Goal: Task Accomplishment & Management: Use online tool/utility

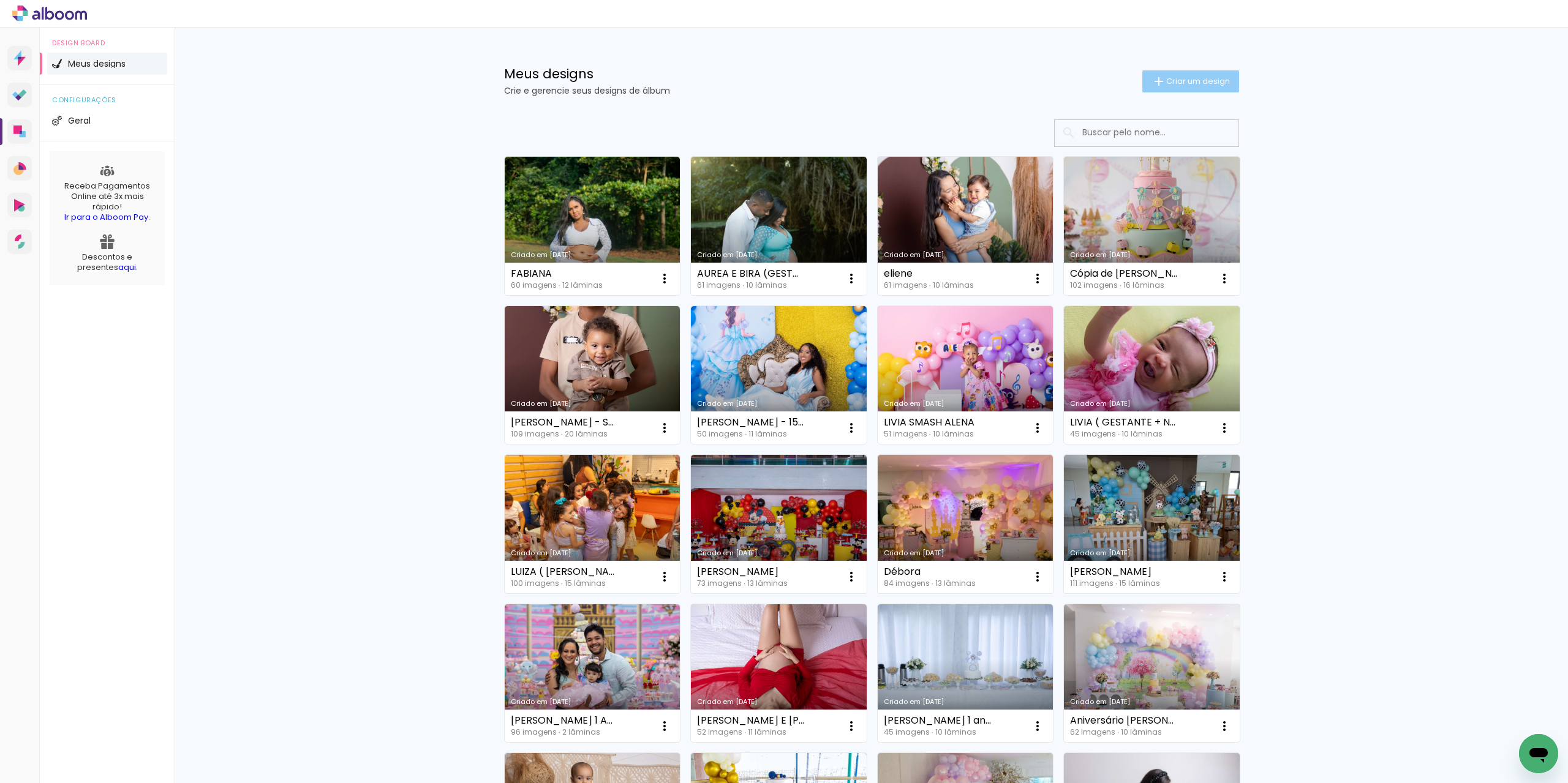
click at [1203, 87] on paper-button "Criar um design" at bounding box center [1190, 82] width 97 height 22
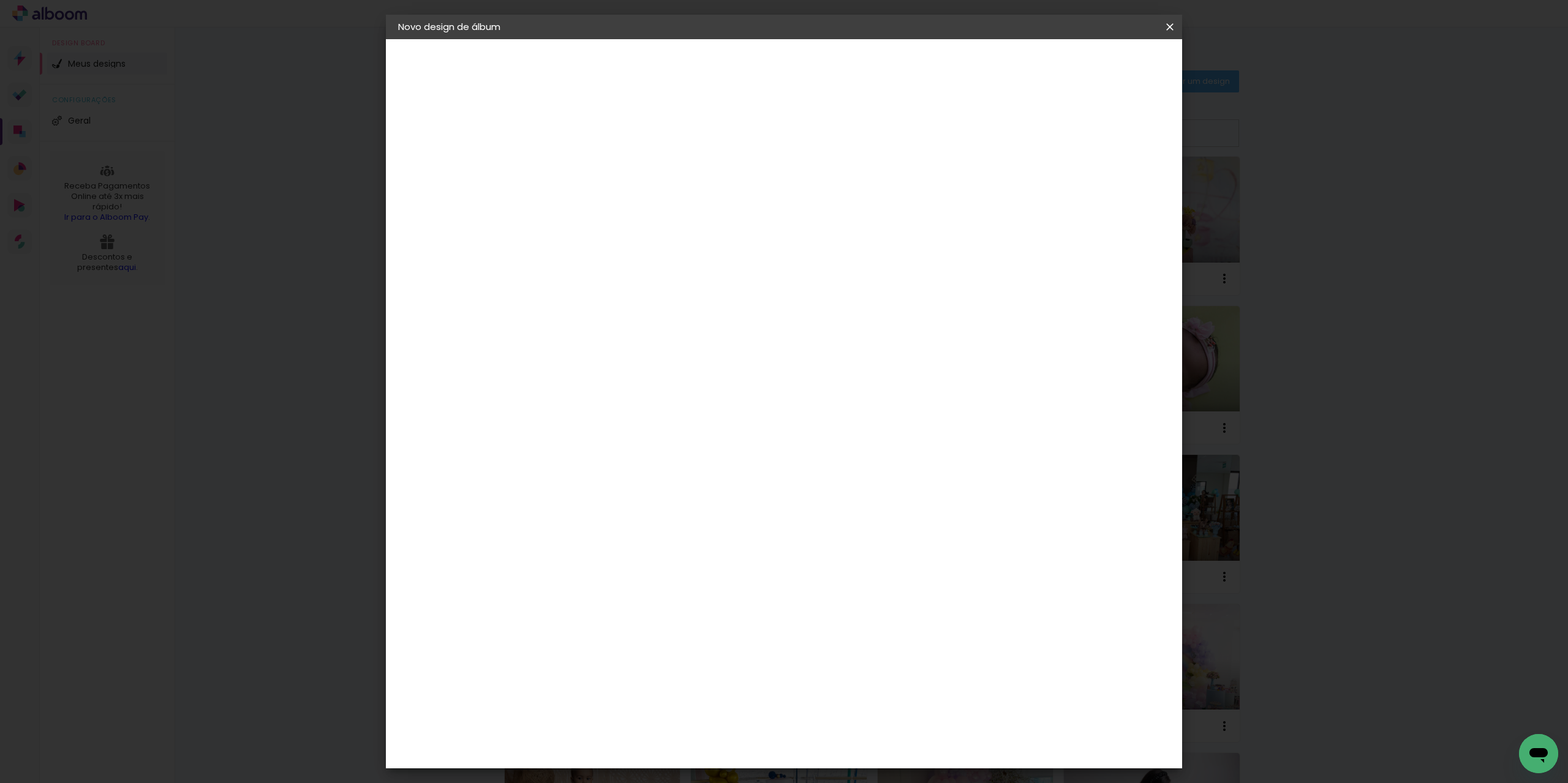
click at [0, 0] on paper-input-container "Título do álbum" at bounding box center [0, 0] width 0 height 0
type input "Álbum Alice (Kelly"
type paper-input "Álbum Alice (Kelly"
type input "Álbum [PERSON_NAME] ([PERSON_NAME] e [PERSON_NAME])"
type paper-input "Álbum [PERSON_NAME] ([PERSON_NAME] e [PERSON_NAME])"
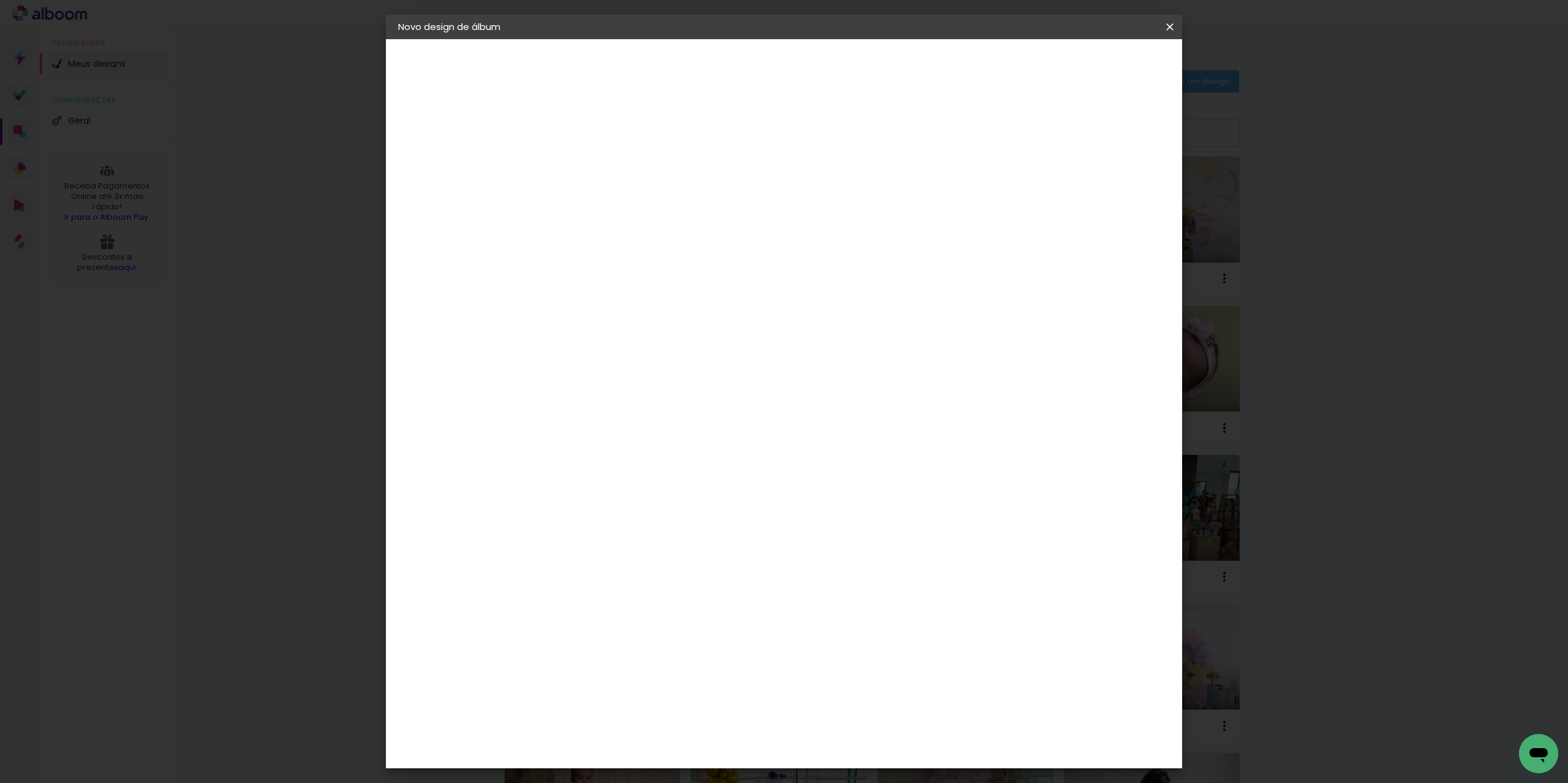
click at [0, 0] on header "Informações Dê um título ao seu álbum. Avançar" at bounding box center [0, 0] width 0 height 0
click at [724, 65] on paper-button "Avançar" at bounding box center [693, 65] width 60 height 21
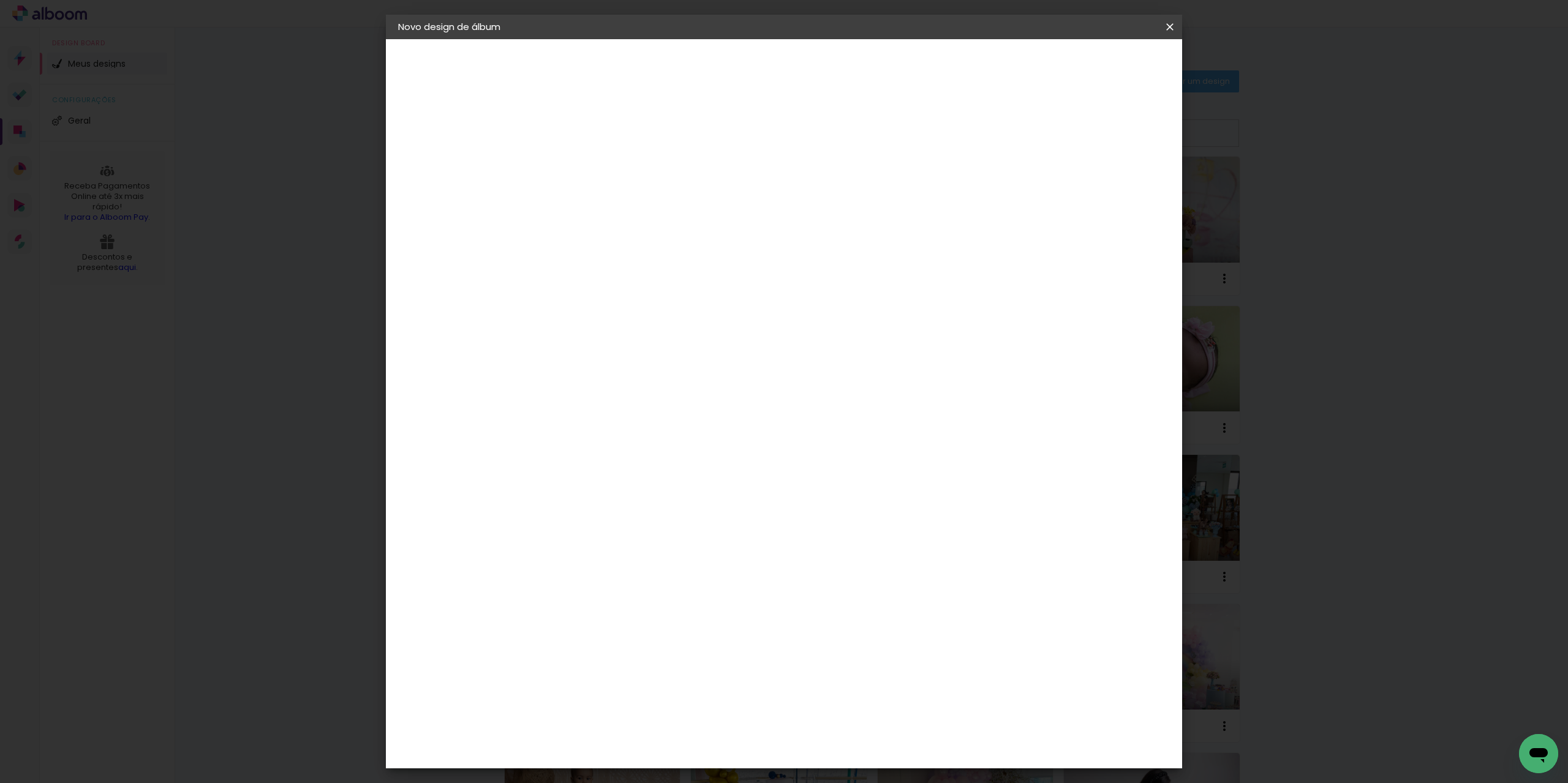
click at [687, 708] on paper-item "[PERSON_NAME]" at bounding box center [629, 721] width 132 height 27
click at [0, 0] on slot "Avançar" at bounding box center [0, 0] width 0 height 0
click at [727, 296] on span "20 × 30 cm" at bounding box center [703, 308] width 45 height 25
click at [798, 58] on paper-button "Avançar" at bounding box center [767, 65] width 60 height 21
click at [1105, 58] on paper-button "Iniciar design" at bounding box center [1065, 65] width 80 height 21
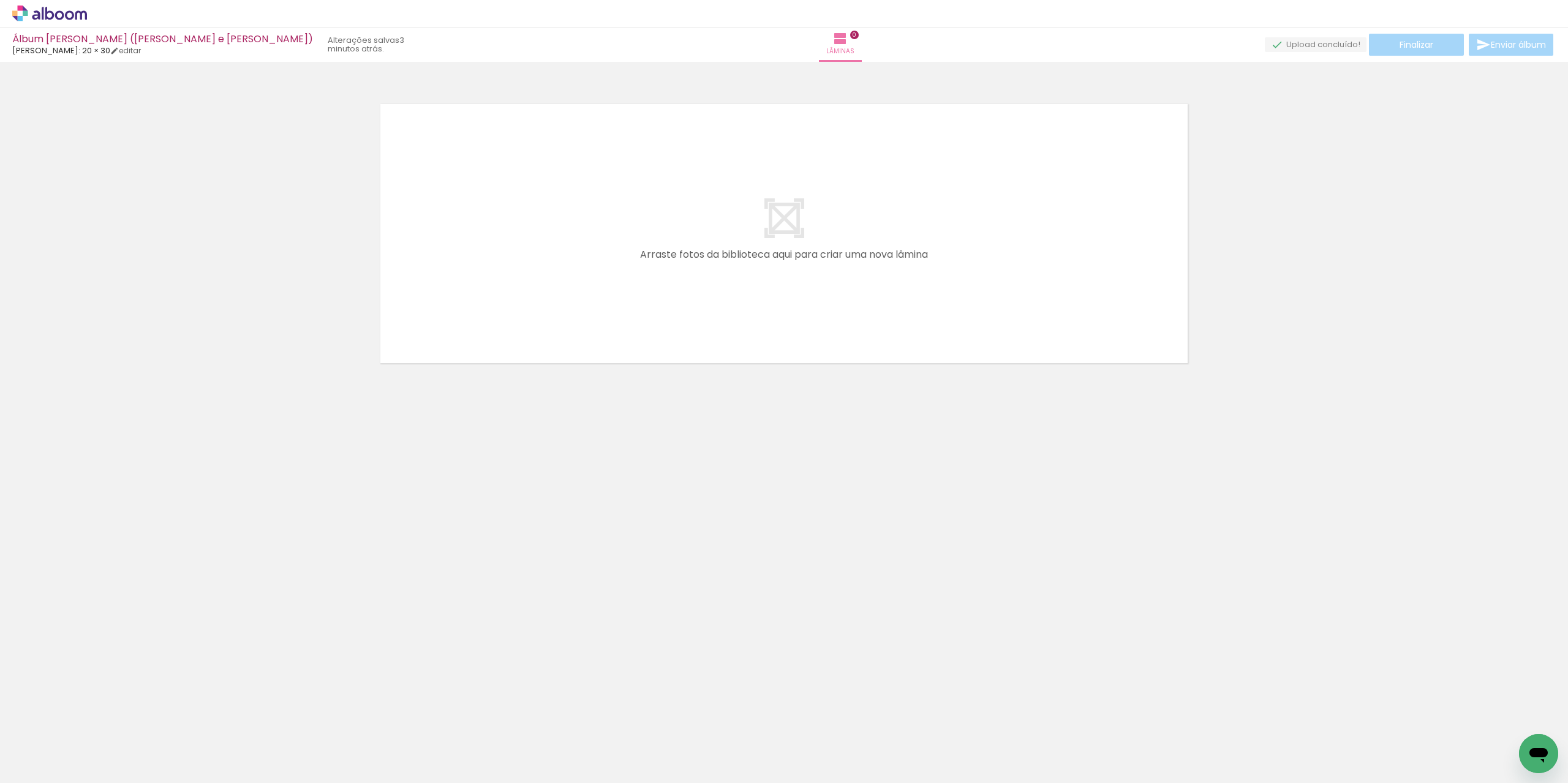
scroll to position [0, 2171]
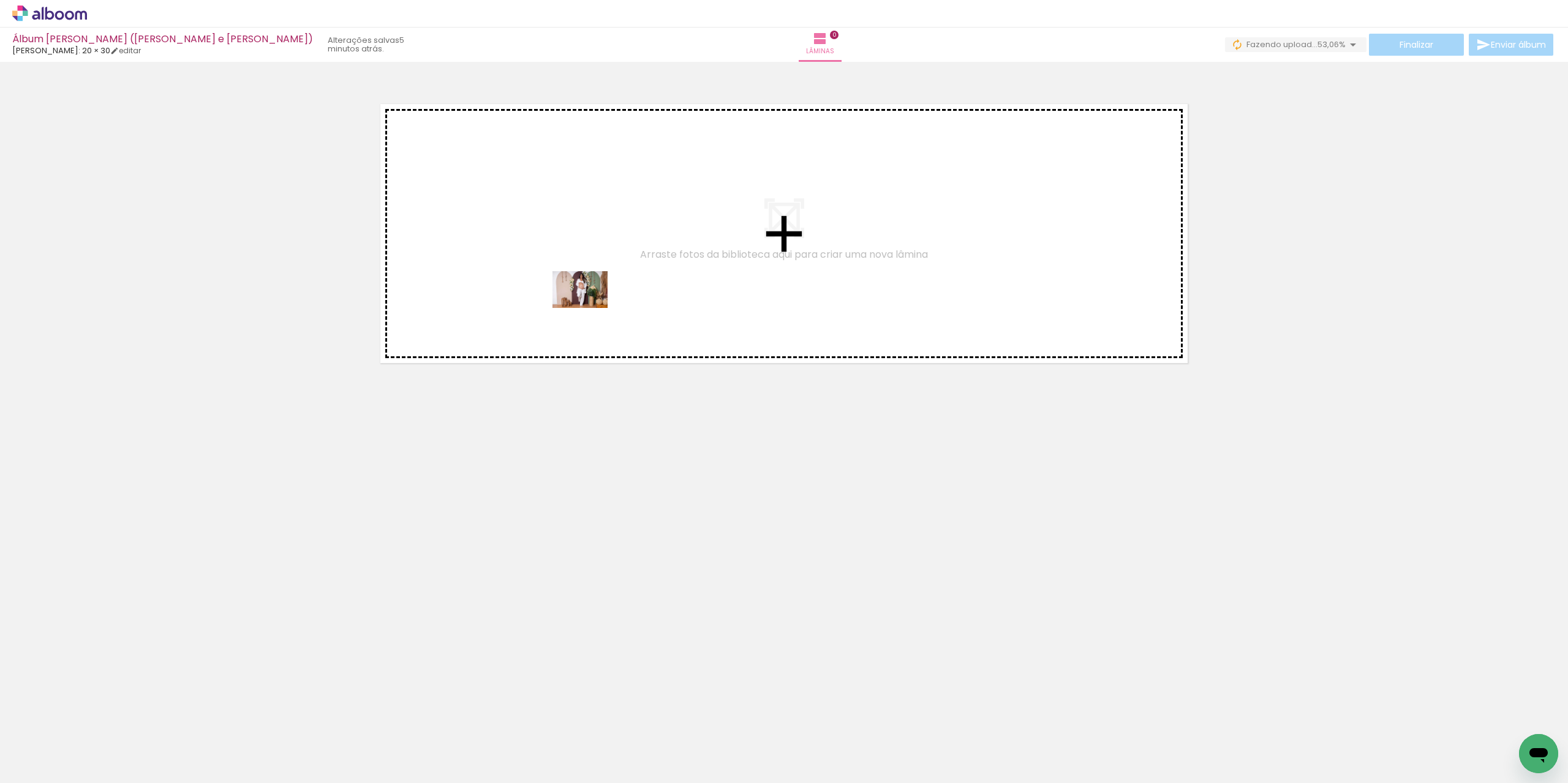
drag, startPoint x: 128, startPoint y: 754, endPoint x: 589, endPoint y: 308, distance: 641.4
click at [589, 308] on quentale-workspace at bounding box center [784, 392] width 1568 height 783
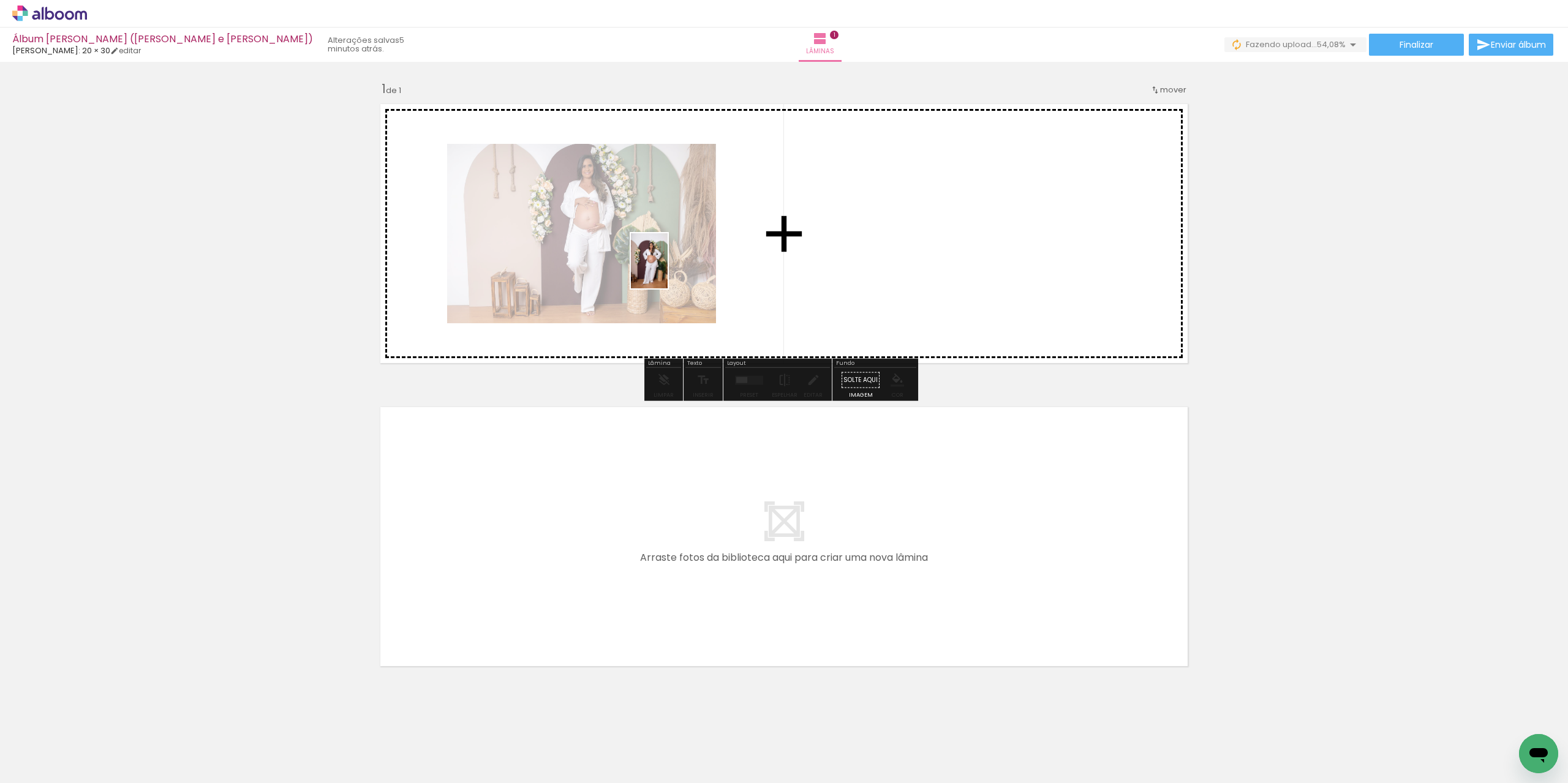
drag, startPoint x: 206, startPoint y: 750, endPoint x: 380, endPoint y: 577, distance: 245.4
click at [667, 269] on quentale-workspace at bounding box center [784, 392] width 1568 height 783
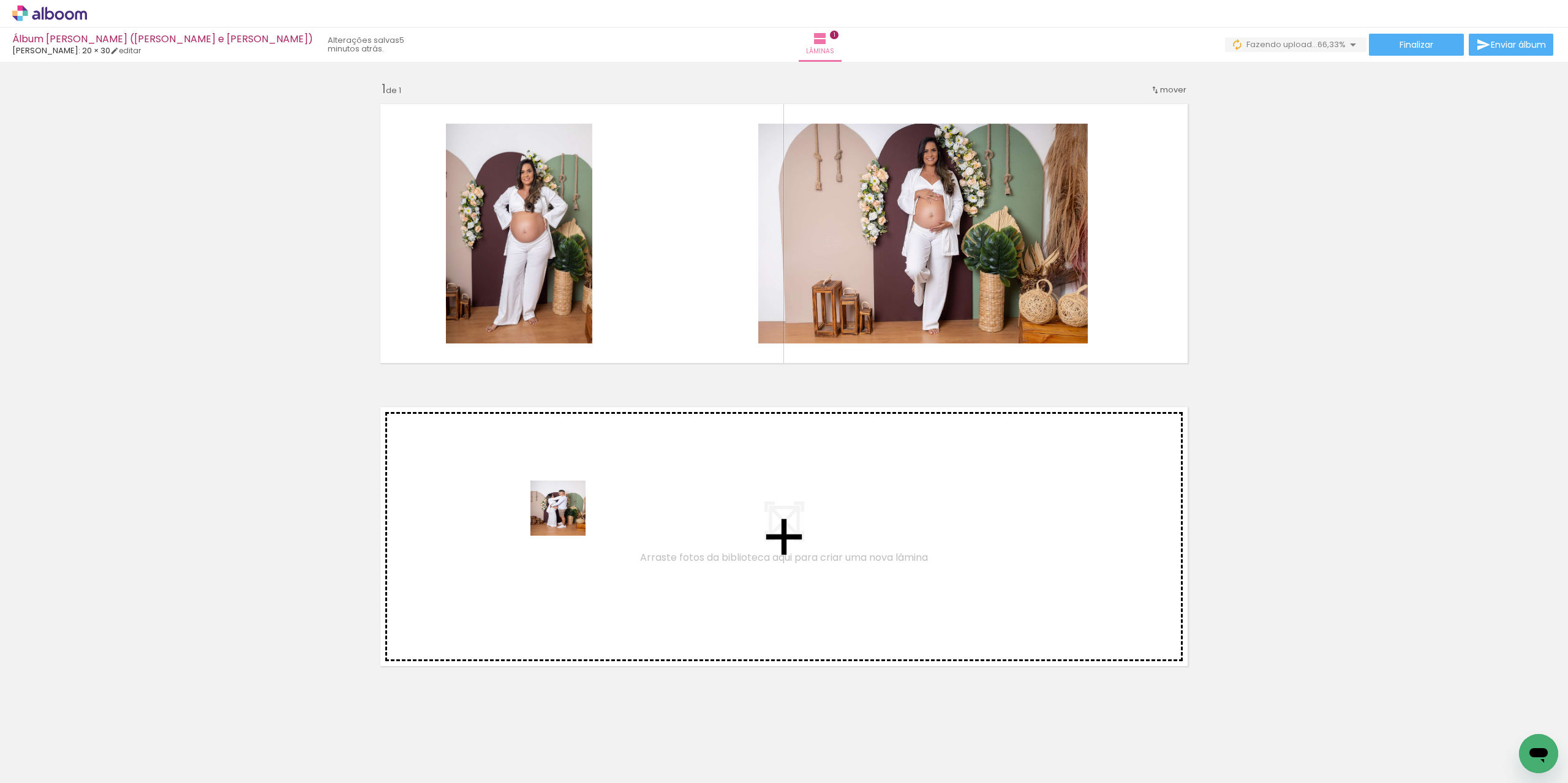
drag, startPoint x: 262, startPoint y: 771, endPoint x: 566, endPoint y: 518, distance: 395.5
click at [566, 518] on quentale-workspace at bounding box center [784, 392] width 1568 height 783
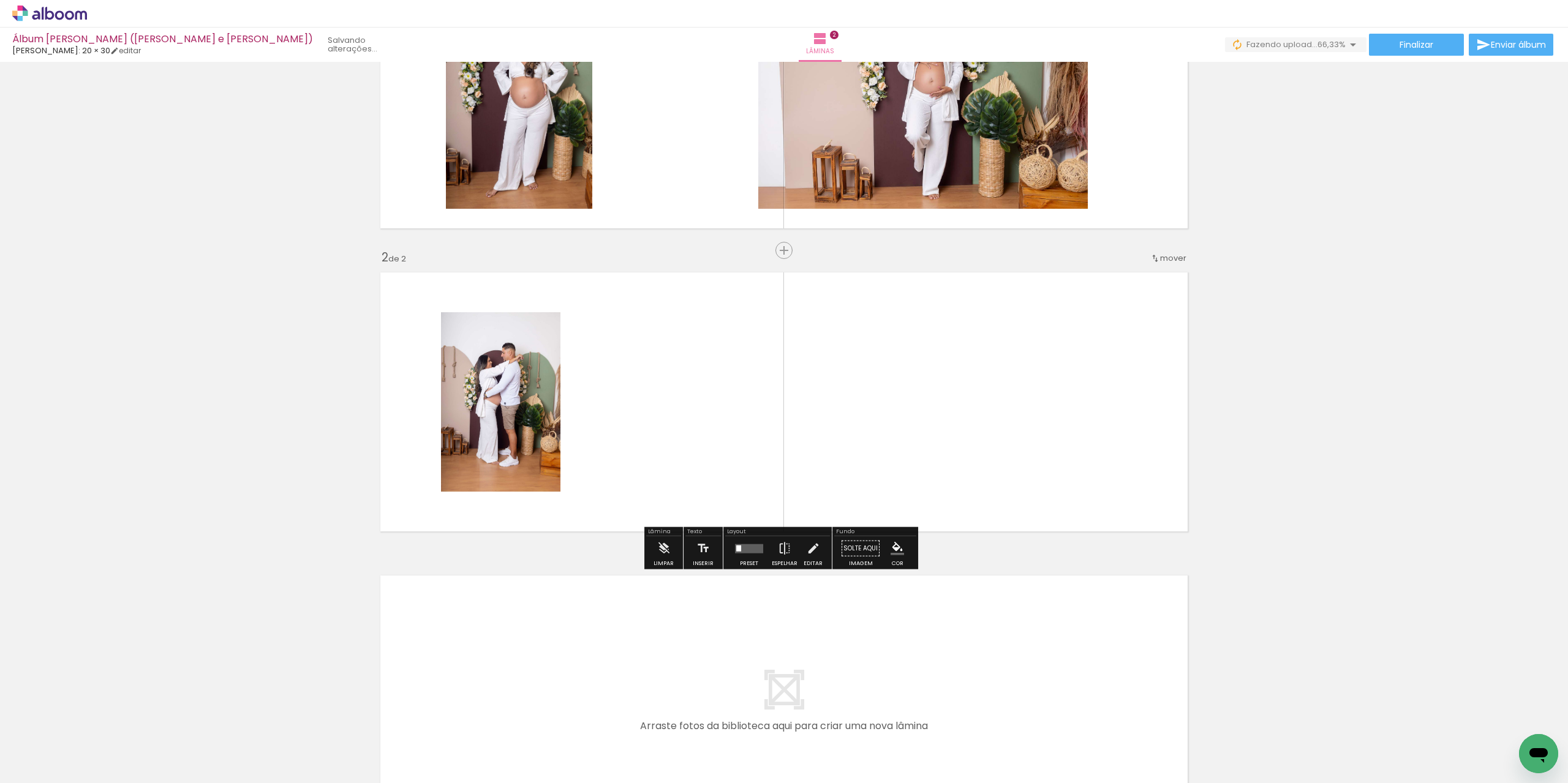
scroll to position [152, 0]
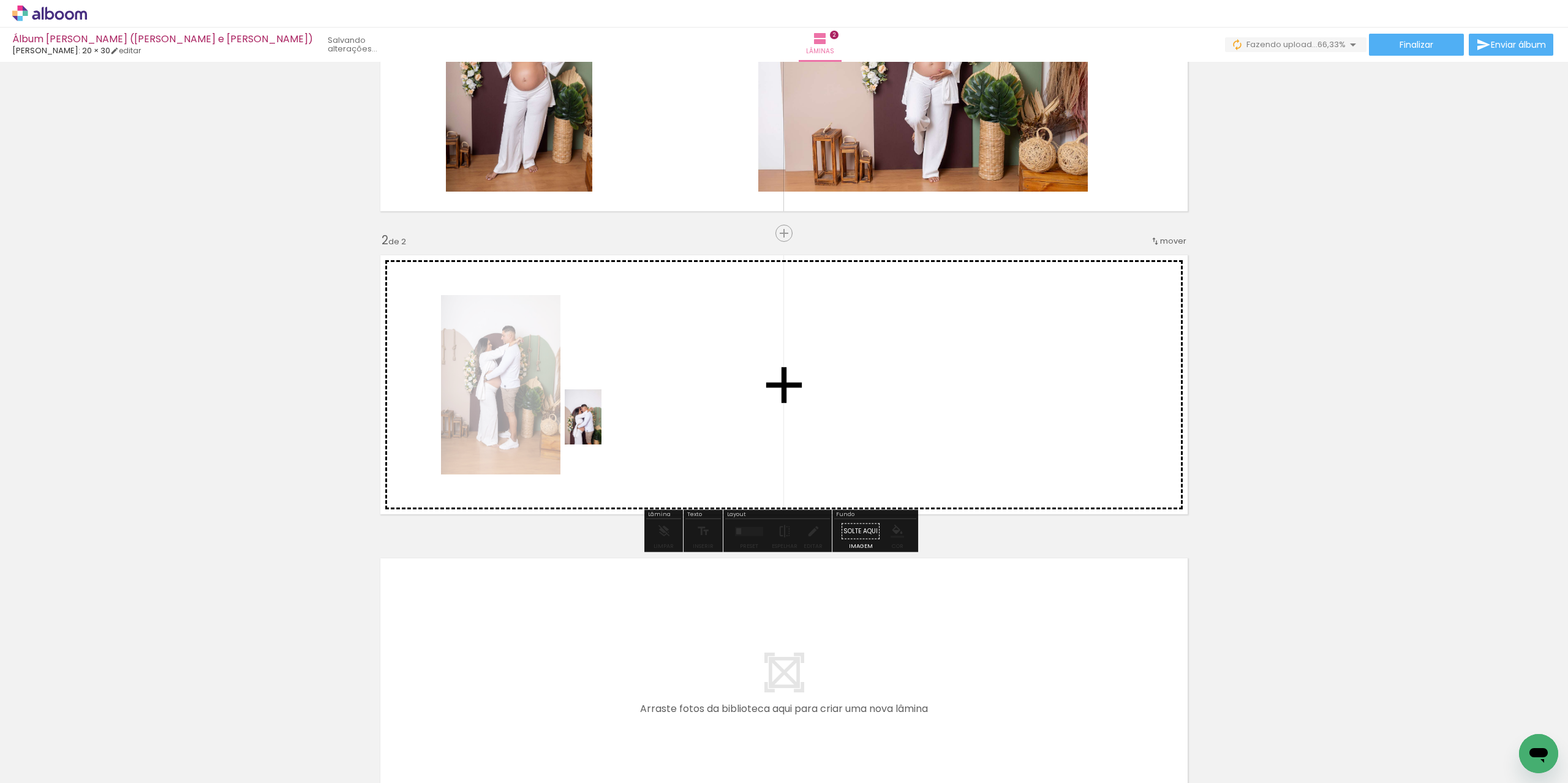
drag, startPoint x: 376, startPoint y: 711, endPoint x: 512, endPoint y: 587, distance: 184.0
click at [601, 426] on quentale-workspace at bounding box center [784, 392] width 1568 height 783
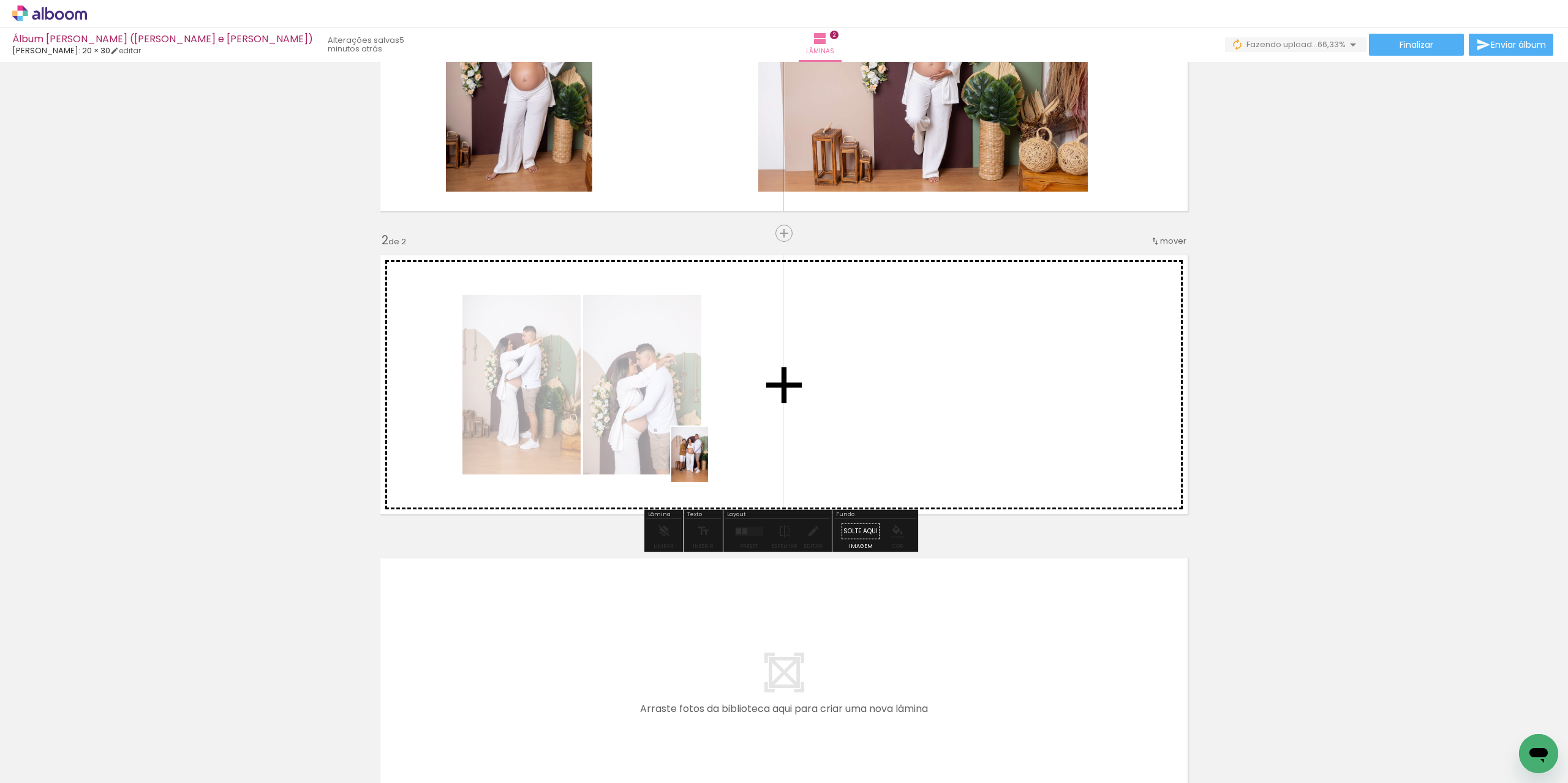
drag, startPoint x: 397, startPoint y: 753, endPoint x: 708, endPoint y: 463, distance: 425.2
click at [708, 463] on quentale-workspace at bounding box center [784, 392] width 1568 height 783
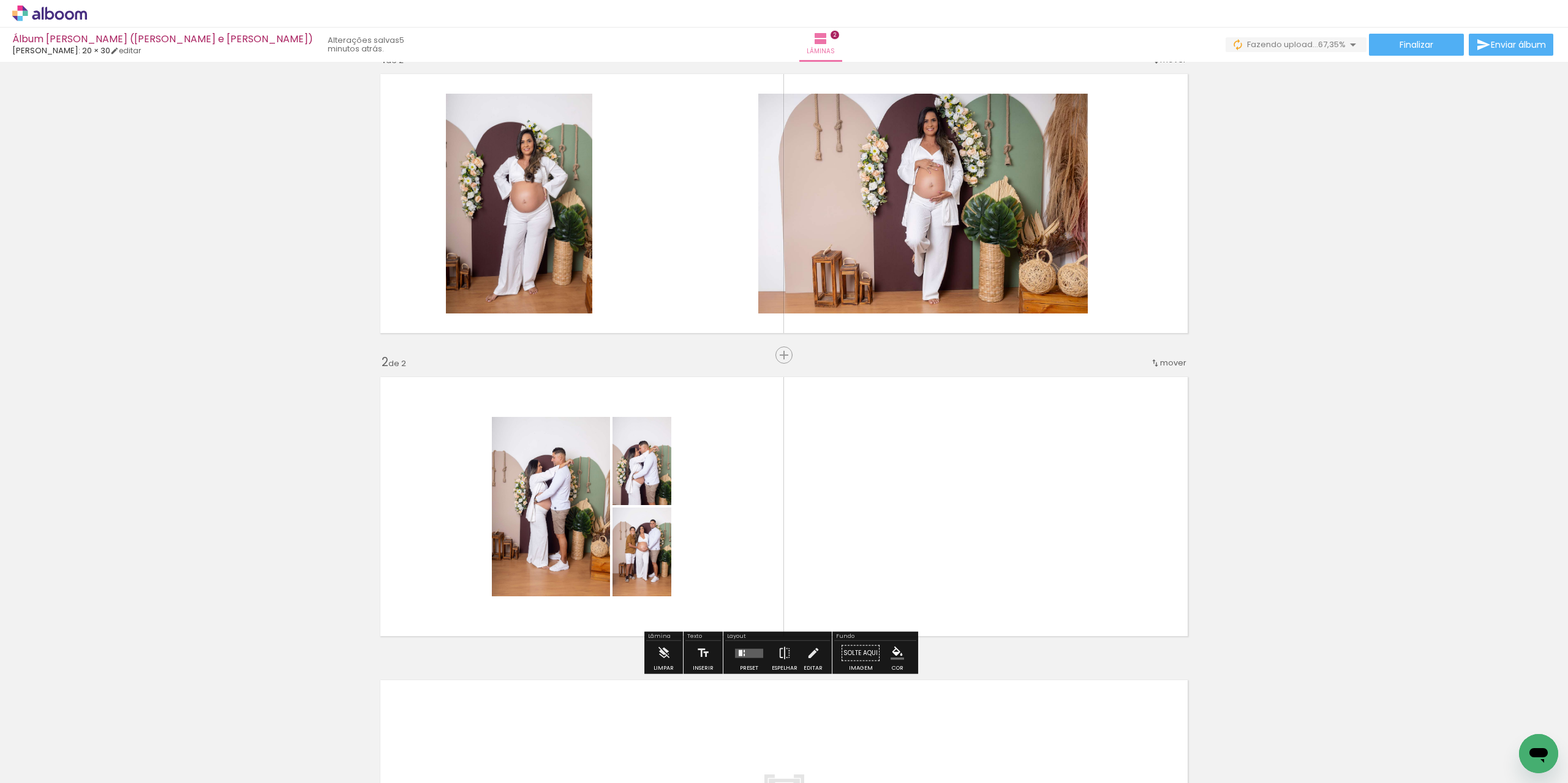
scroll to position [30, 0]
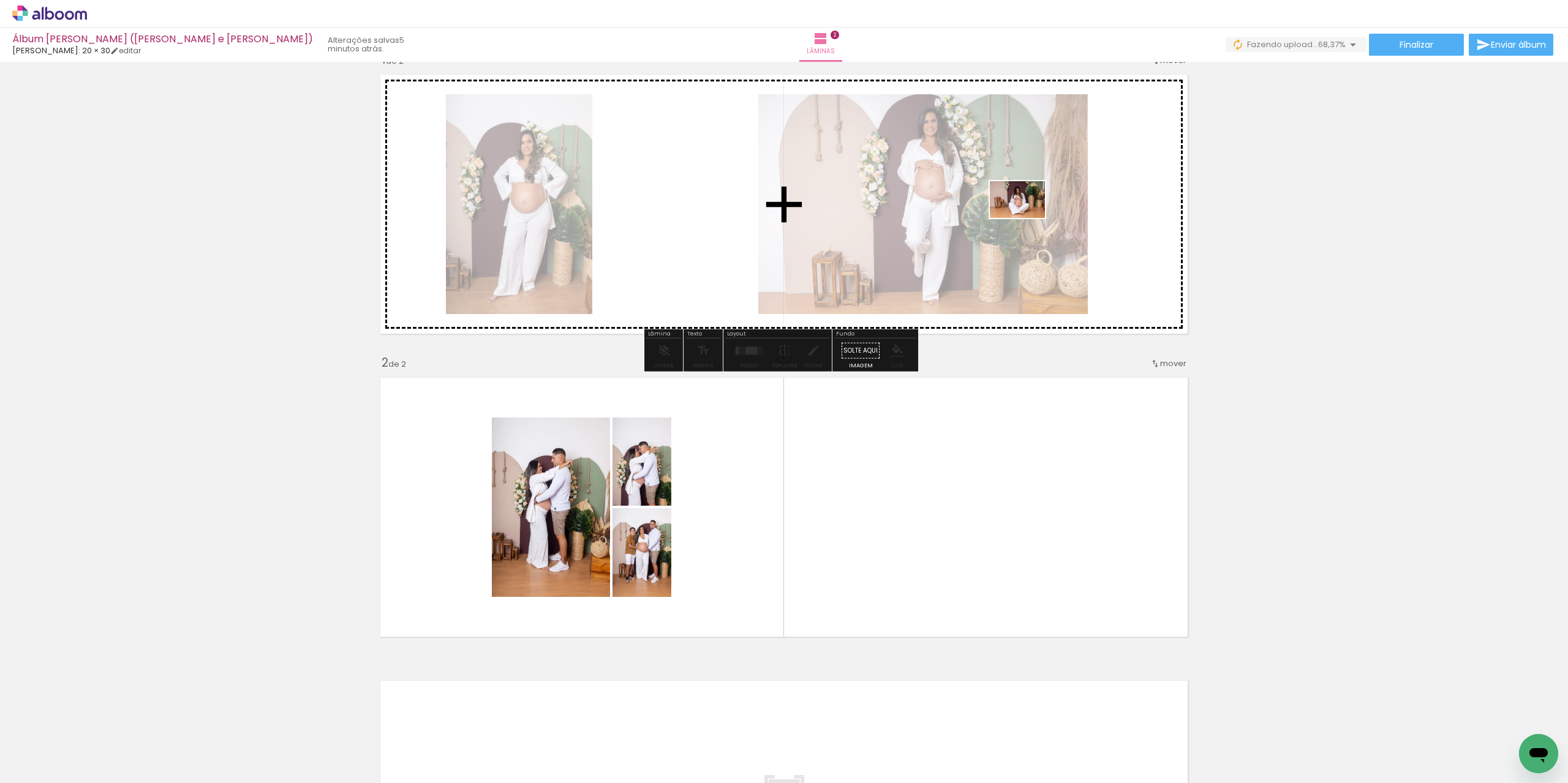
drag, startPoint x: 689, startPoint y: 756, endPoint x: 827, endPoint y: 561, distance: 238.9
click at [1036, 245] on quentale-workspace at bounding box center [784, 392] width 1568 height 783
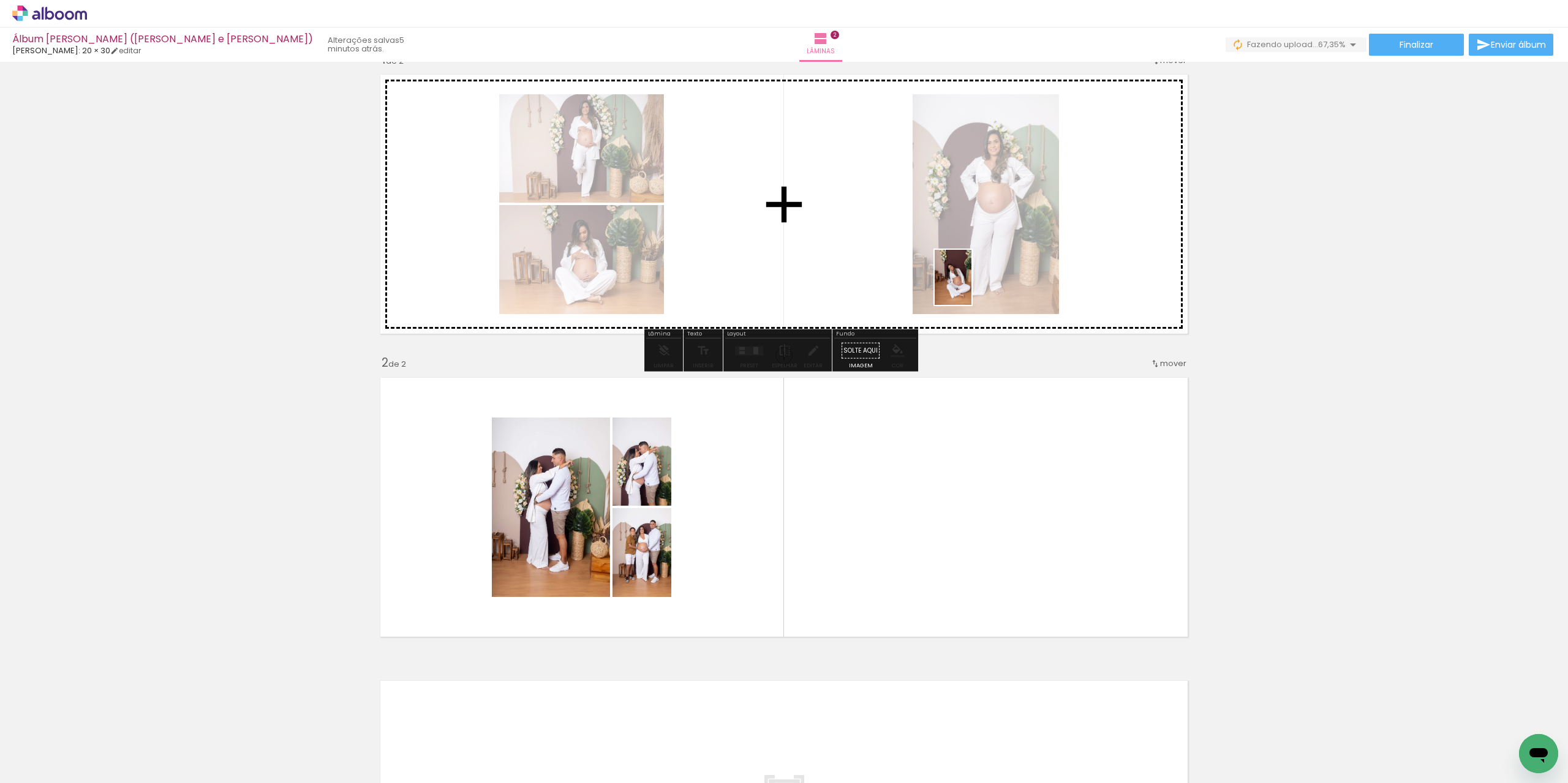
drag, startPoint x: 741, startPoint y: 759, endPoint x: 976, endPoint y: 275, distance: 538.0
click at [980, 269] on quentale-workspace at bounding box center [784, 392] width 1568 height 783
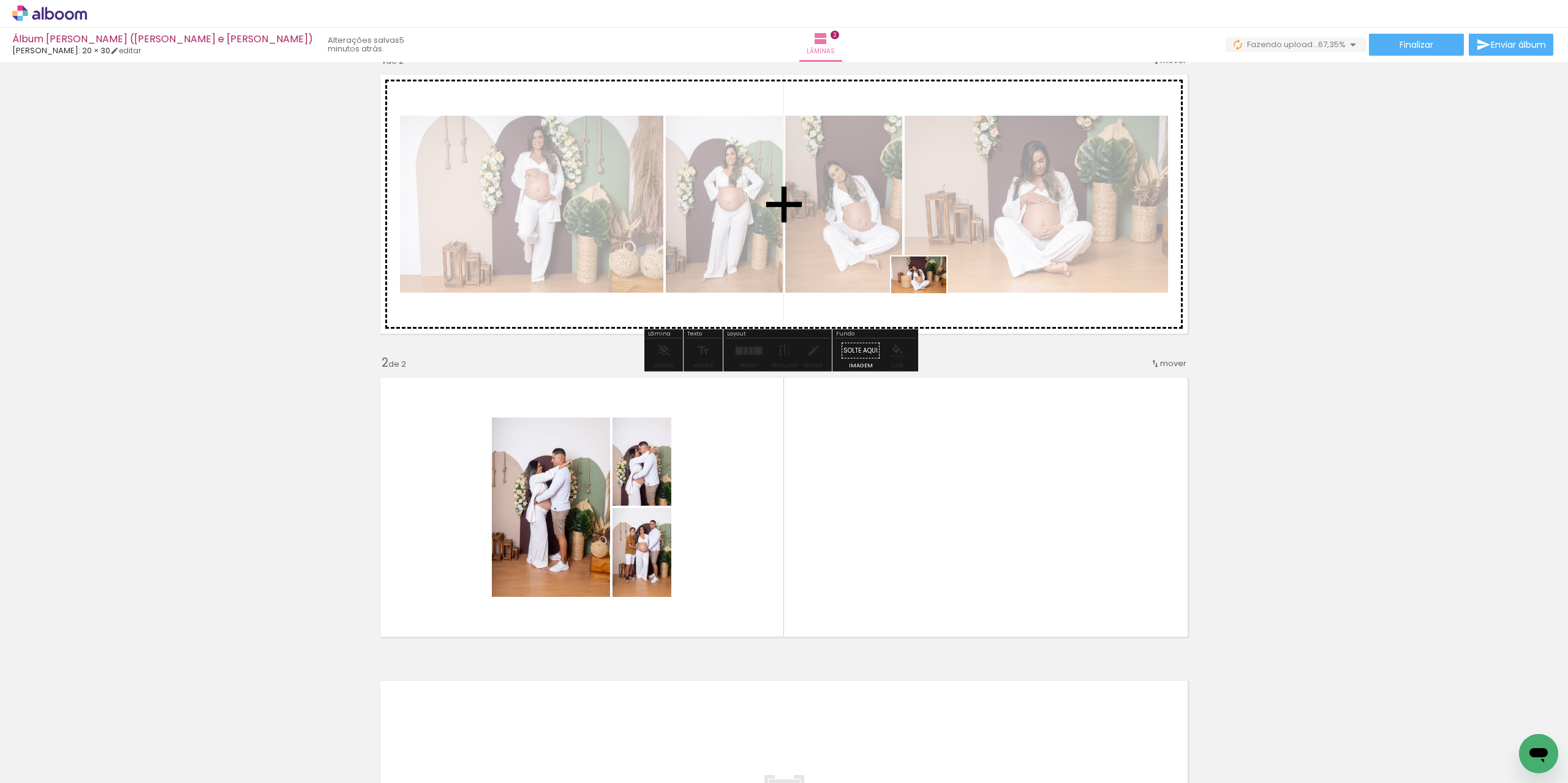
drag, startPoint x: 806, startPoint y: 747, endPoint x: 927, endPoint y: 294, distance: 468.9
click at [927, 294] on quentale-workspace at bounding box center [784, 392] width 1568 height 783
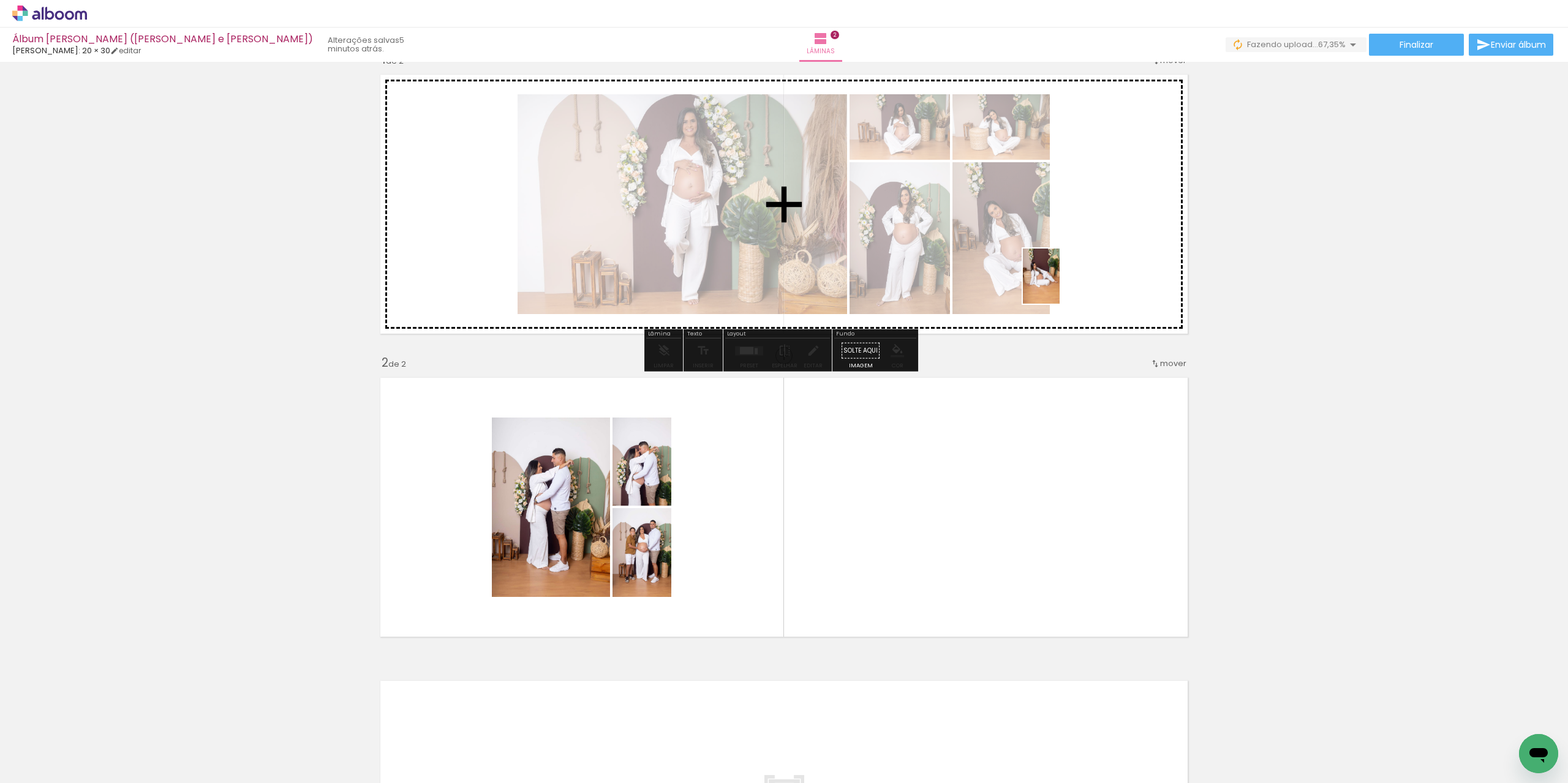
drag, startPoint x: 884, startPoint y: 739, endPoint x: 1059, endPoint y: 285, distance: 486.6
click at [1059, 285] on quentale-workspace at bounding box center [784, 392] width 1568 height 783
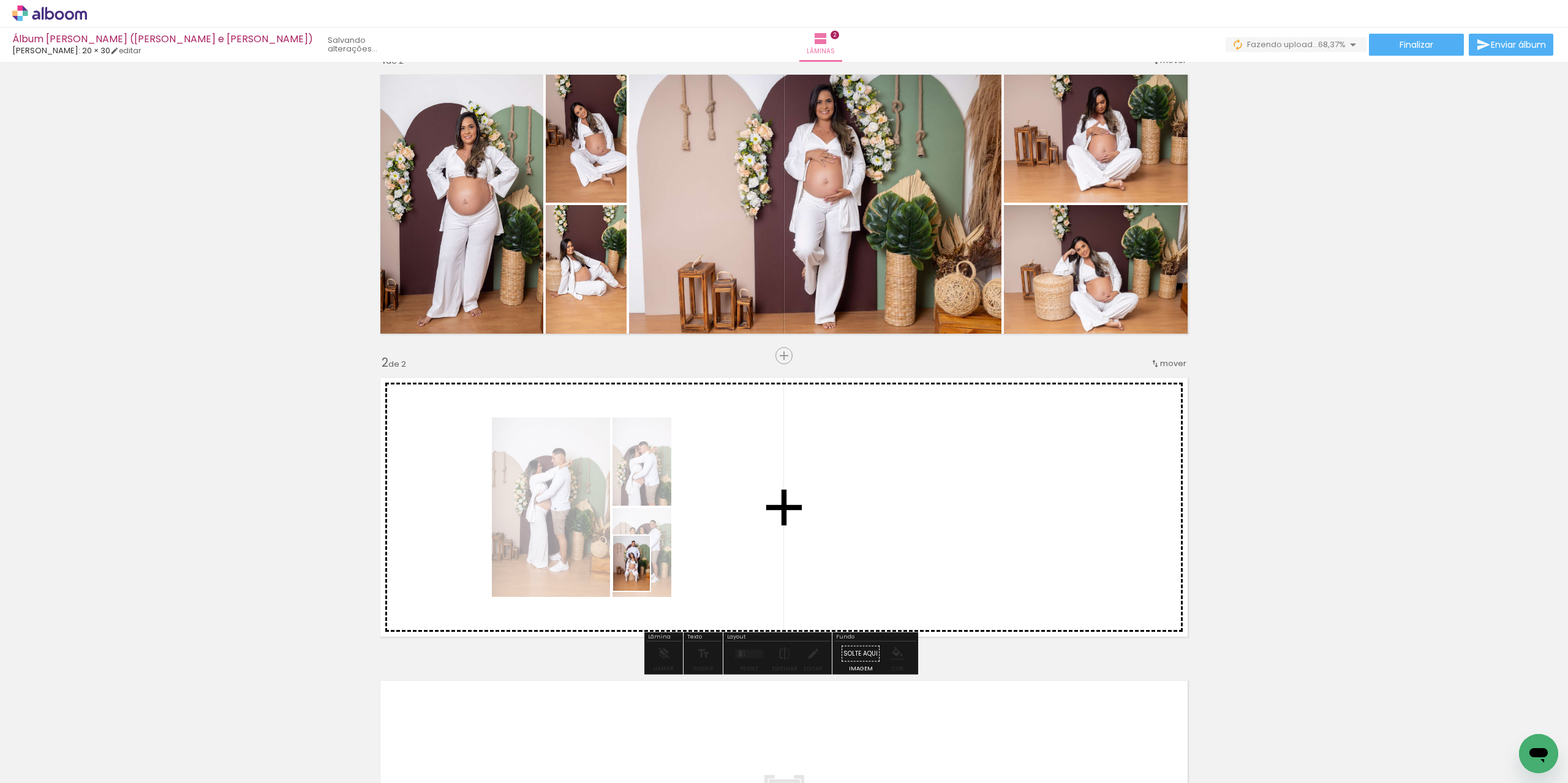
drag, startPoint x: 531, startPoint y: 755, endPoint x: 649, endPoint y: 572, distance: 217.7
click at [649, 572] on quentale-workspace at bounding box center [784, 392] width 1568 height 783
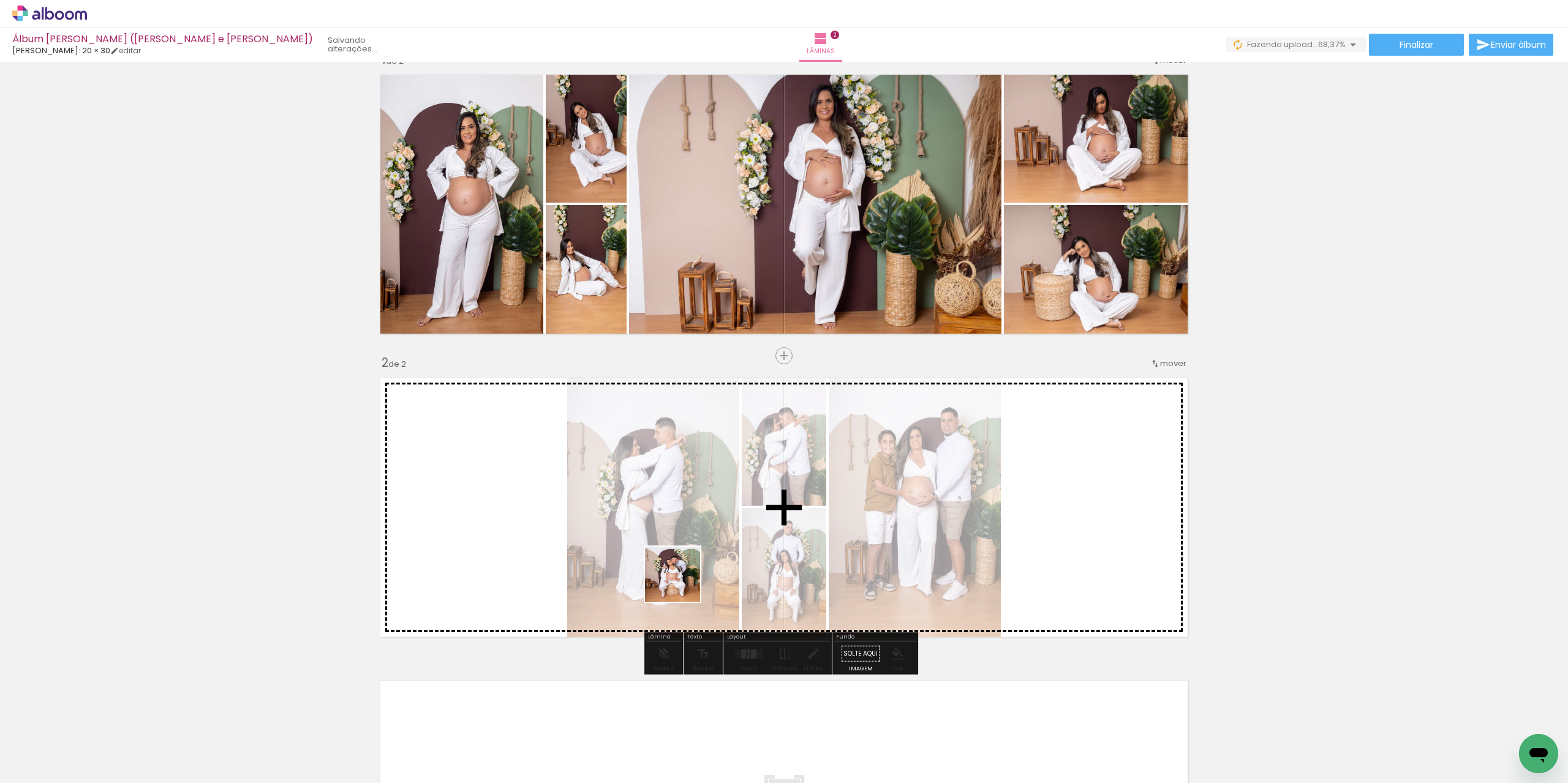
drag, startPoint x: 605, startPoint y: 754, endPoint x: 584, endPoint y: 740, distance: 25.2
click at [695, 530] on quentale-workspace at bounding box center [784, 392] width 1568 height 783
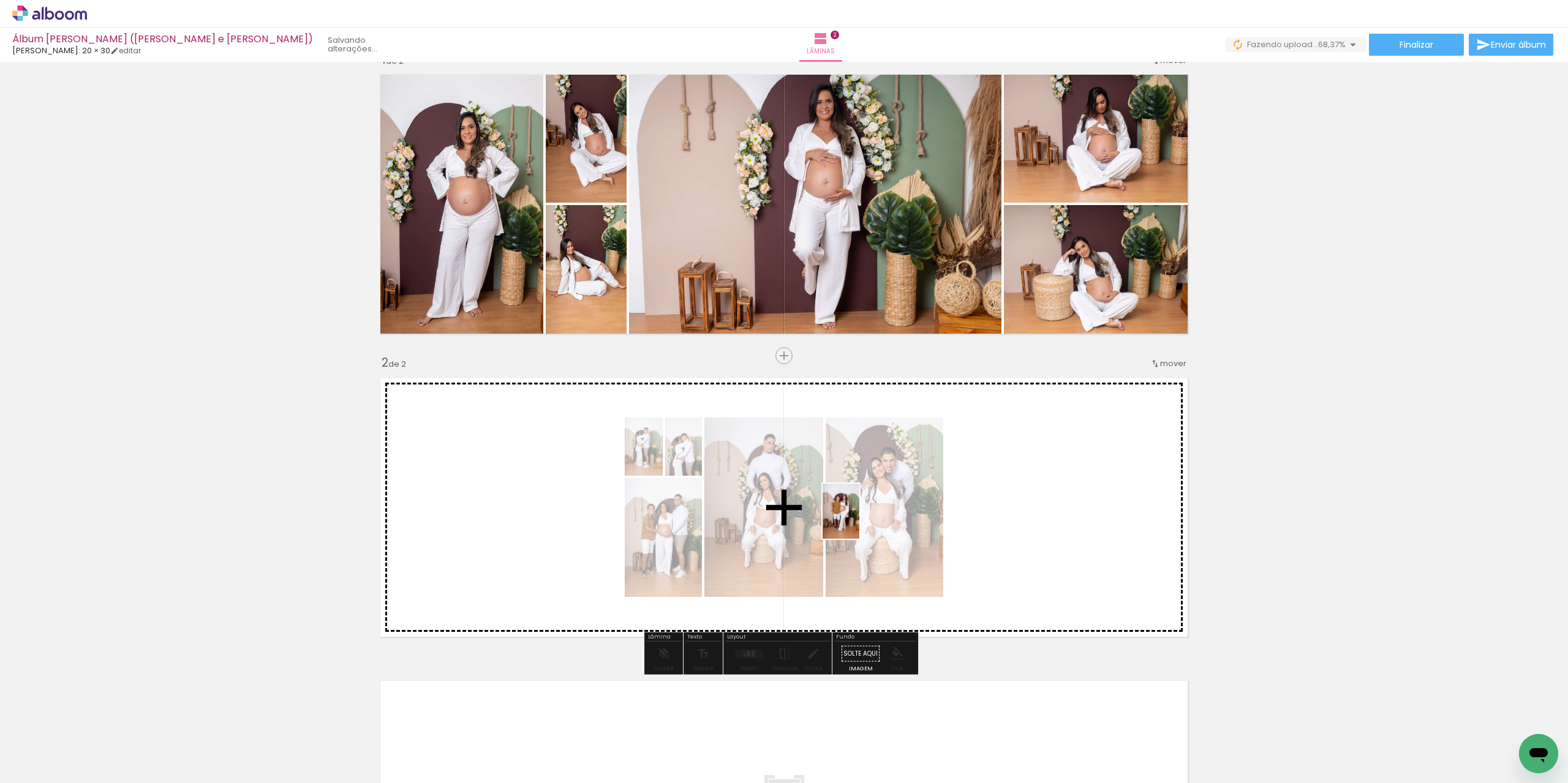
drag, startPoint x: 464, startPoint y: 755, endPoint x: 859, endPoint y: 521, distance: 459.1
click at [859, 521] on quentale-workspace at bounding box center [784, 392] width 1568 height 783
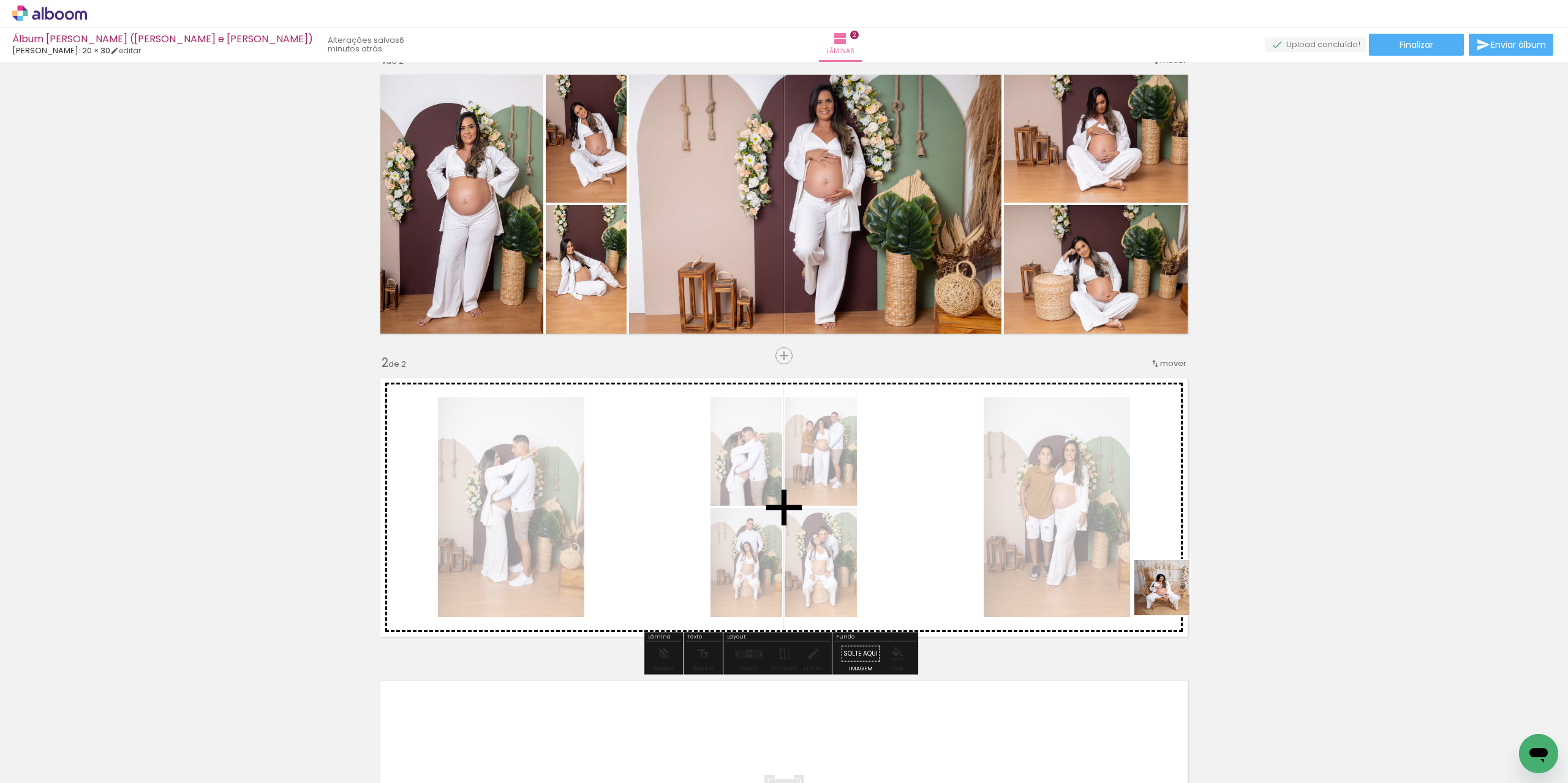
drag, startPoint x: 960, startPoint y: 764, endPoint x: 1171, endPoint y: 597, distance: 269.1
click at [1171, 597] on quentale-workspace at bounding box center [784, 392] width 1568 height 783
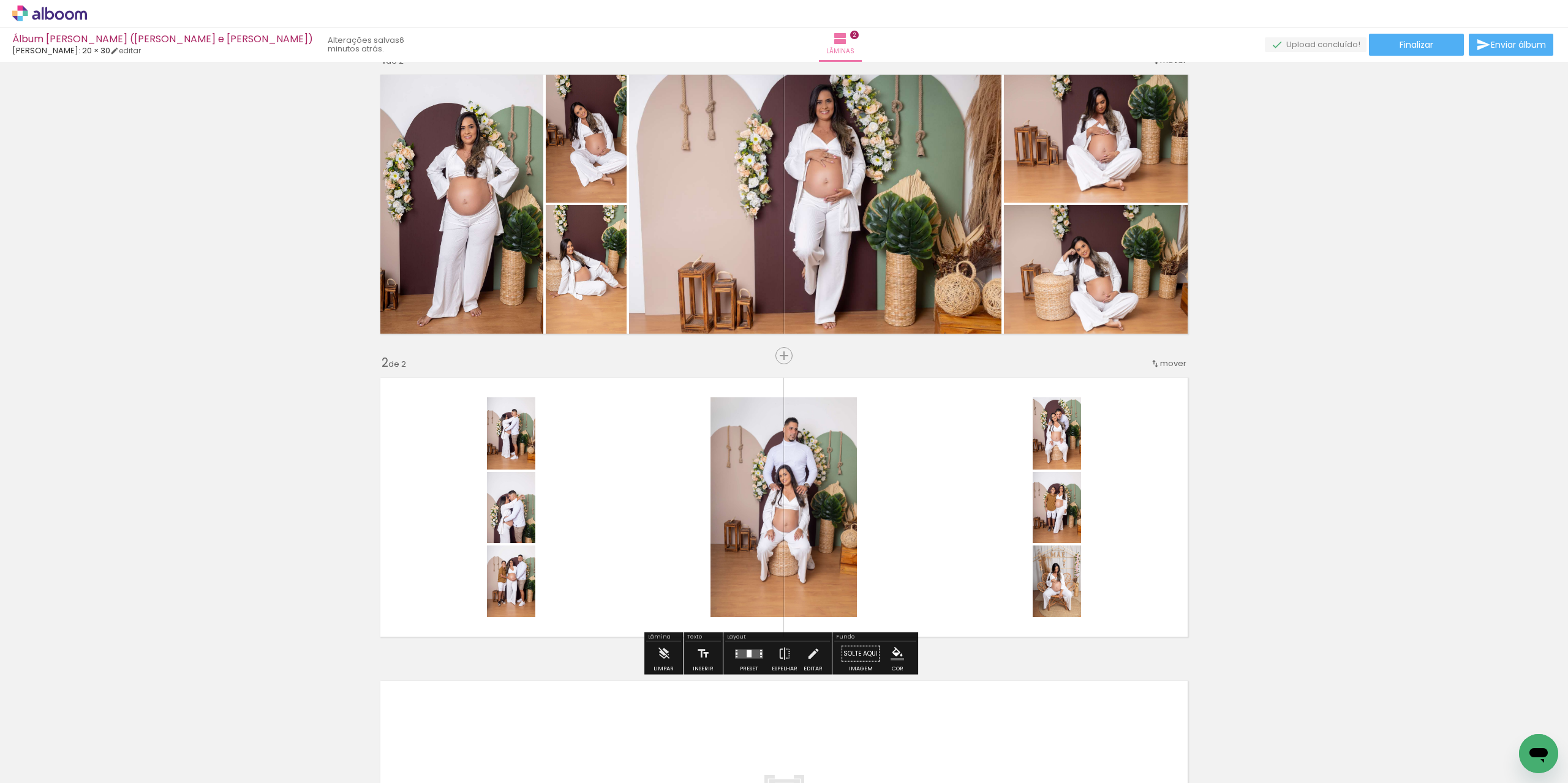
click at [748, 662] on div at bounding box center [749, 654] width 33 height 24
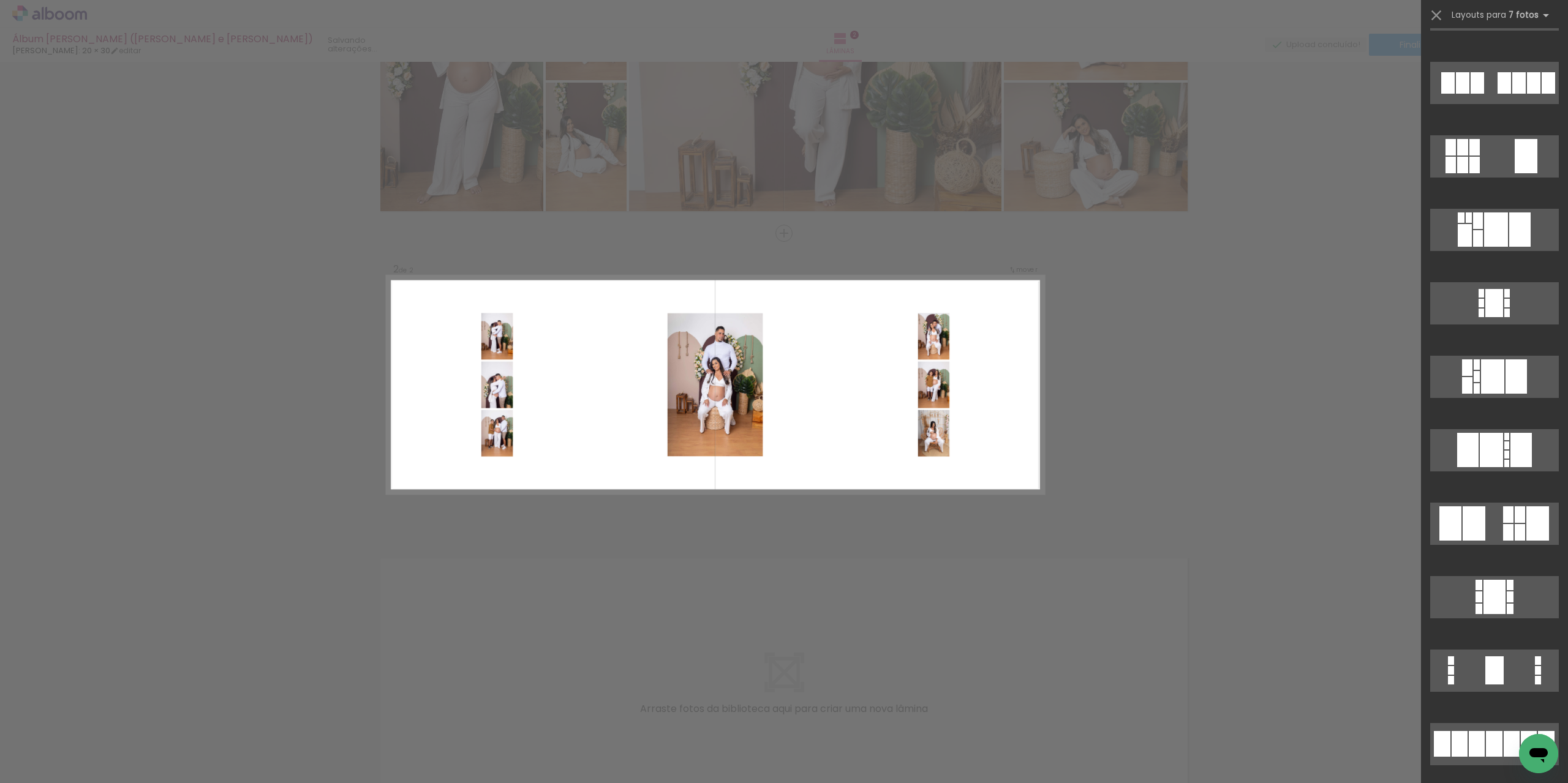
scroll to position [306, 0]
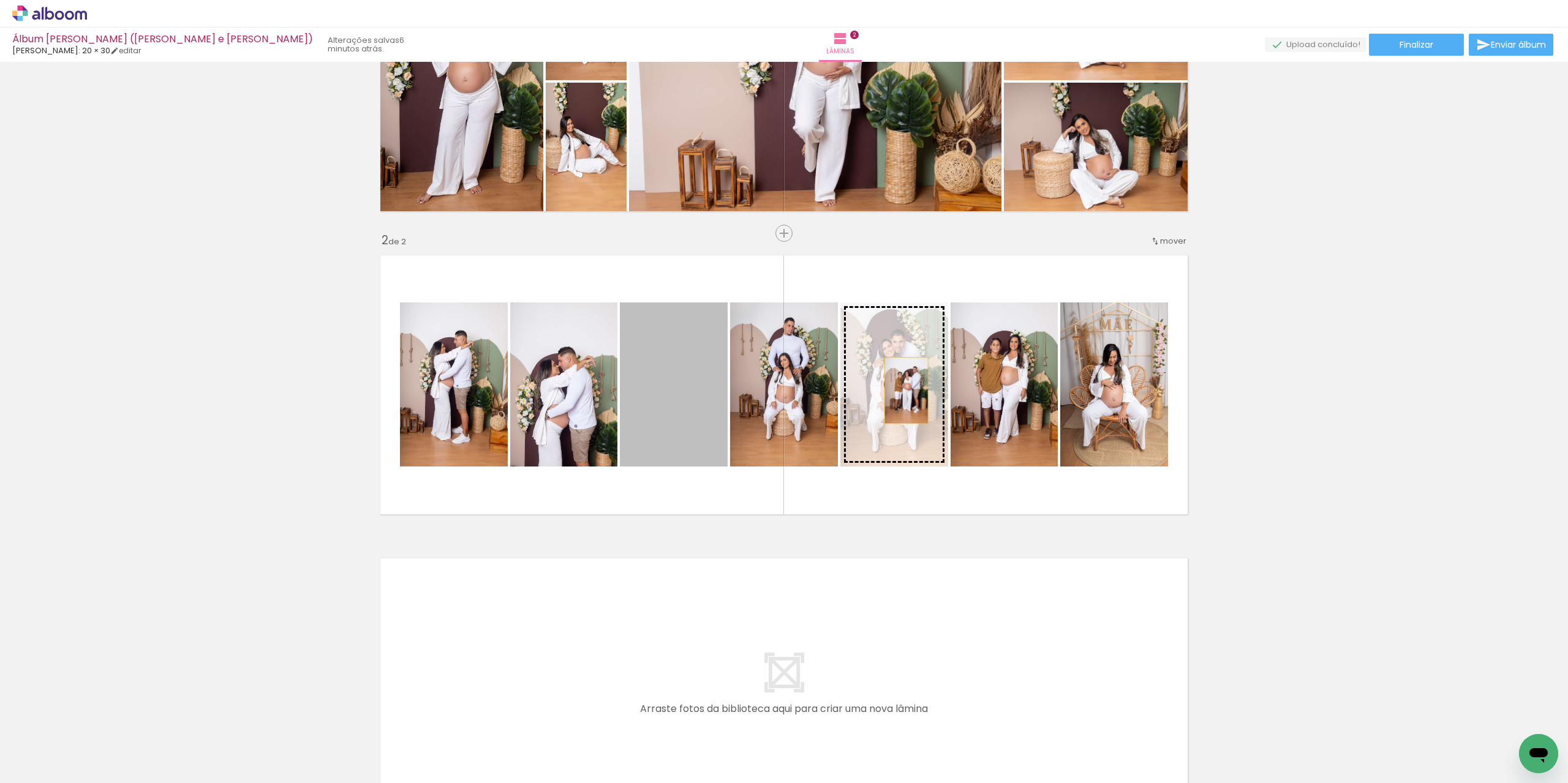
drag, startPoint x: 675, startPoint y: 418, endPoint x: 902, endPoint y: 390, distance: 228.7
click at [0, 0] on slot at bounding box center [0, 0] width 0 height 0
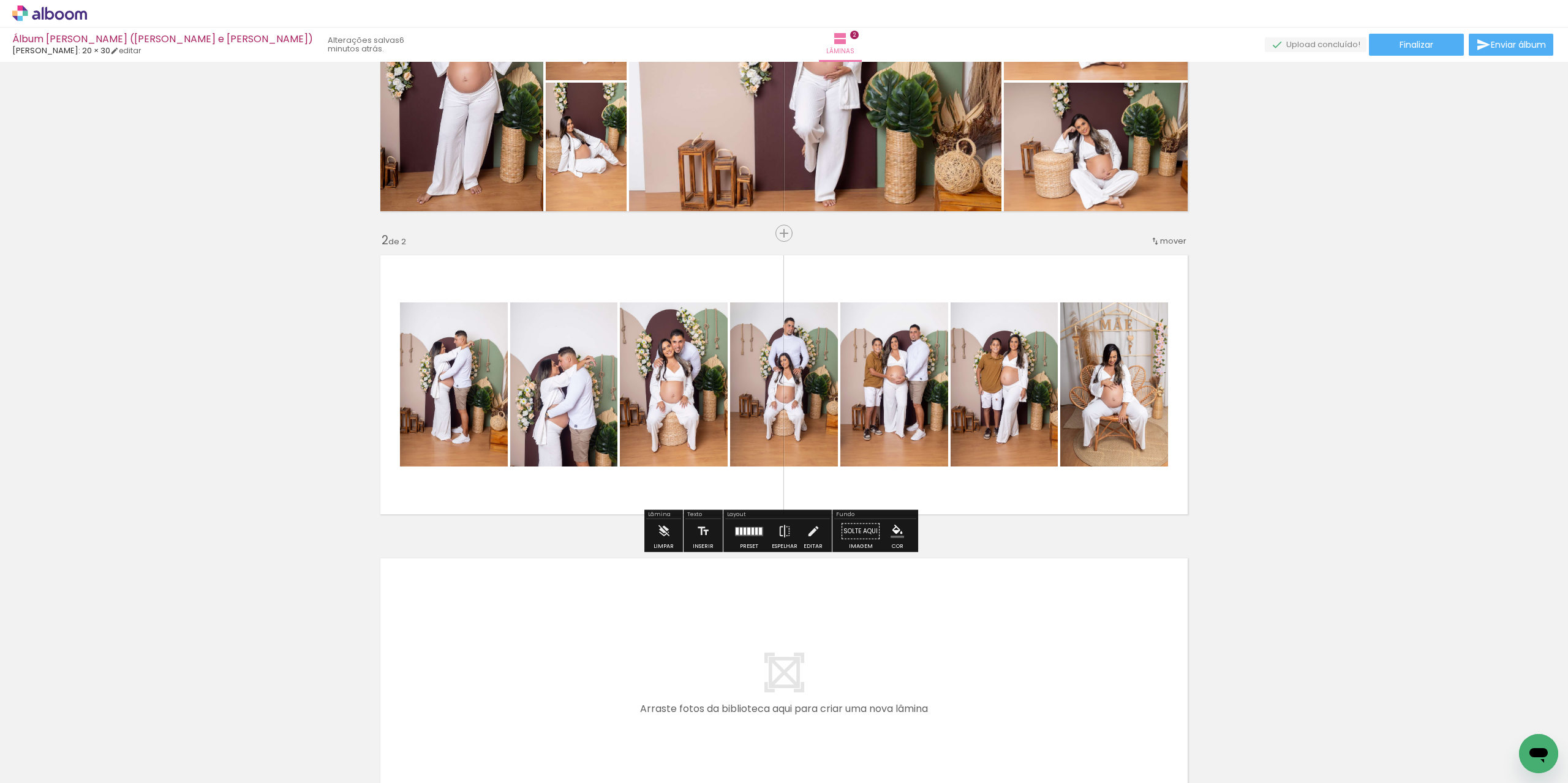
click at [749, 525] on div at bounding box center [749, 531] width 33 height 24
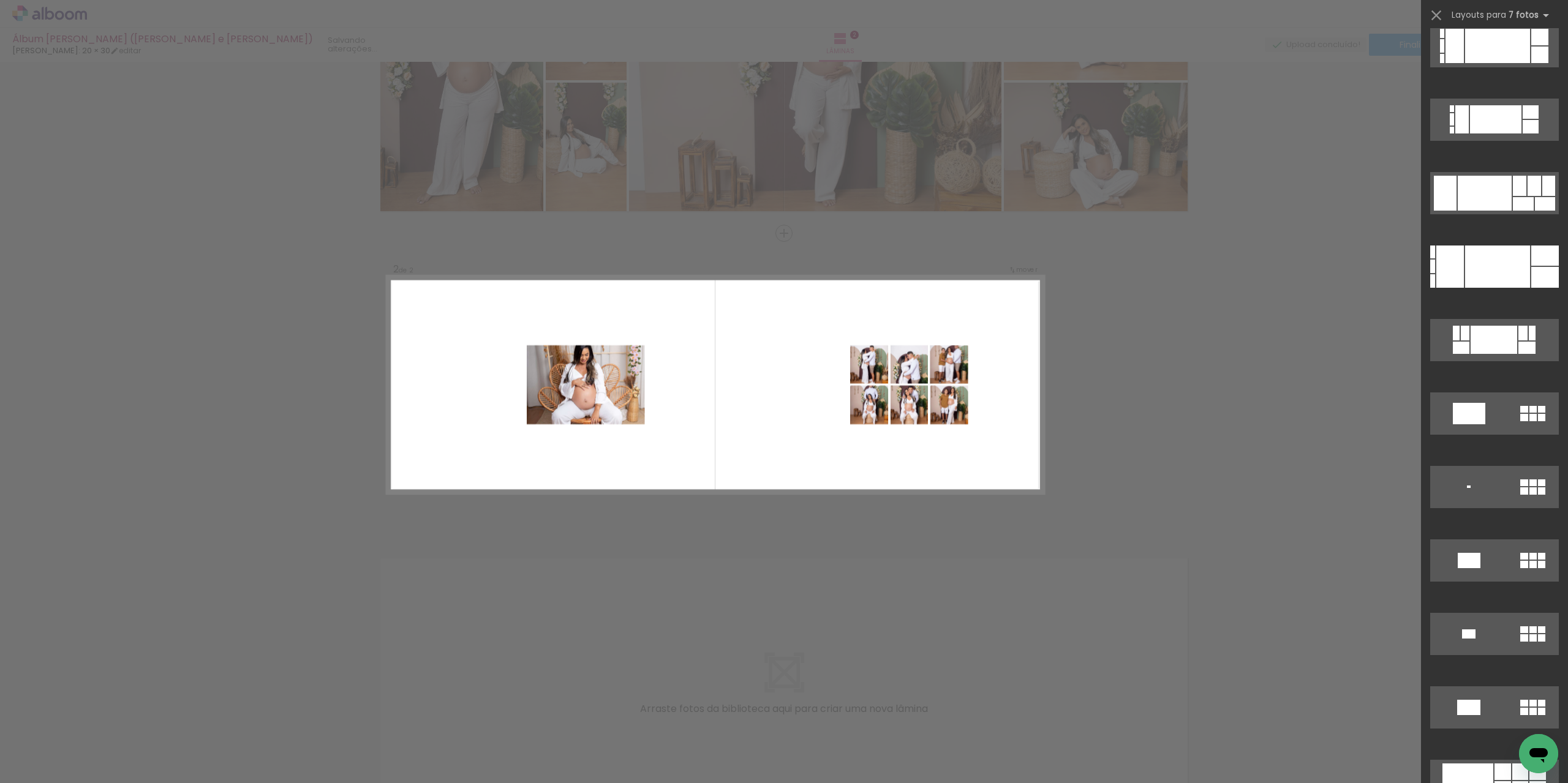
scroll to position [4177, 0]
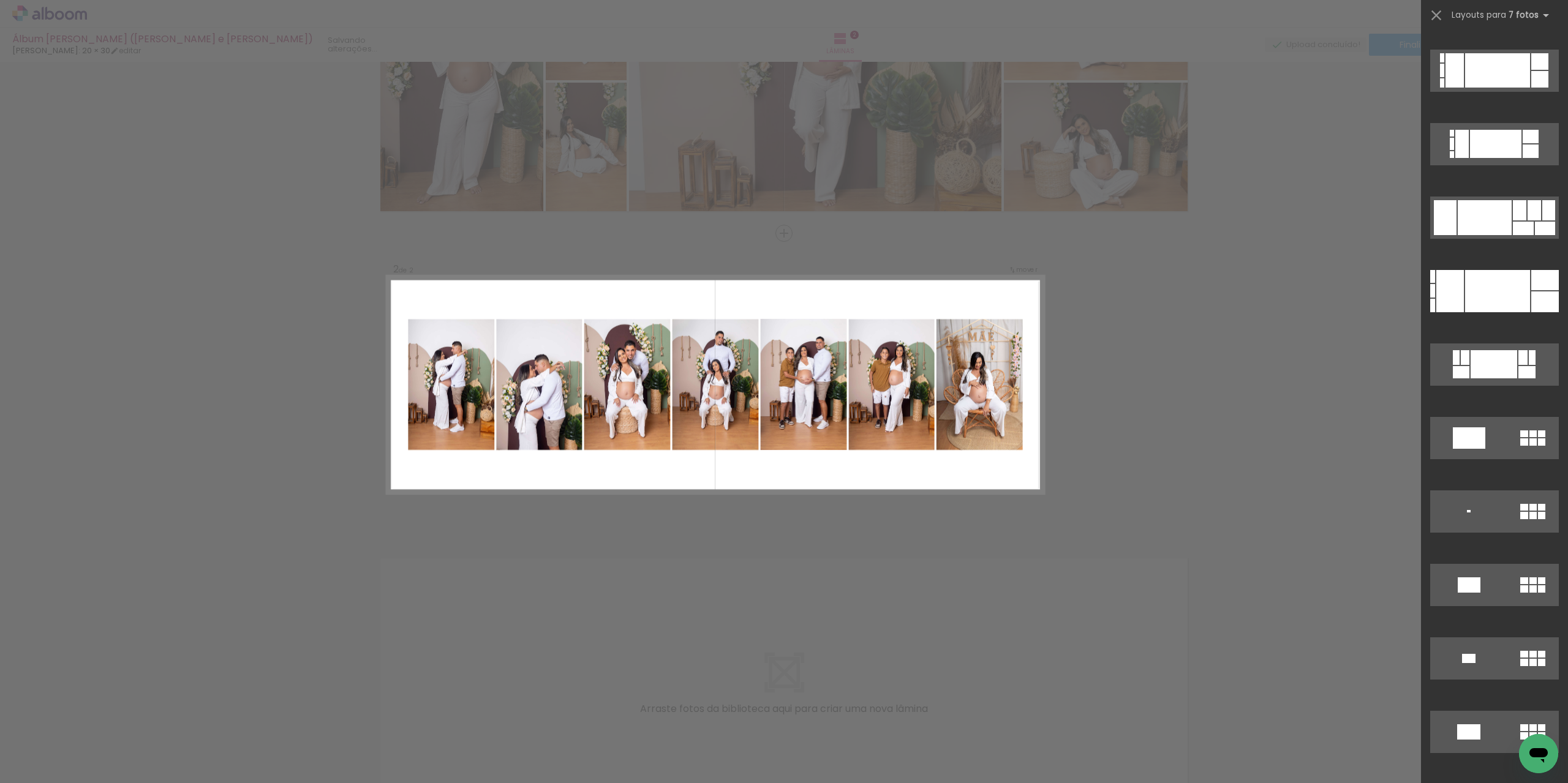
click at [1412, 469] on div "Confirmar Cancelar" at bounding box center [784, 380] width 1568 height 939
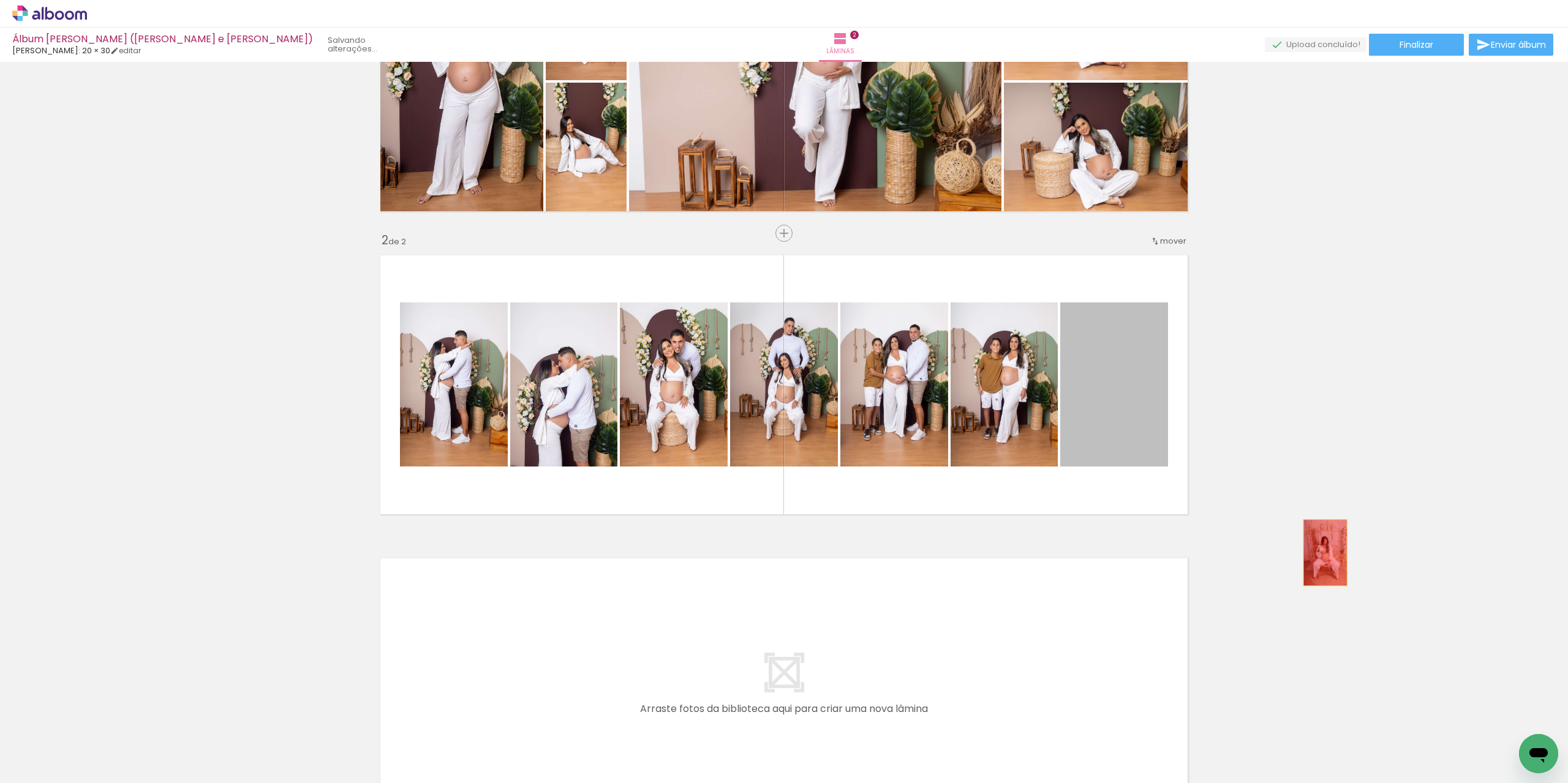
drag, startPoint x: 1099, startPoint y: 410, endPoint x: 1320, endPoint y: 552, distance: 262.7
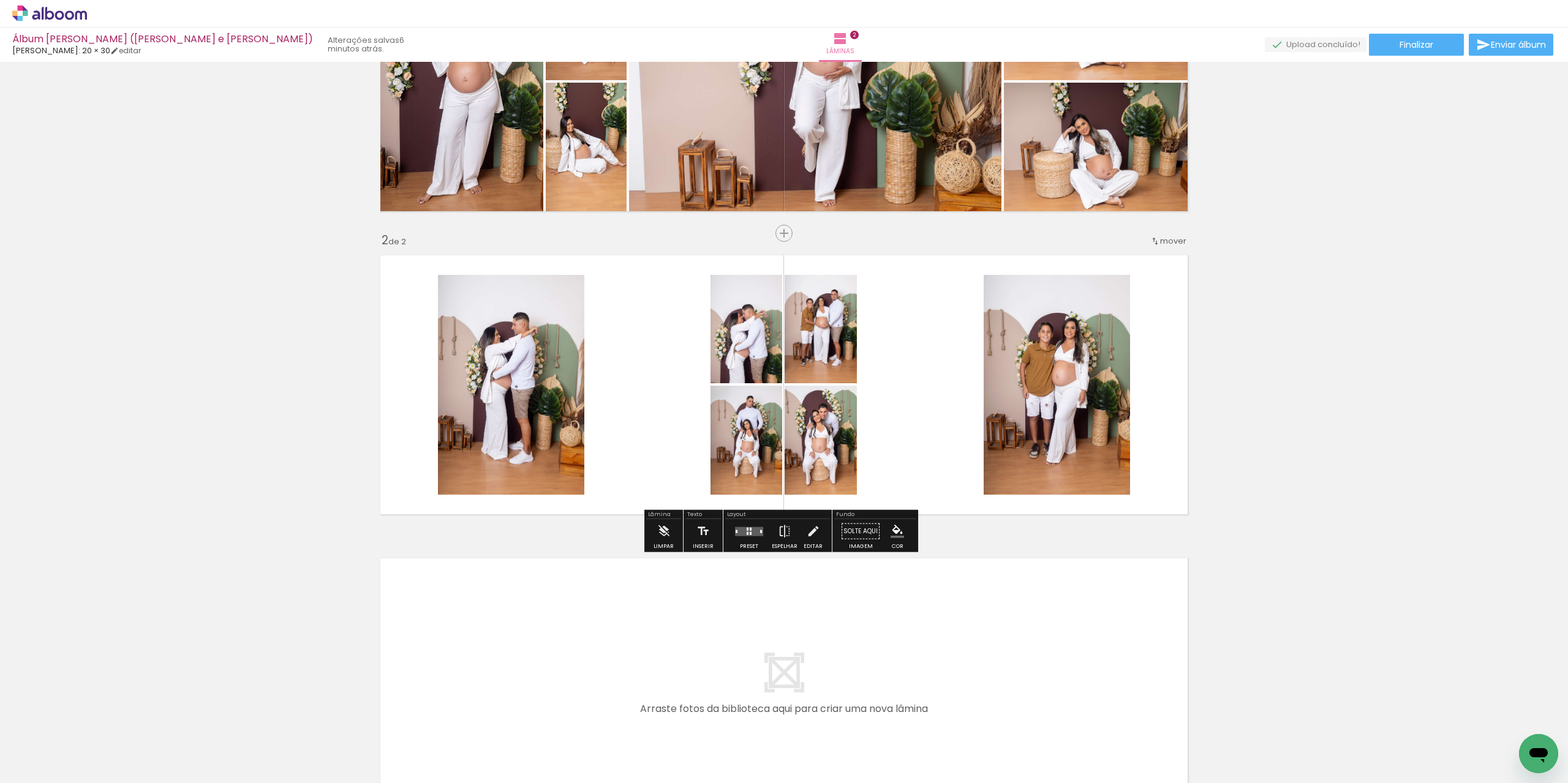
click at [750, 529] on quentale-layouter at bounding box center [749, 531] width 28 height 9
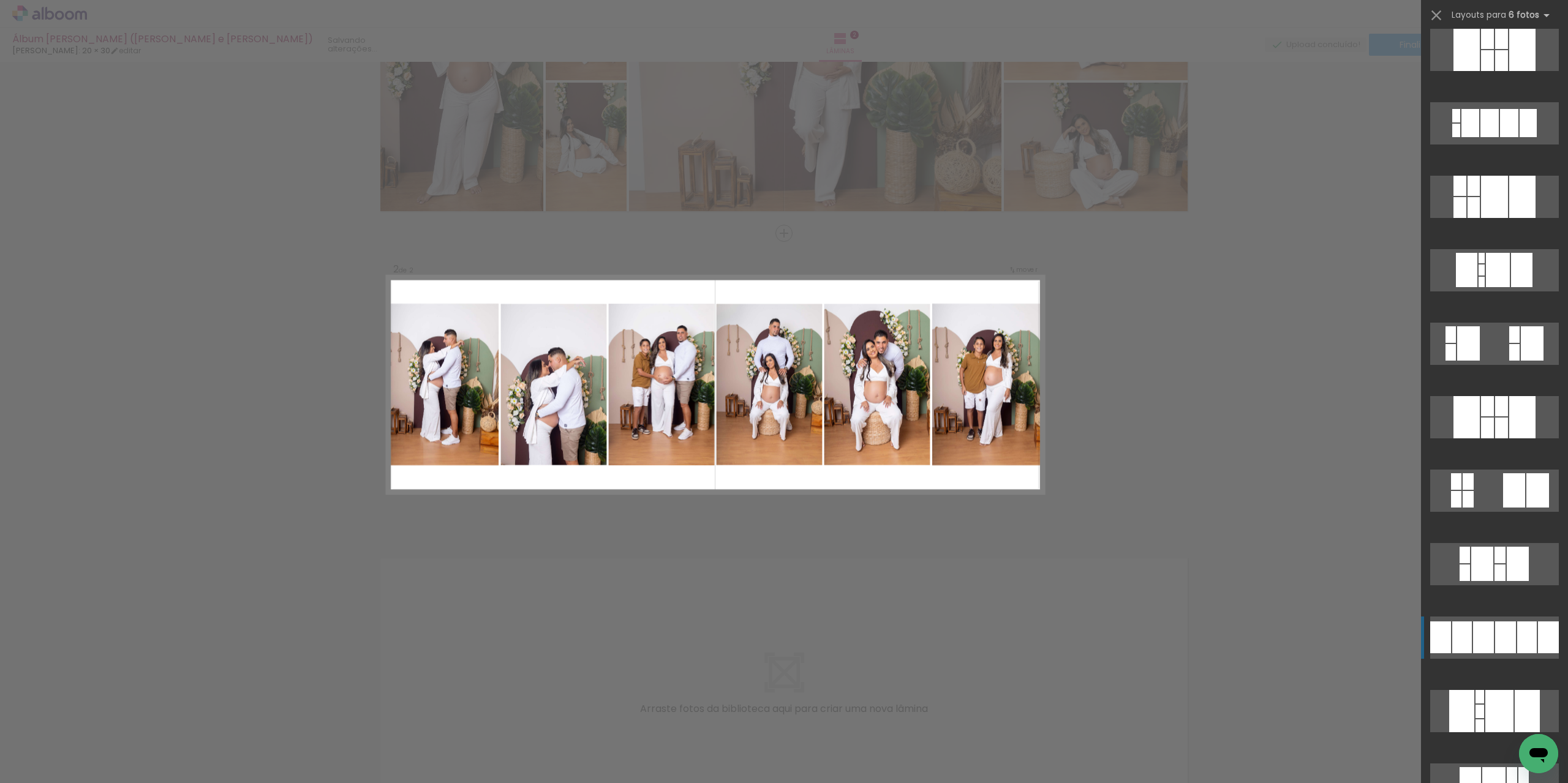
scroll to position [490, 0]
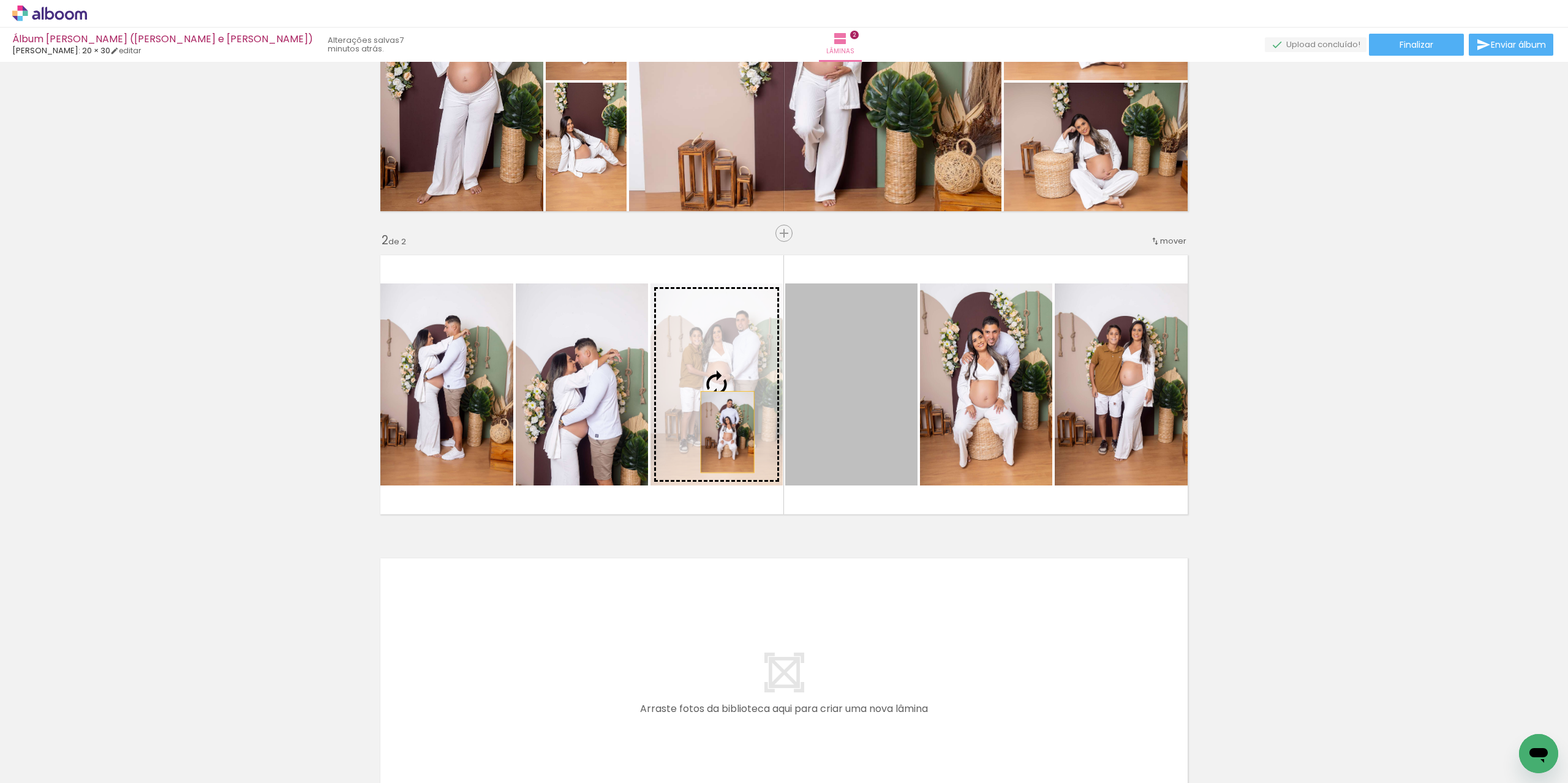
drag, startPoint x: 873, startPoint y: 414, endPoint x: 721, endPoint y: 432, distance: 153.1
click at [0, 0] on slot at bounding box center [0, 0] width 0 height 0
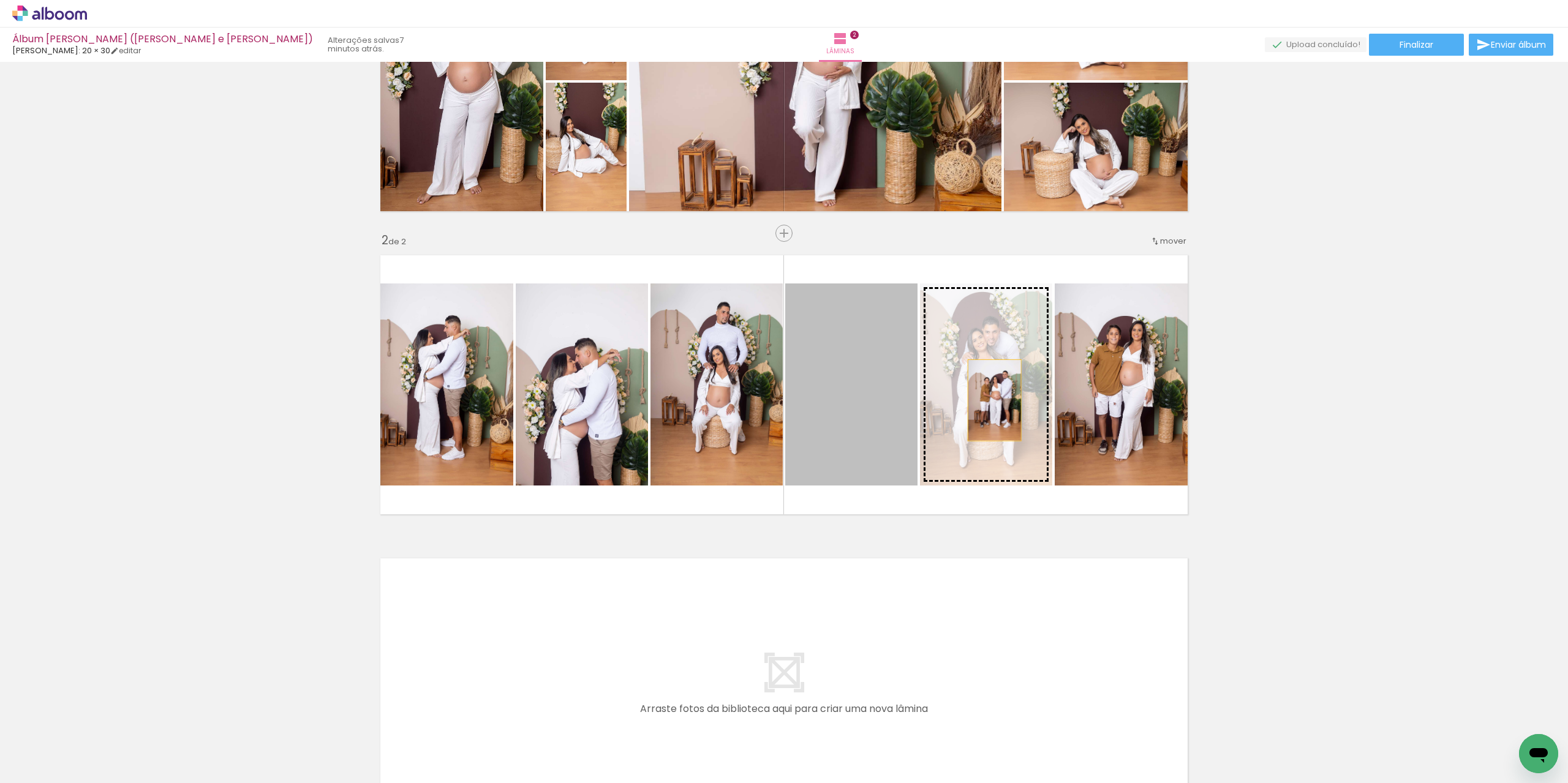
drag, startPoint x: 856, startPoint y: 394, endPoint x: 990, endPoint y: 400, distance: 134.1
click at [0, 0] on slot at bounding box center [0, 0] width 0 height 0
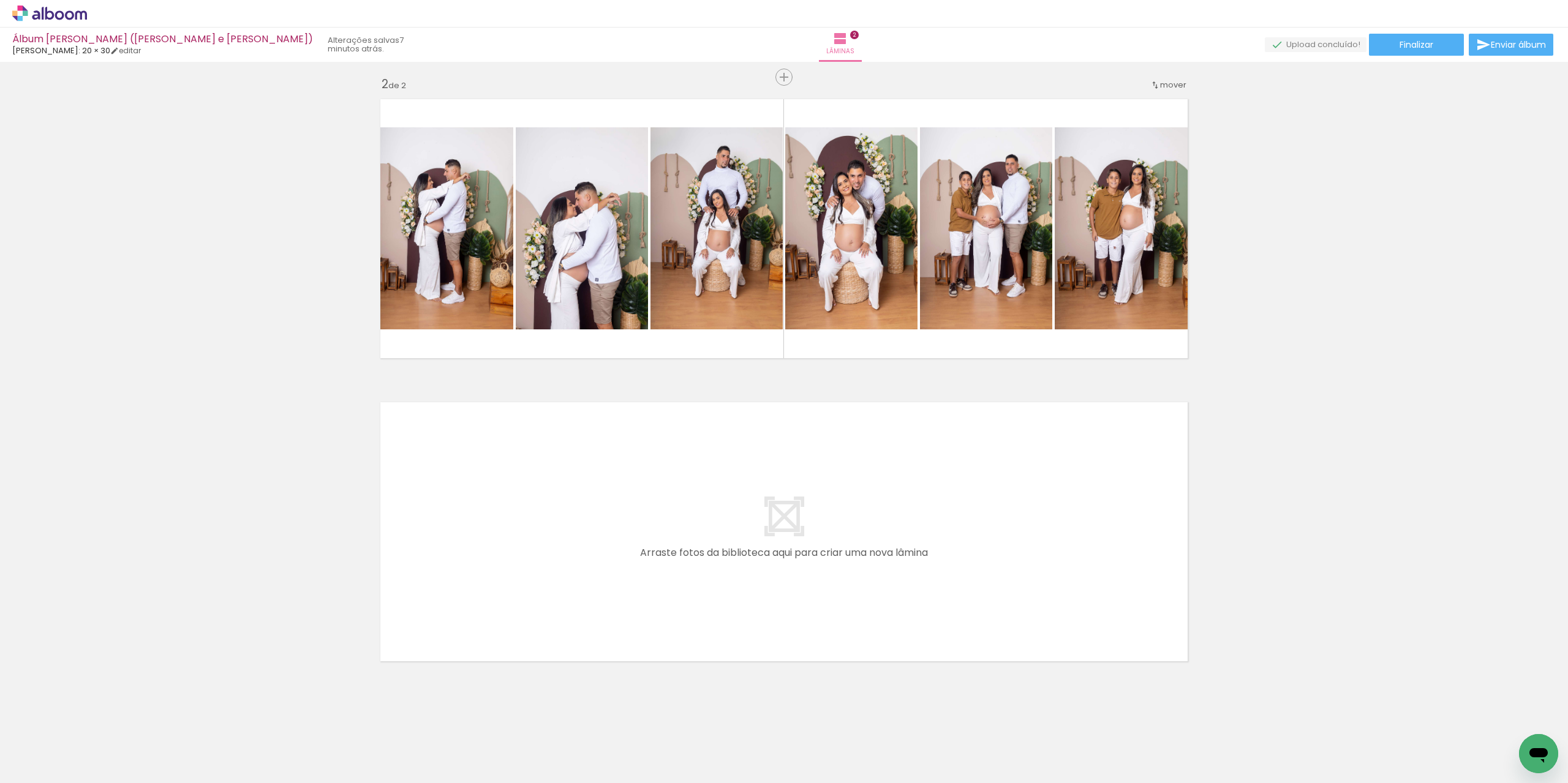
scroll to position [311, 0]
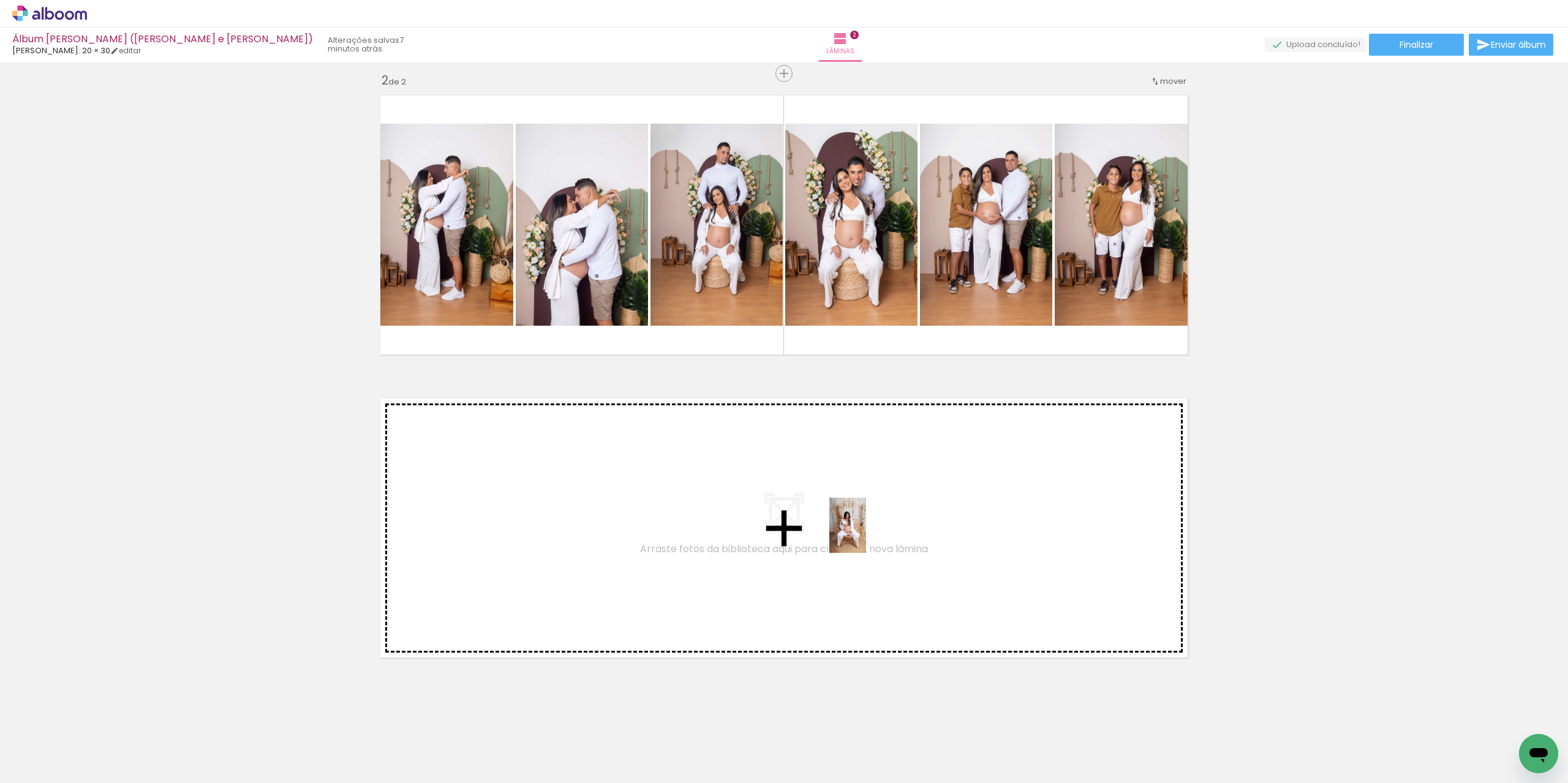
drag, startPoint x: 963, startPoint y: 766, endPoint x: 866, endPoint y: 535, distance: 250.5
click at [866, 535] on quentale-workspace at bounding box center [784, 392] width 1568 height 783
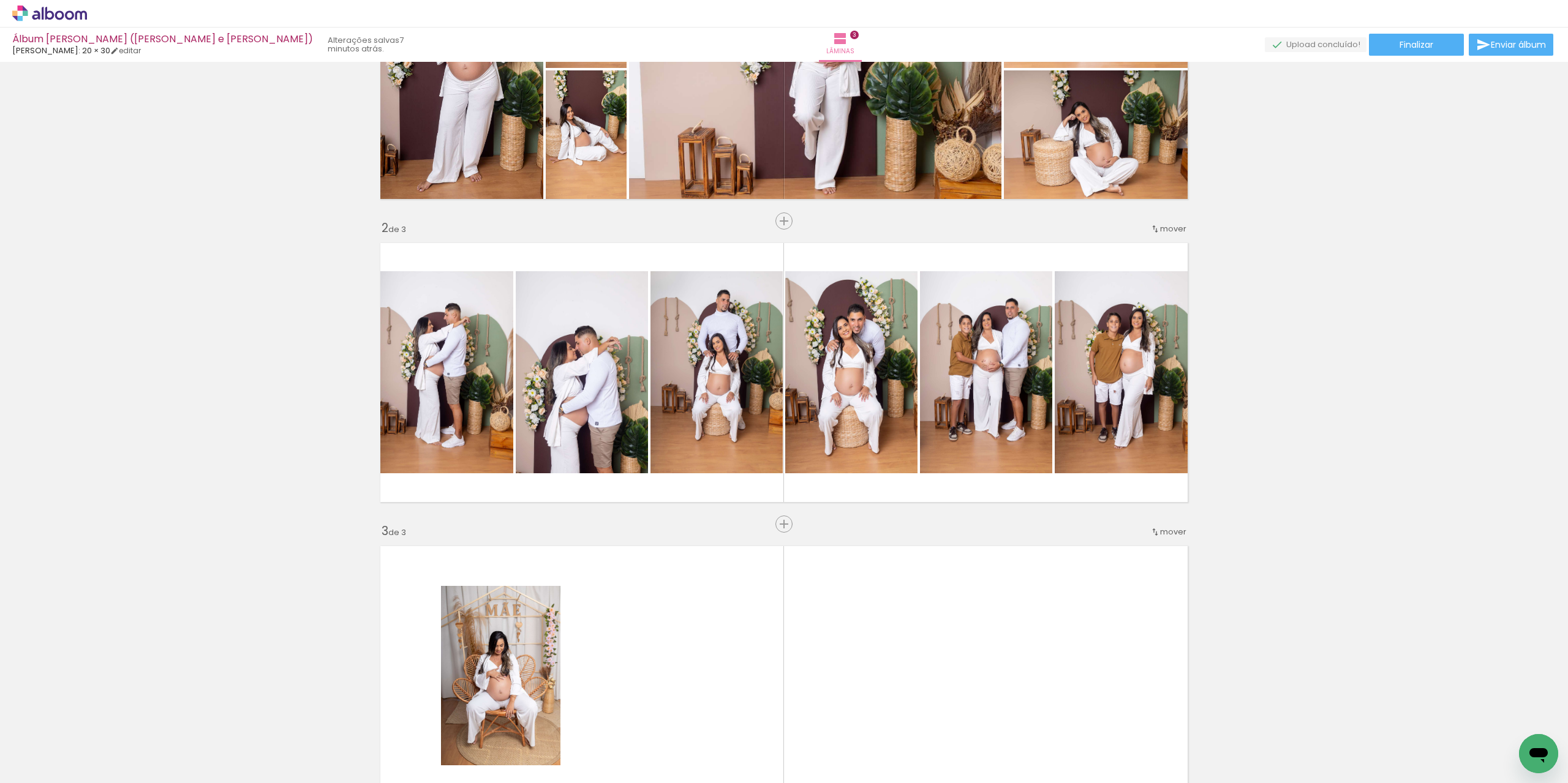
scroll to position [150, 0]
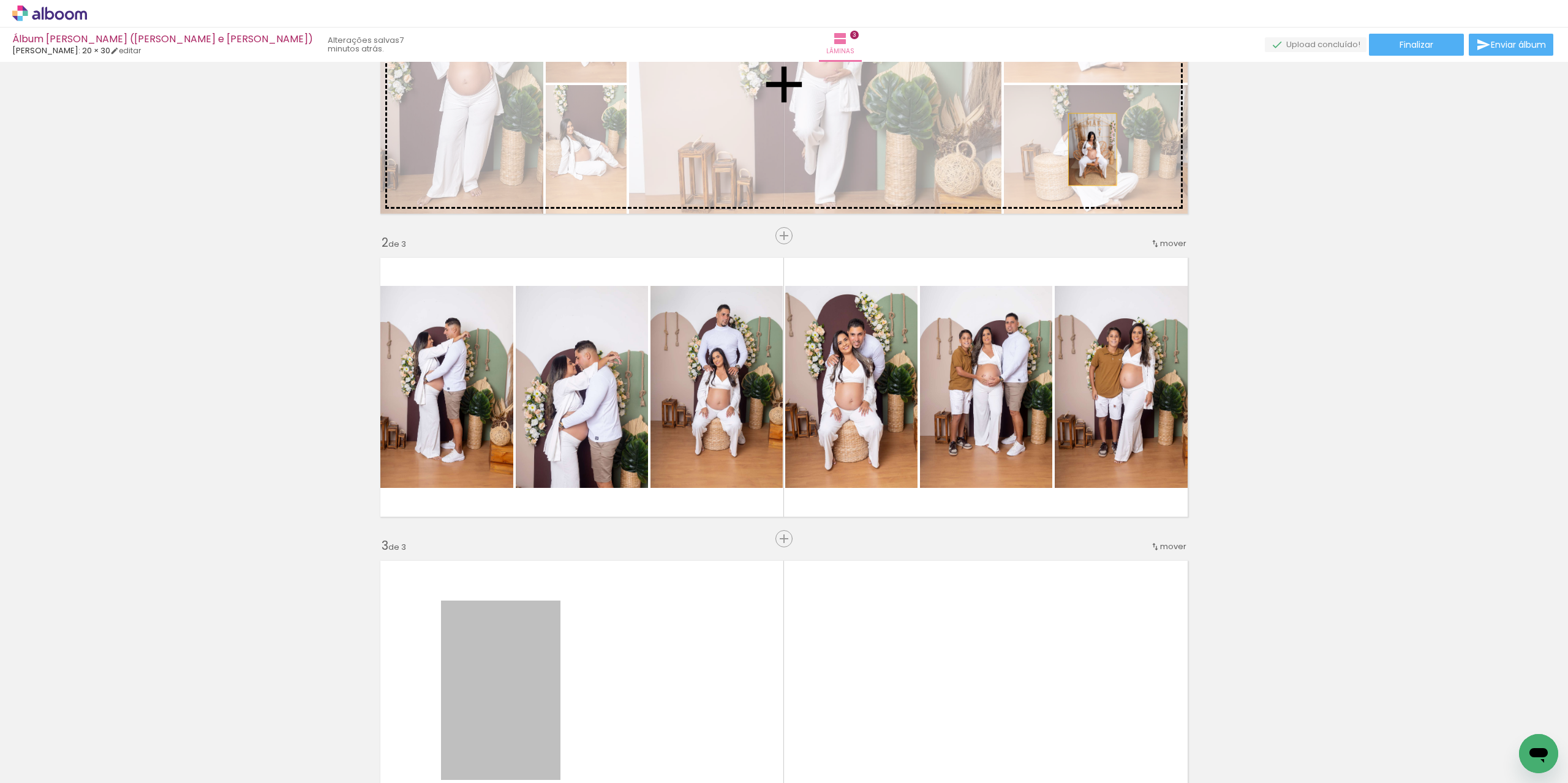
drag, startPoint x: 472, startPoint y: 694, endPoint x: 1088, endPoint y: 150, distance: 821.8
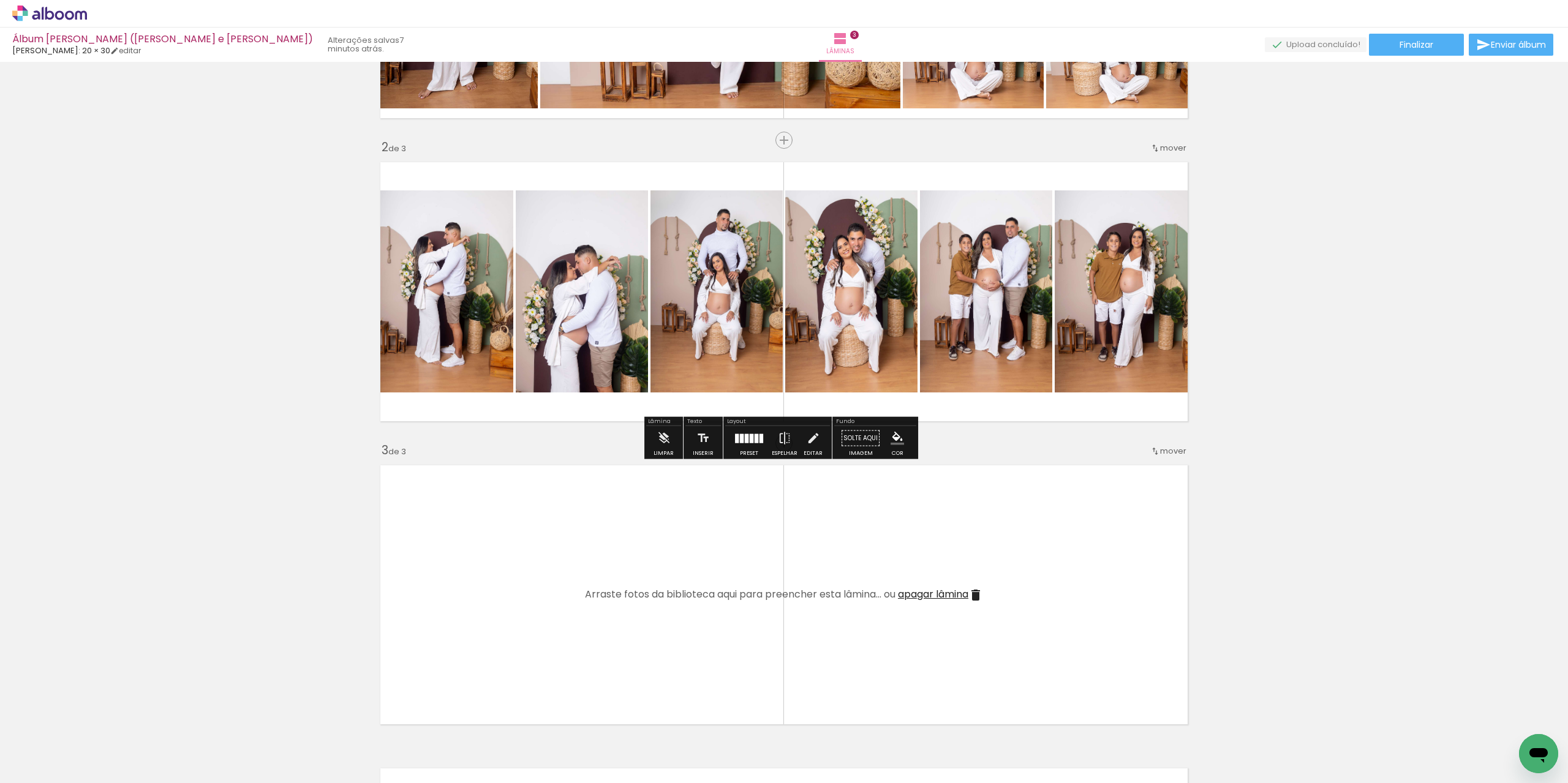
scroll to position [306, 0]
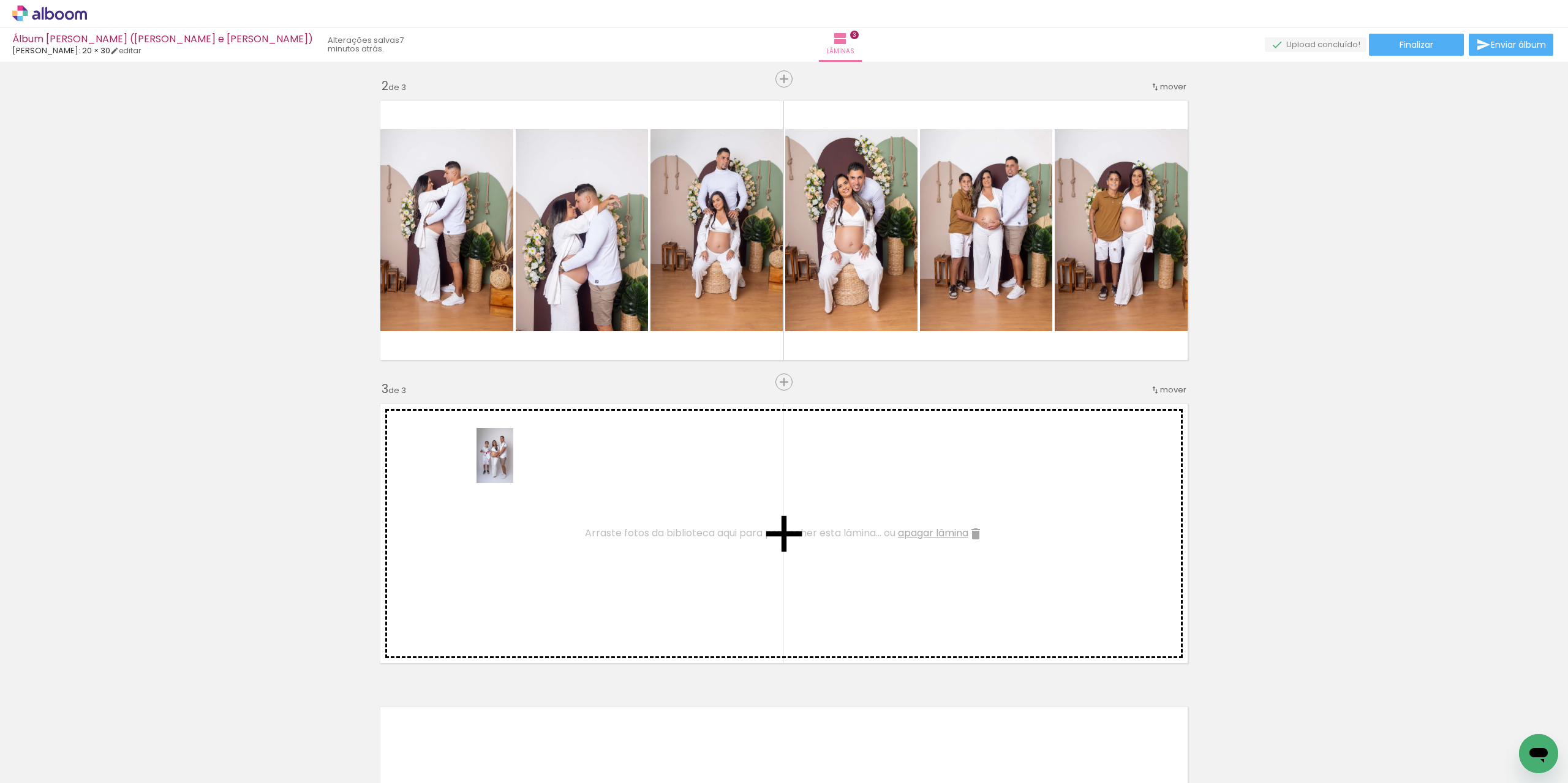
drag, startPoint x: 246, startPoint y: 744, endPoint x: 513, endPoint y: 465, distance: 386.2
click at [513, 465] on quentale-workspace at bounding box center [784, 392] width 1568 height 783
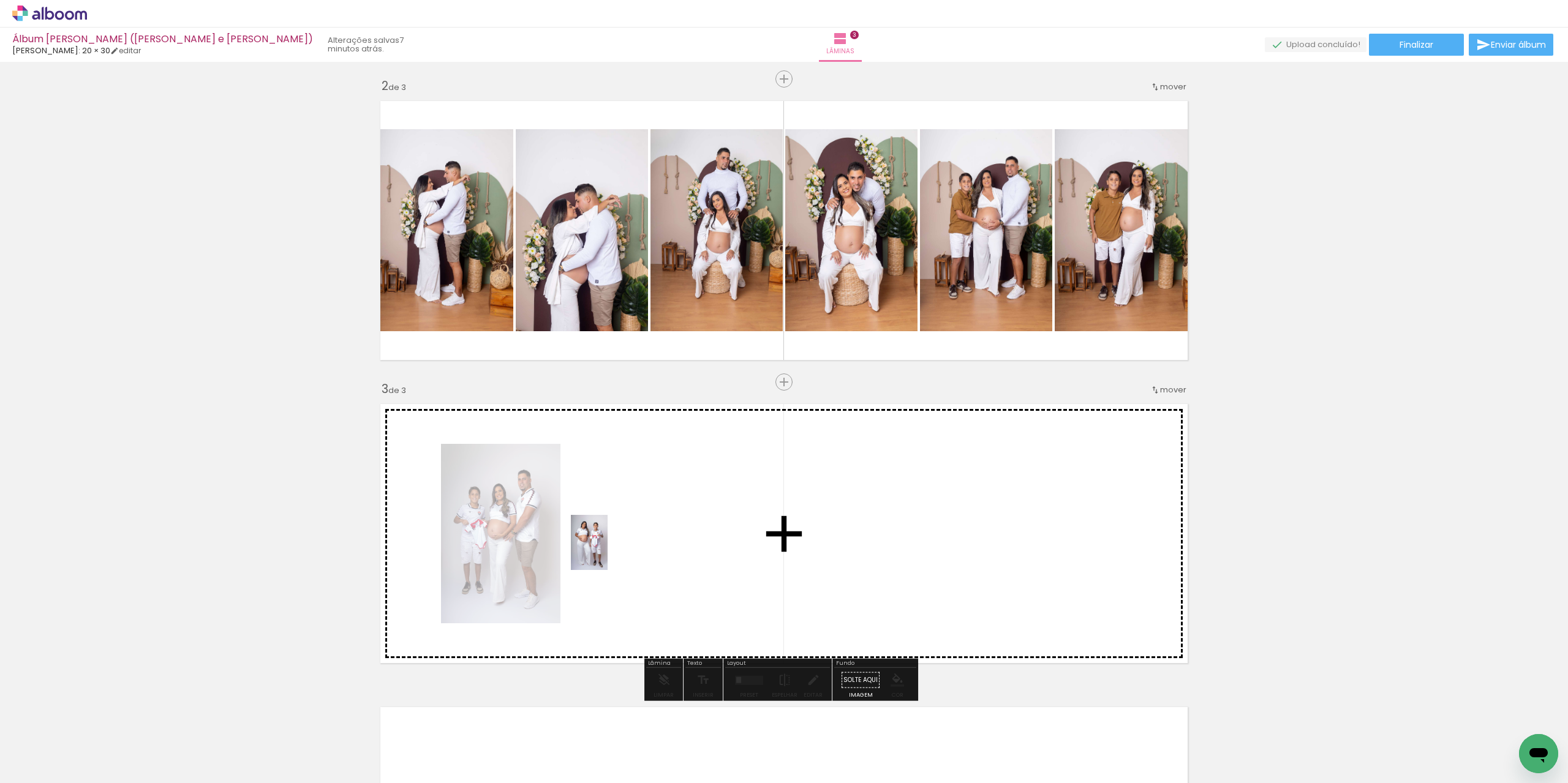
drag, startPoint x: 322, startPoint y: 741, endPoint x: 490, endPoint y: 708, distance: 171.2
click at [618, 549] on quentale-workspace at bounding box center [784, 392] width 1568 height 783
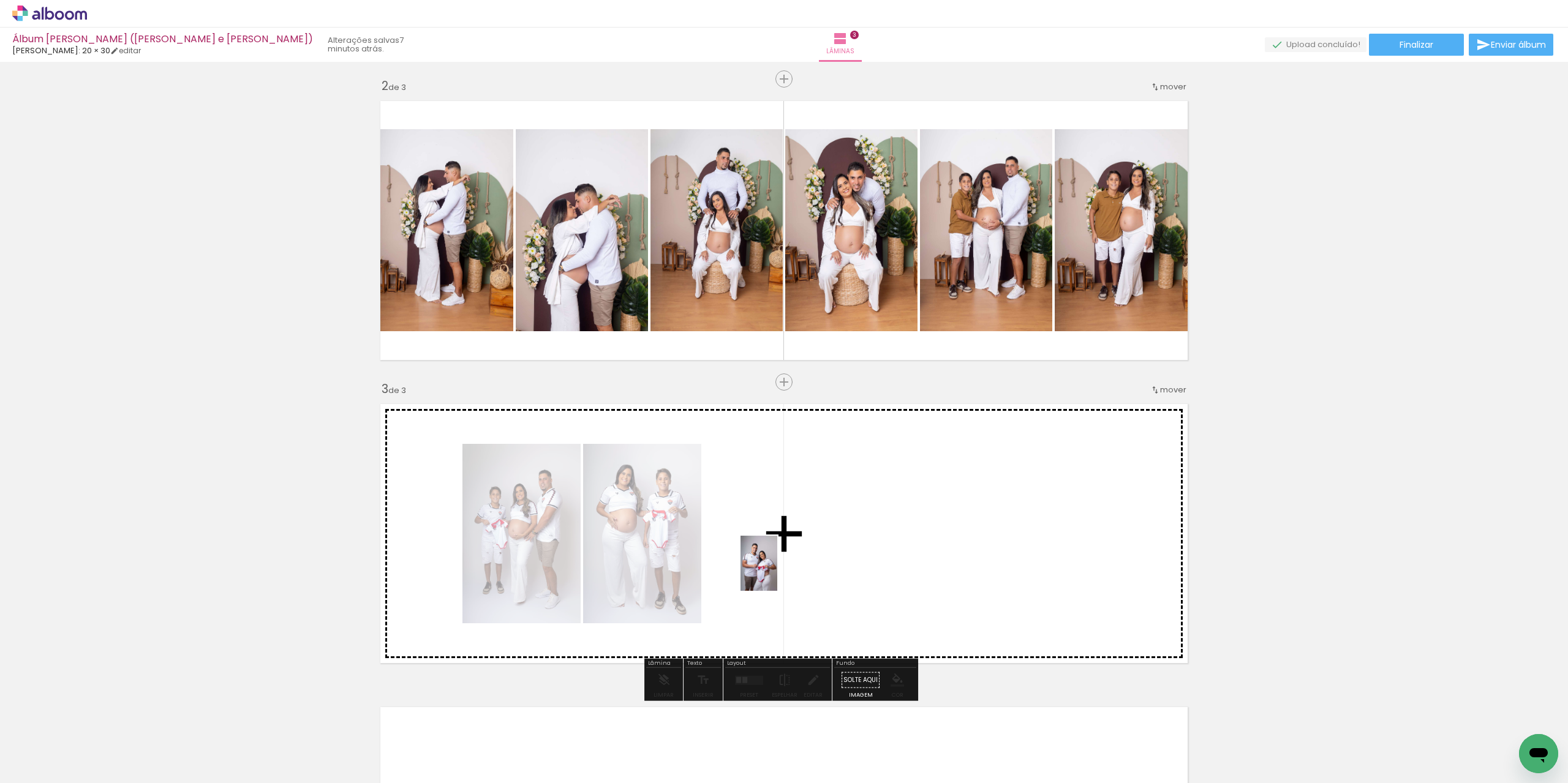
drag, startPoint x: 443, startPoint y: 755, endPoint x: 658, endPoint y: 678, distance: 228.4
click at [776, 572] on quentale-workspace at bounding box center [784, 392] width 1568 height 783
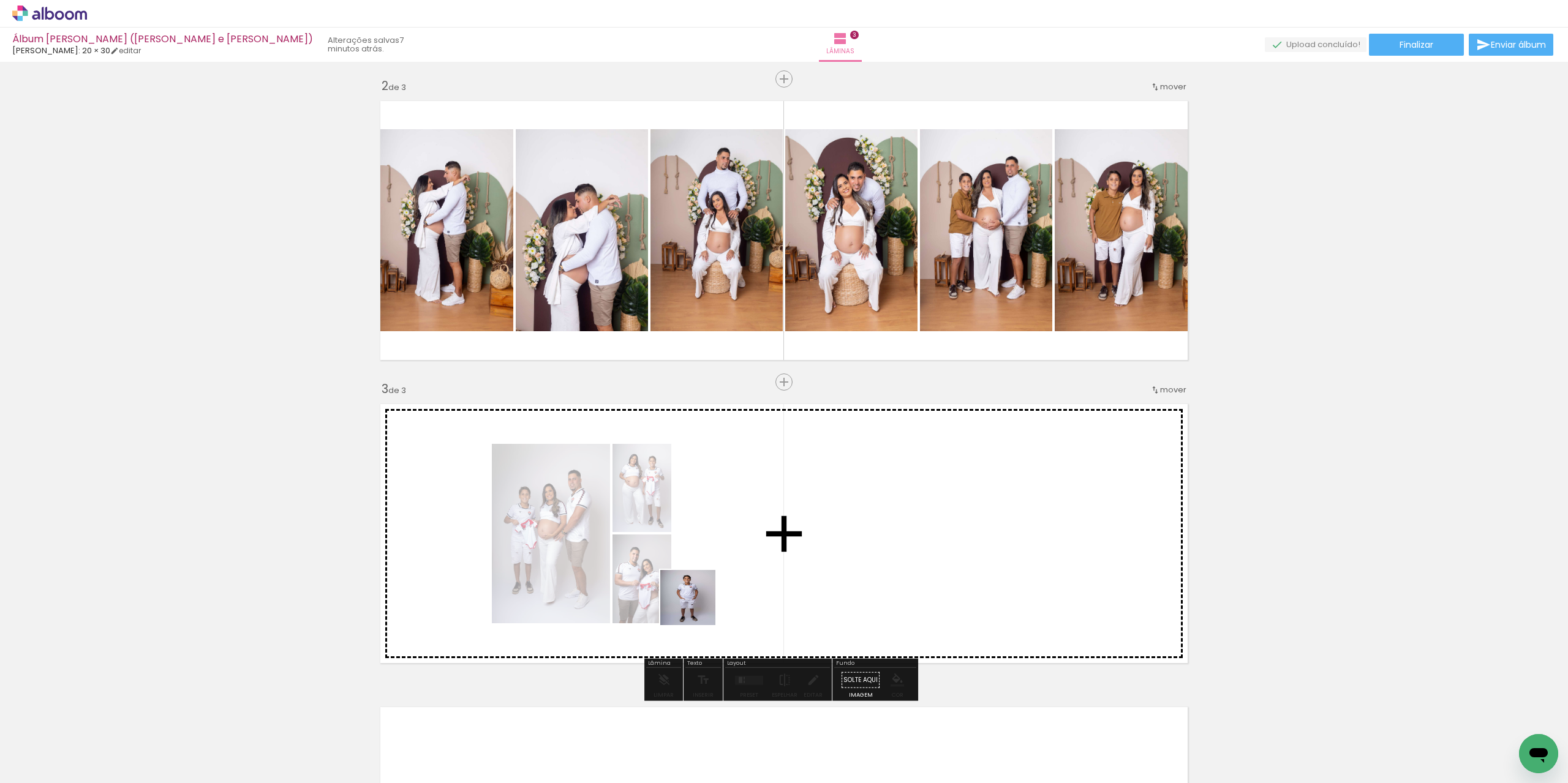
drag, startPoint x: 595, startPoint y: 725, endPoint x: 539, endPoint y: 724, distance: 56.0
click at [725, 564] on quentale-workspace at bounding box center [784, 392] width 1568 height 783
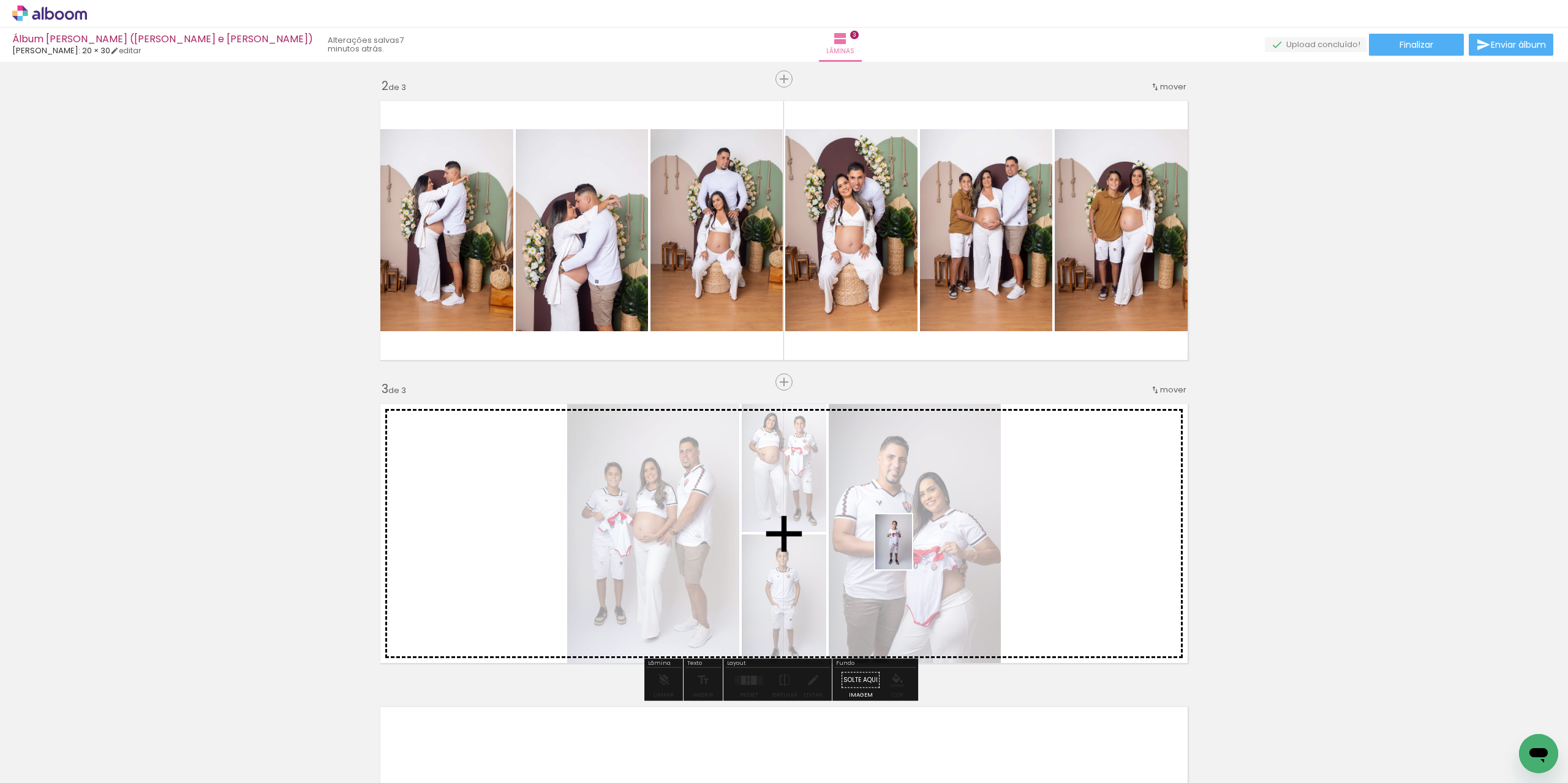
drag, startPoint x: 520, startPoint y: 744, endPoint x: 769, endPoint y: 632, distance: 273.0
click at [932, 546] on quentale-workspace at bounding box center [784, 392] width 1568 height 783
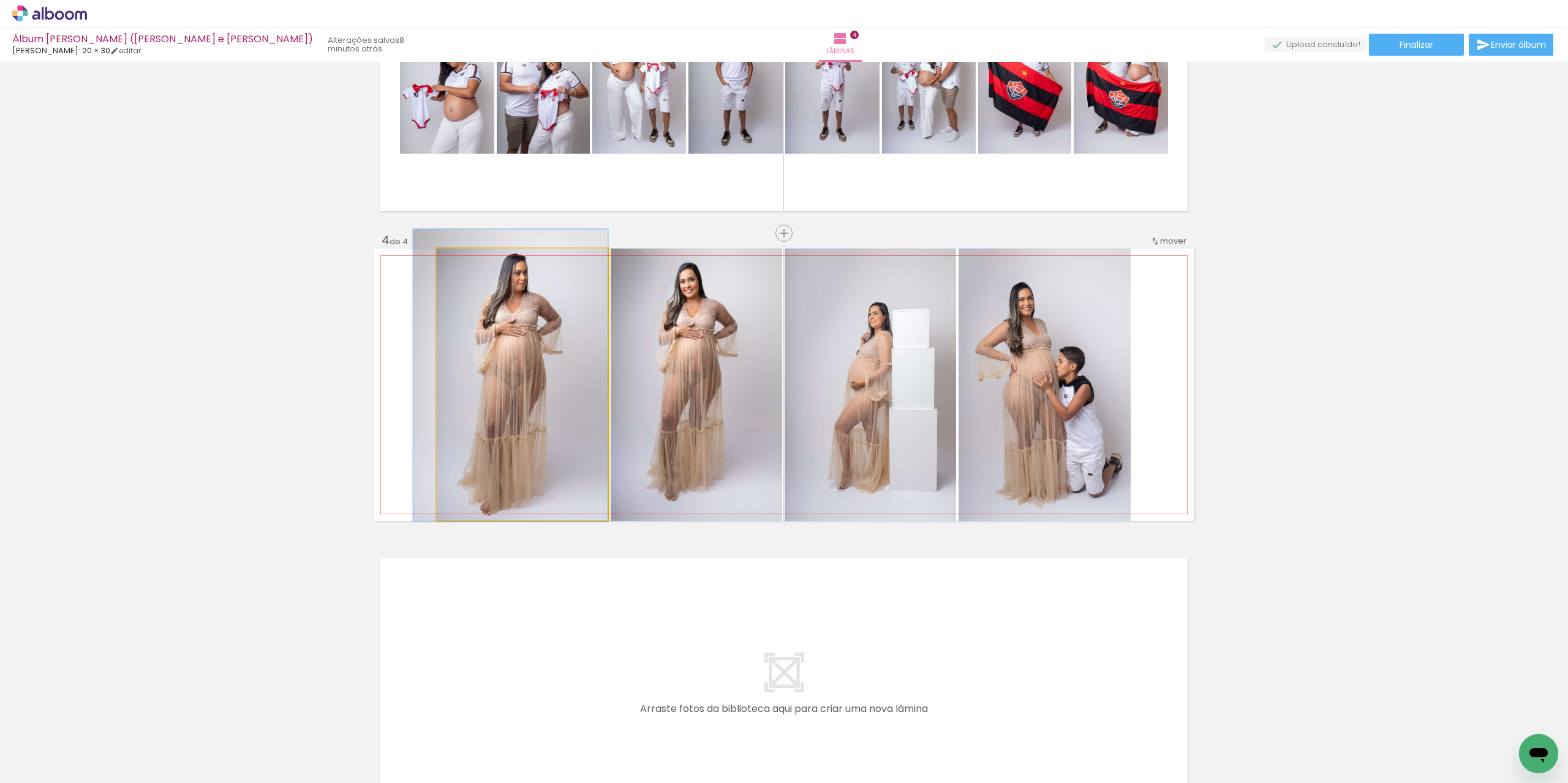
scroll to position [0, 781]
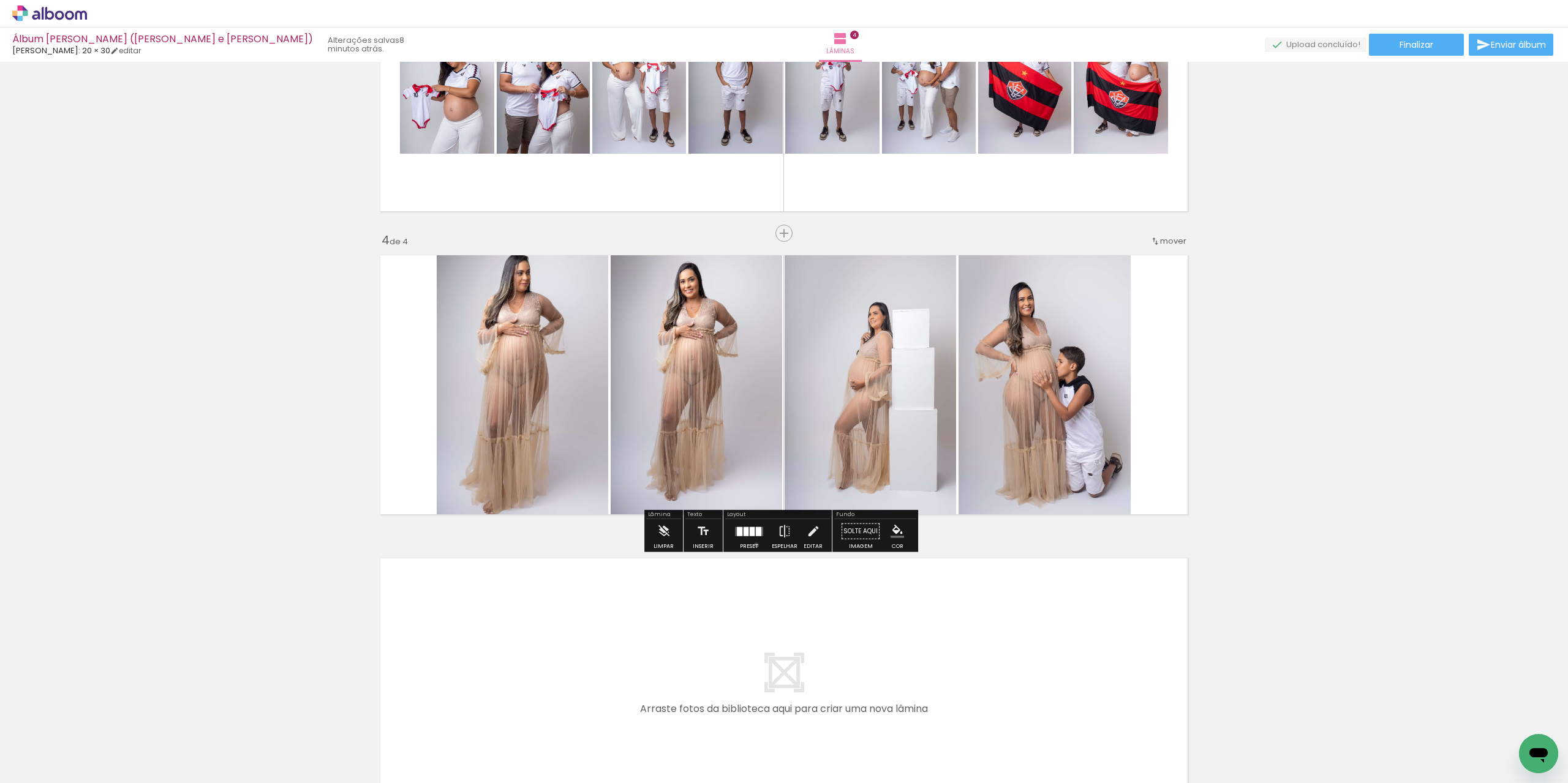
click at [753, 544] on div "Preset" at bounding box center [749, 546] width 19 height 5
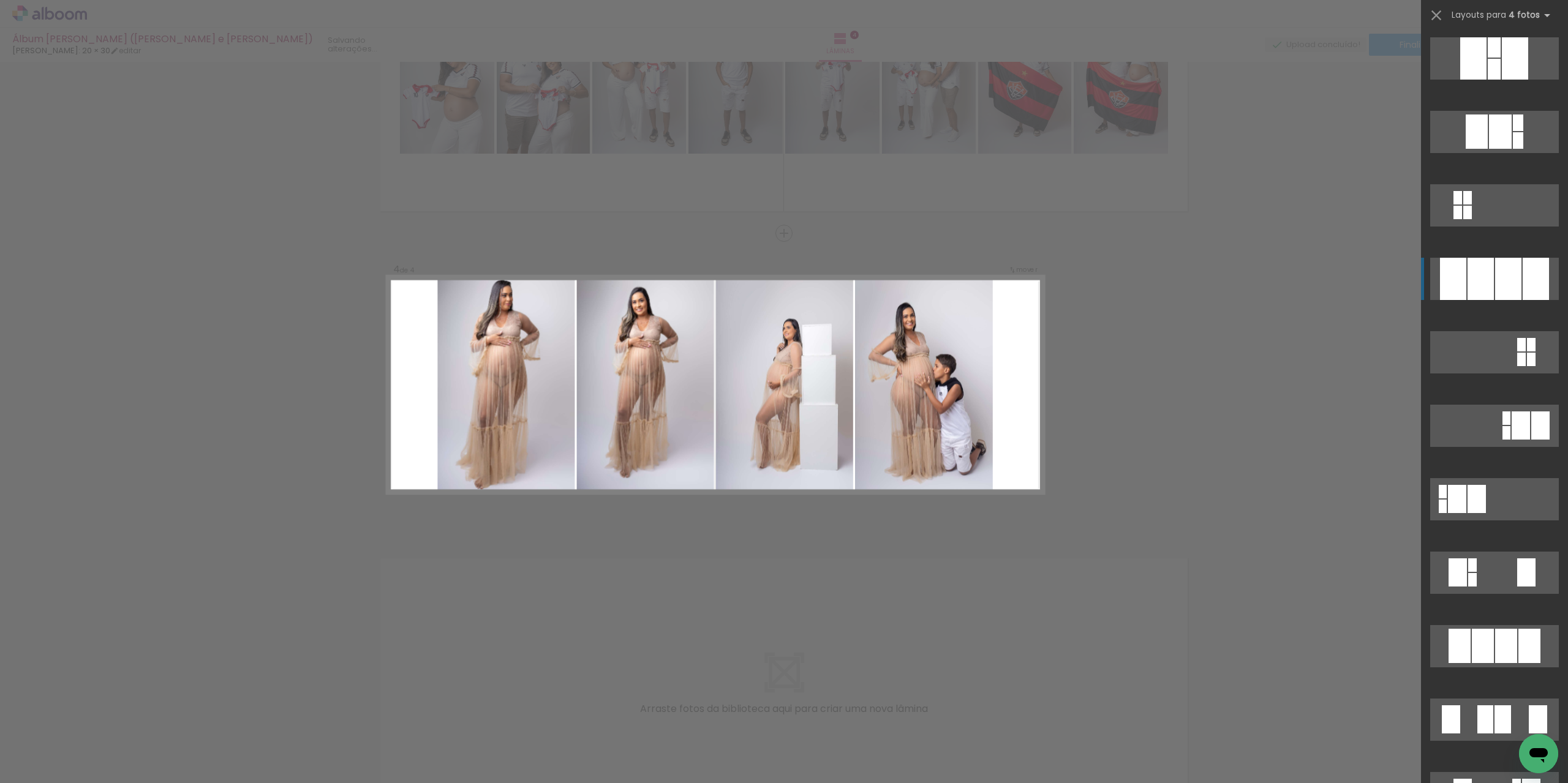
scroll to position [220, 0]
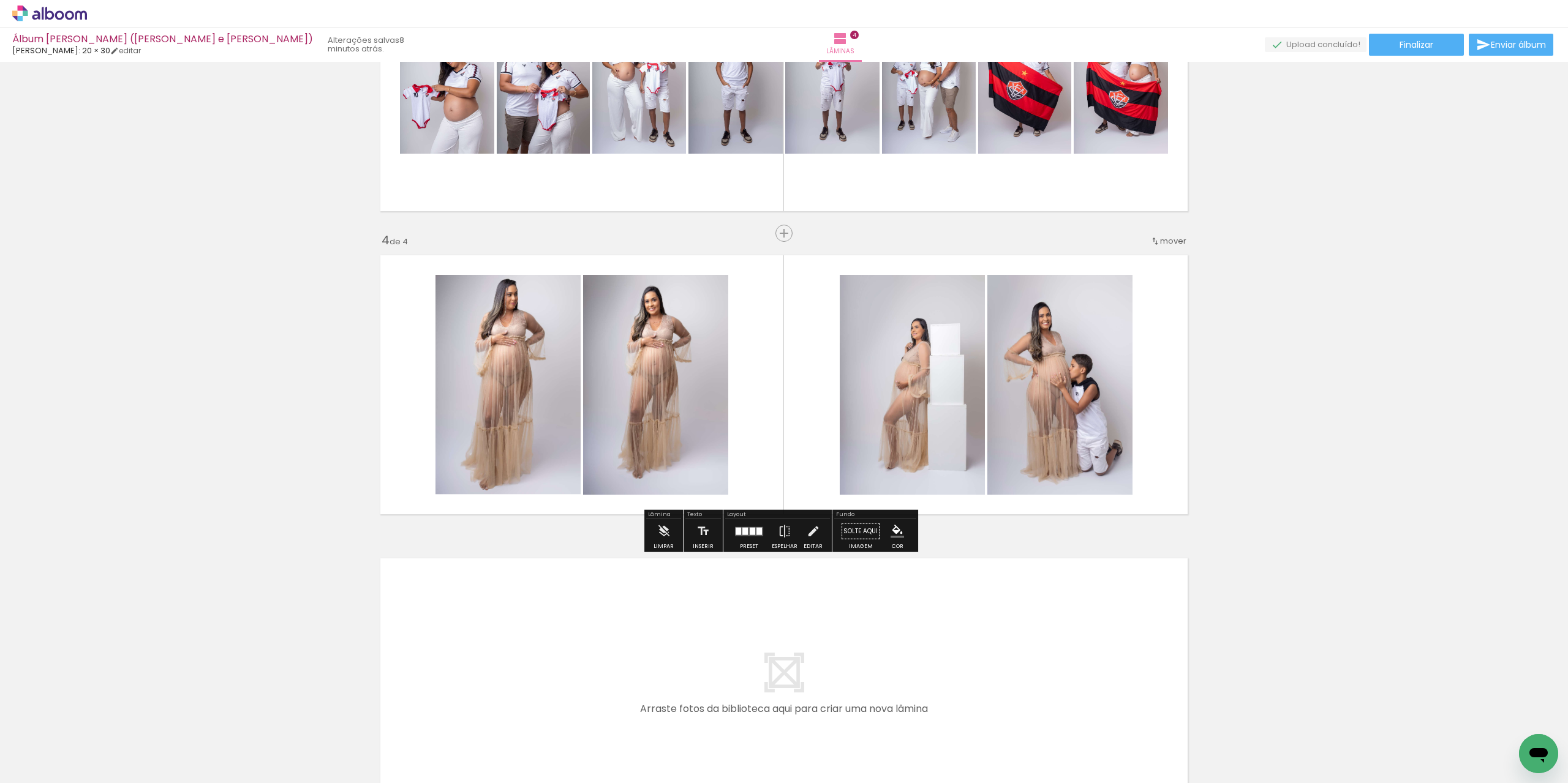
click at [1306, 484] on div "Inserir lâmina 1 de 4 Inserir lâmina 2 de 4 Inserir lâmina 3 de 4 Inserir lâmin…" at bounding box center [784, 66] width 1568 height 1516
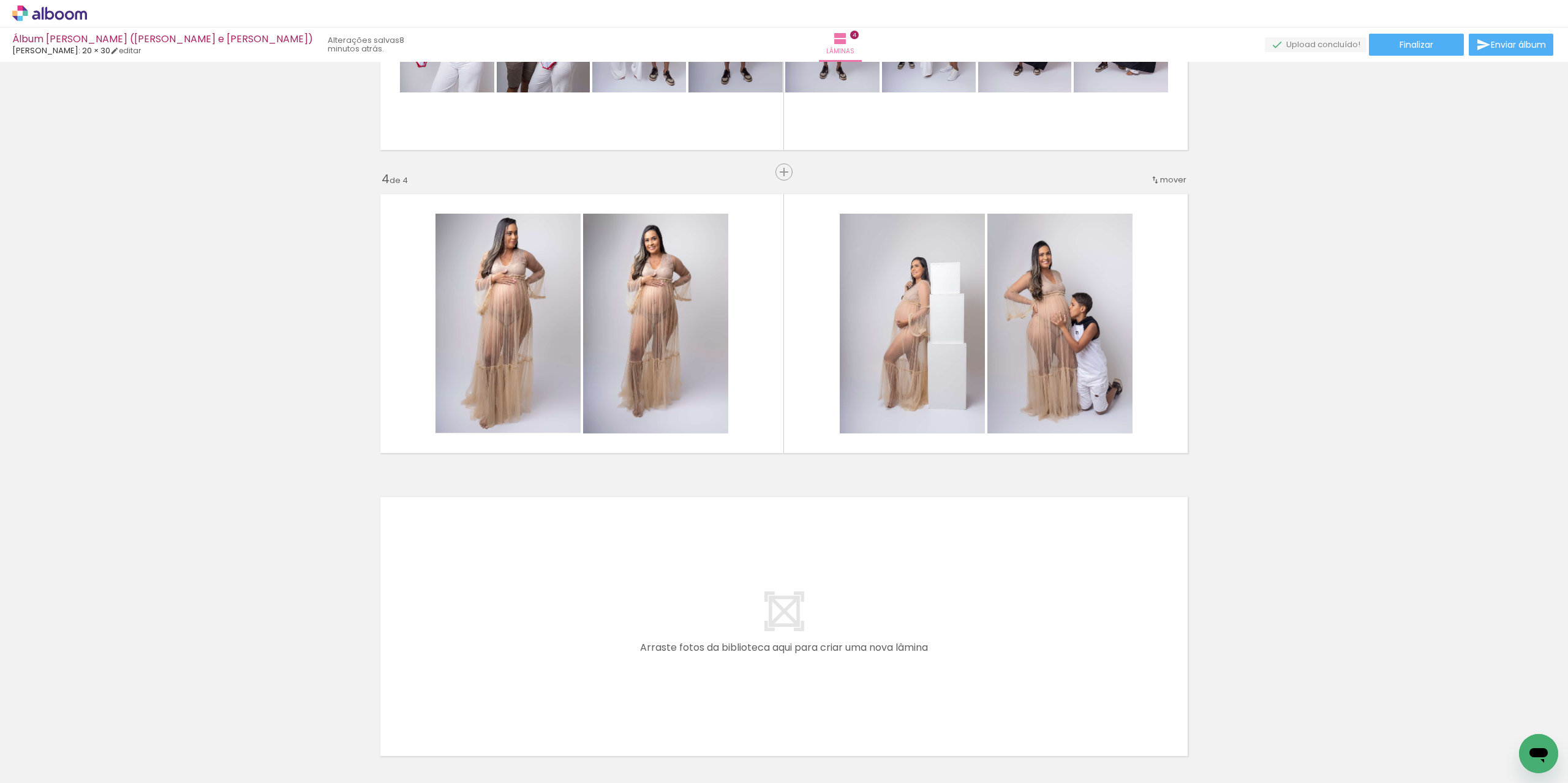
scroll to position [918, 0]
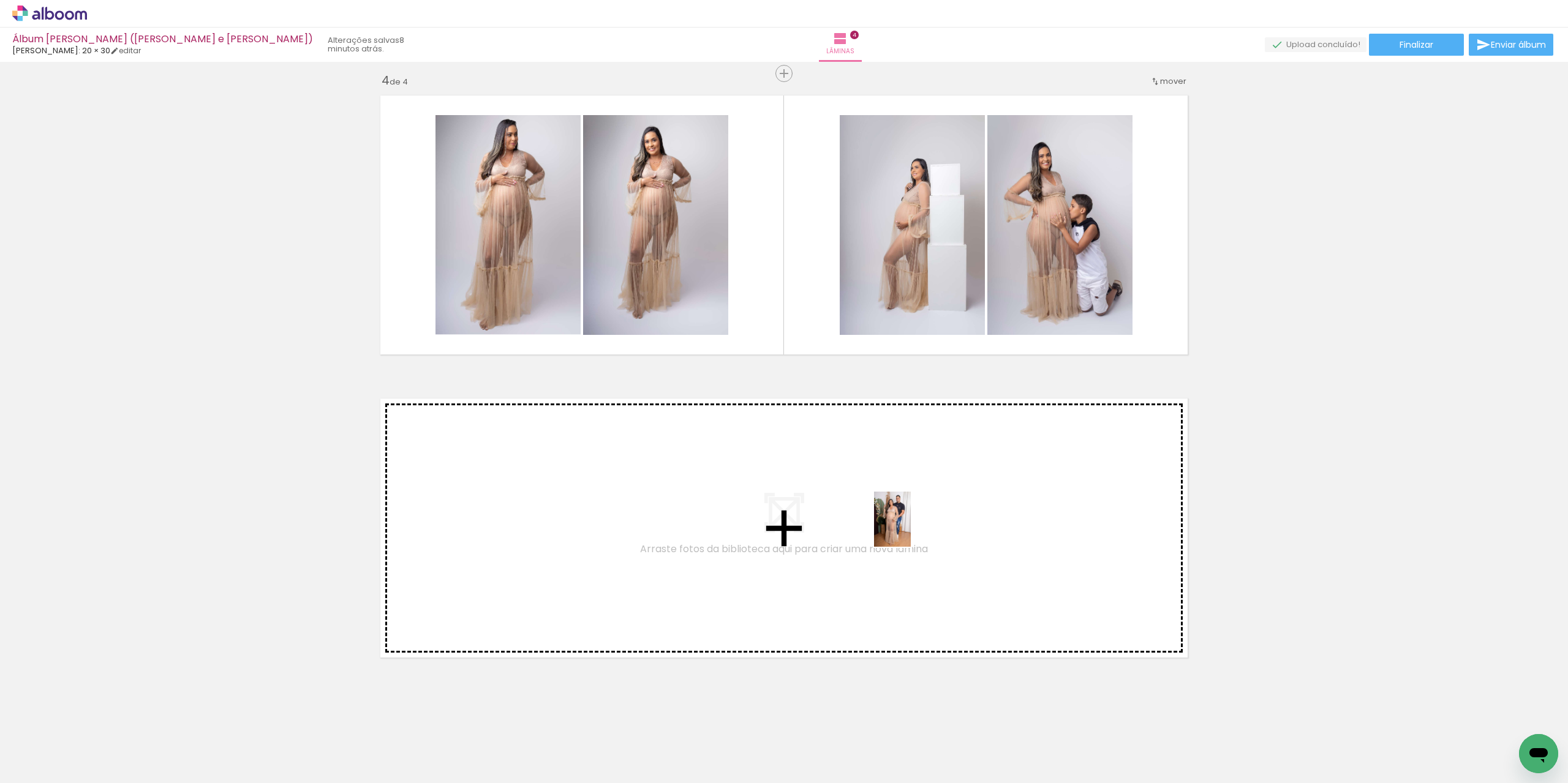
drag, startPoint x: 1067, startPoint y: 758, endPoint x: 911, endPoint y: 527, distance: 278.7
click at [911, 527] on quentale-workspace at bounding box center [784, 392] width 1568 height 783
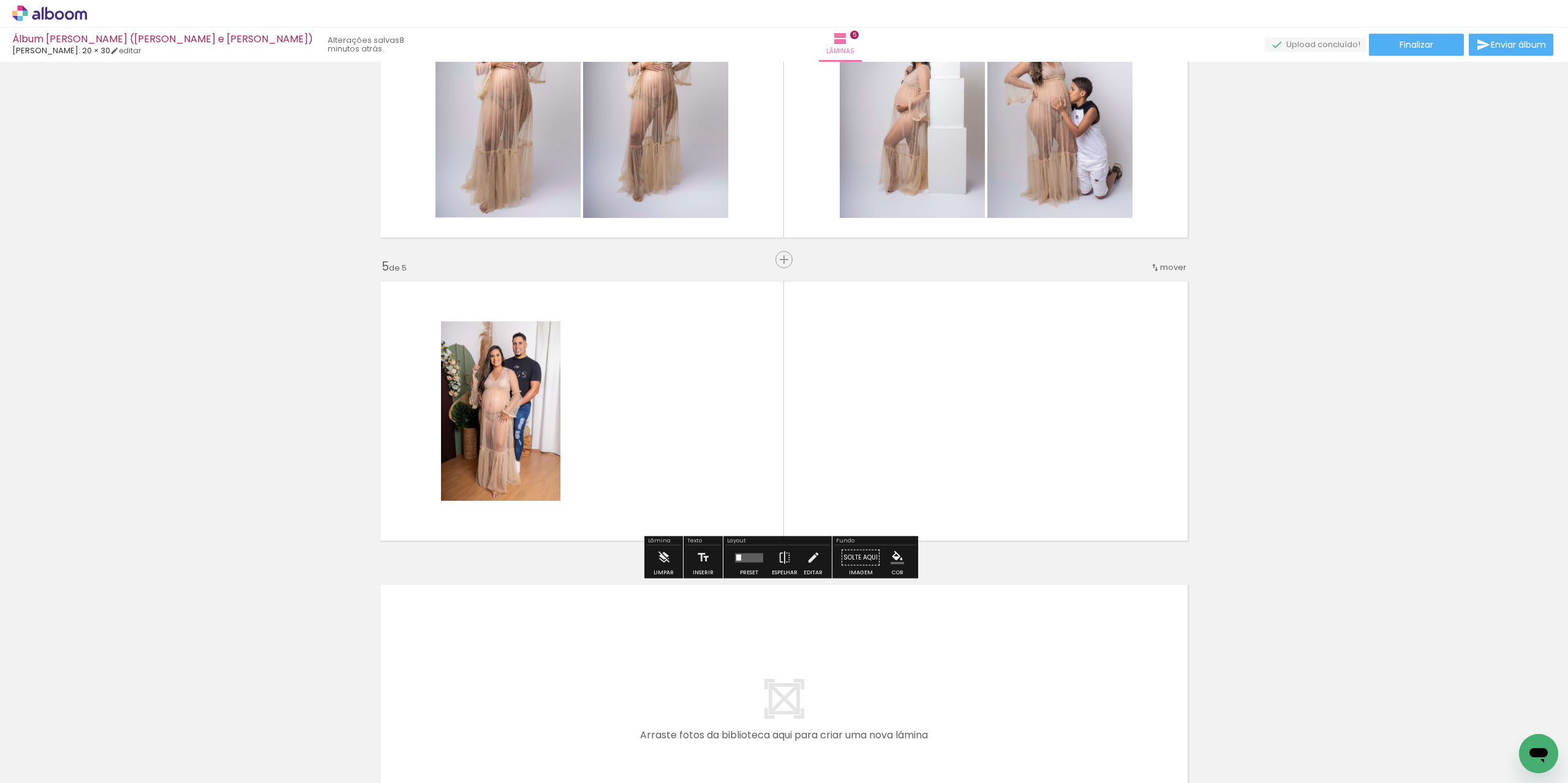
scroll to position [1062, 0]
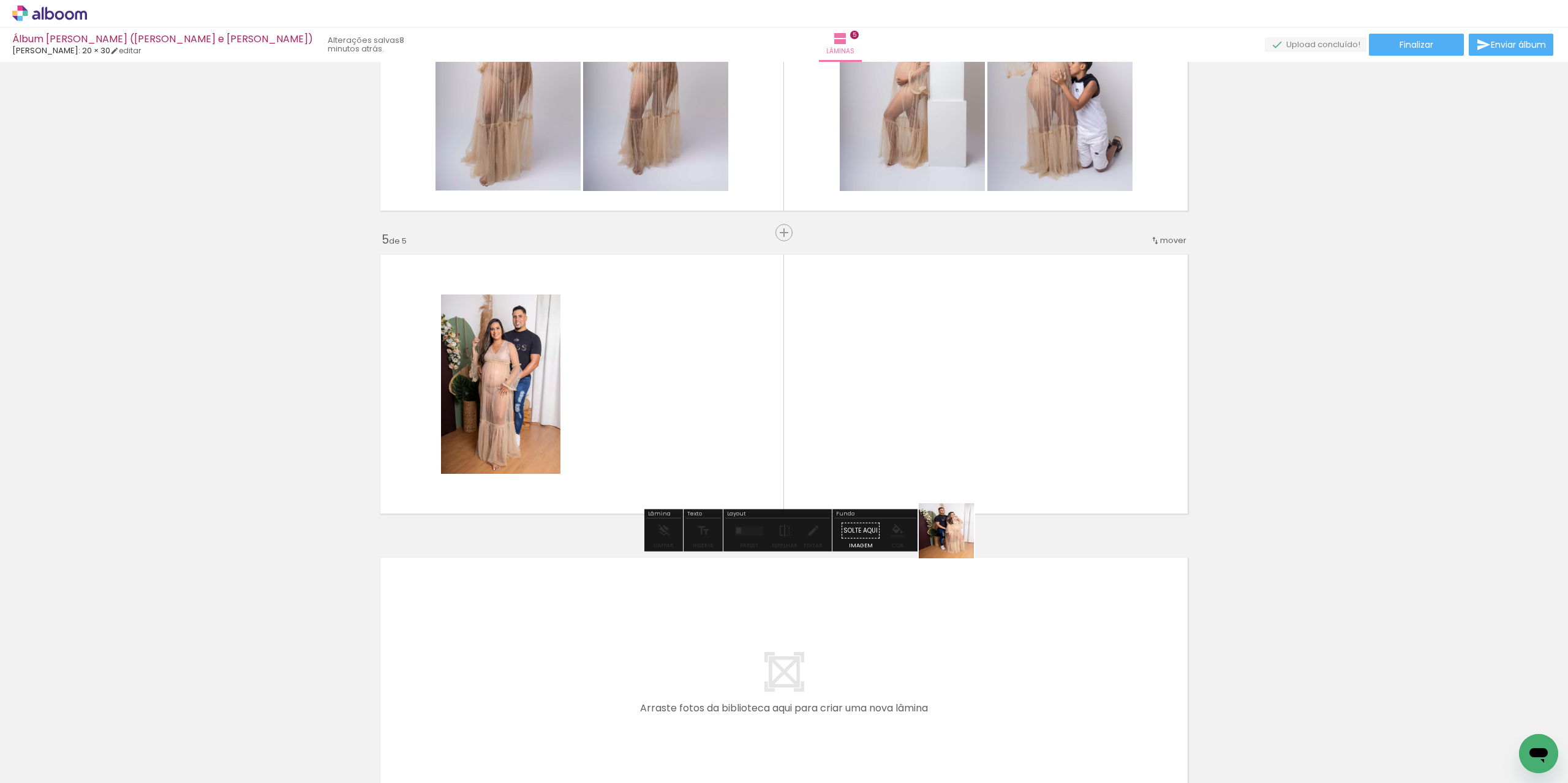
drag, startPoint x: 1143, startPoint y: 743, endPoint x: 861, endPoint y: 449, distance: 407.4
click at [861, 449] on quentale-workspace at bounding box center [784, 392] width 1568 height 783
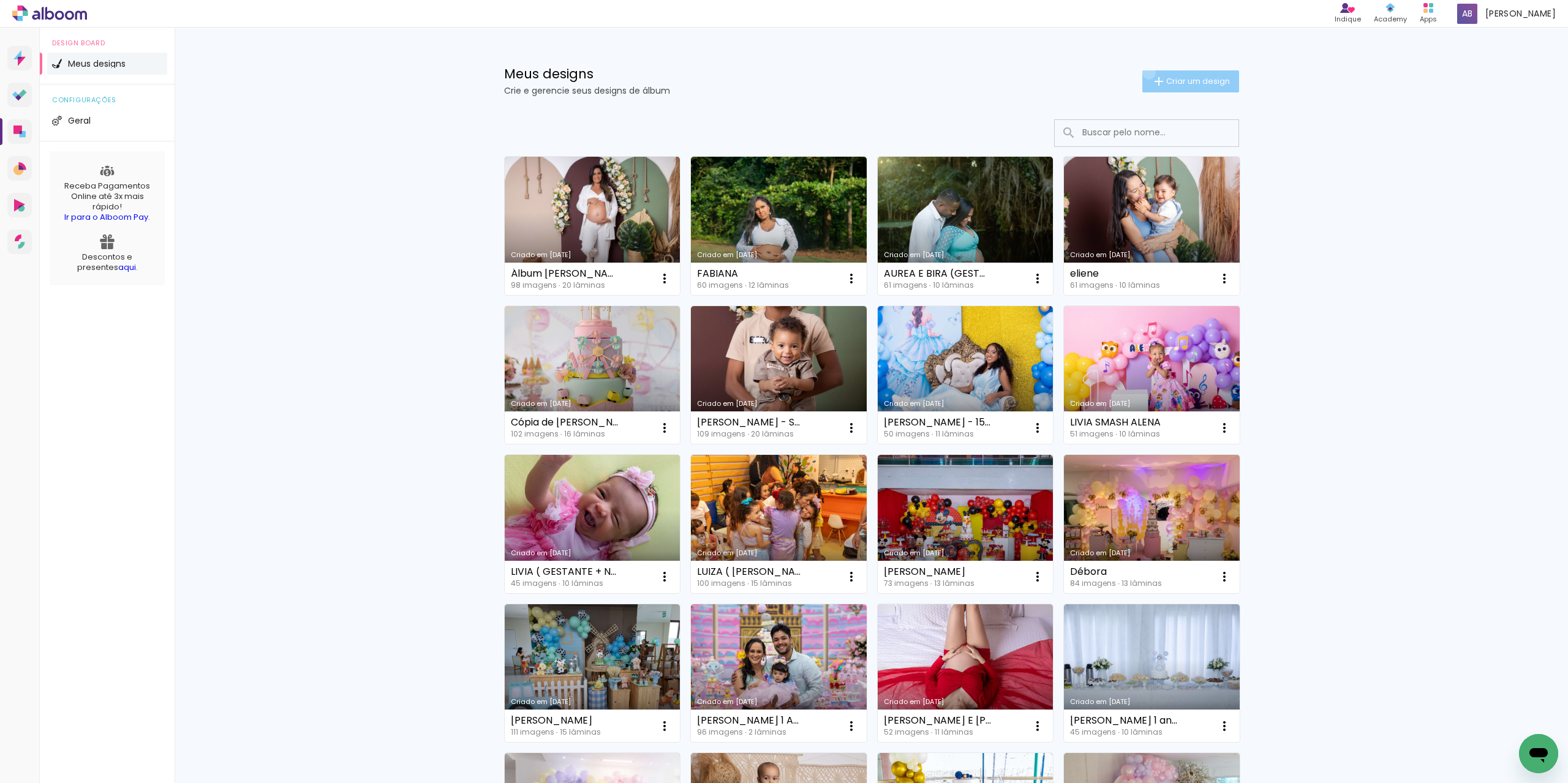
click at [1142, 72] on paper-button "Criar um design" at bounding box center [1190, 82] width 97 height 22
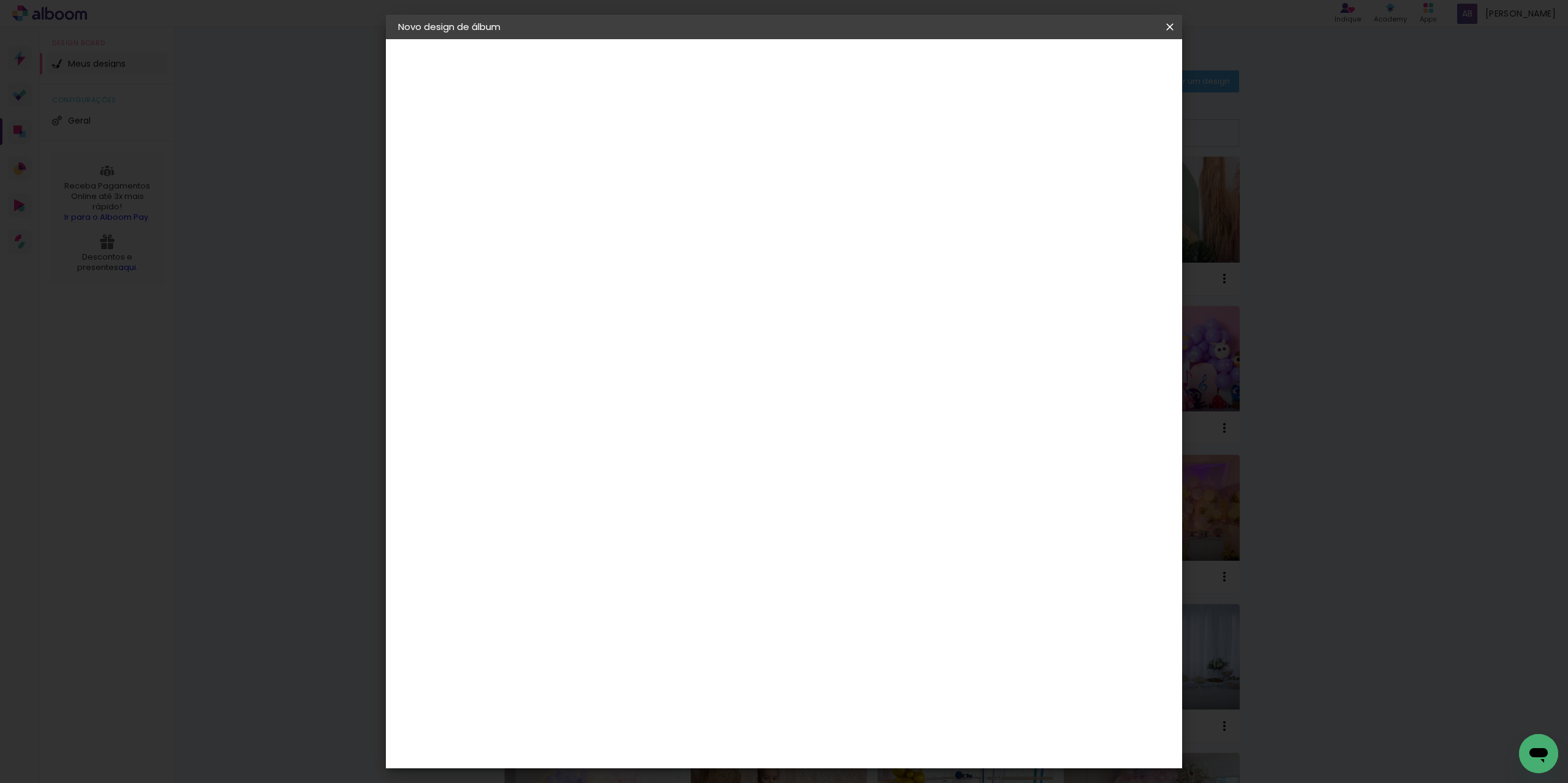
click at [598, 162] on input at bounding box center [598, 165] width 0 height 19
click at [598, 163] on input at bounding box center [598, 165] width 0 height 19
paste input "16.08 - GESTANTE MARCELE E ARTHUR ( MARINA )"
drag, startPoint x: 797, startPoint y: 162, endPoint x: 225, endPoint y: 125, distance: 573.2
click at [223, 137] on body "link( href="../../bower_components/polymer/polymer.html" rel="import" ) picture…" at bounding box center [784, 392] width 1568 height 783
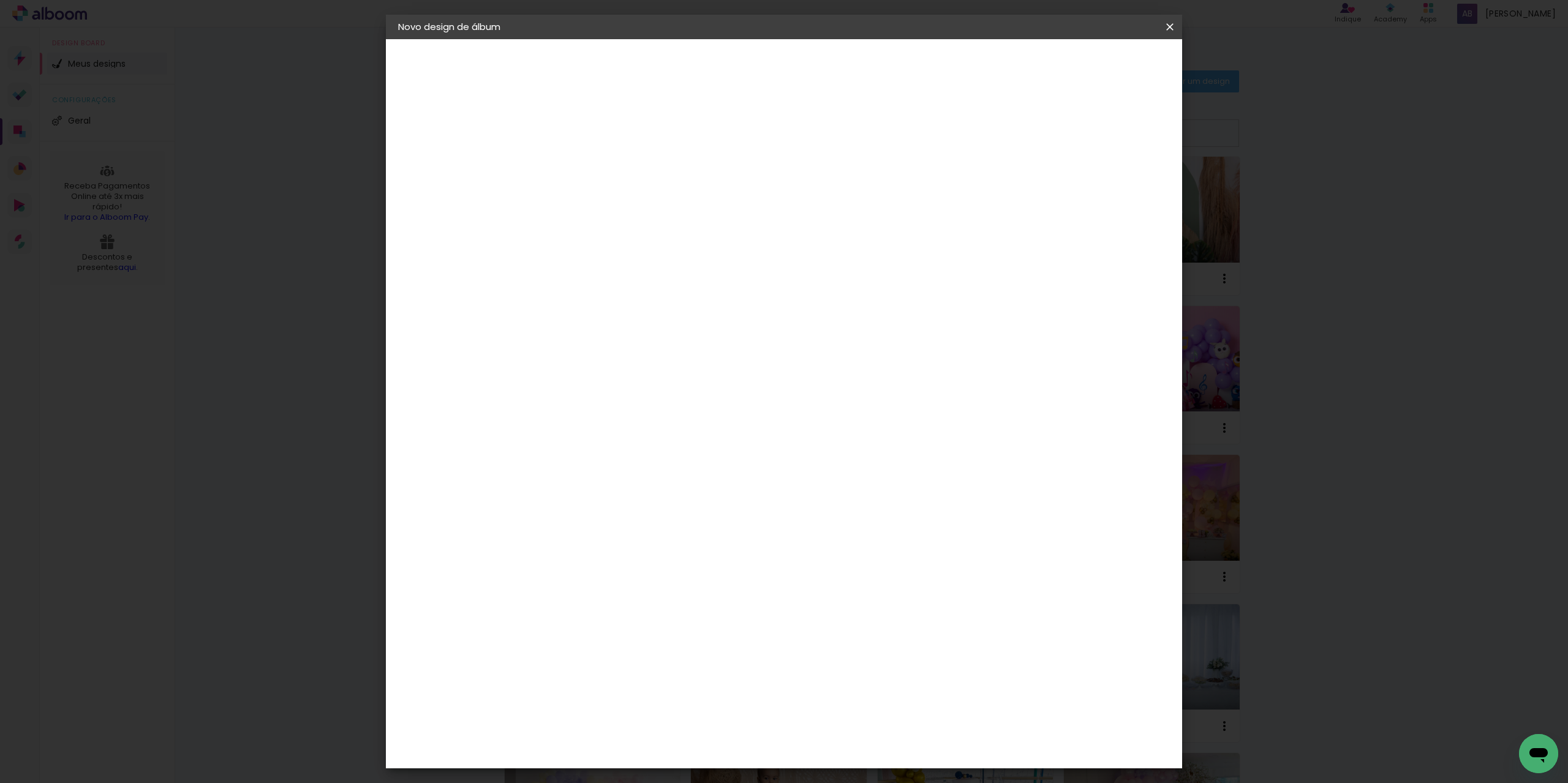
type input "[PERSON_NAME] E [PERSON_NAME] ( [PERSON_NAME] )"
type paper-input "[PERSON_NAME] E [PERSON_NAME] ( [PERSON_NAME] )"
click at [0, 0] on slot "Avançar" at bounding box center [0, 0] width 0 height 0
click at [584, 210] on paper-input-container at bounding box center [629, 196] width 132 height 27
type input "sa"
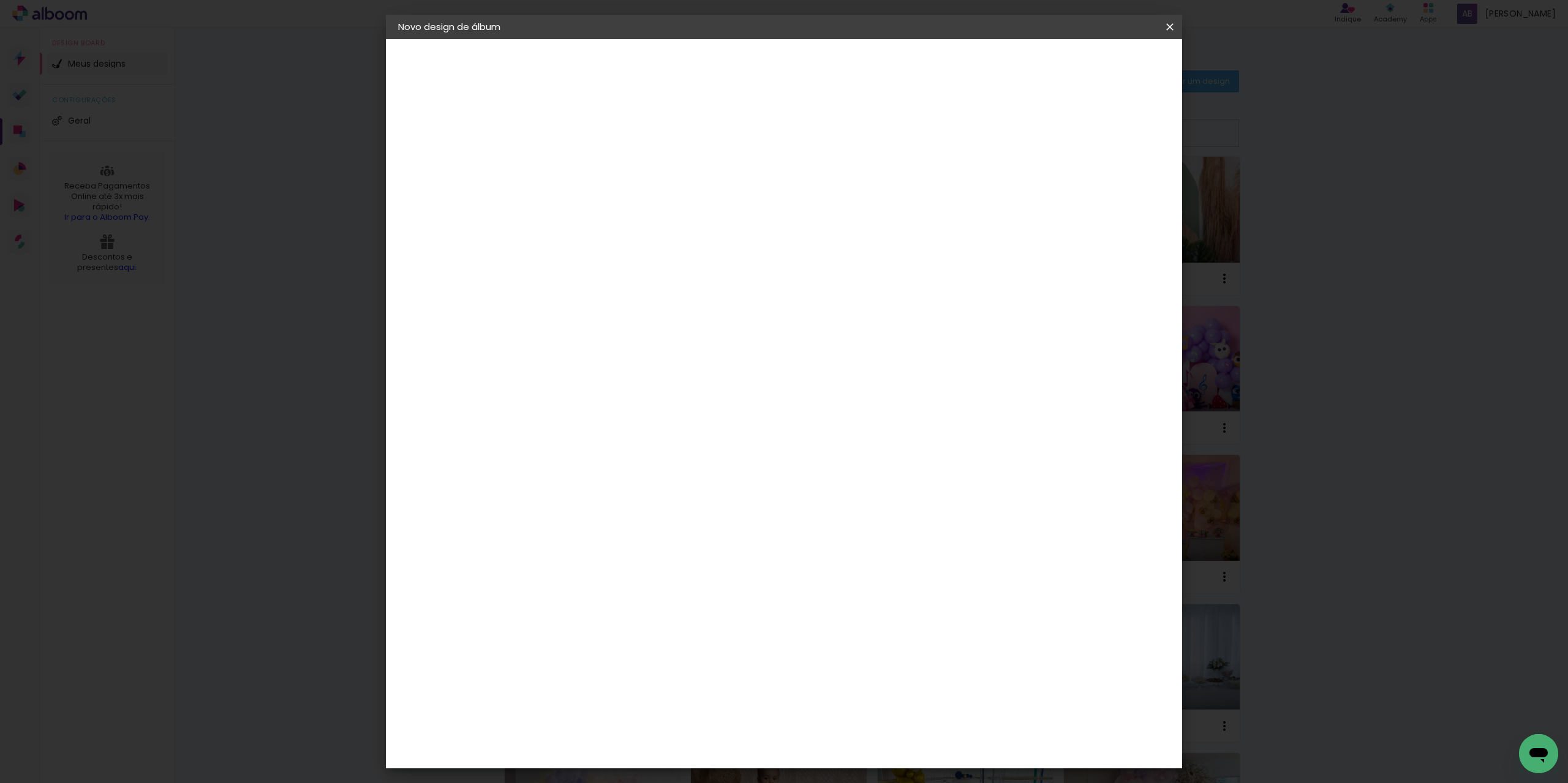
type paper-input "sa"
click at [632, 413] on div "Salvador Daqui" at bounding box center [631, 417] width 82 height 10
click at [0, 0] on slot "Avançar" at bounding box center [0, 0] width 0 height 0
click at [727, 296] on span "20 × 30 cm" at bounding box center [703, 308] width 45 height 25
click at [0, 0] on slot "Avançar" at bounding box center [0, 0] width 0 height 0
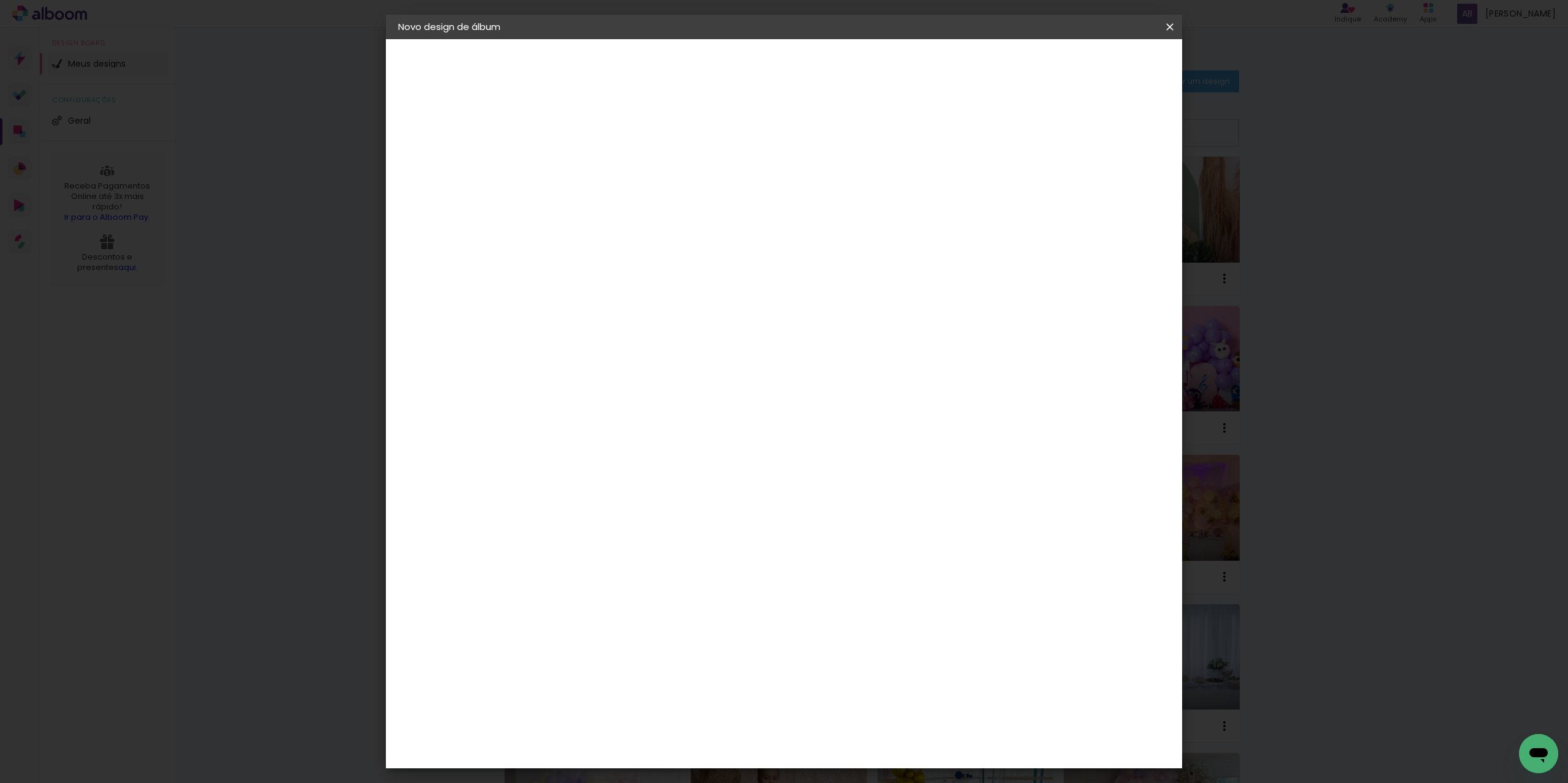
click at [1093, 69] on span "Iniciar design" at bounding box center [1064, 65] width 56 height 9
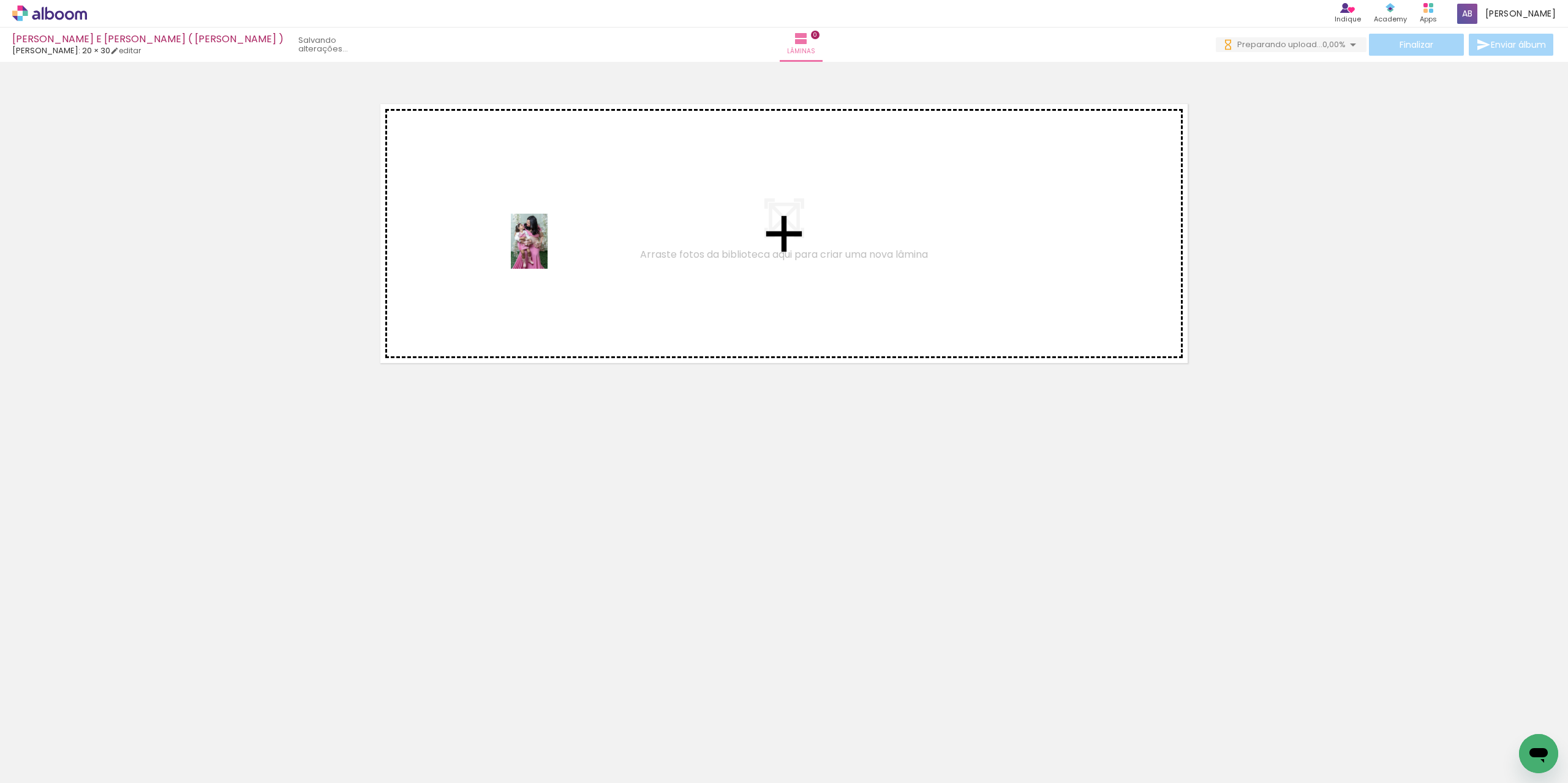
drag, startPoint x: 126, startPoint y: 747, endPoint x: 547, endPoint y: 251, distance: 650.6
click at [547, 251] on quentale-workspace at bounding box center [784, 392] width 1568 height 783
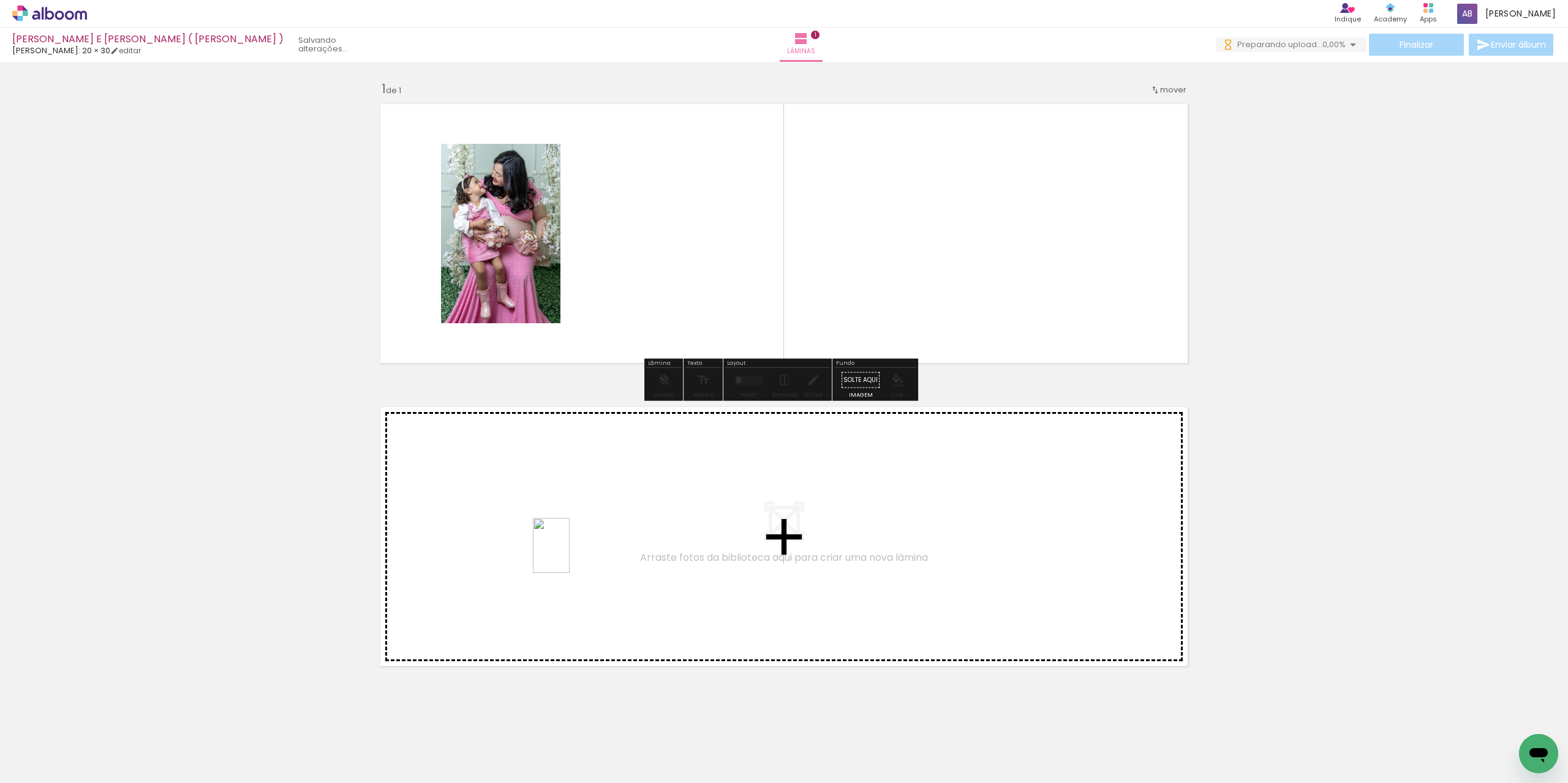
drag, startPoint x: 612, startPoint y: 448, endPoint x: 569, endPoint y: 558, distance: 118.1
click at [569, 558] on quentale-workspace at bounding box center [784, 392] width 1568 height 783
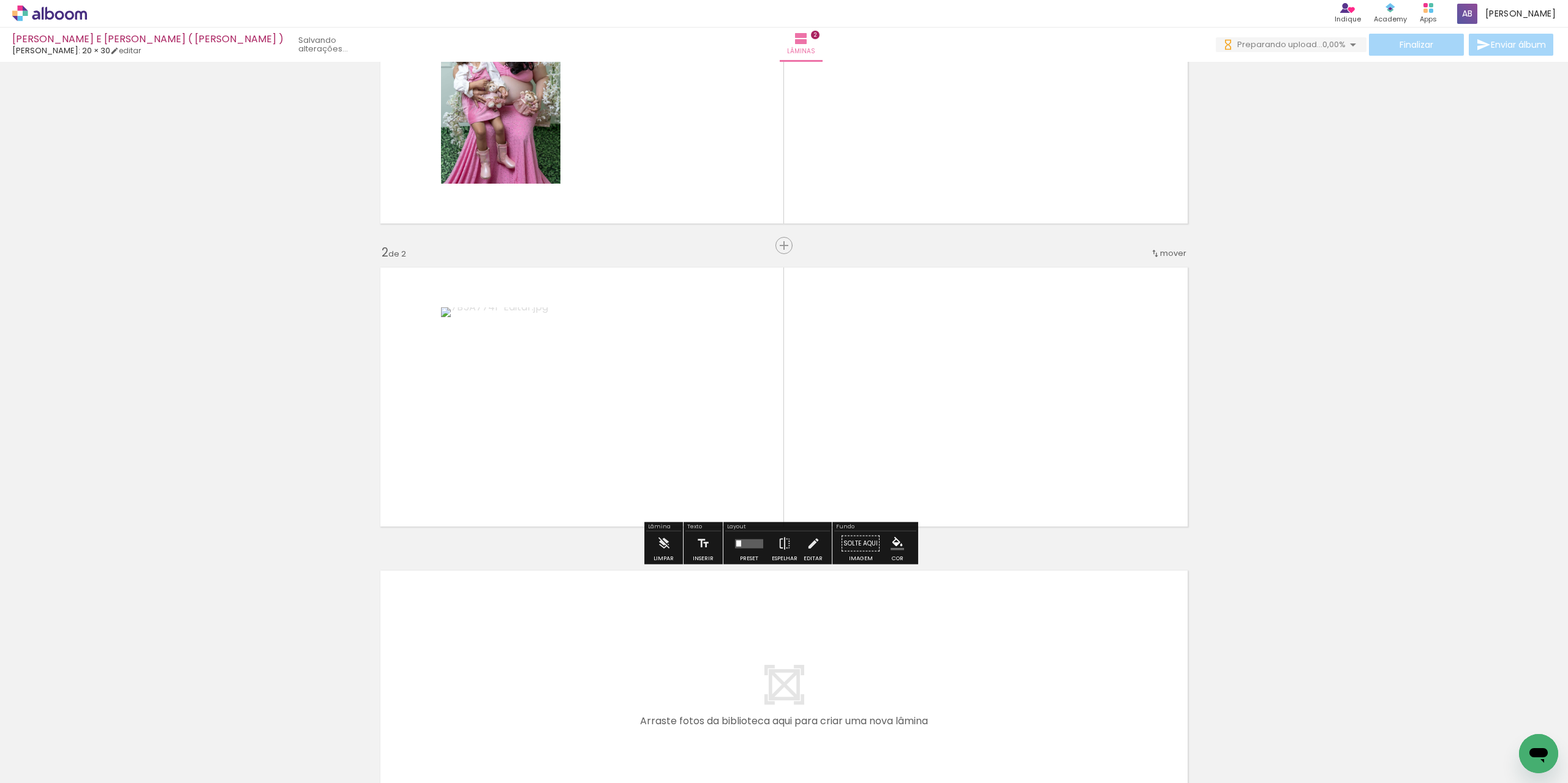
scroll to position [152, 0]
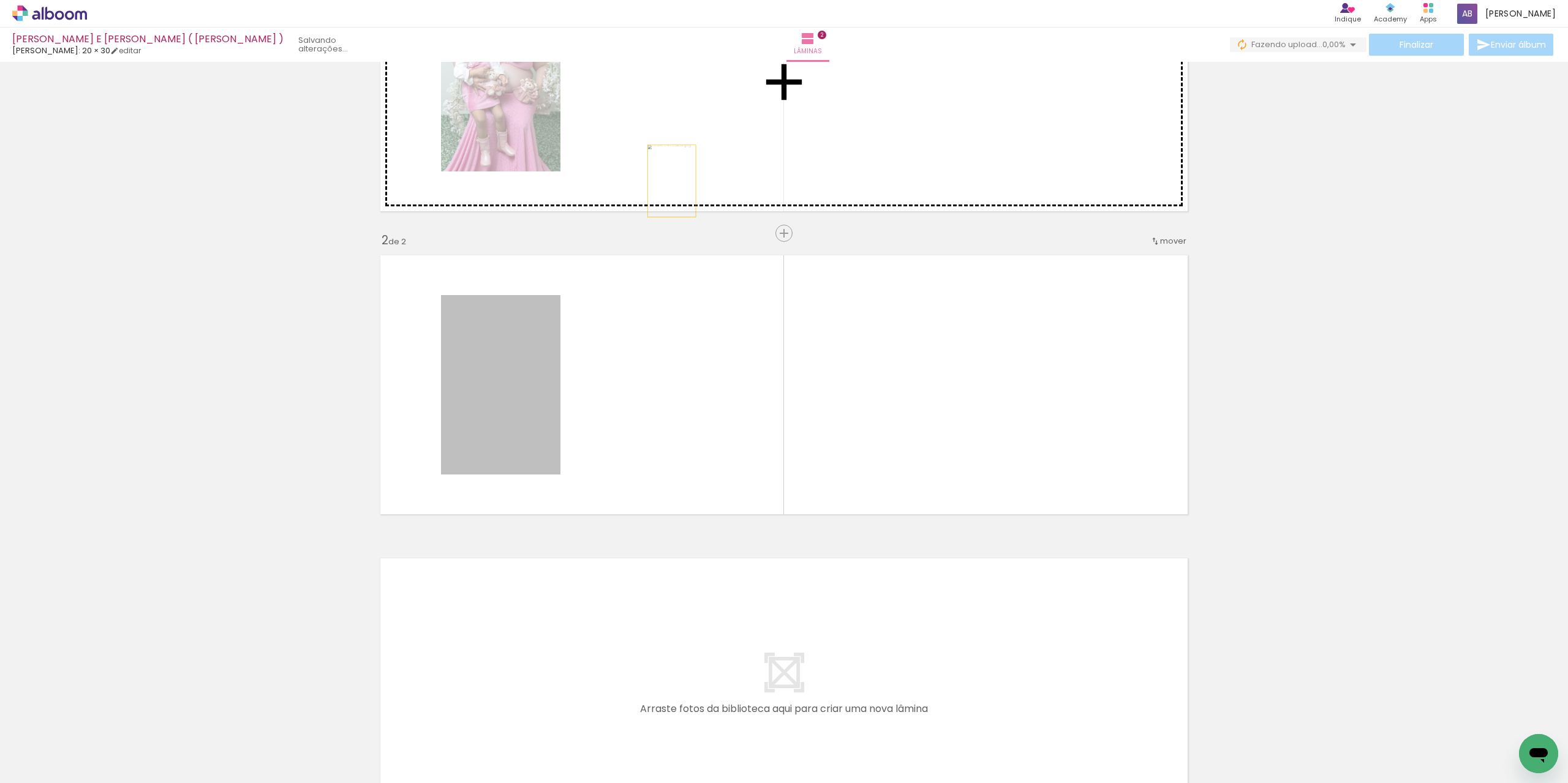
drag, startPoint x: 457, startPoint y: 409, endPoint x: 357, endPoint y: 620, distance: 233.5
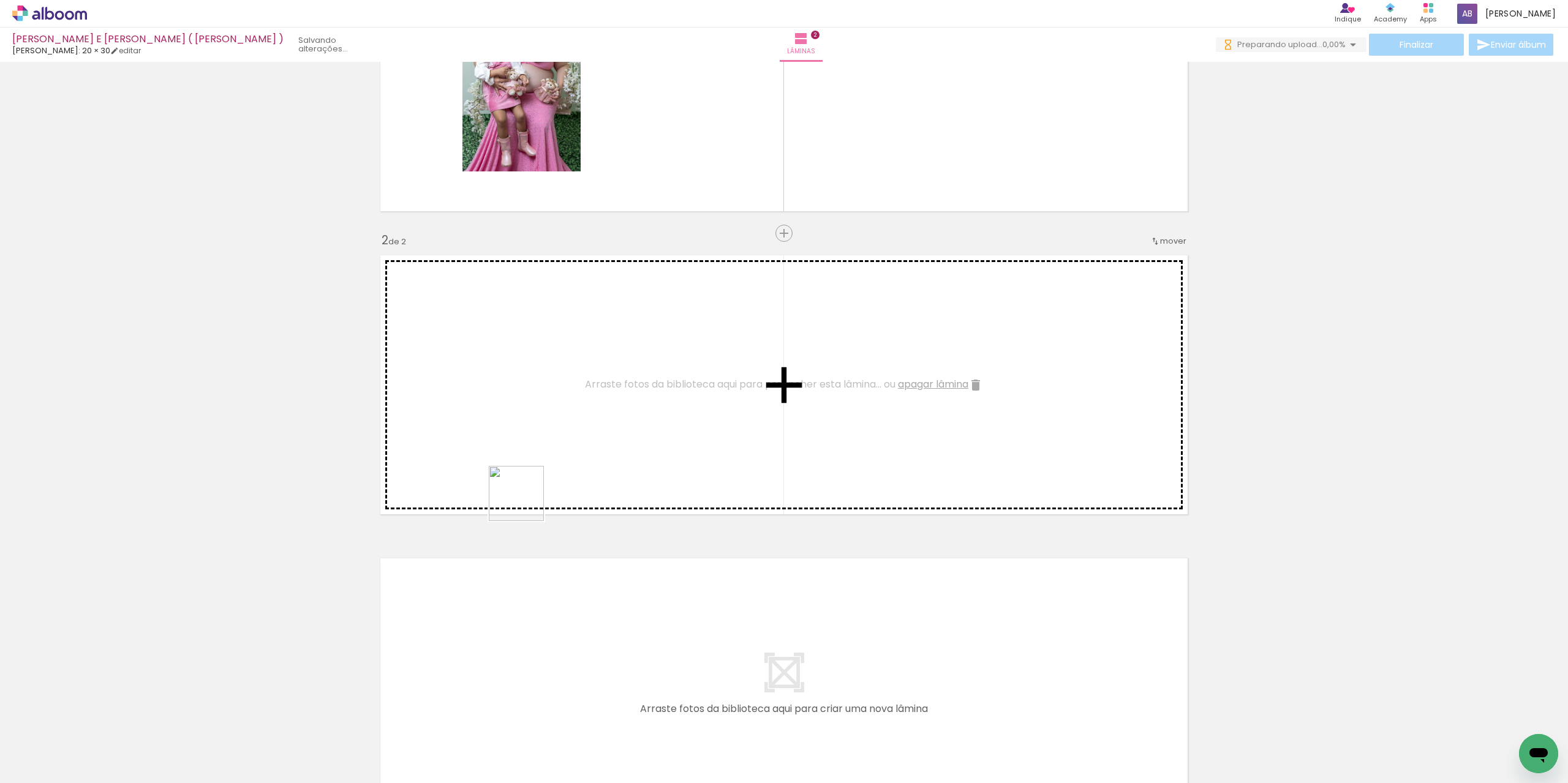
drag, startPoint x: 283, startPoint y: 733, endPoint x: 575, endPoint y: 442, distance: 412.2
click at [575, 442] on quentale-workspace at bounding box center [784, 392] width 1568 height 783
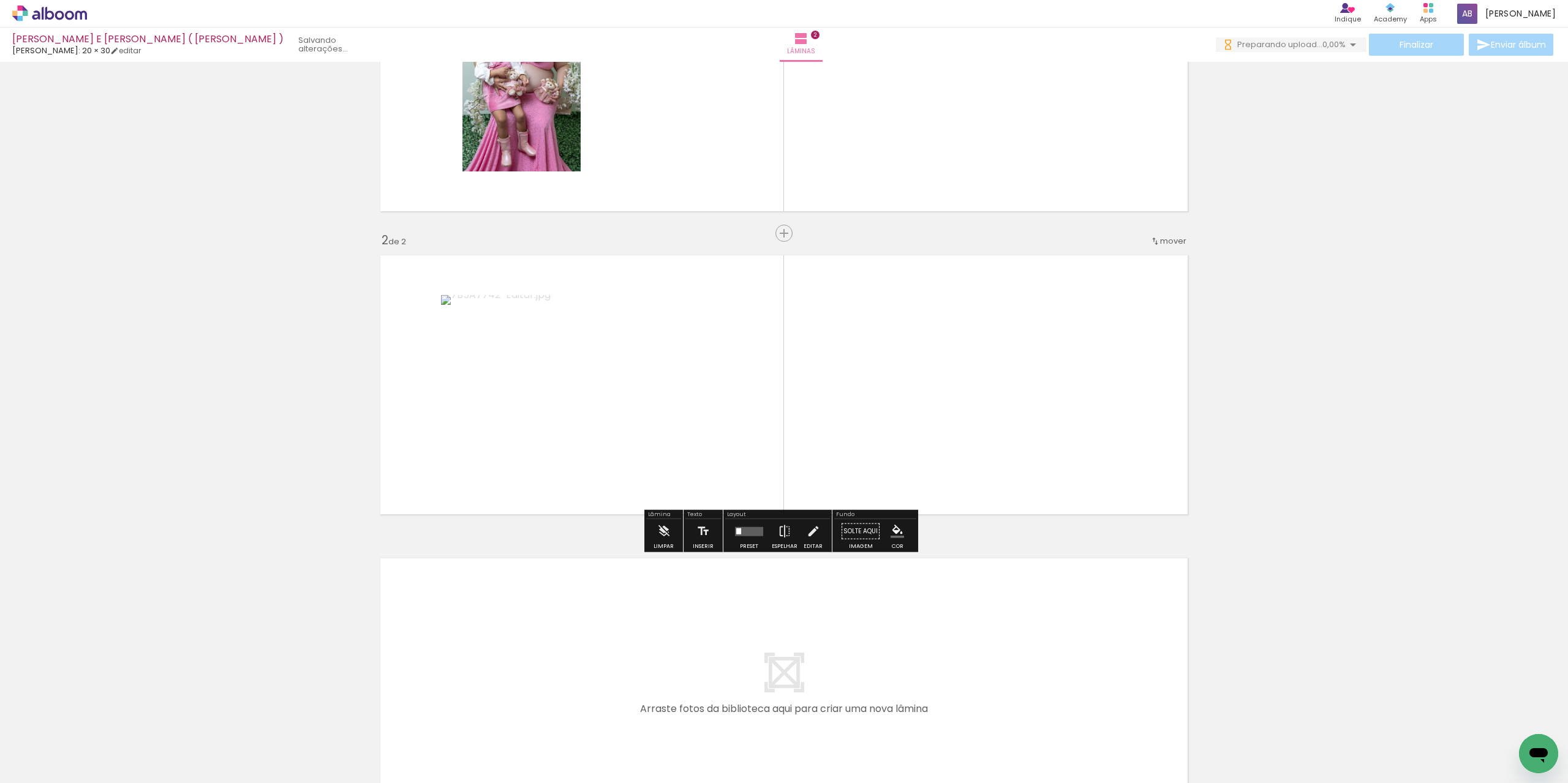
scroll to position [0, 0]
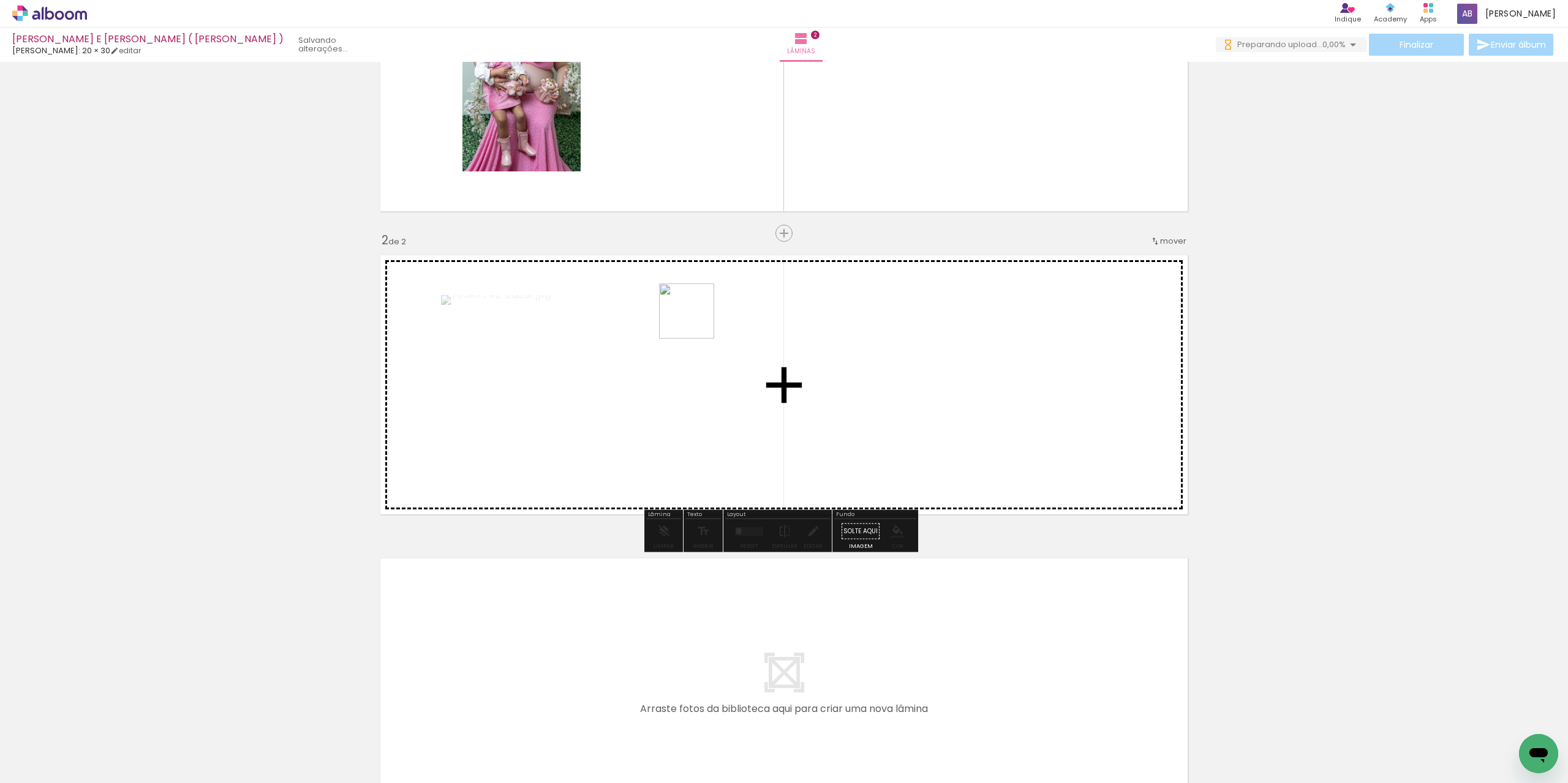
drag, startPoint x: 586, startPoint y: 467, endPoint x: 701, endPoint y: 315, distance: 190.6
click at [701, 315] on quentale-workspace at bounding box center [784, 392] width 1568 height 783
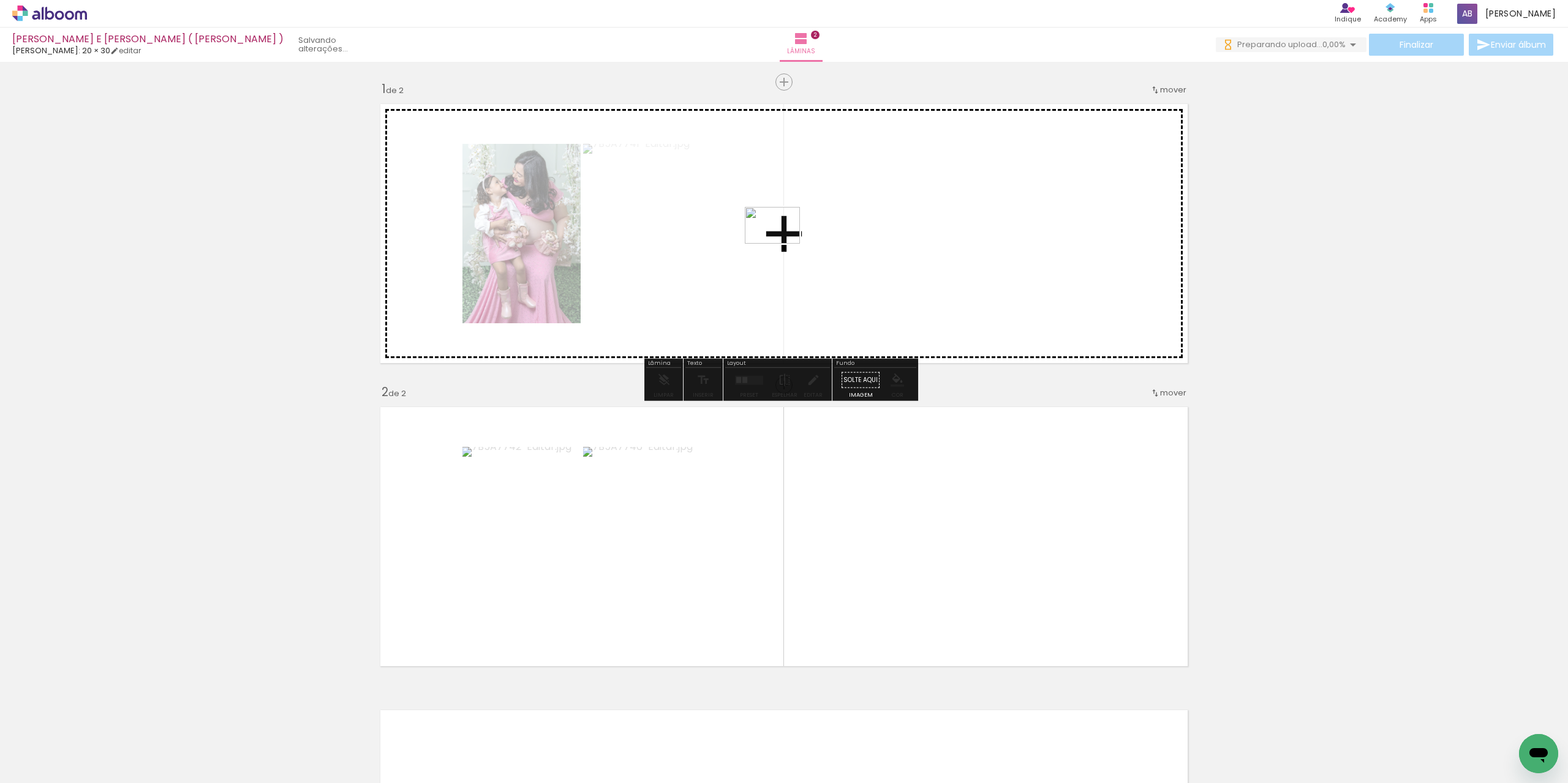
drag, startPoint x: 477, startPoint y: 717, endPoint x: 781, endPoint y: 244, distance: 562.3
click at [781, 244] on quentale-workspace at bounding box center [784, 392] width 1568 height 783
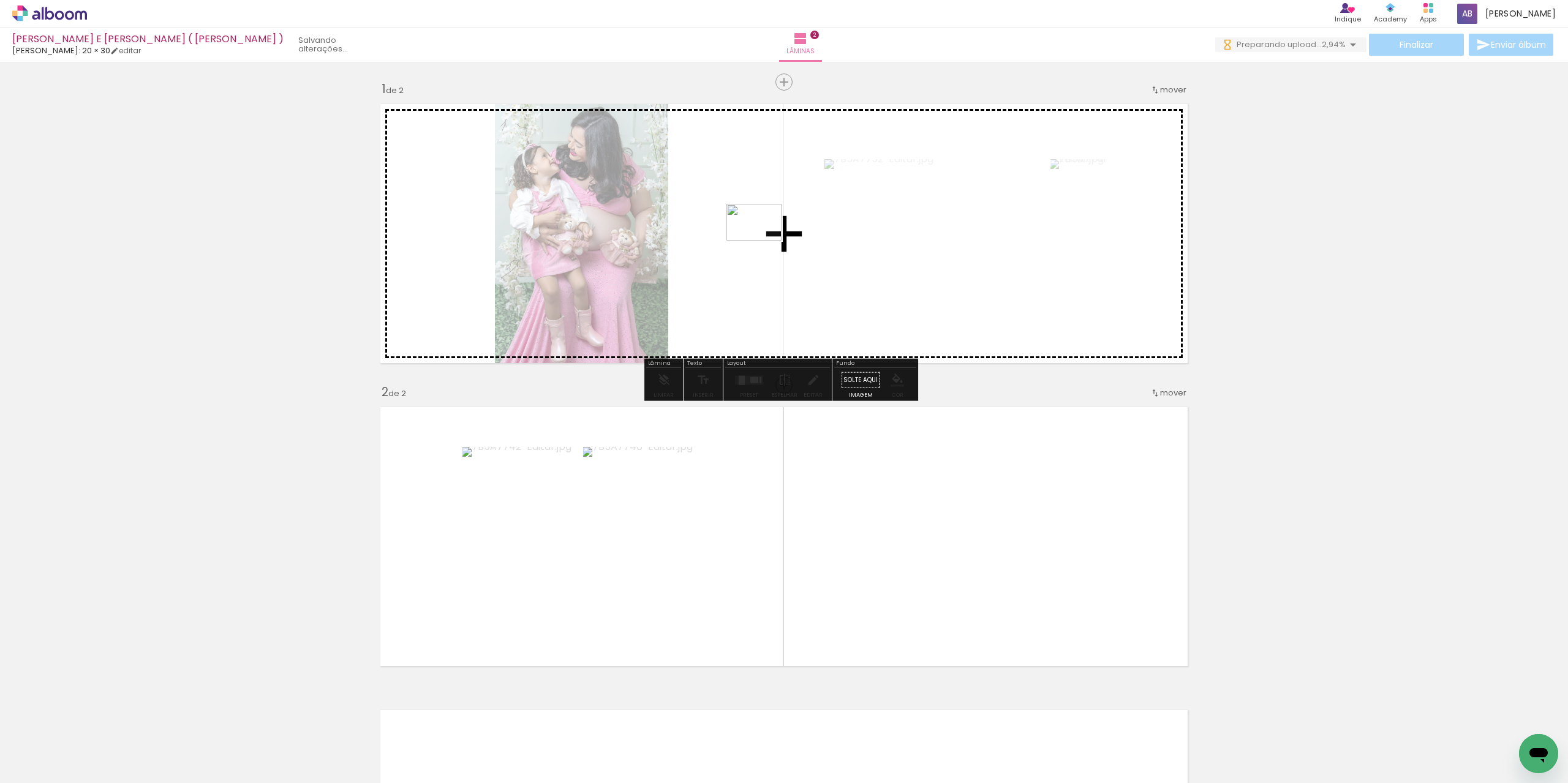
drag, startPoint x: 498, startPoint y: 710, endPoint x: 712, endPoint y: 333, distance: 433.5
click at [762, 241] on quentale-workspace at bounding box center [784, 392] width 1568 height 783
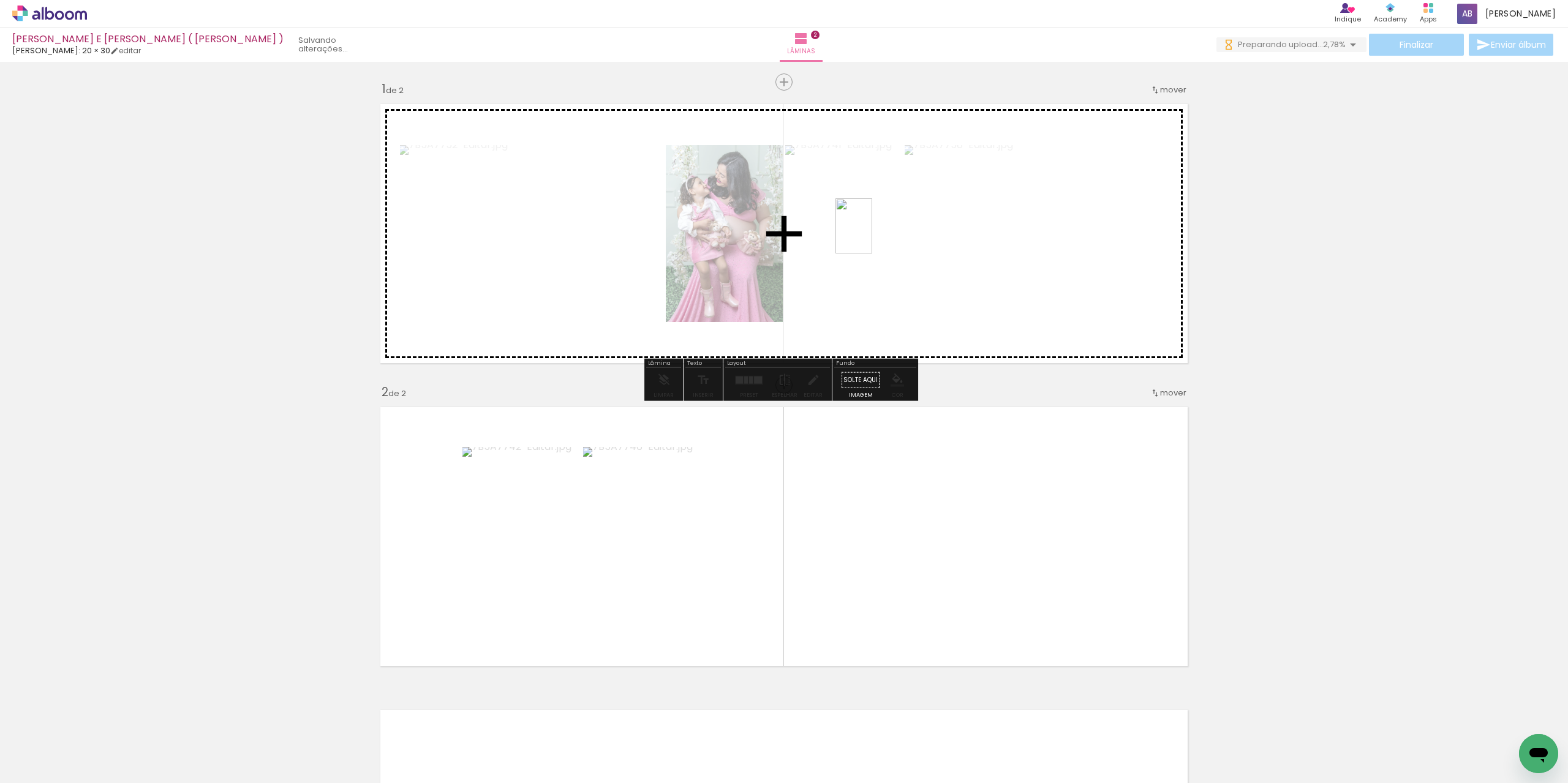
drag, startPoint x: 537, startPoint y: 755, endPoint x: 872, endPoint y: 235, distance: 618.6
click at [872, 235] on quentale-workspace at bounding box center [784, 392] width 1568 height 783
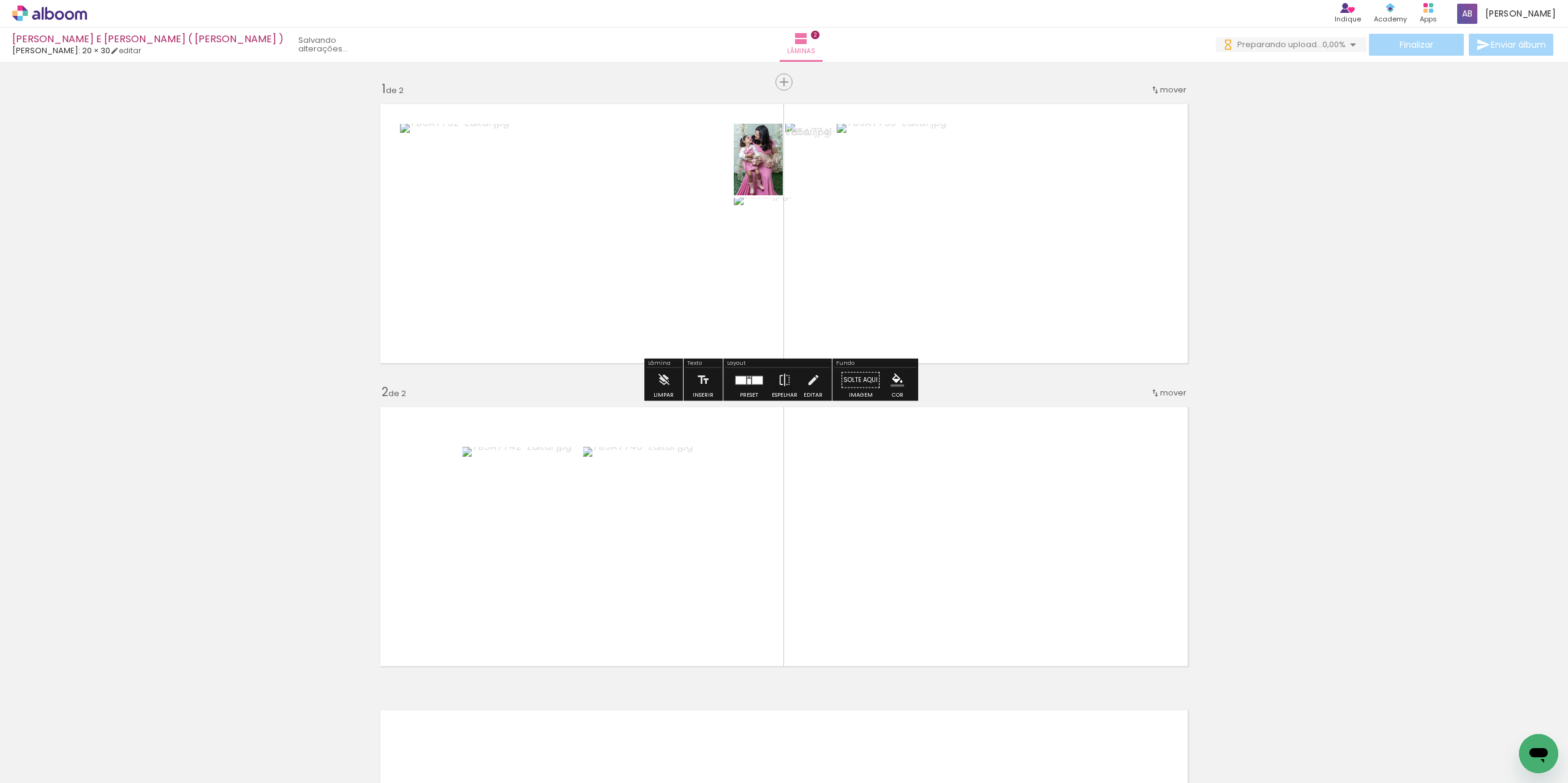
click at [749, 390] on div at bounding box center [749, 380] width 33 height 24
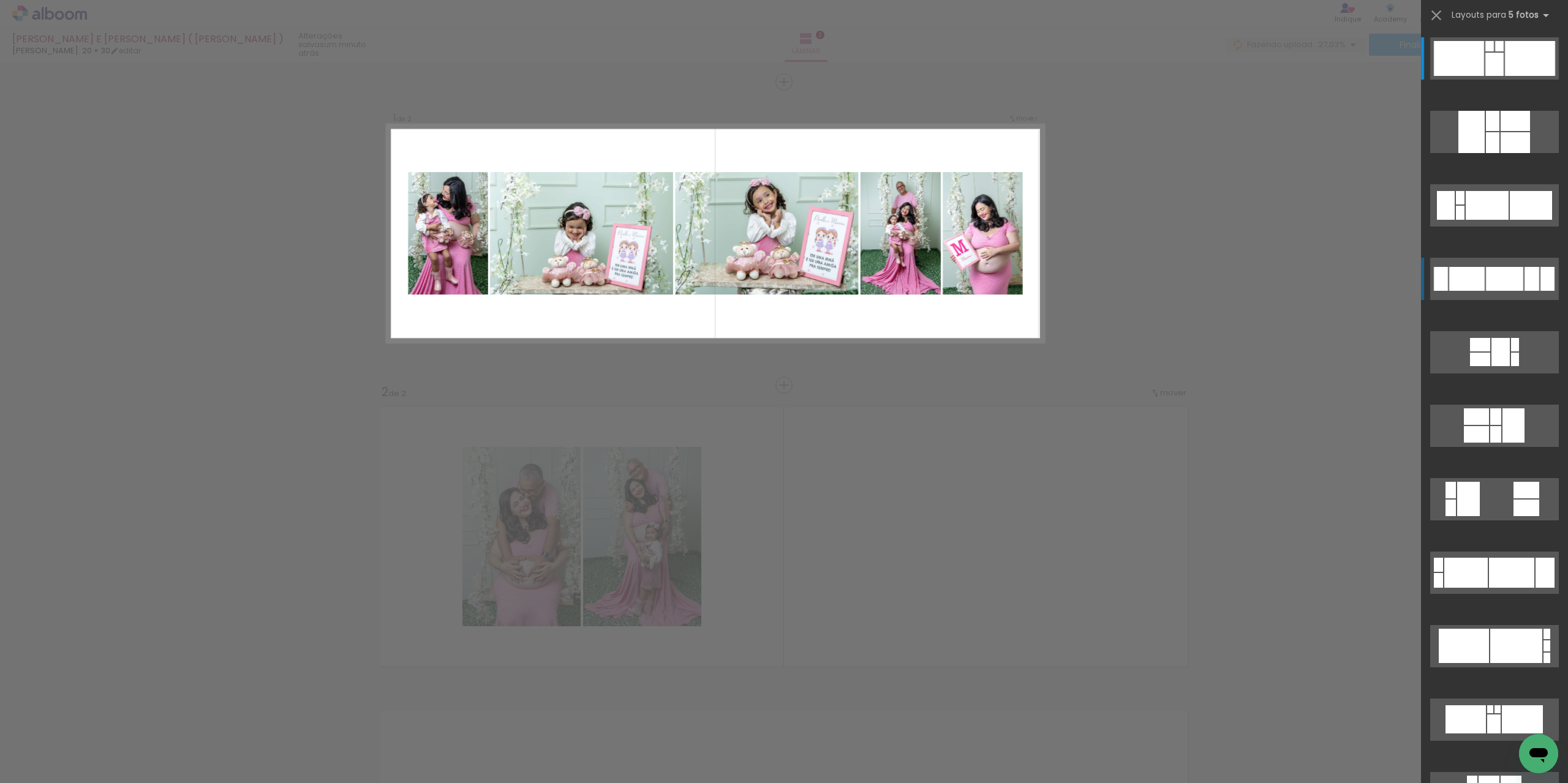
click at [1494, 272] on div at bounding box center [1504, 279] width 37 height 24
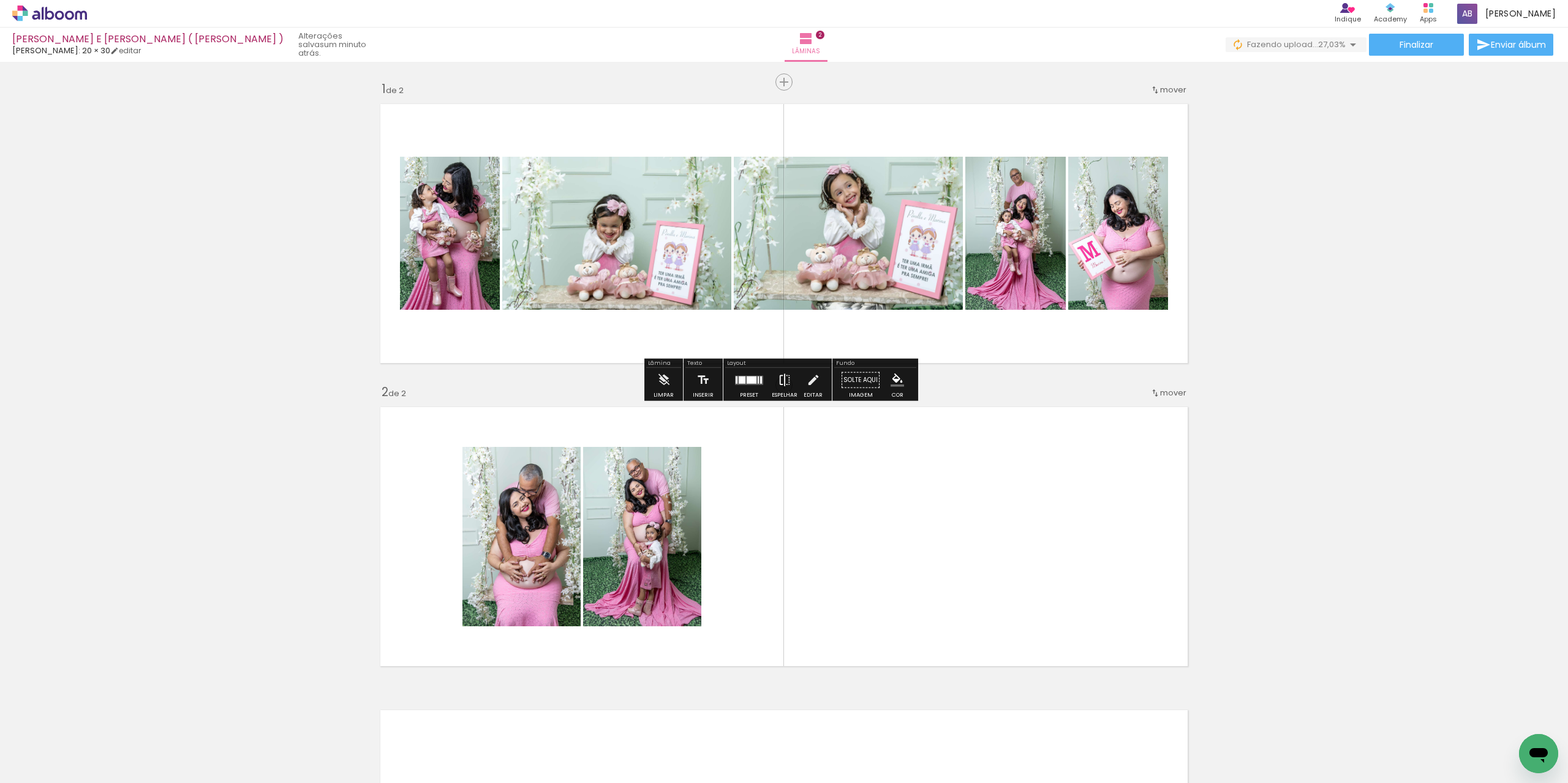
click at [0, 0] on slot "Espelhar" at bounding box center [0, 0] width 0 height 0
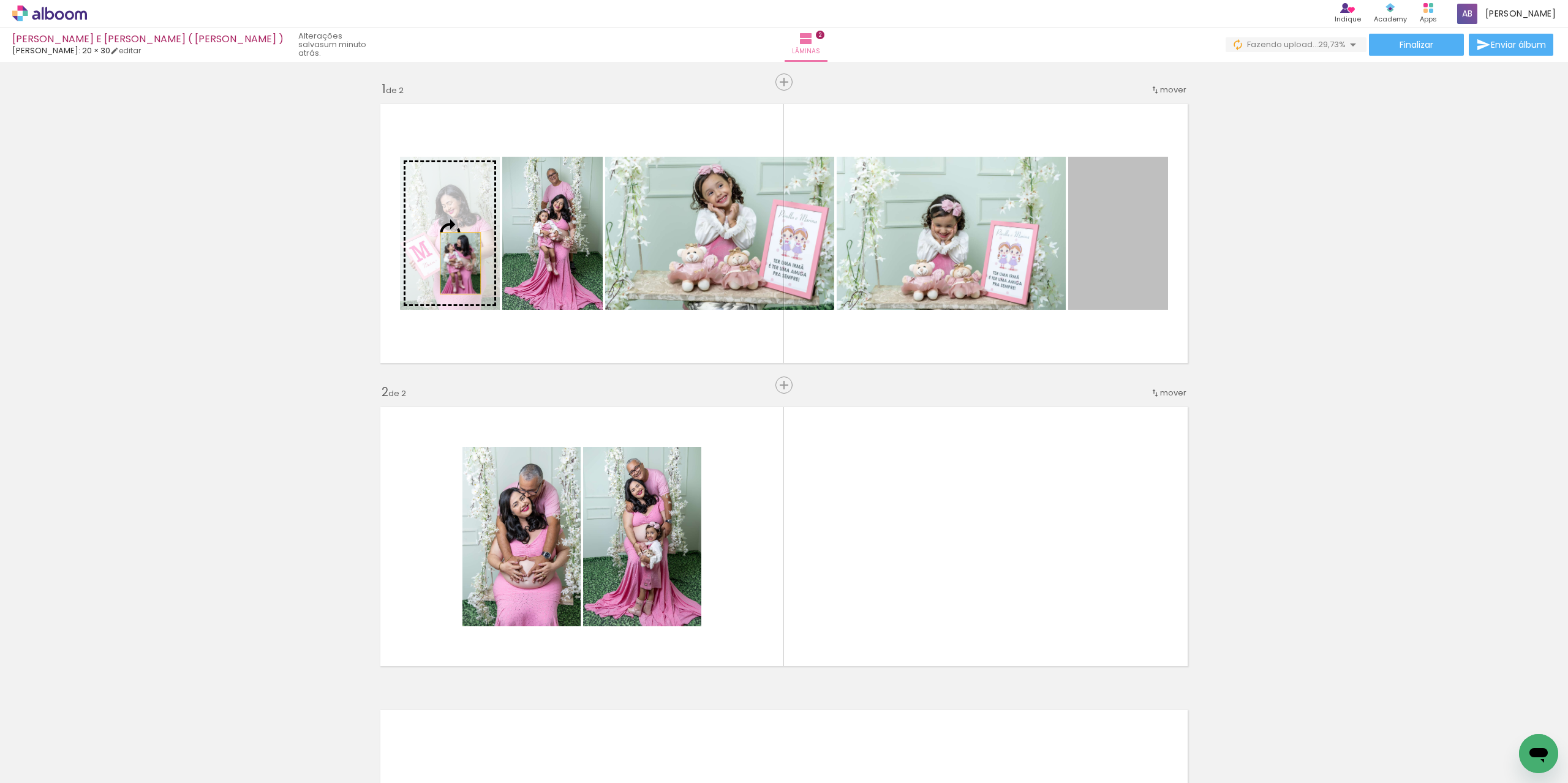
drag, startPoint x: 1111, startPoint y: 264, endPoint x: 456, endPoint y: 263, distance: 655.0
click at [0, 0] on slot at bounding box center [0, 0] width 0 height 0
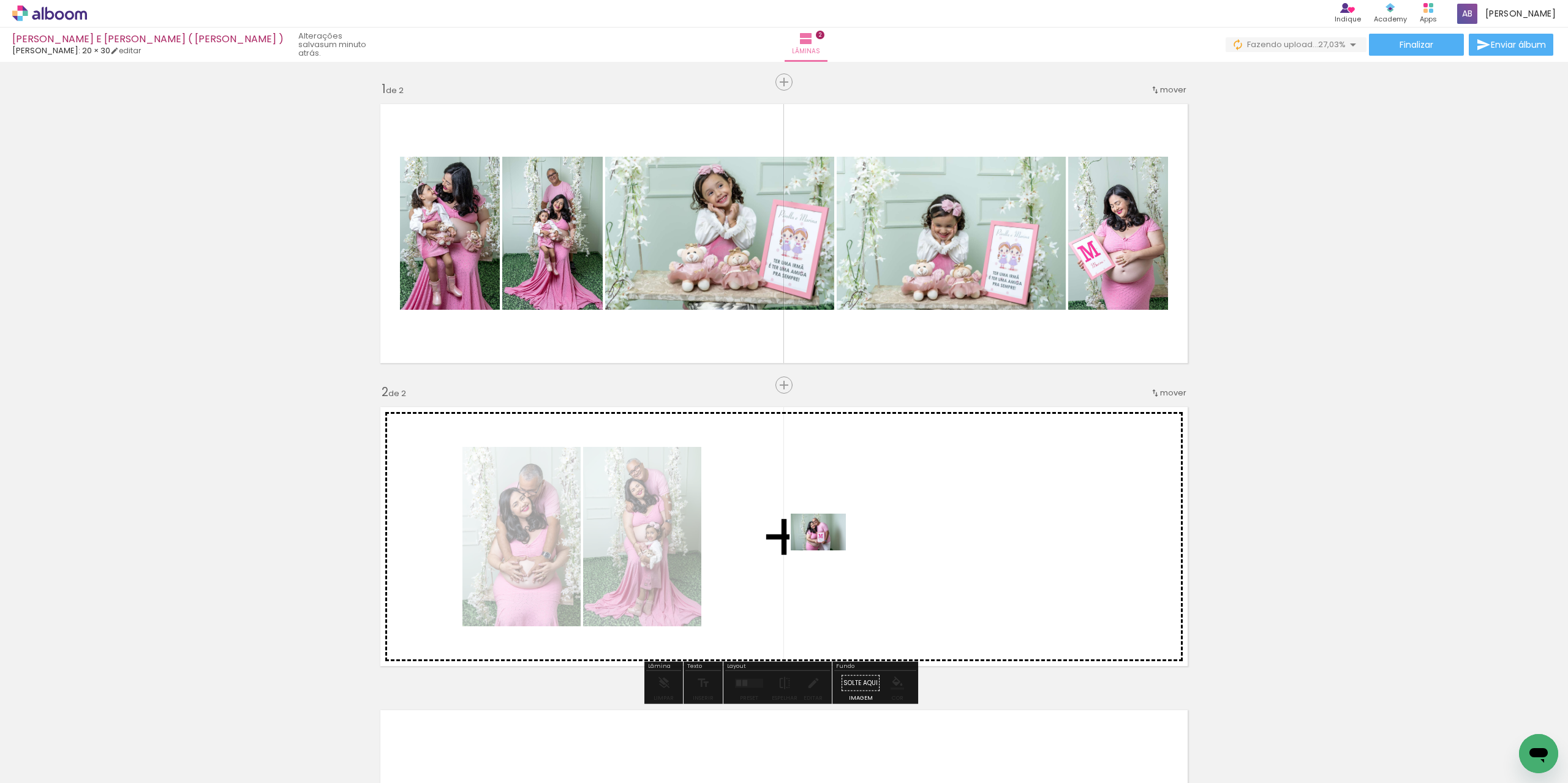
drag, startPoint x: 639, startPoint y: 734, endPoint x: 746, endPoint y: 671, distance: 124.2
click at [827, 551] on quentale-workspace at bounding box center [784, 392] width 1568 height 783
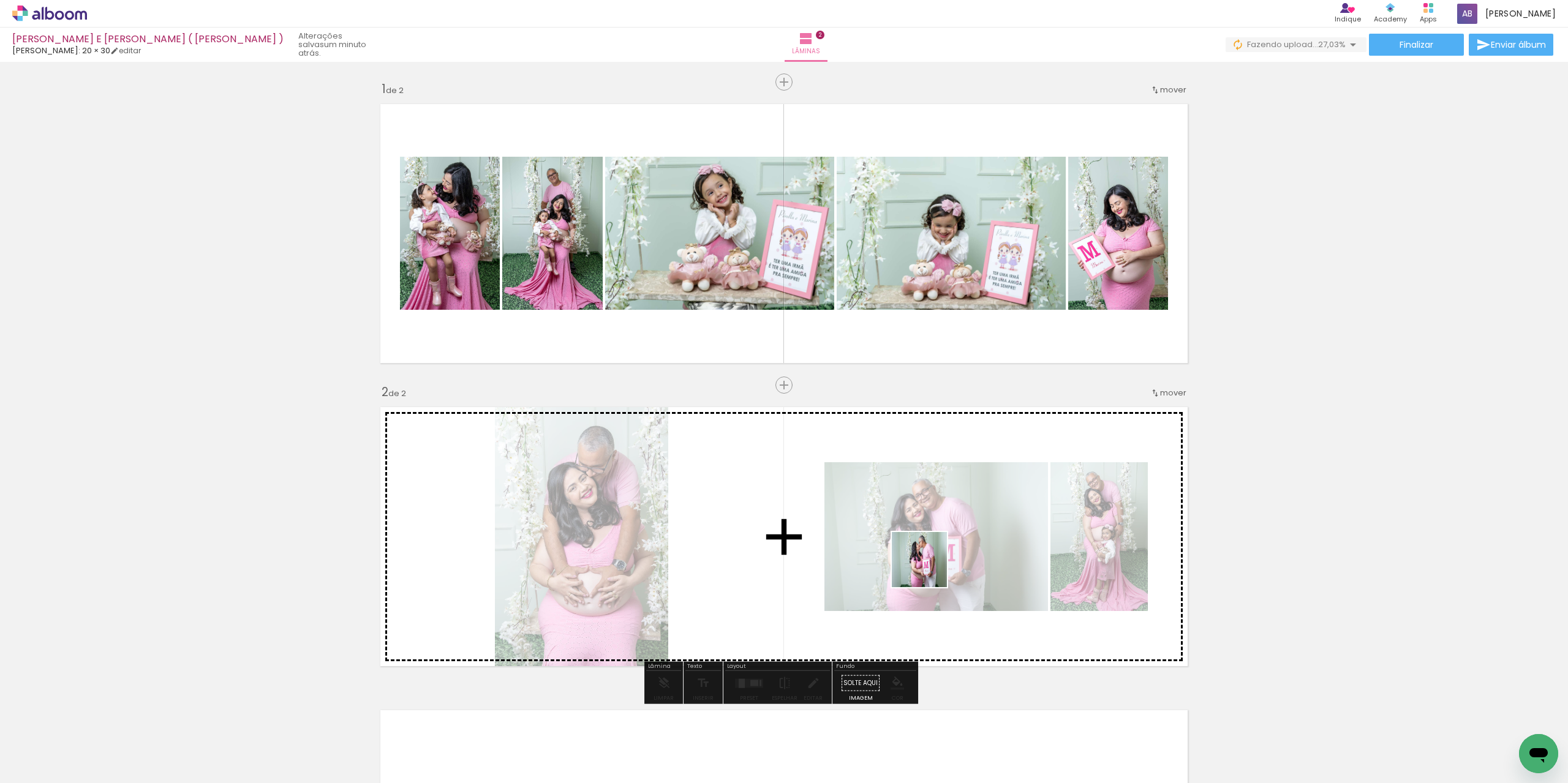
drag, startPoint x: 853, startPoint y: 632, endPoint x: 758, endPoint y: 706, distance: 120.4
click at [921, 572] on quentale-workspace at bounding box center [784, 392] width 1568 height 783
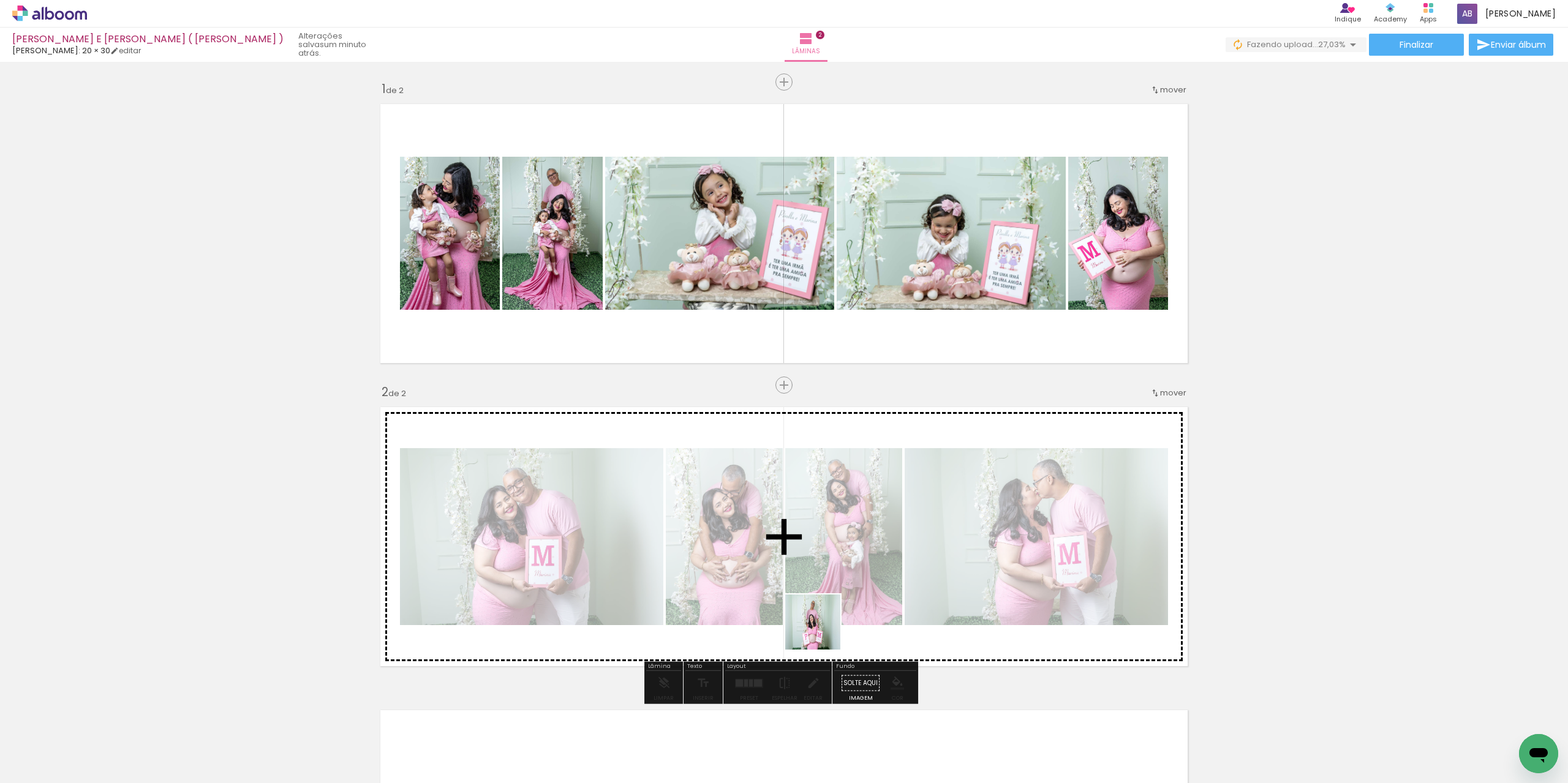
drag, startPoint x: 774, startPoint y: 727, endPoint x: 802, endPoint y: 724, distance: 28.2
click at [851, 549] on quentale-workspace at bounding box center [784, 392] width 1568 height 783
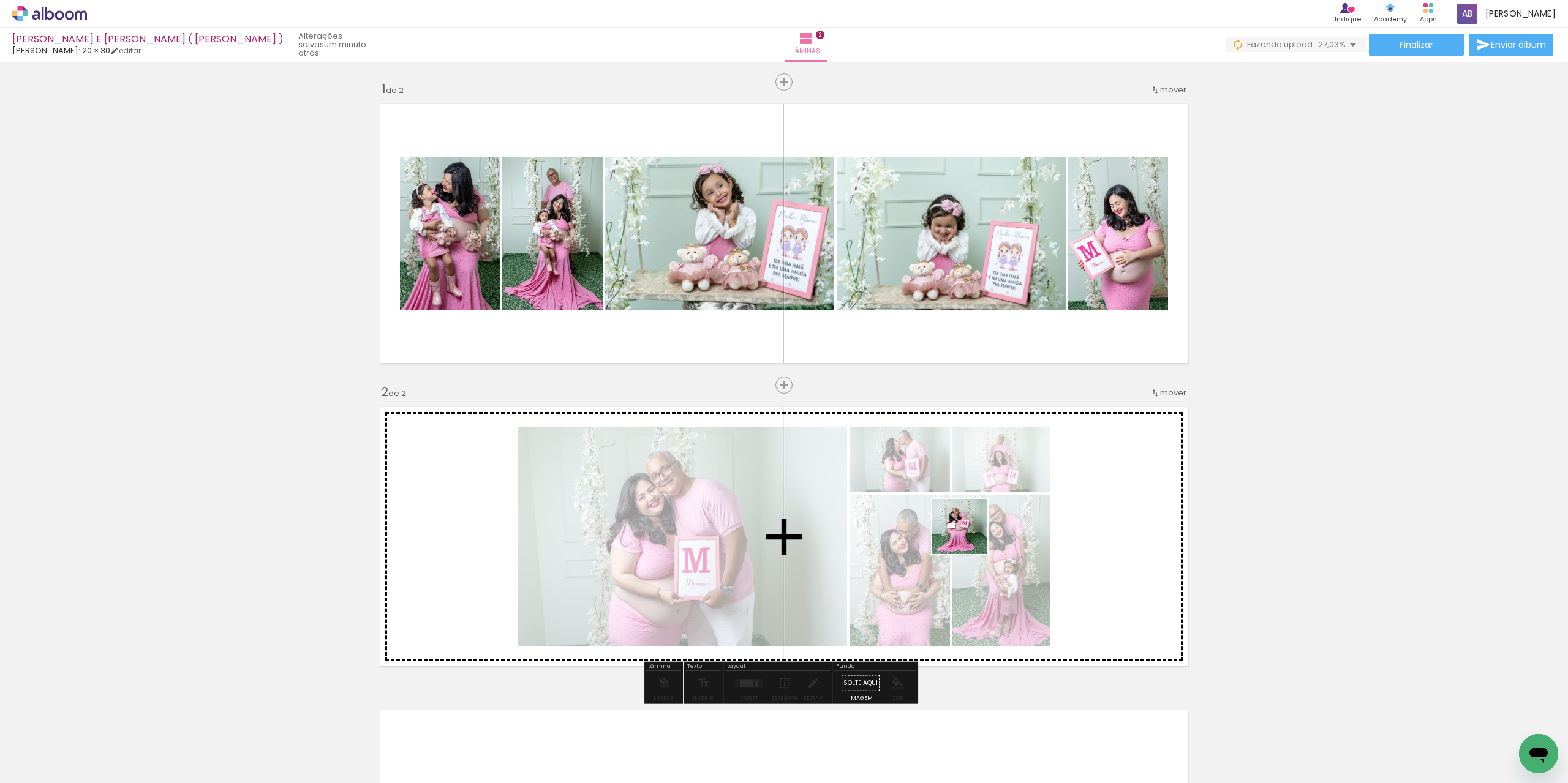
drag, startPoint x: 807, startPoint y: 755, endPoint x: 770, endPoint y: 681, distance: 82.7
click at [969, 536] on quentale-workspace at bounding box center [784, 392] width 1568 height 783
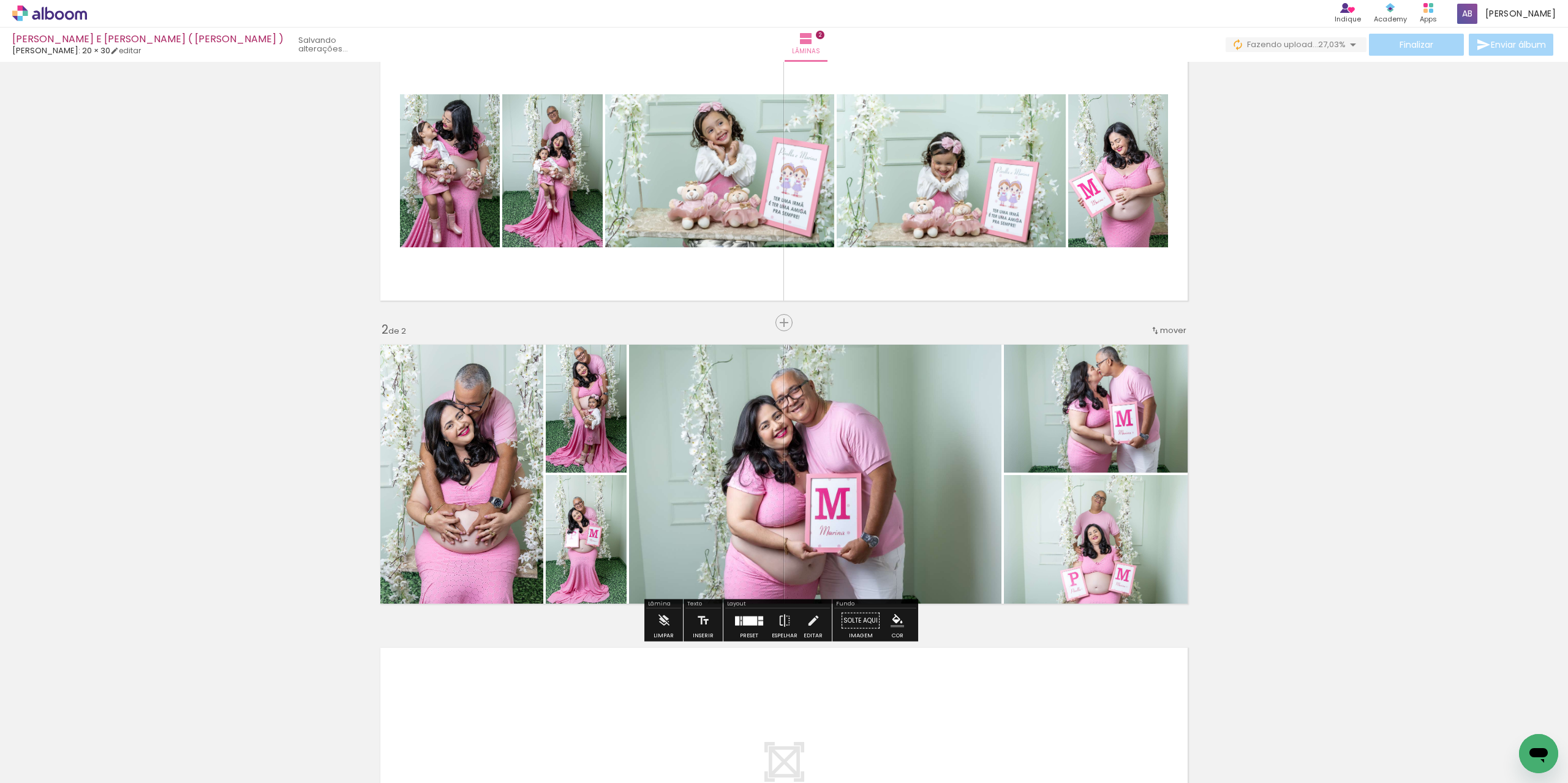
scroll to position [62, 0]
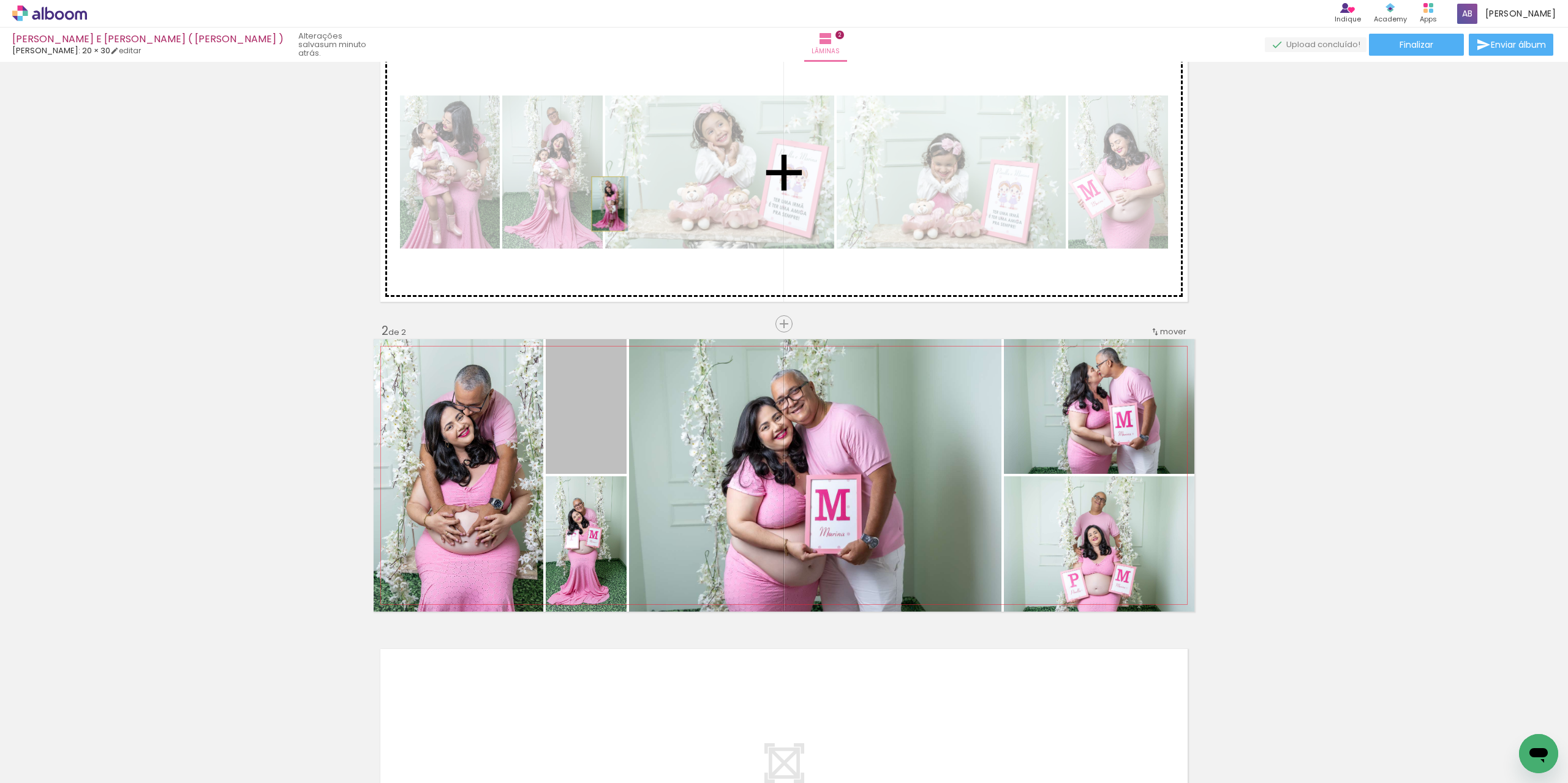
drag, startPoint x: 598, startPoint y: 427, endPoint x: 603, endPoint y: 204, distance: 223.1
click at [603, 204] on div "Inserir lâmina 1 de 2 Inserir lâmina 2 de 2" at bounding box center [784, 460] width 1568 height 910
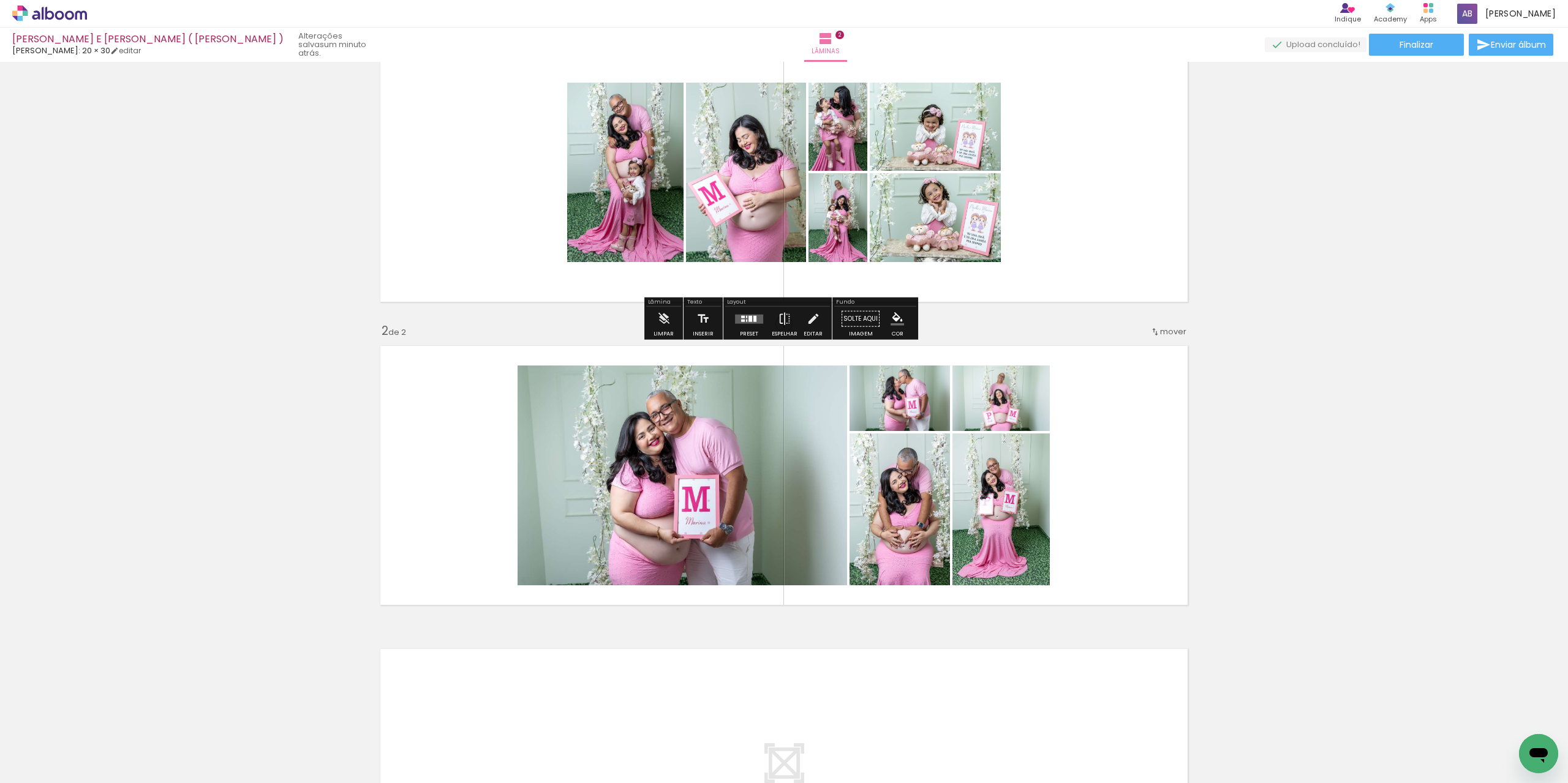
click at [758, 319] on quentale-layouter at bounding box center [749, 319] width 28 height 9
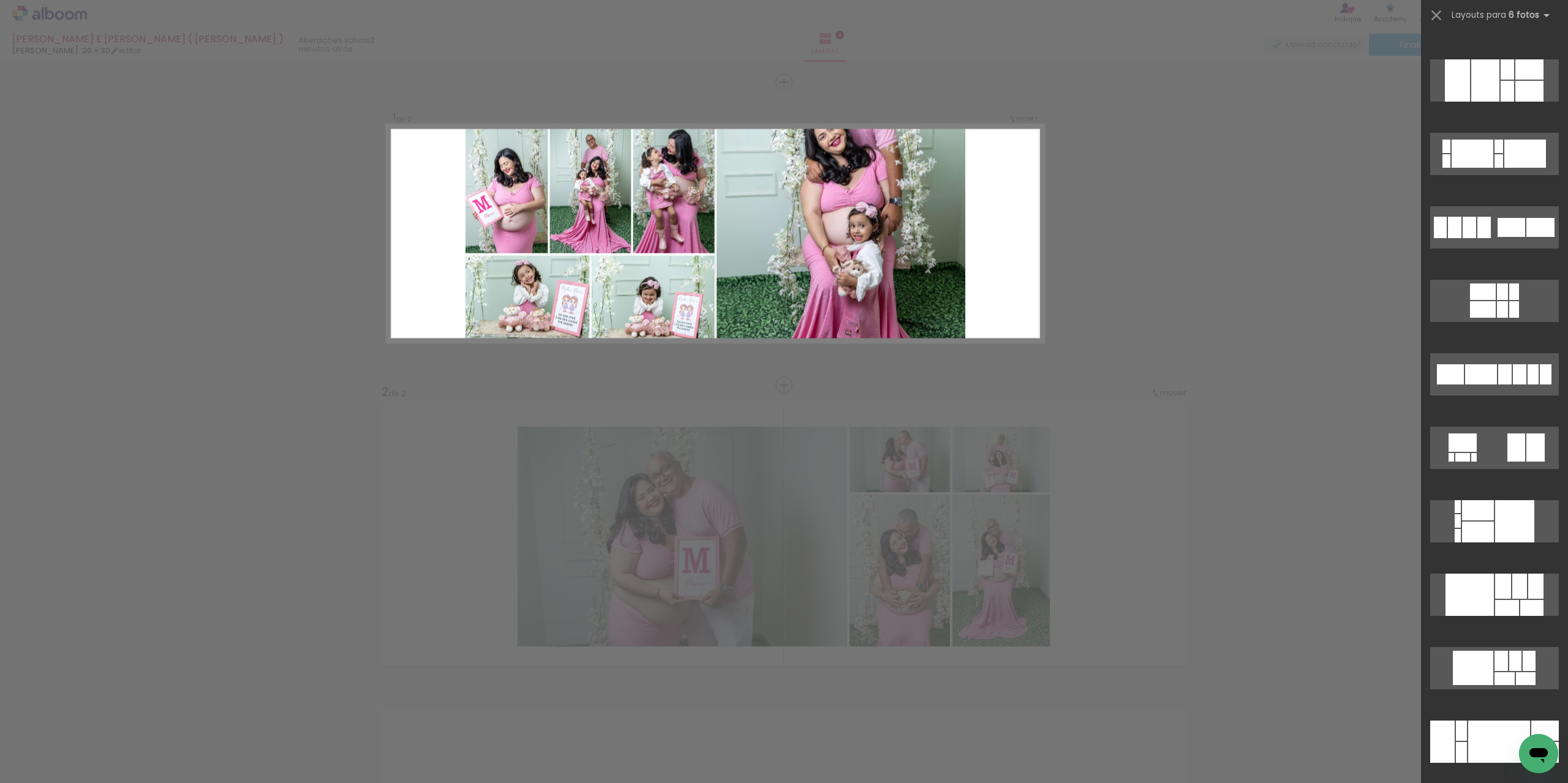
scroll to position [3797, 0]
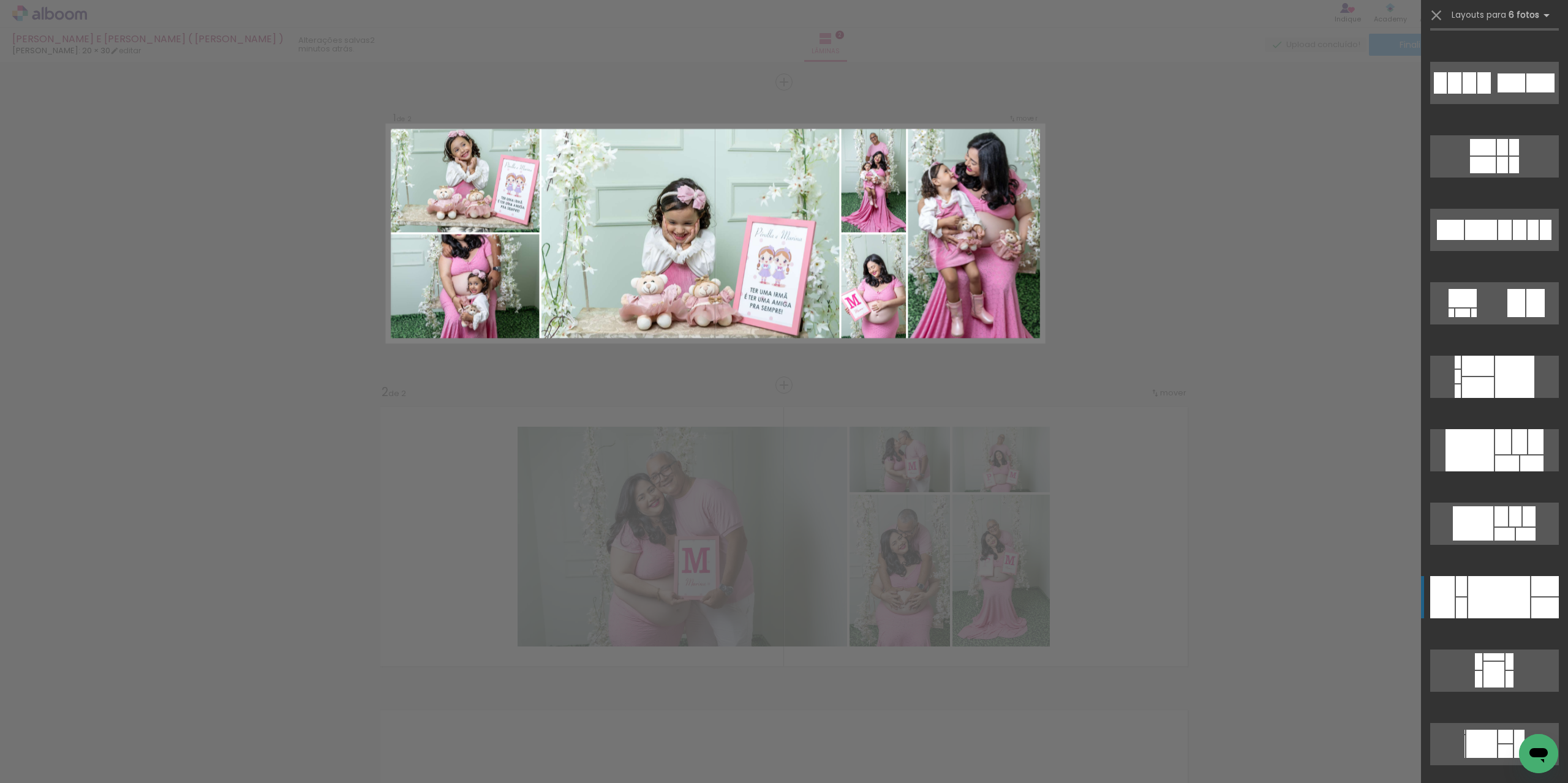
click at [1501, 602] on div at bounding box center [1498, 597] width 62 height 42
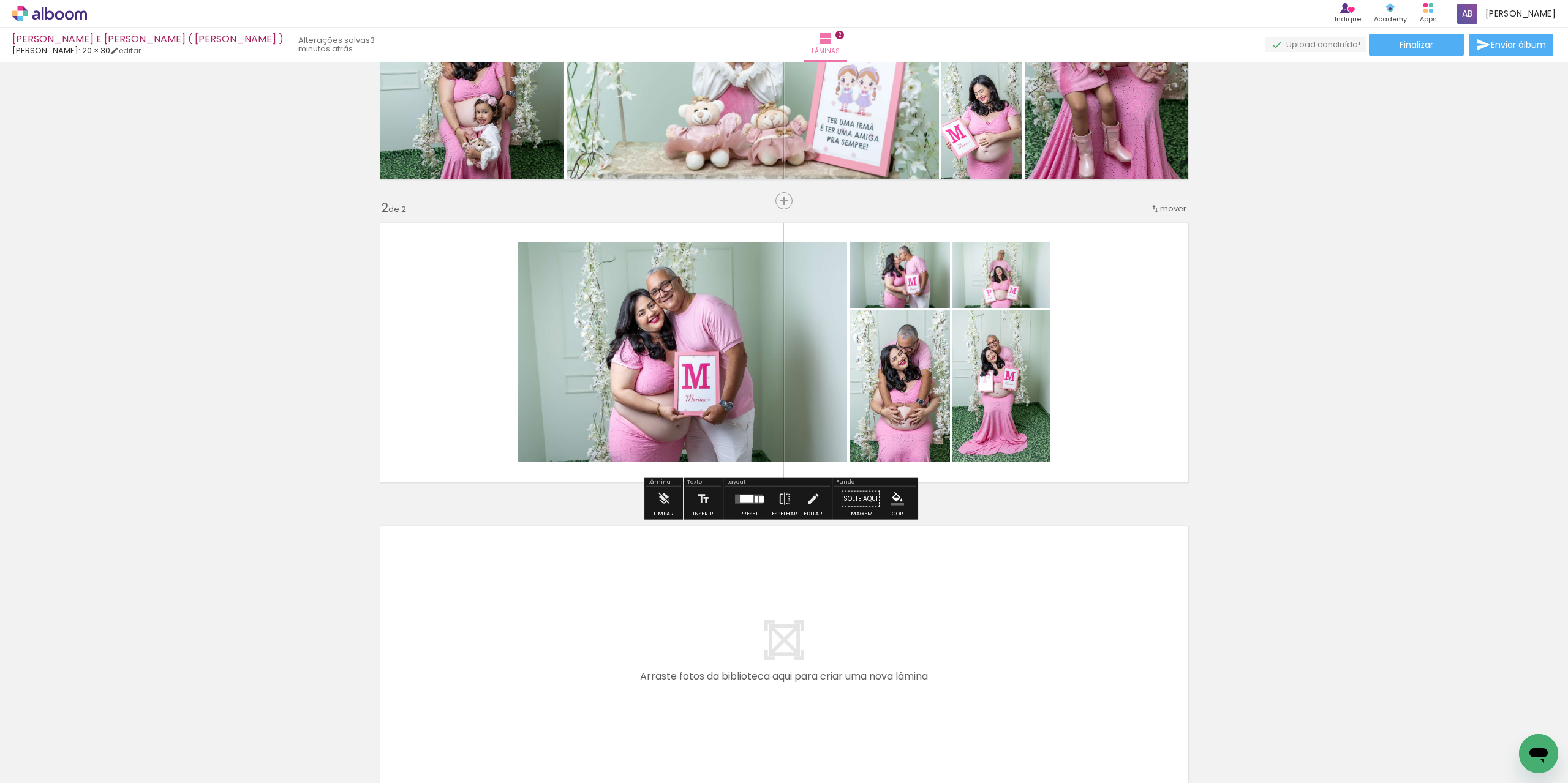
scroll to position [245, 0]
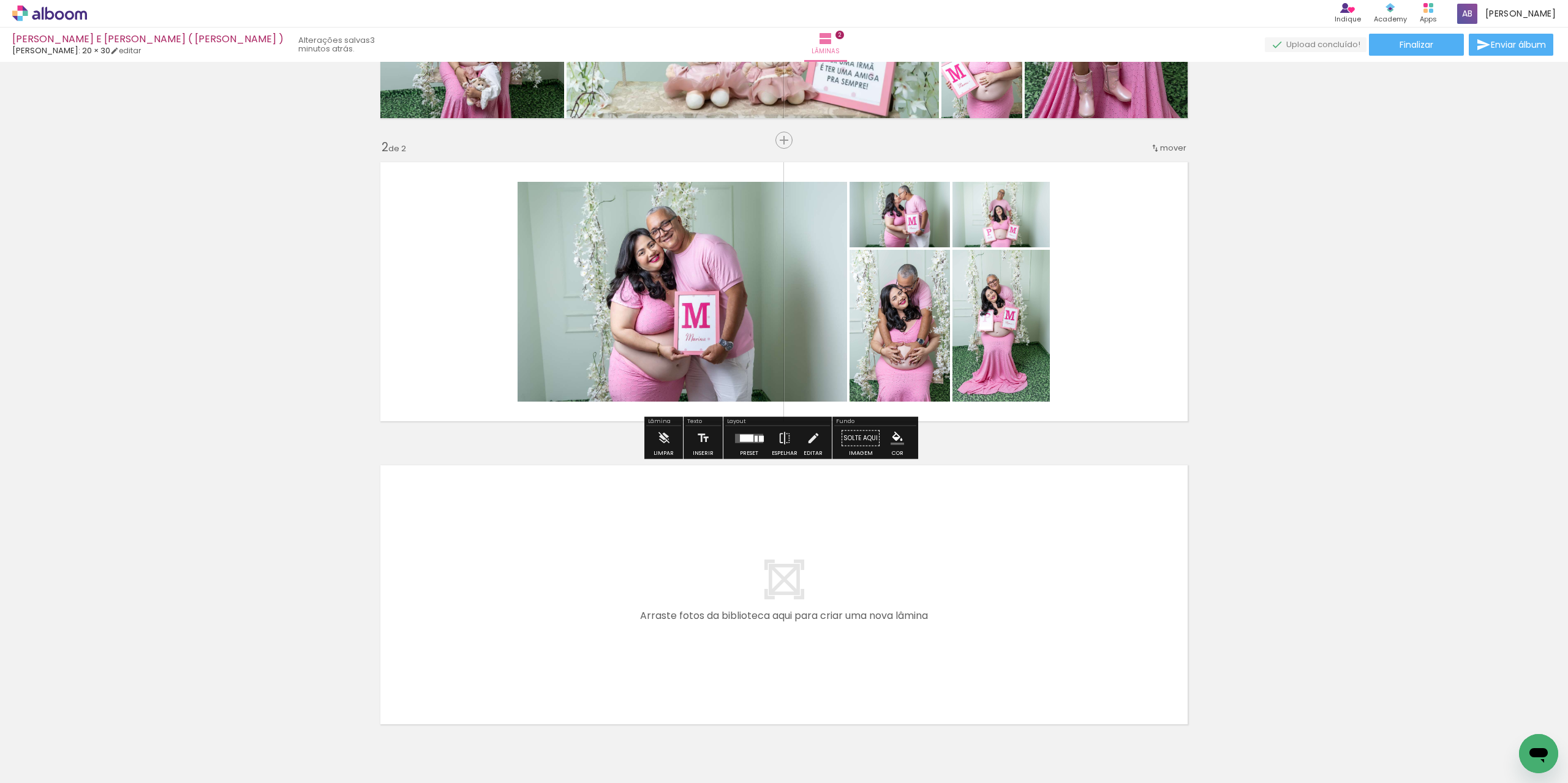
click at [752, 452] on div "Preset" at bounding box center [749, 453] width 19 height 5
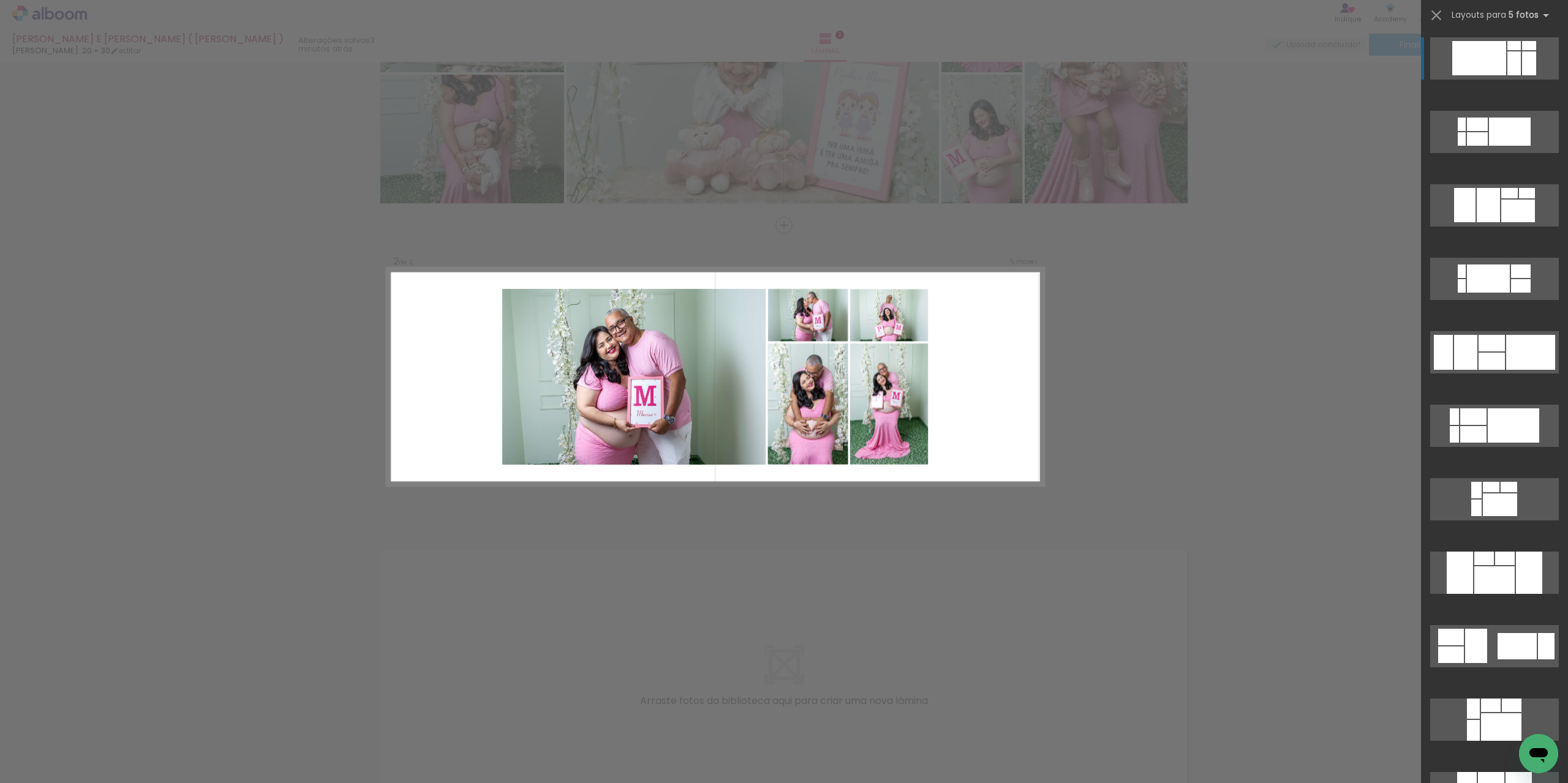
scroll to position [152, 0]
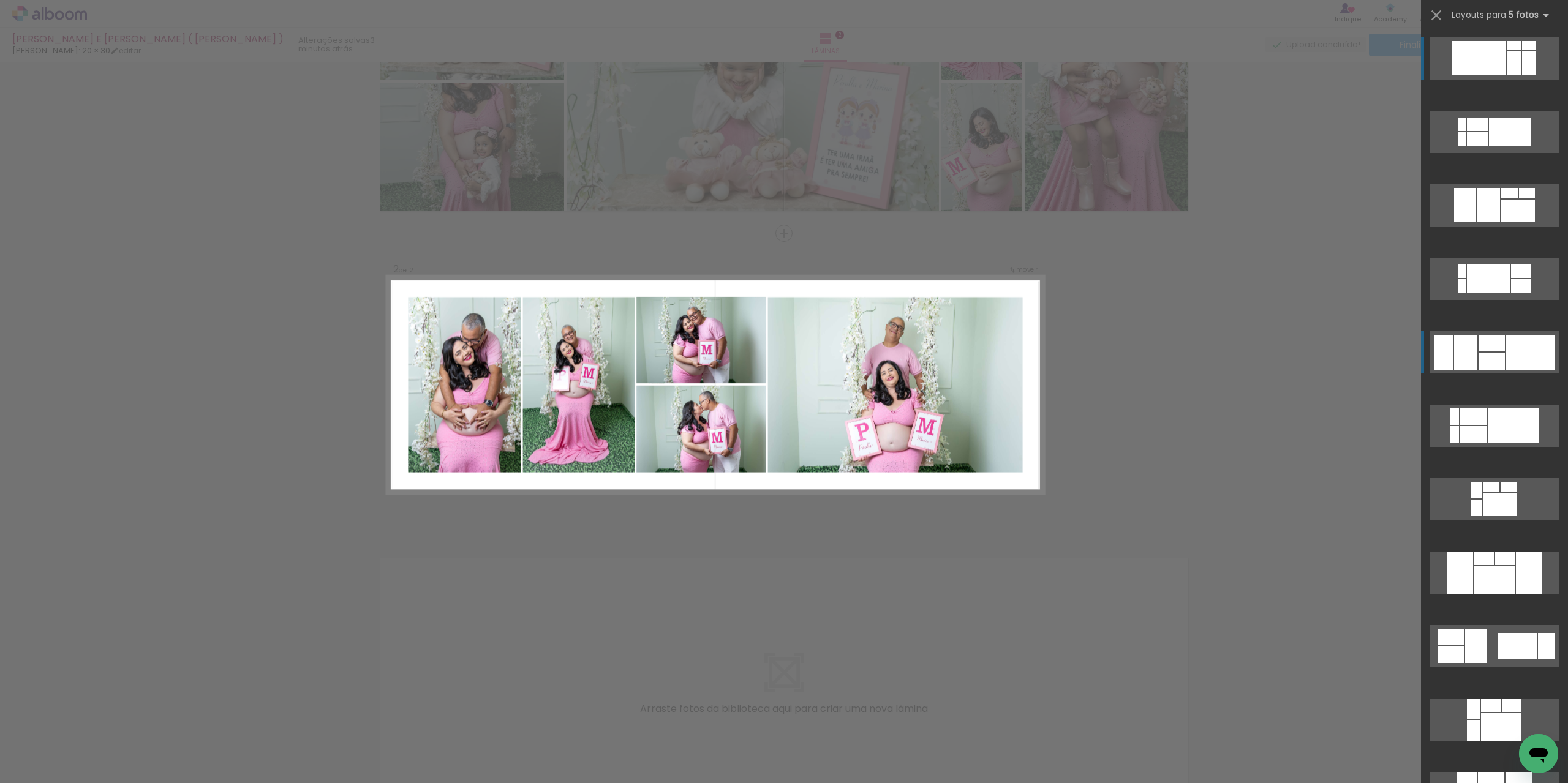
click at [1479, 153] on quentale-layouter at bounding box center [1494, 132] width 128 height 42
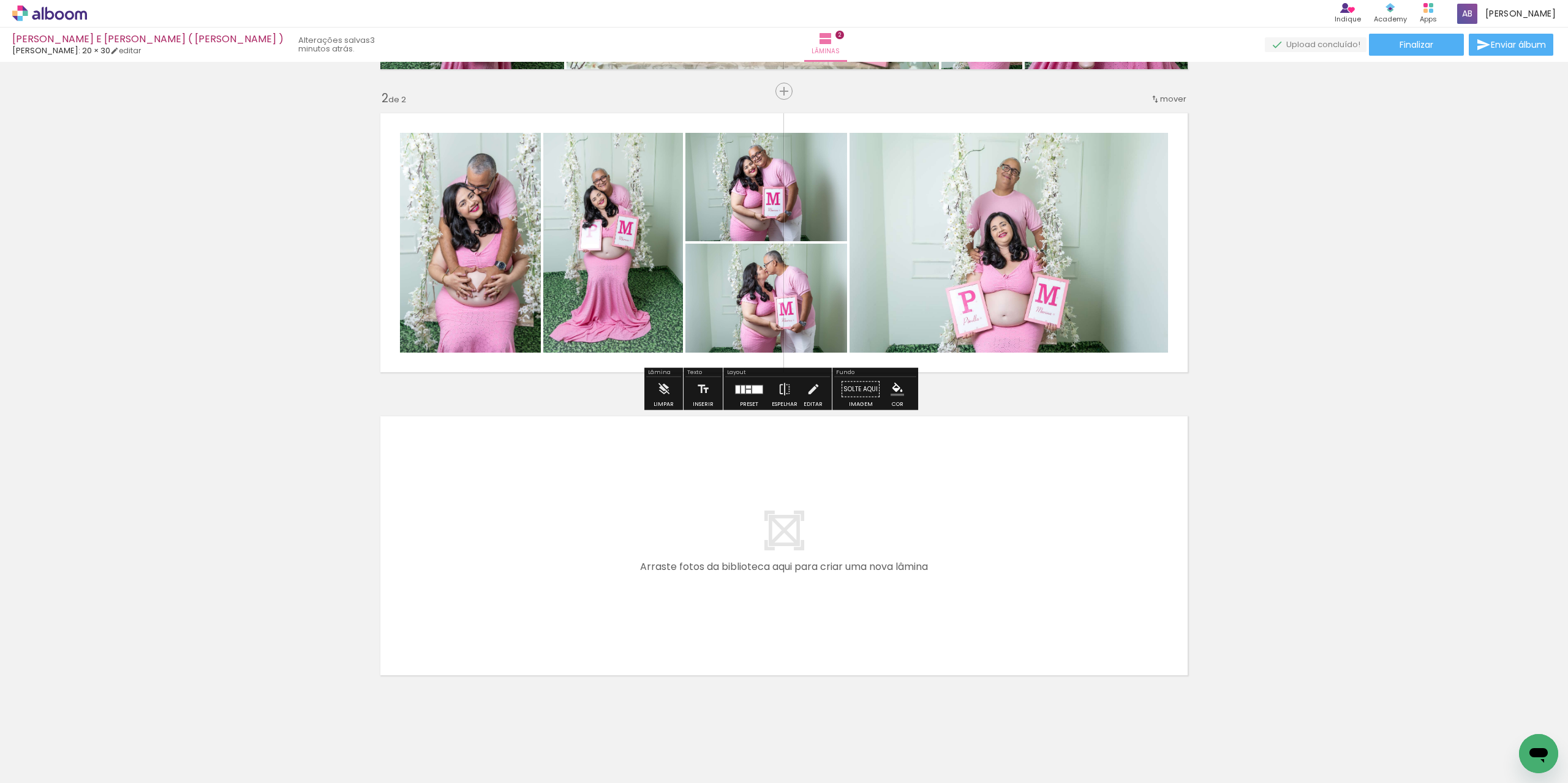
scroll to position [311, 0]
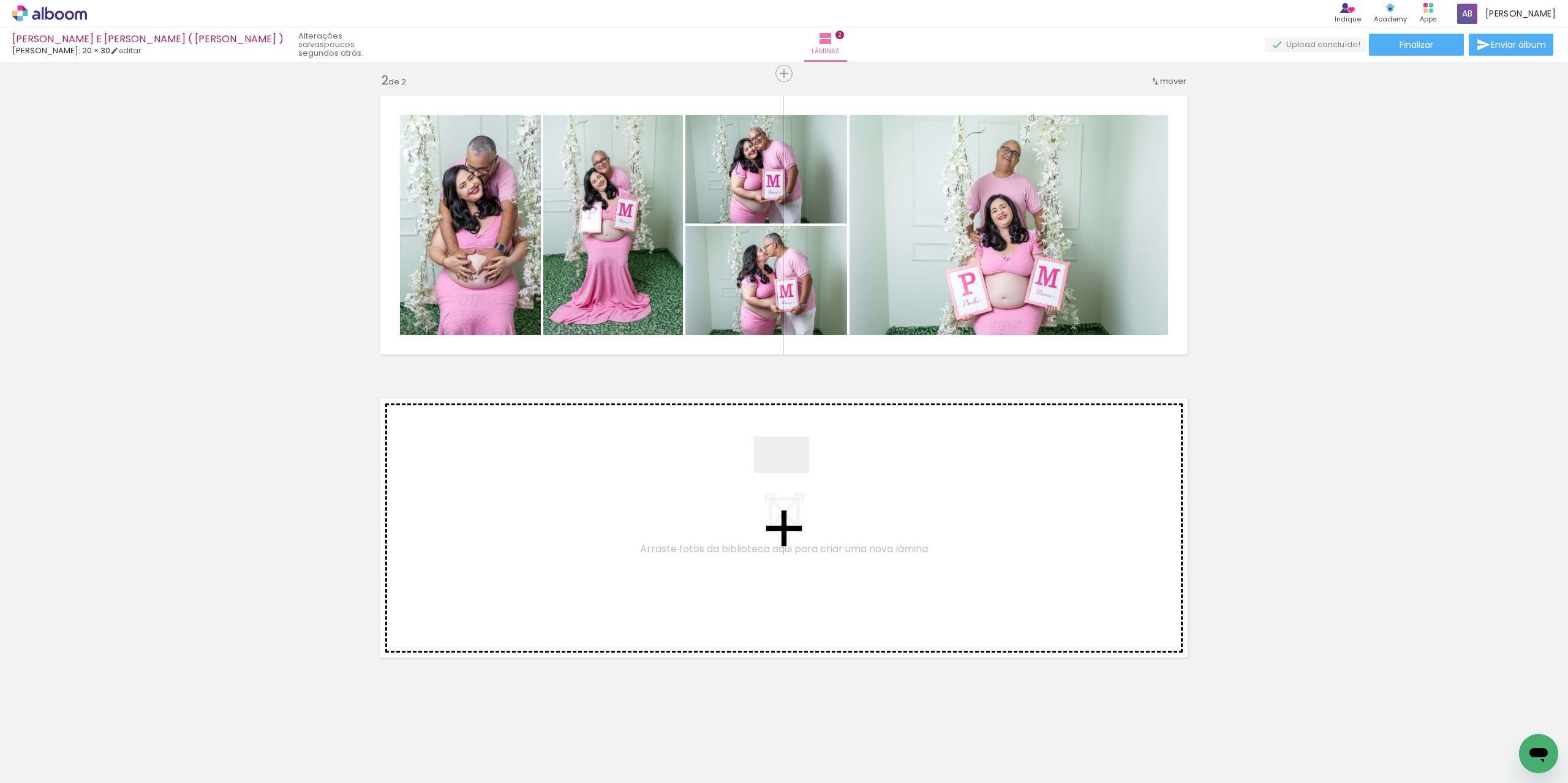
drag, startPoint x: 896, startPoint y: 754, endPoint x: 790, endPoint y: 473, distance: 300.3
click at [790, 473] on quentale-workspace at bounding box center [784, 392] width 1568 height 783
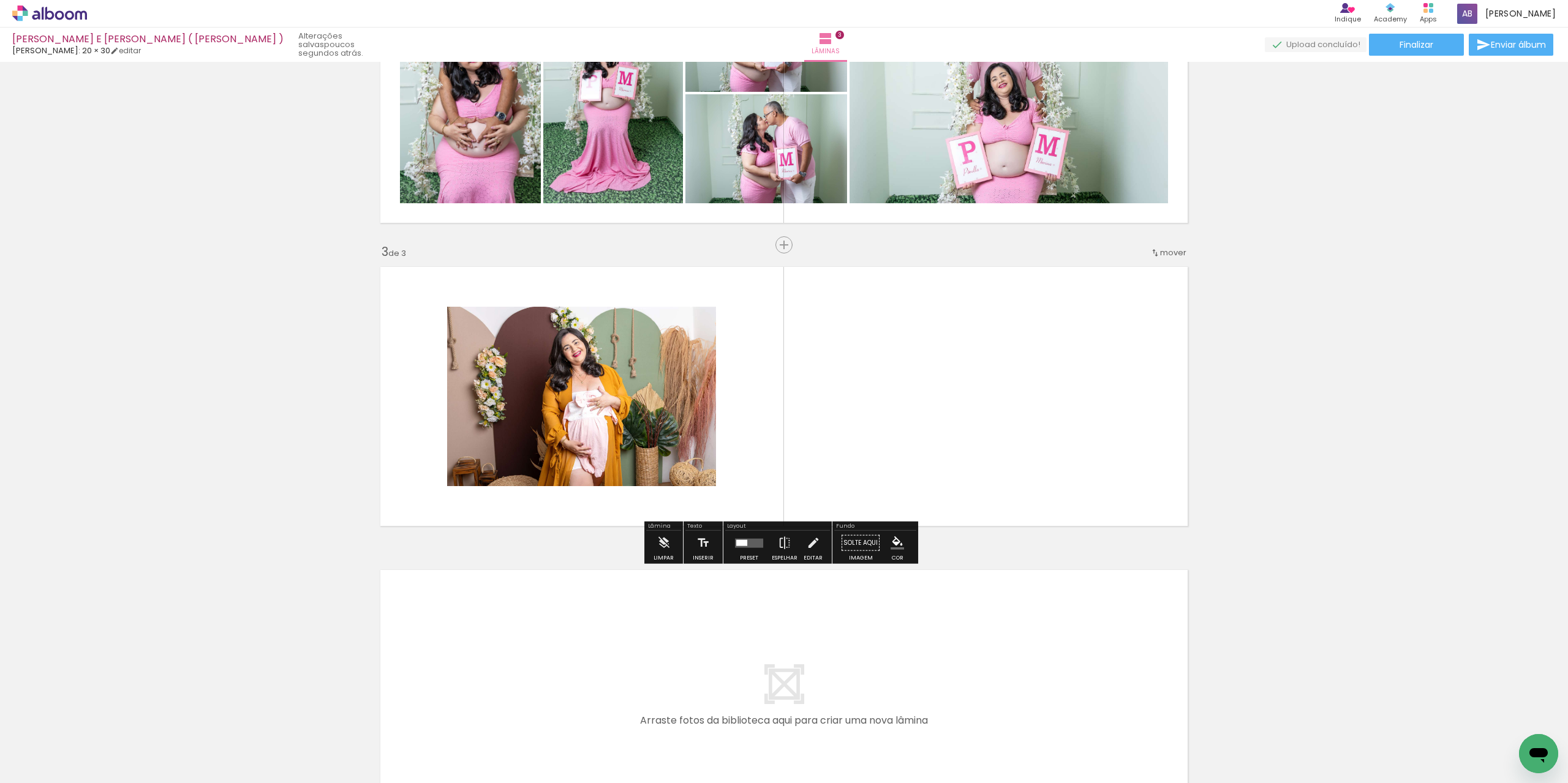
scroll to position [456, 0]
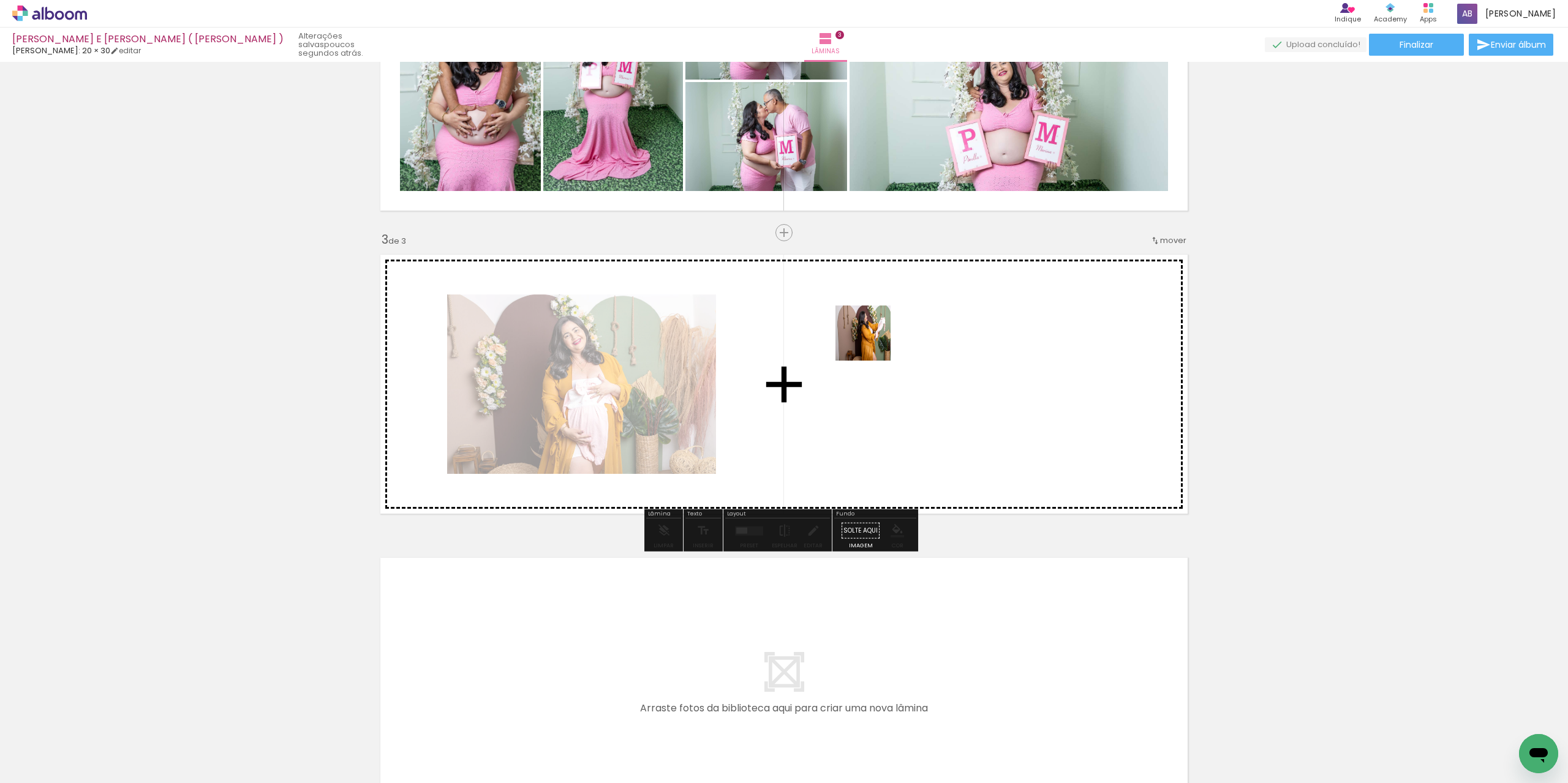
drag, startPoint x: 959, startPoint y: 753, endPoint x: 872, endPoint y: 343, distance: 419.1
click at [872, 343] on quentale-workspace at bounding box center [784, 392] width 1568 height 783
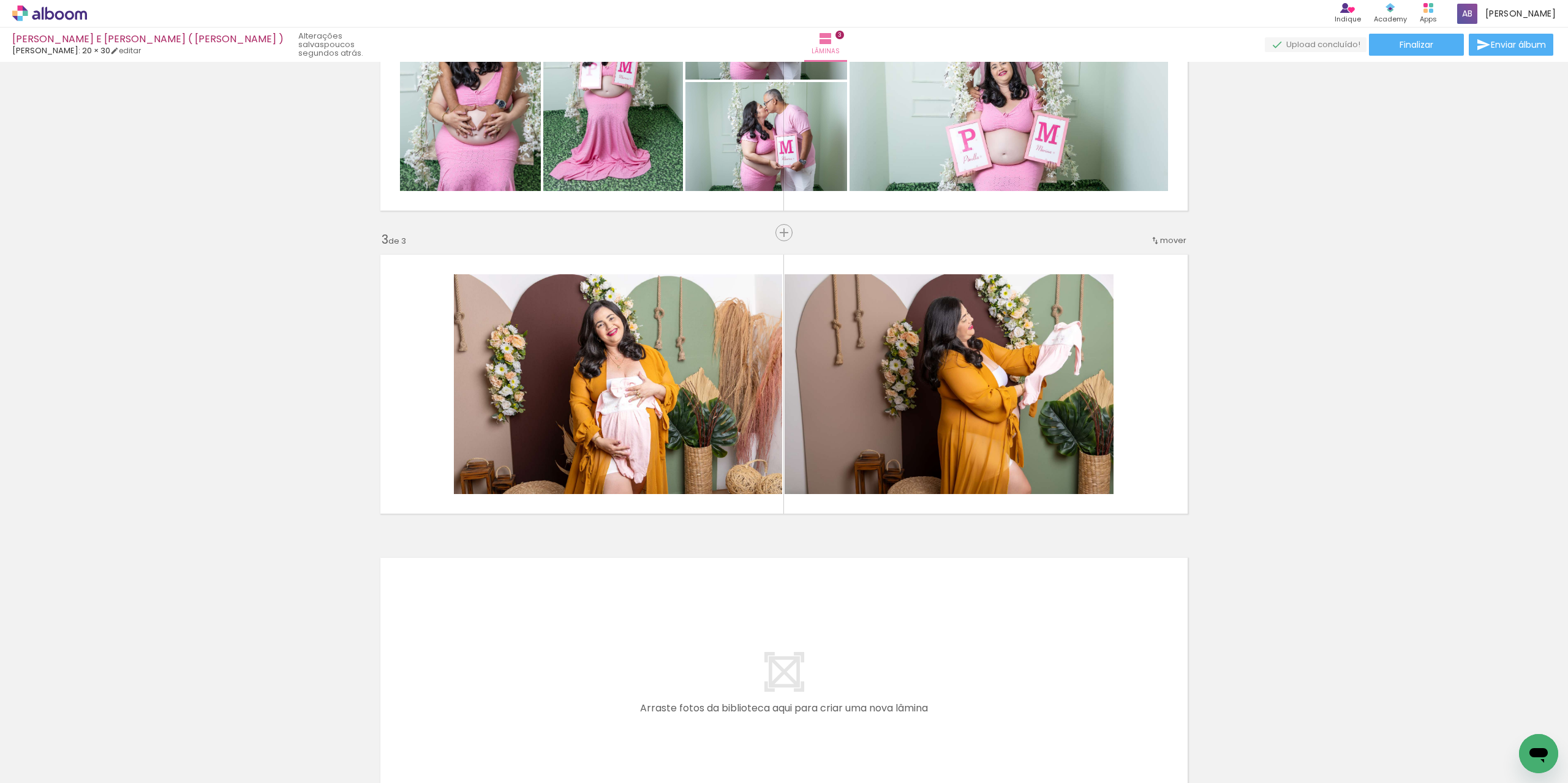
click at [102, 717] on iron-icon at bounding box center [96, 717] width 13 height 13
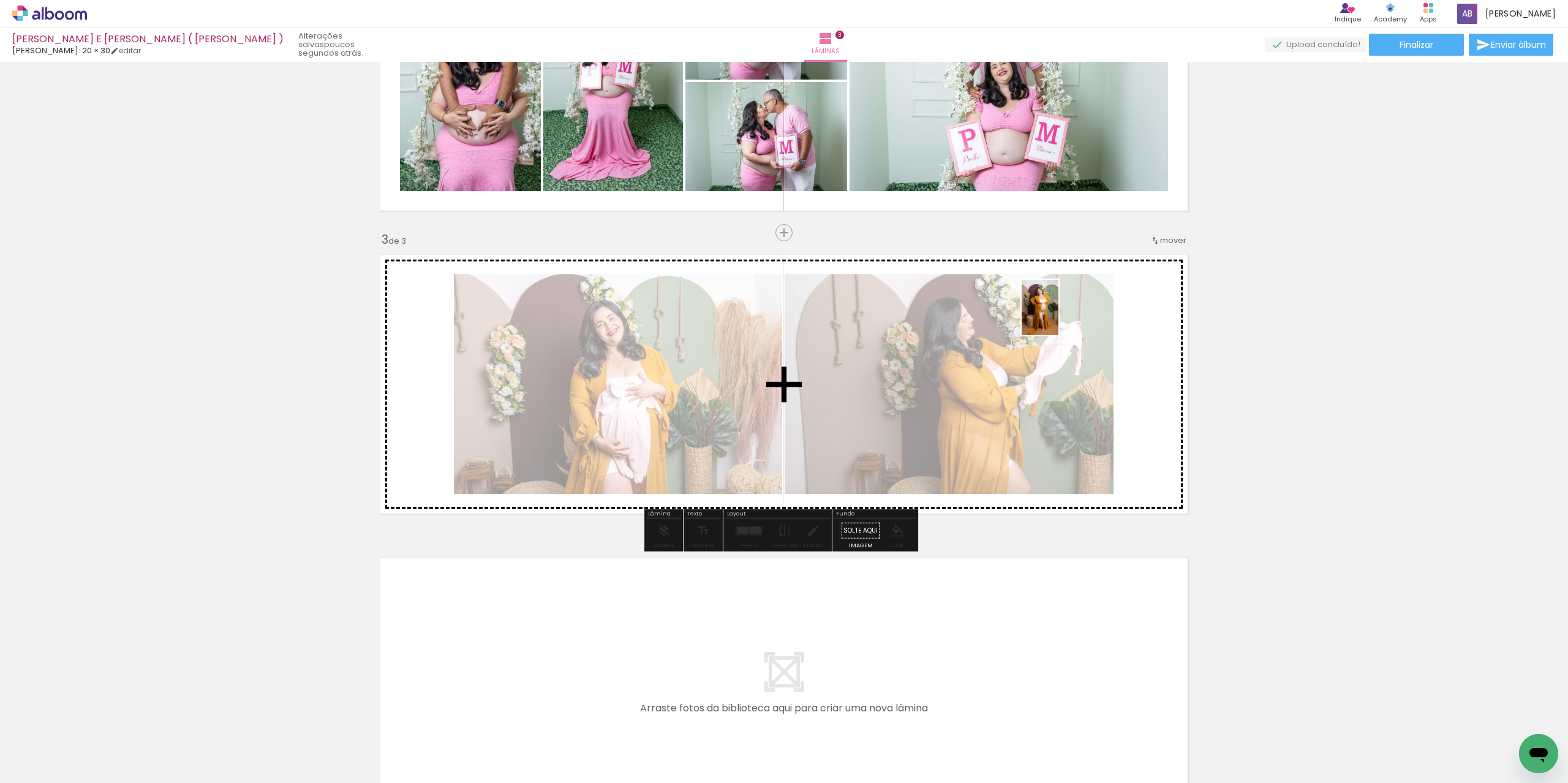
drag, startPoint x: 1034, startPoint y: 726, endPoint x: 1057, endPoint y: 317, distance: 409.6
click at [1057, 317] on quentale-workspace at bounding box center [784, 392] width 1568 height 783
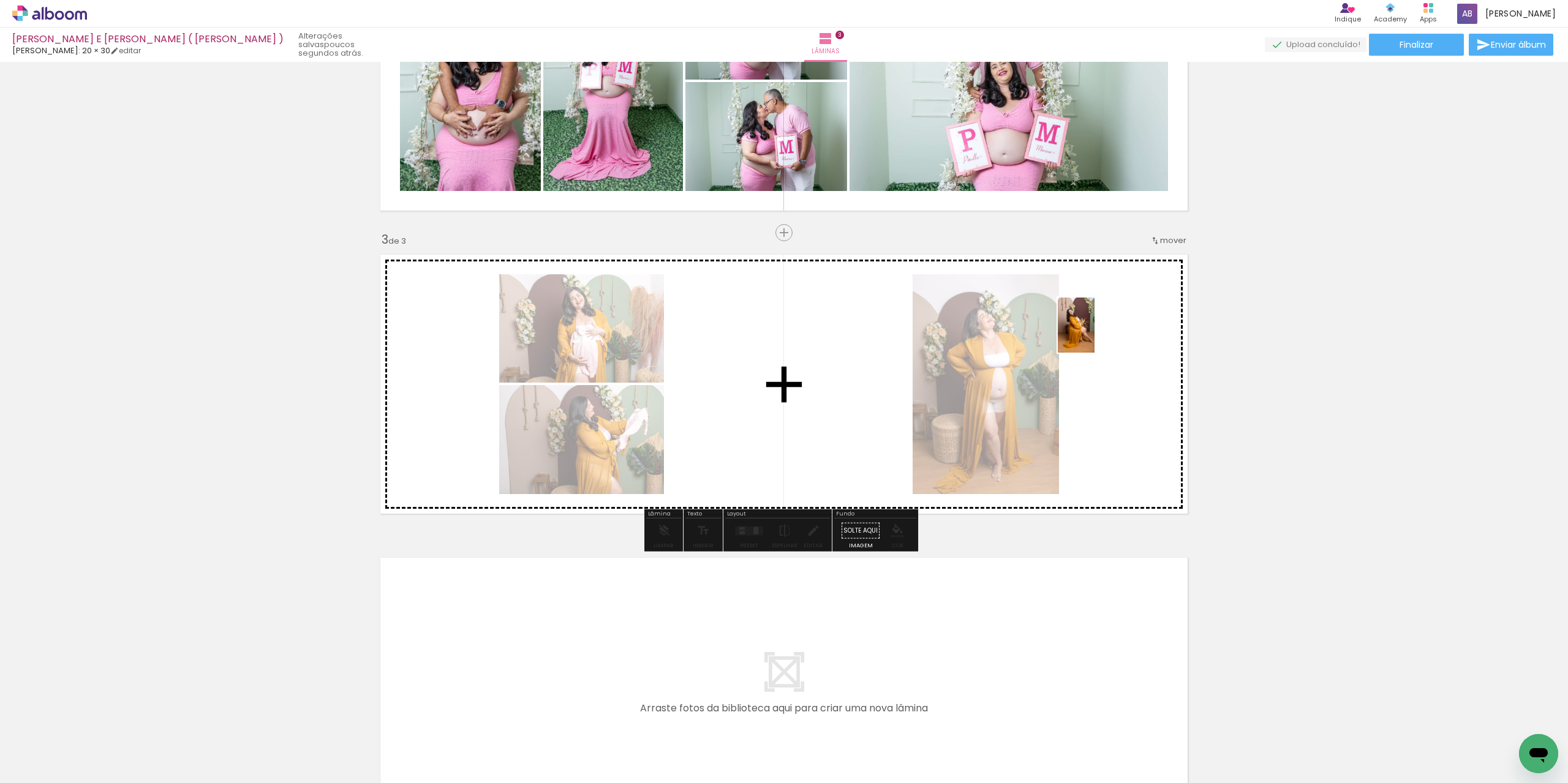
drag, startPoint x: 1227, startPoint y: 572, endPoint x: 1094, endPoint y: 340, distance: 267.4
click at [1094, 340] on quentale-workspace at bounding box center [784, 392] width 1568 height 783
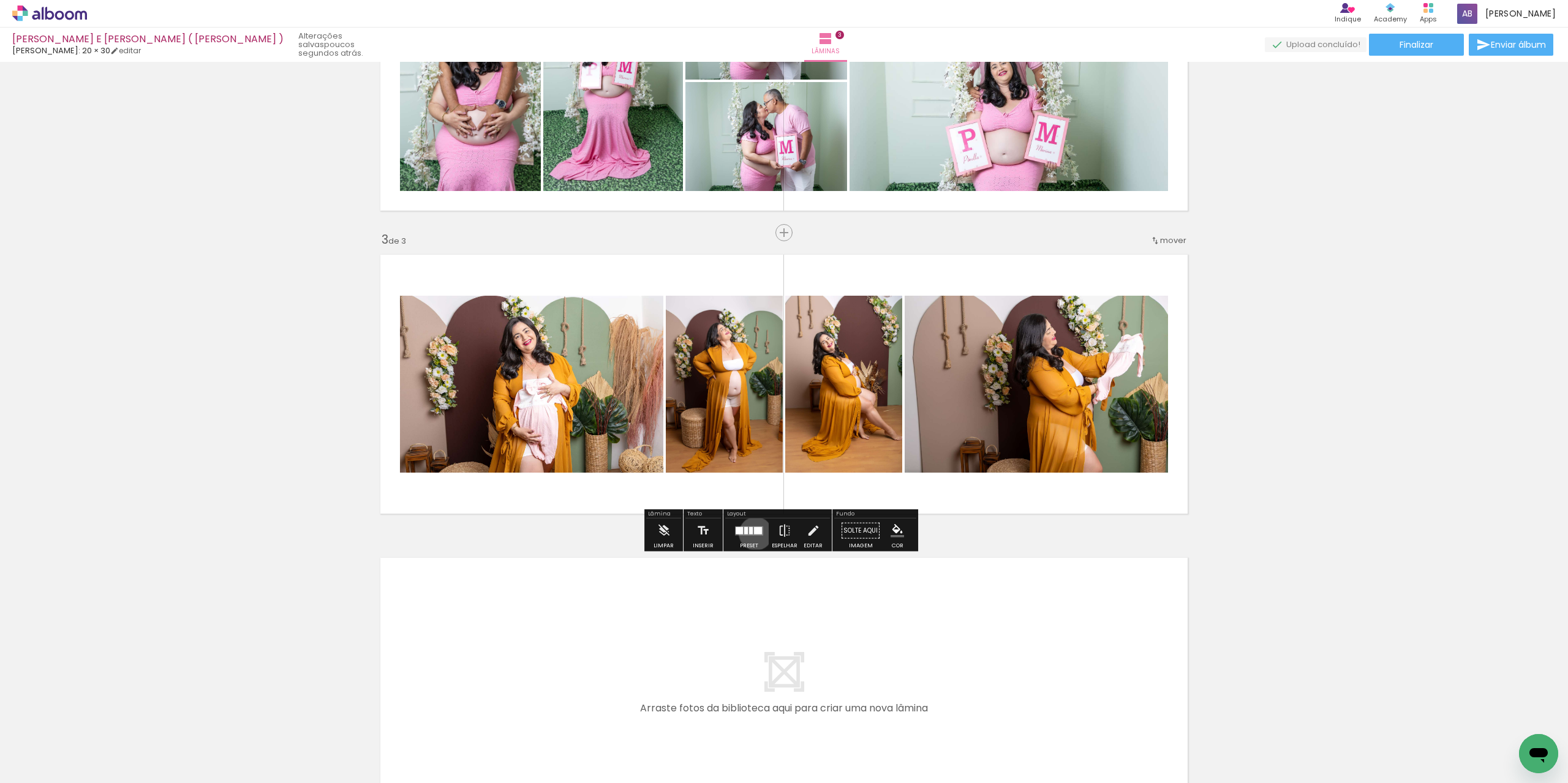
click at [754, 533] on div at bounding box center [758, 530] width 8 height 7
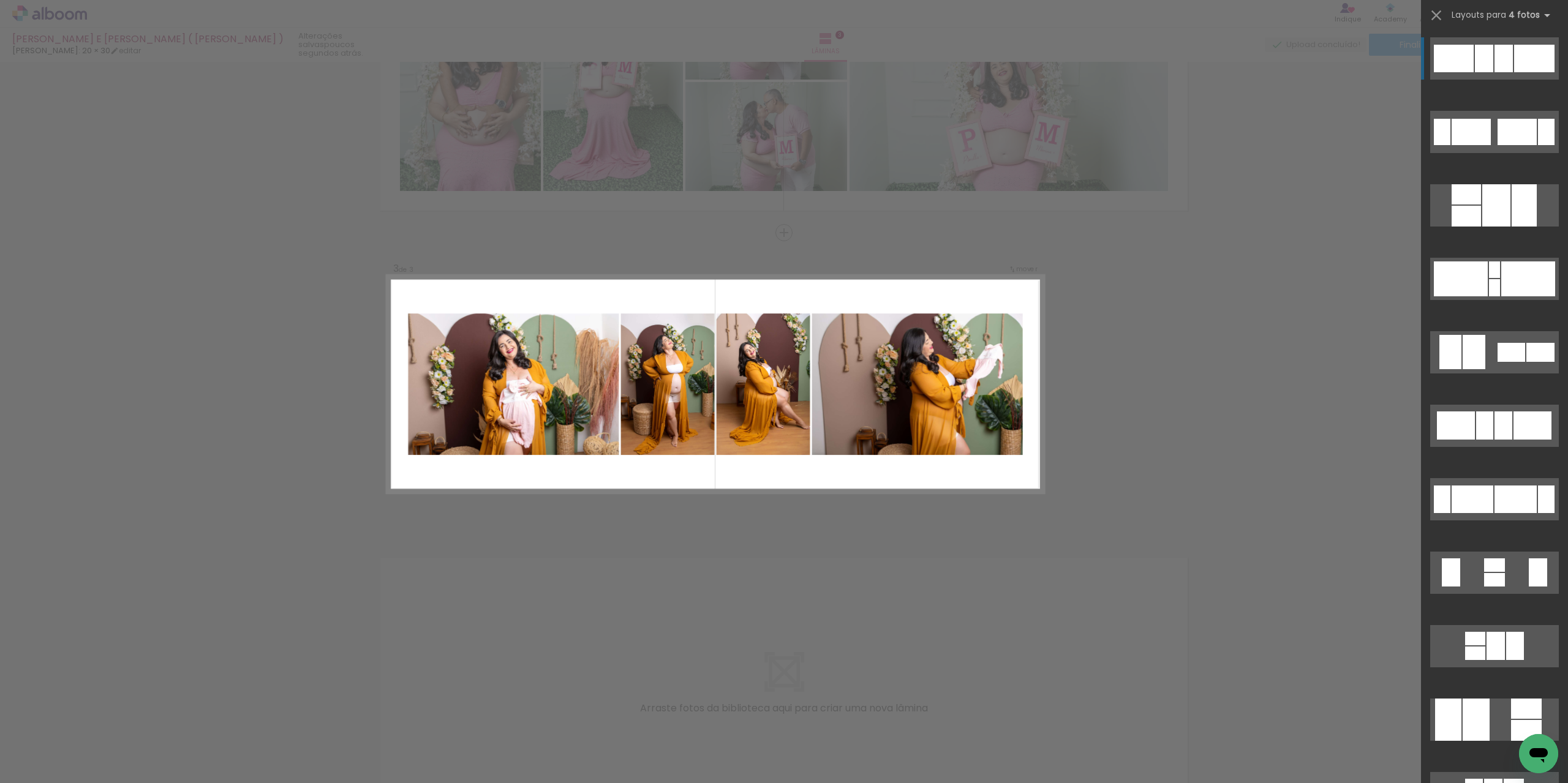
click at [752, 533] on div "Confirmar Cancelar" at bounding box center [784, 227] width 1568 height 1242
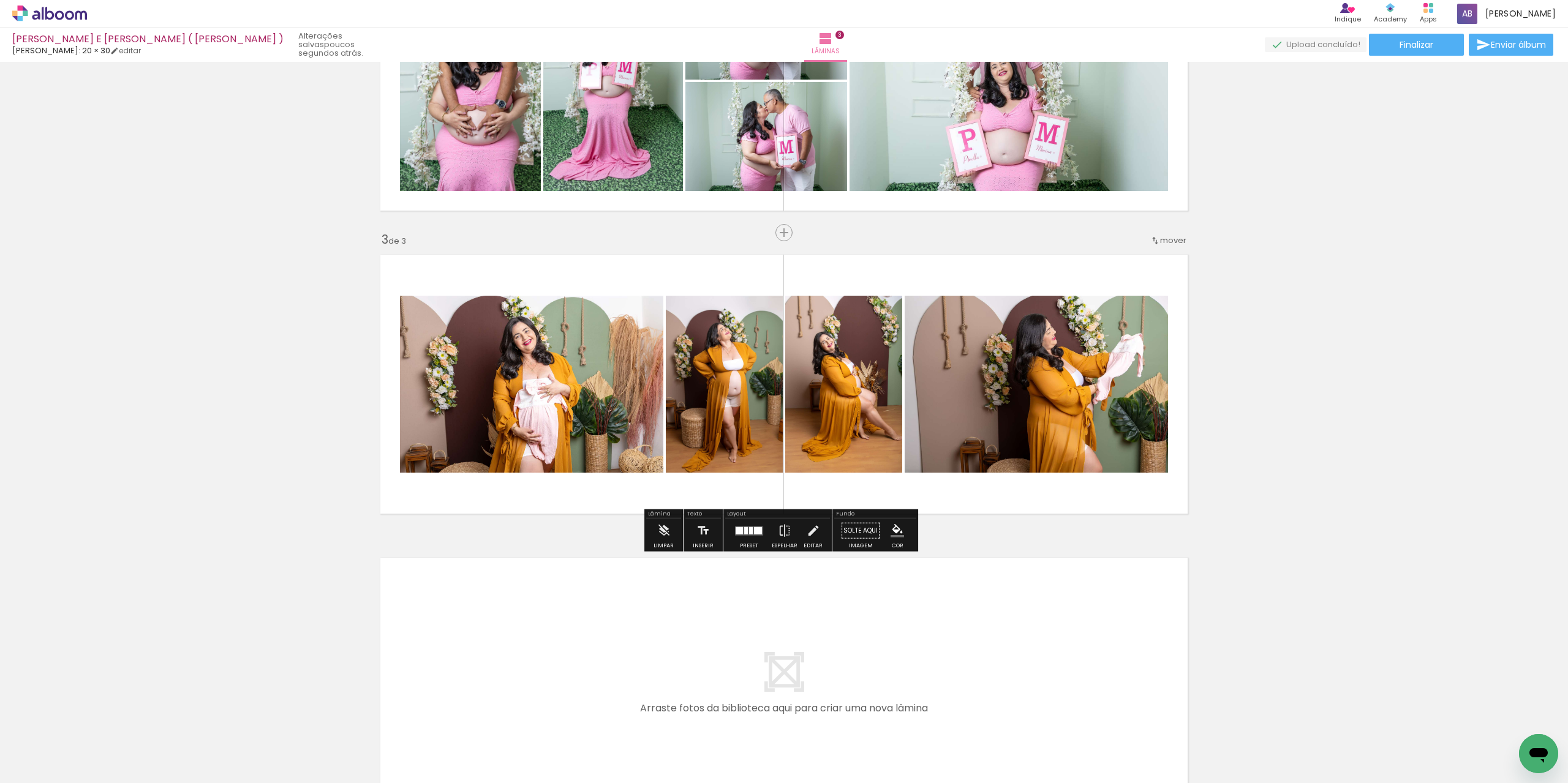
click at [744, 533] on div at bounding box center [746, 530] width 4 height 7
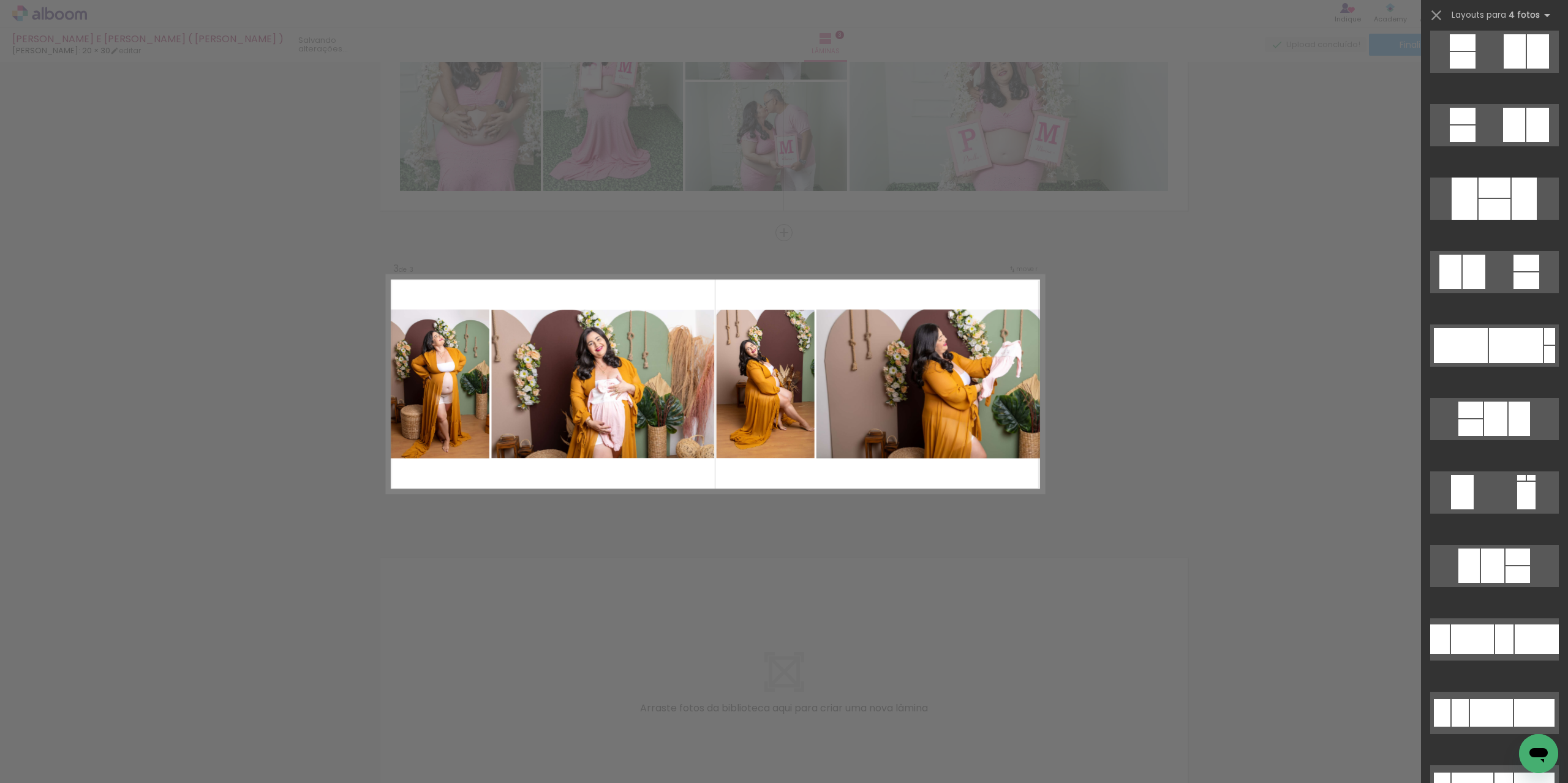
scroll to position [1470, 0]
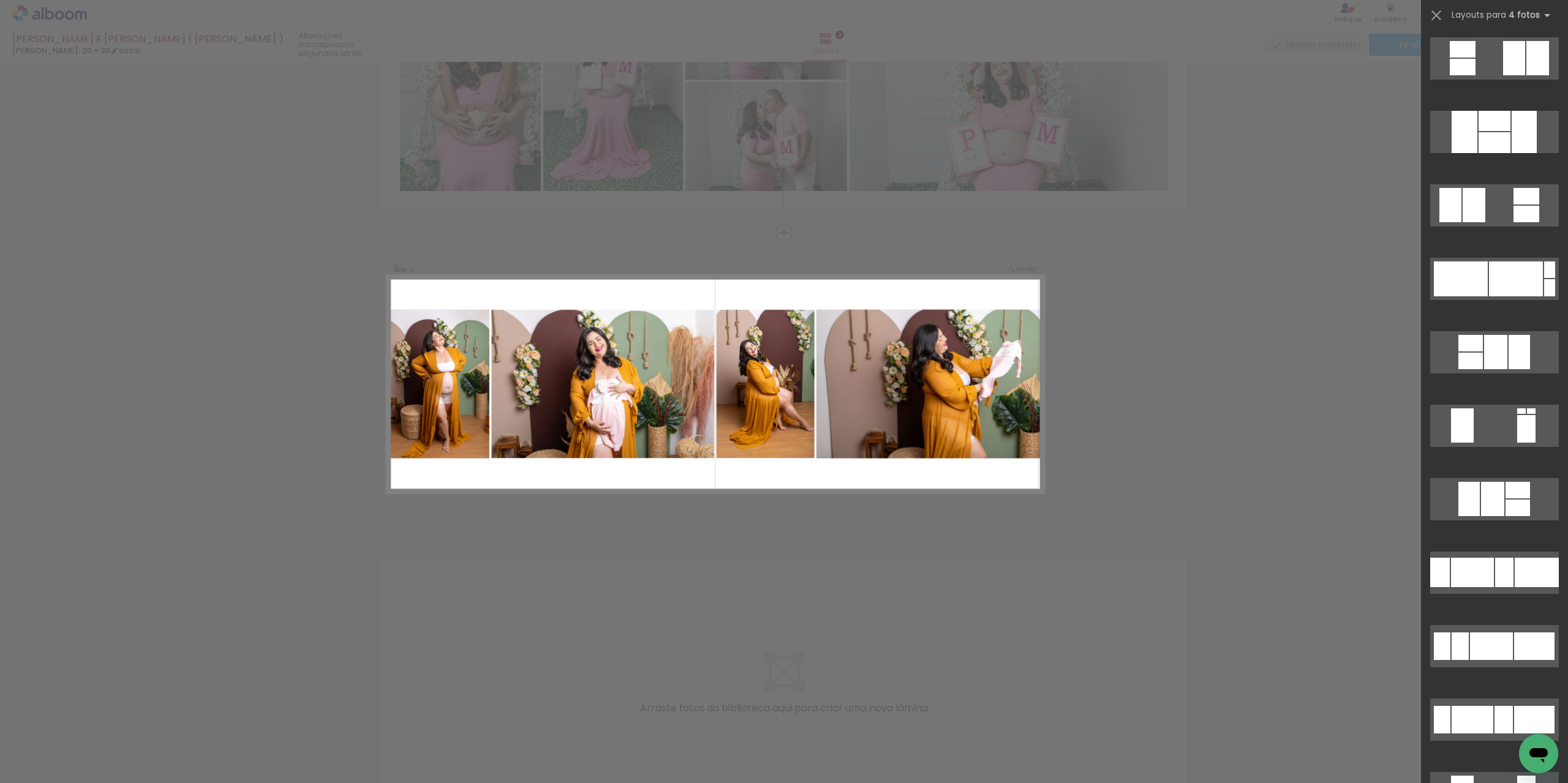
click at [1463, 632] on div at bounding box center [1460, 646] width 17 height 27
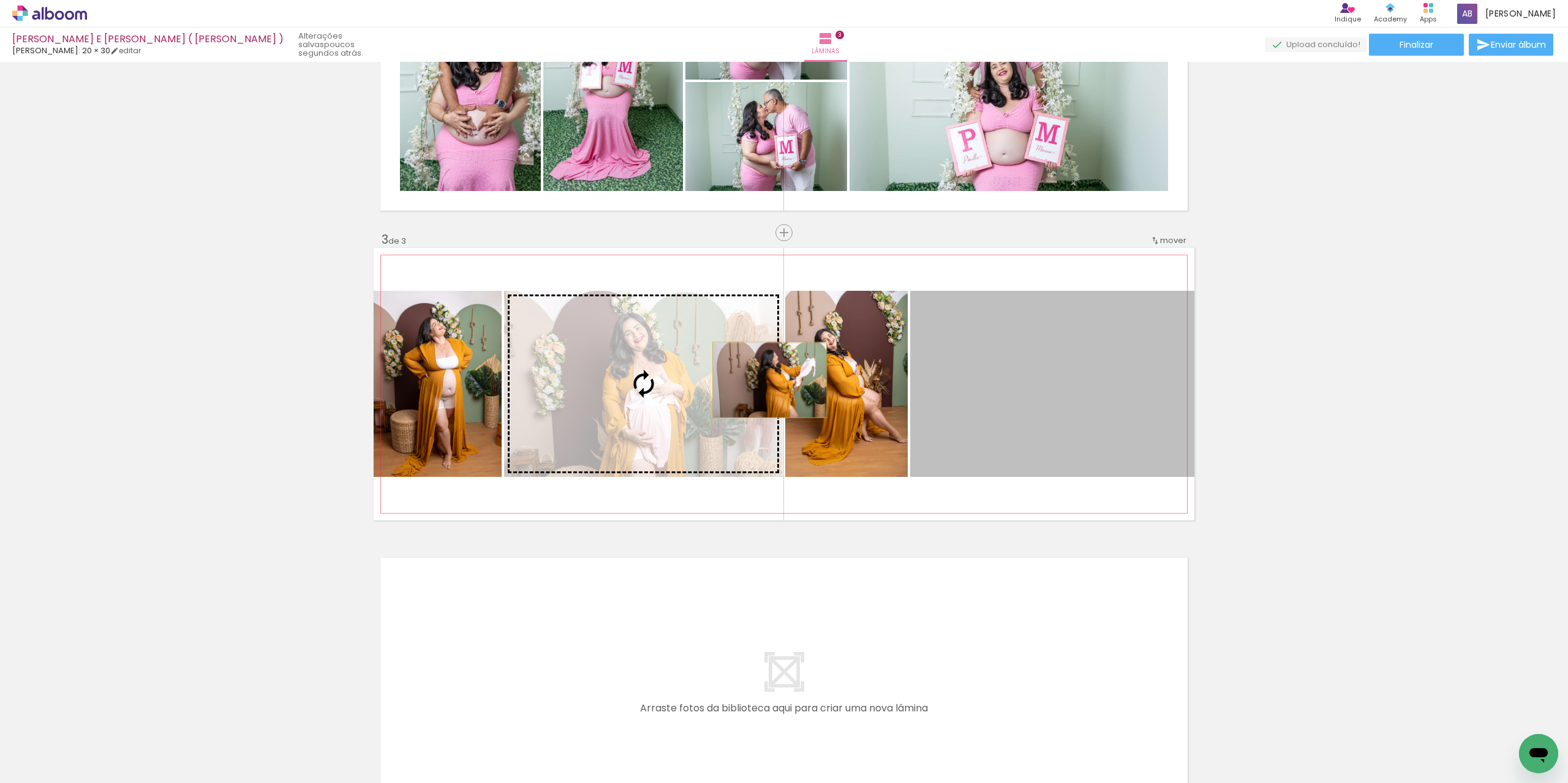
drag, startPoint x: 1084, startPoint y: 397, endPoint x: 765, endPoint y: 380, distance: 319.5
click at [0, 0] on slot at bounding box center [0, 0] width 0 height 0
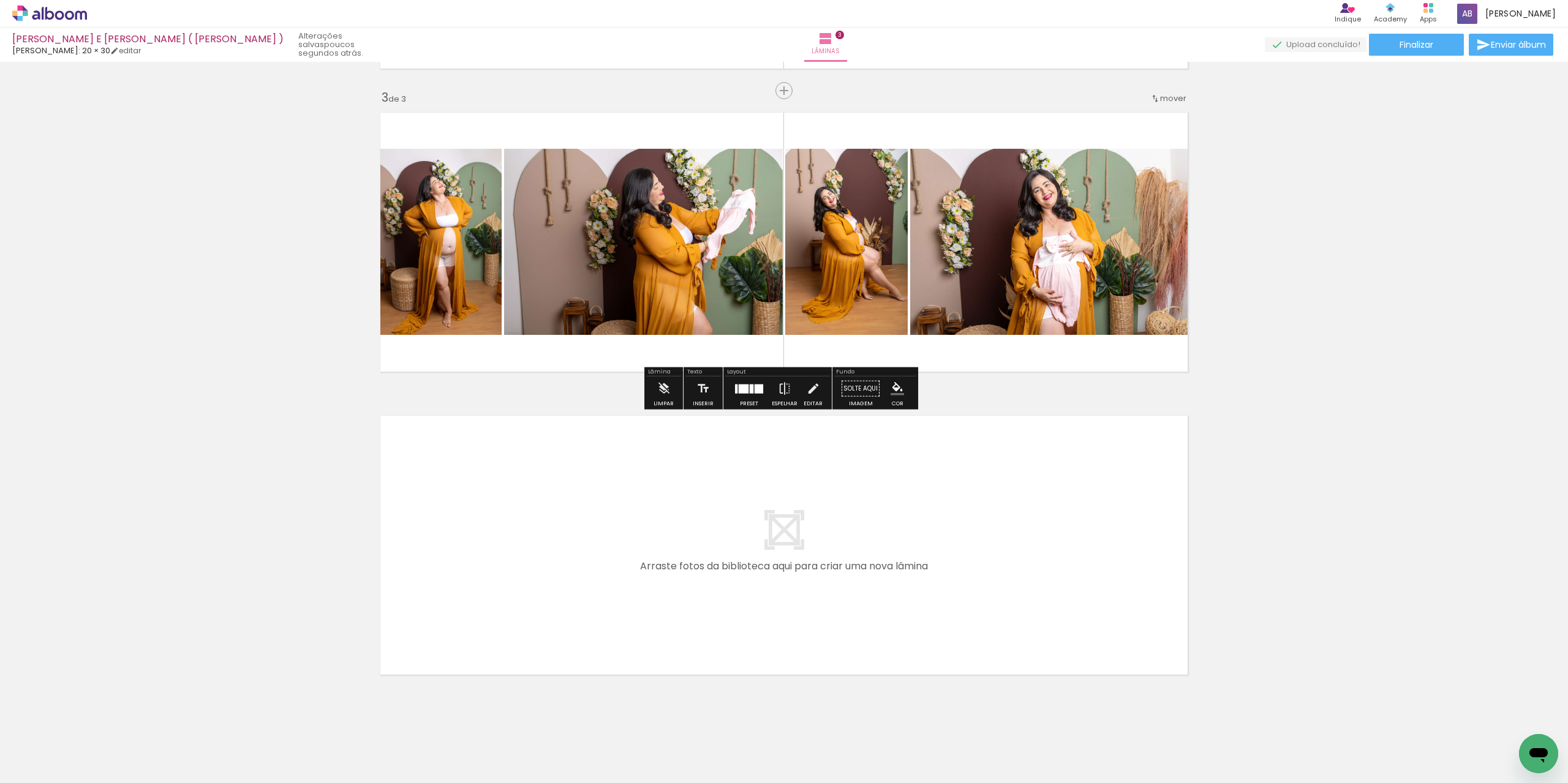
scroll to position [615, 0]
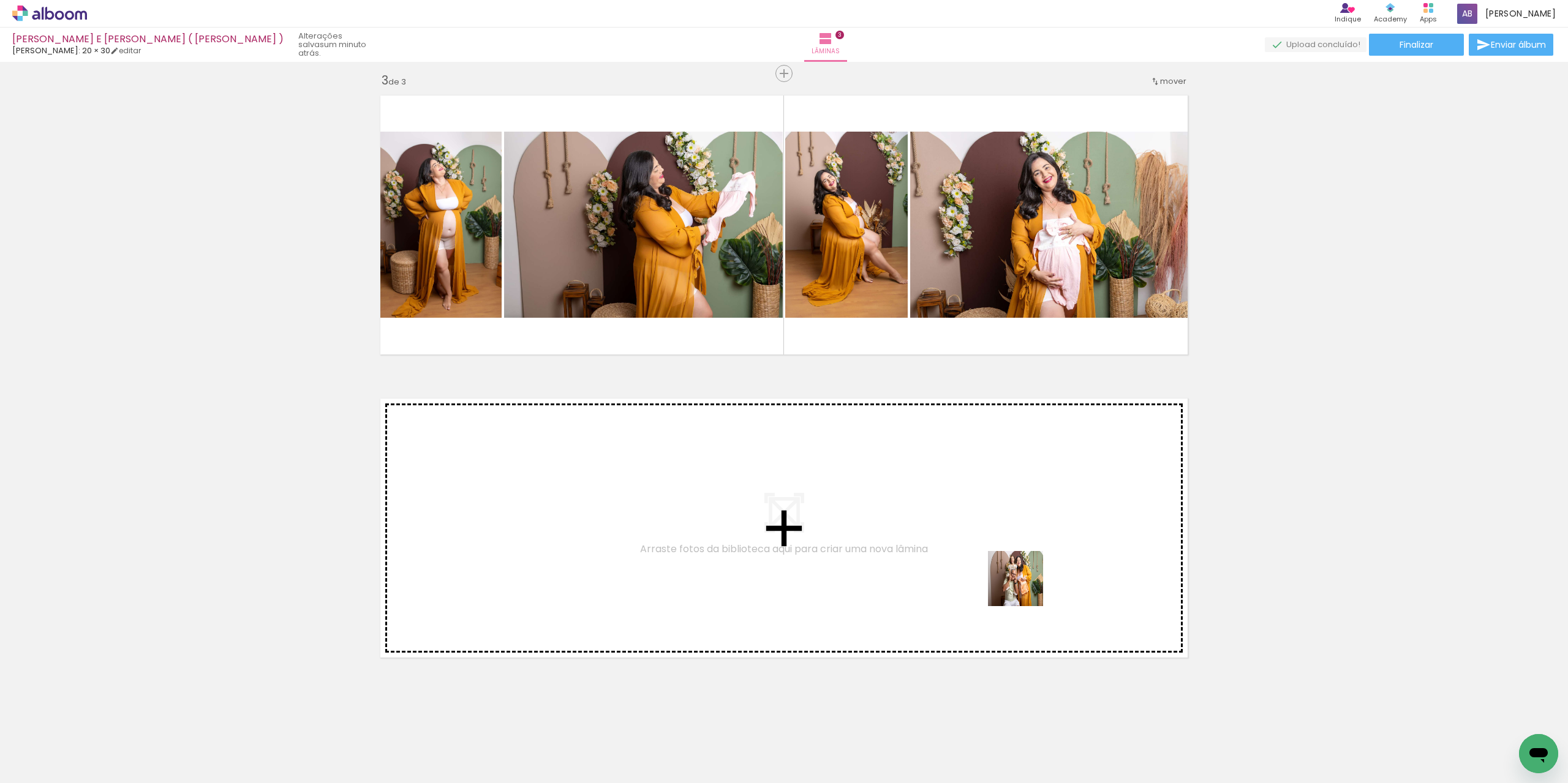
drag, startPoint x: 1109, startPoint y: 750, endPoint x: 1025, endPoint y: 588, distance: 182.5
click at [1025, 588] on quentale-workspace at bounding box center [784, 392] width 1568 height 783
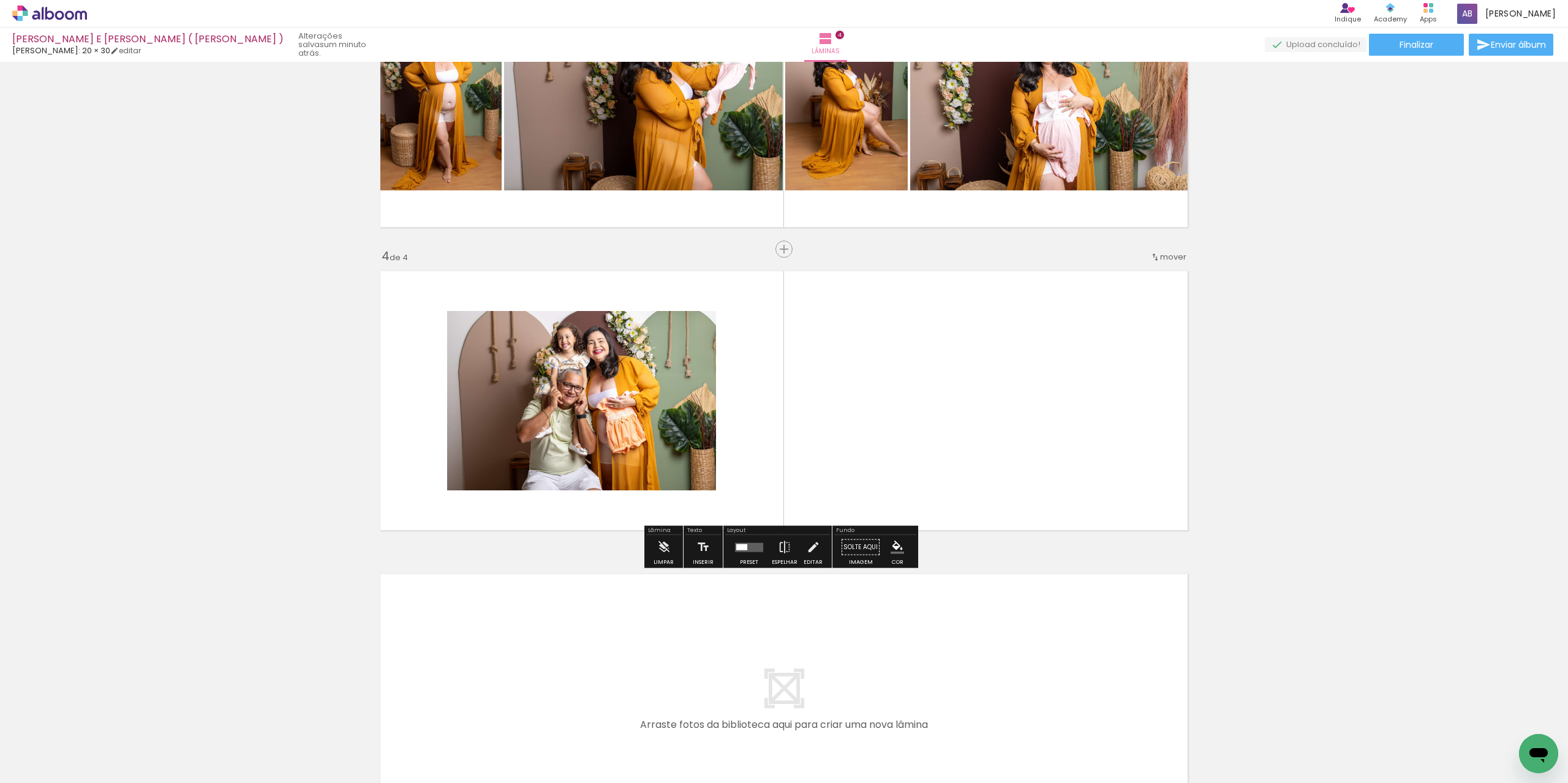
scroll to position [759, 0]
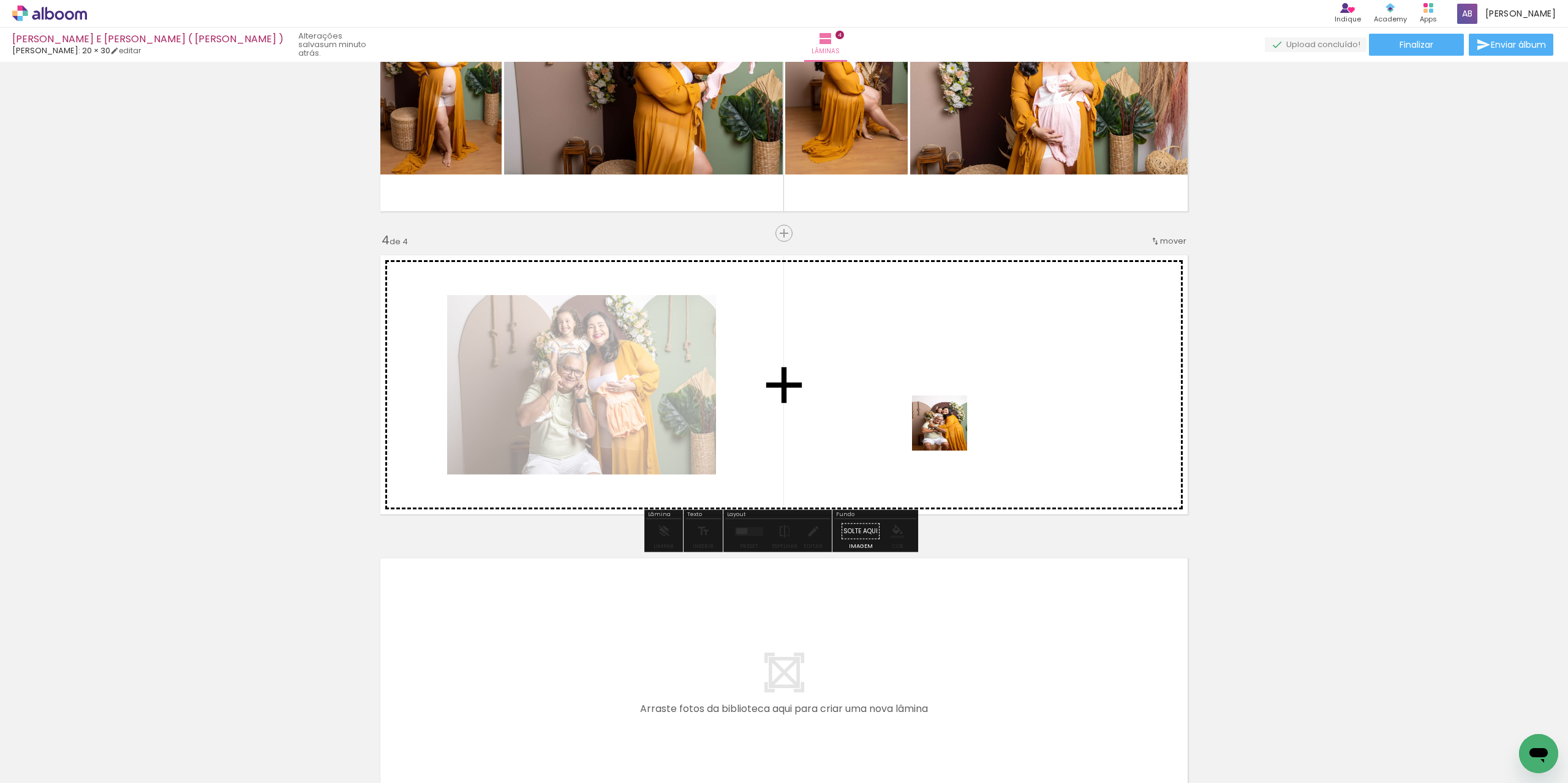
drag, startPoint x: 1164, startPoint y: 761, endPoint x: 947, endPoint y: 430, distance: 395.8
click at [947, 430] on quentale-workspace at bounding box center [784, 392] width 1568 height 783
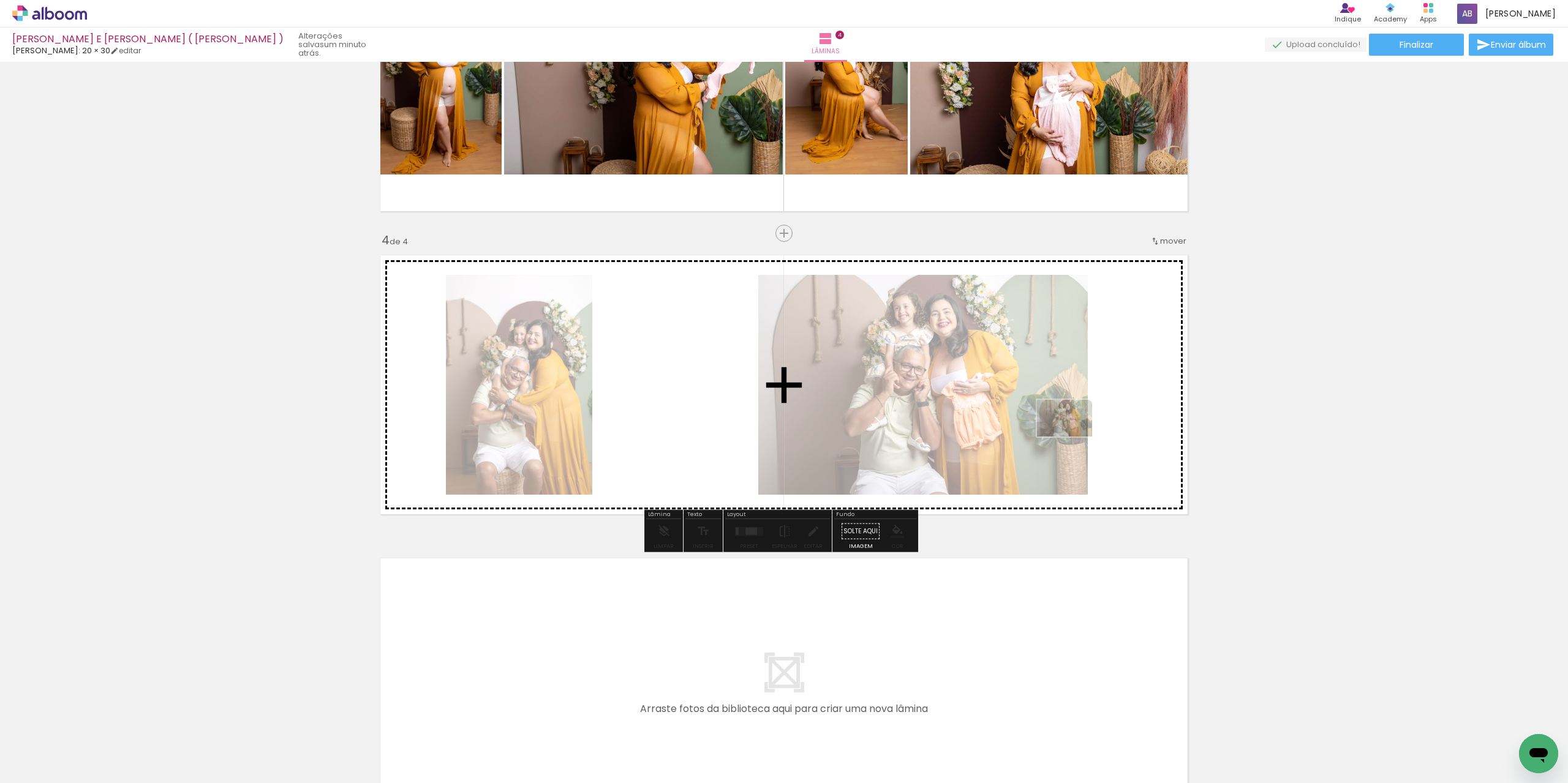
drag, startPoint x: 1098, startPoint y: 760, endPoint x: 1071, endPoint y: 428, distance: 333.1
click at [1071, 428] on quentale-workspace at bounding box center [784, 392] width 1568 height 783
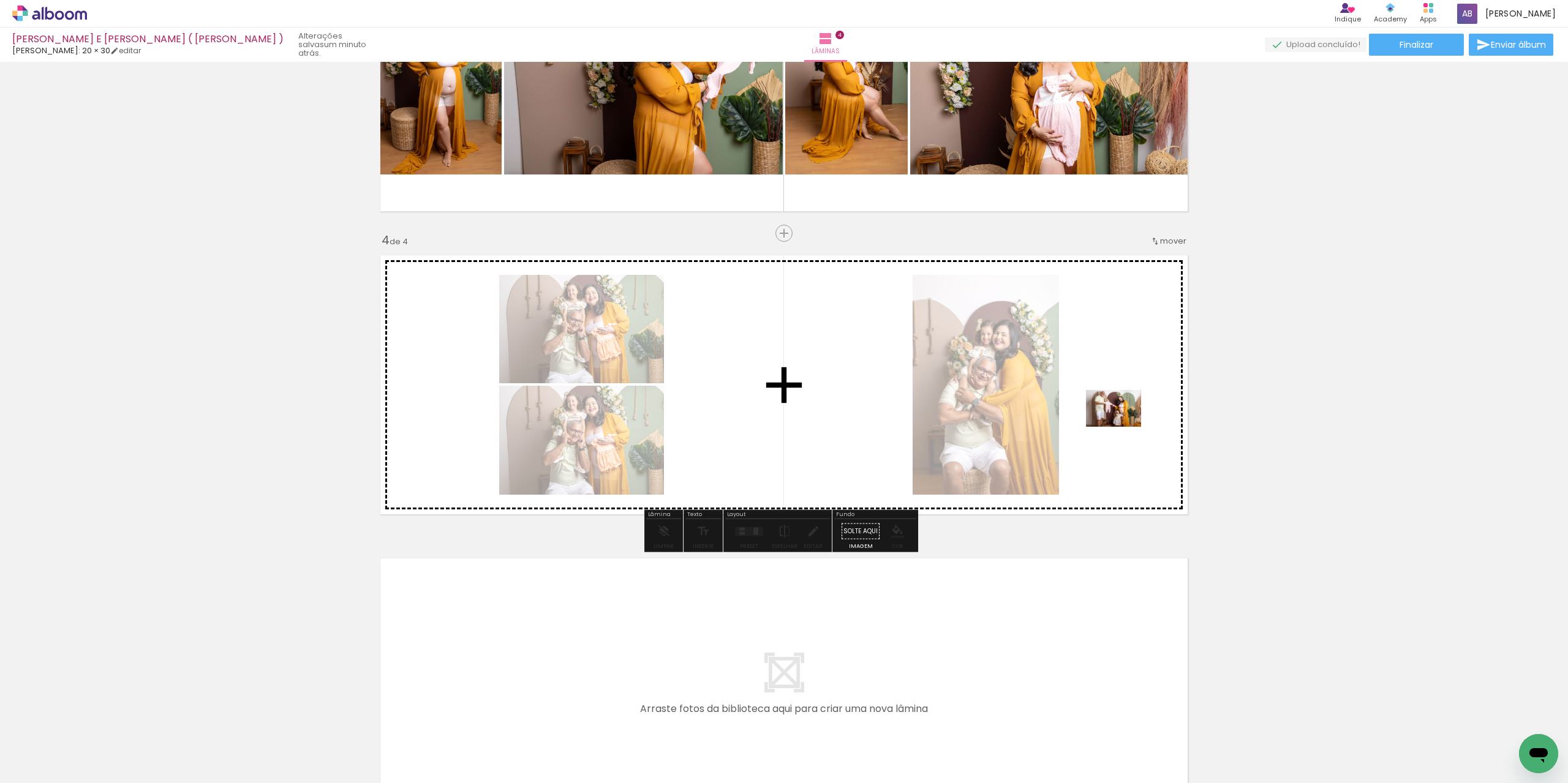
drag, startPoint x: 1354, startPoint y: 751, endPoint x: 1225, endPoint y: 710, distance: 135.4
click at [1113, 426] on quentale-workspace at bounding box center [784, 392] width 1568 height 783
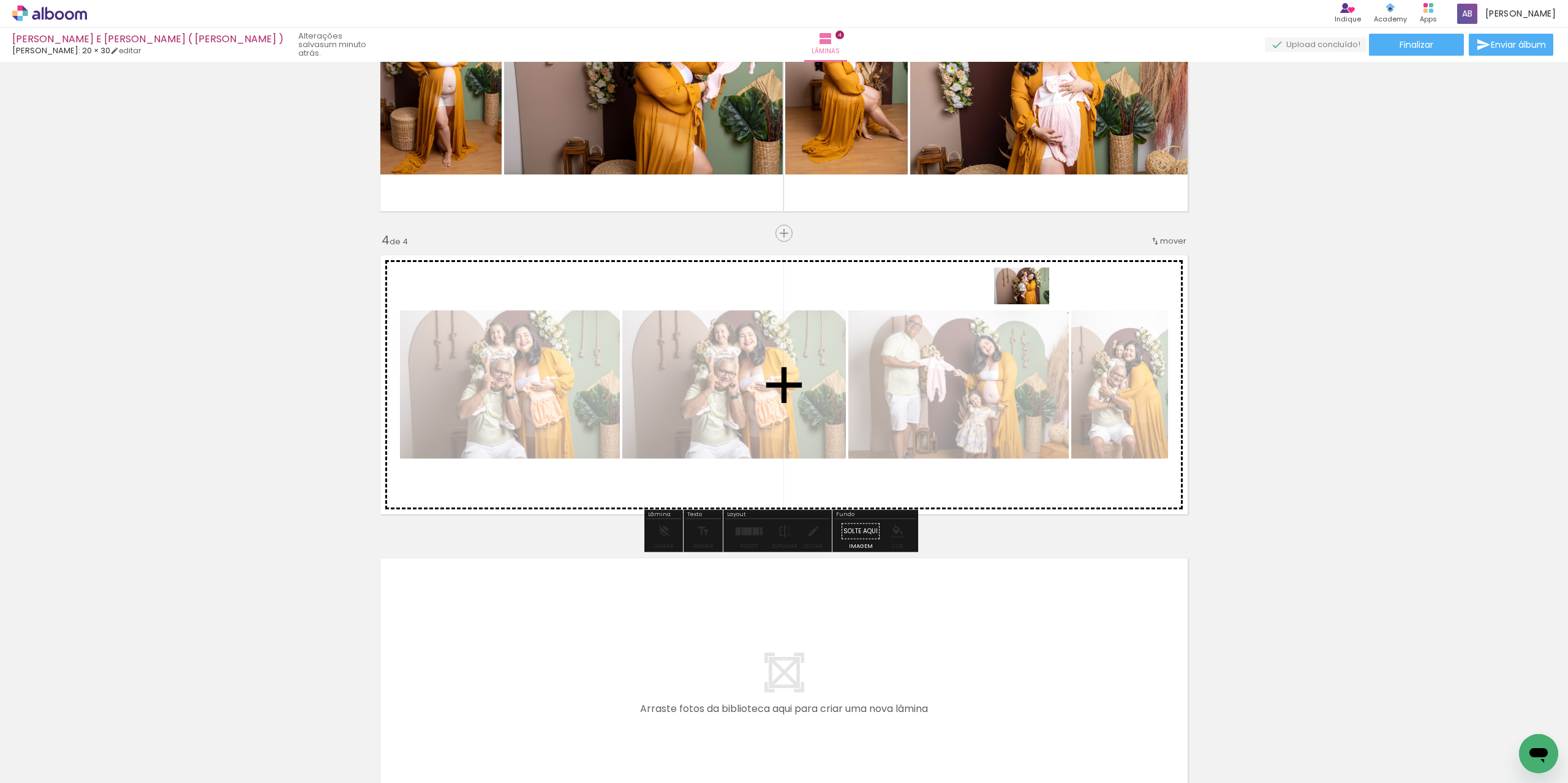
drag, startPoint x: 1229, startPoint y: 745, endPoint x: 1031, endPoint y: 305, distance: 482.5
click at [1031, 305] on quentale-workspace at bounding box center [784, 392] width 1568 height 783
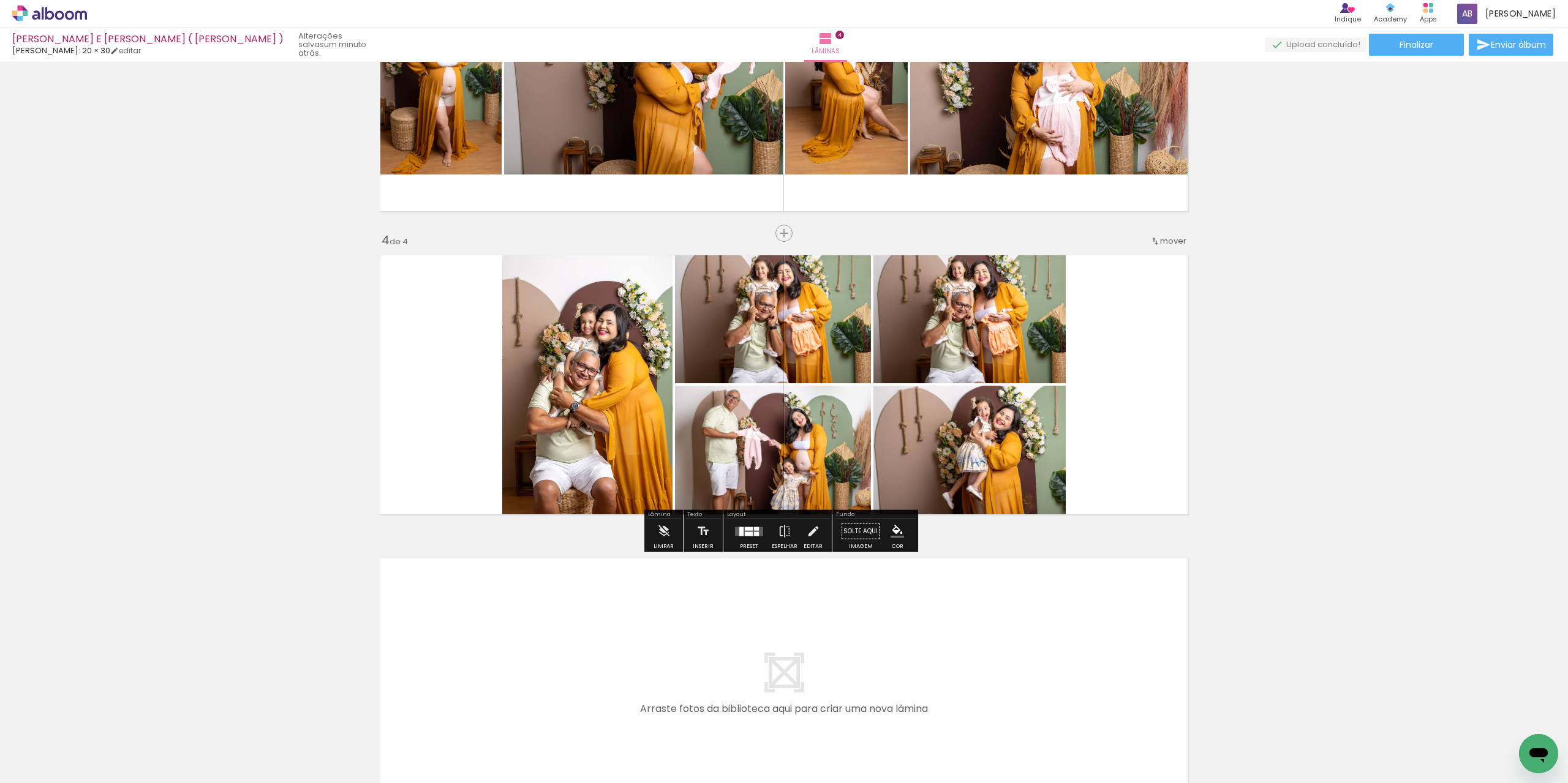
click at [748, 533] on div at bounding box center [748, 534] width 8 height 4
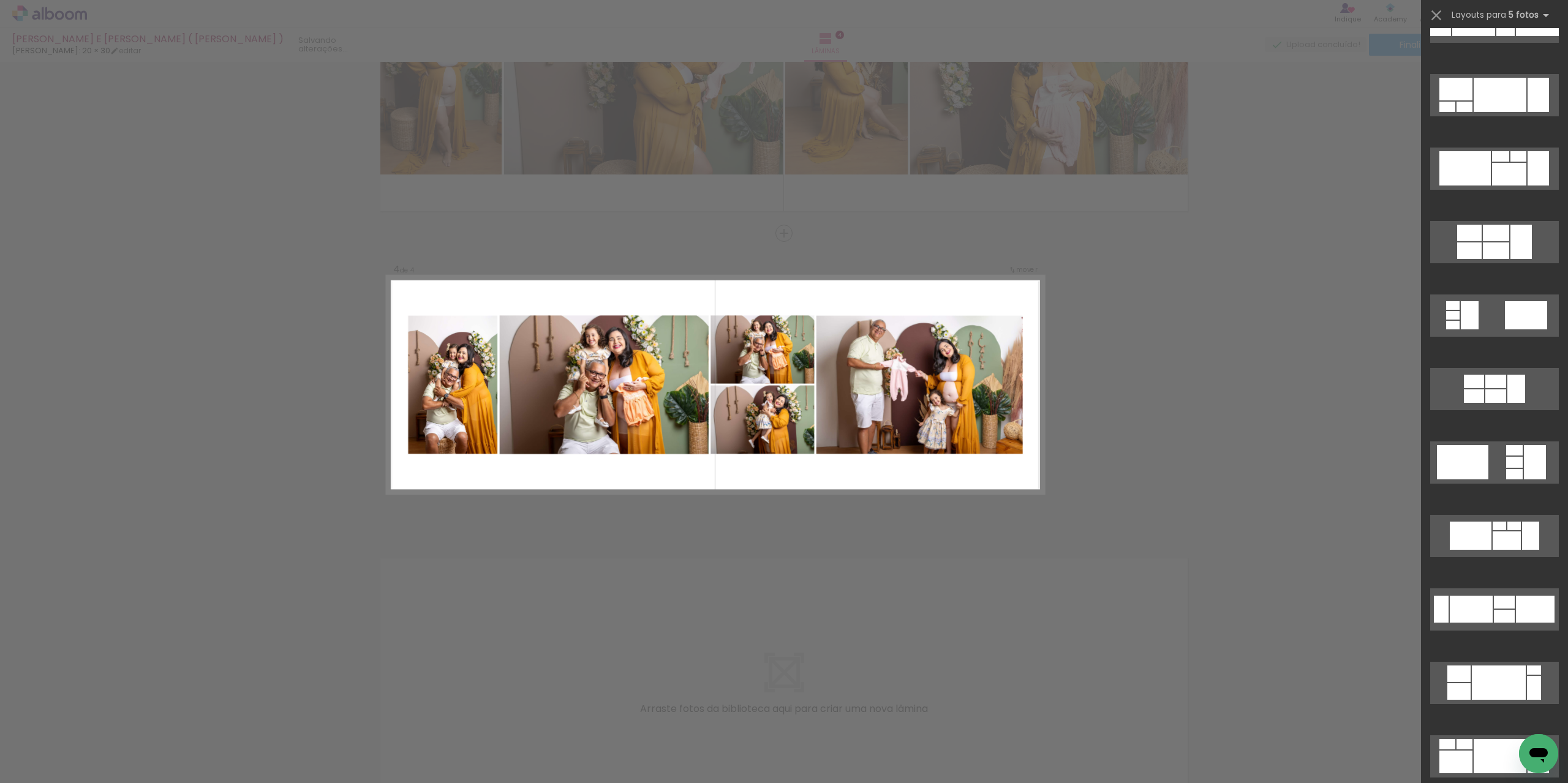
scroll to position [1663, 0]
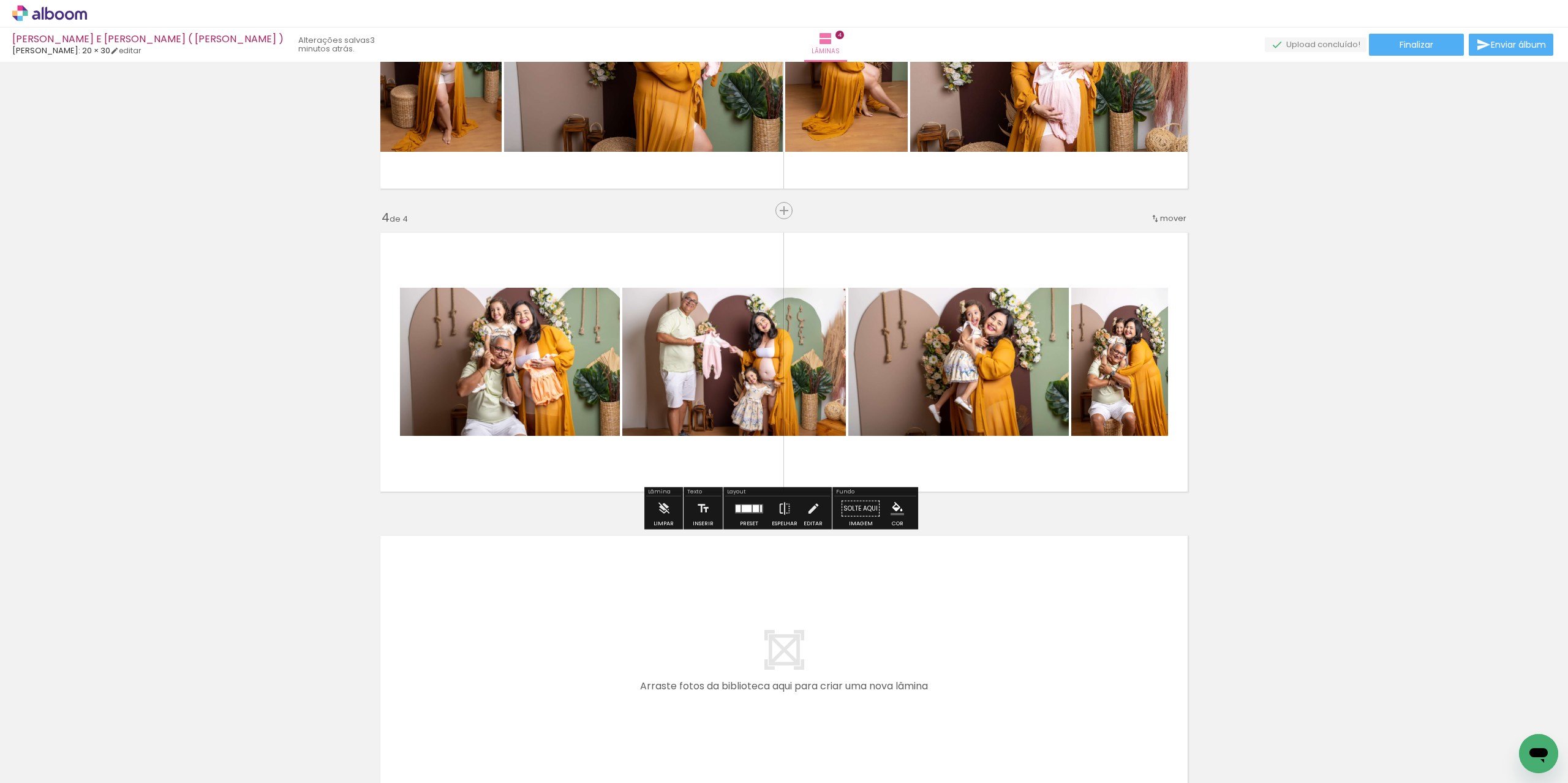
scroll to position [918, 0]
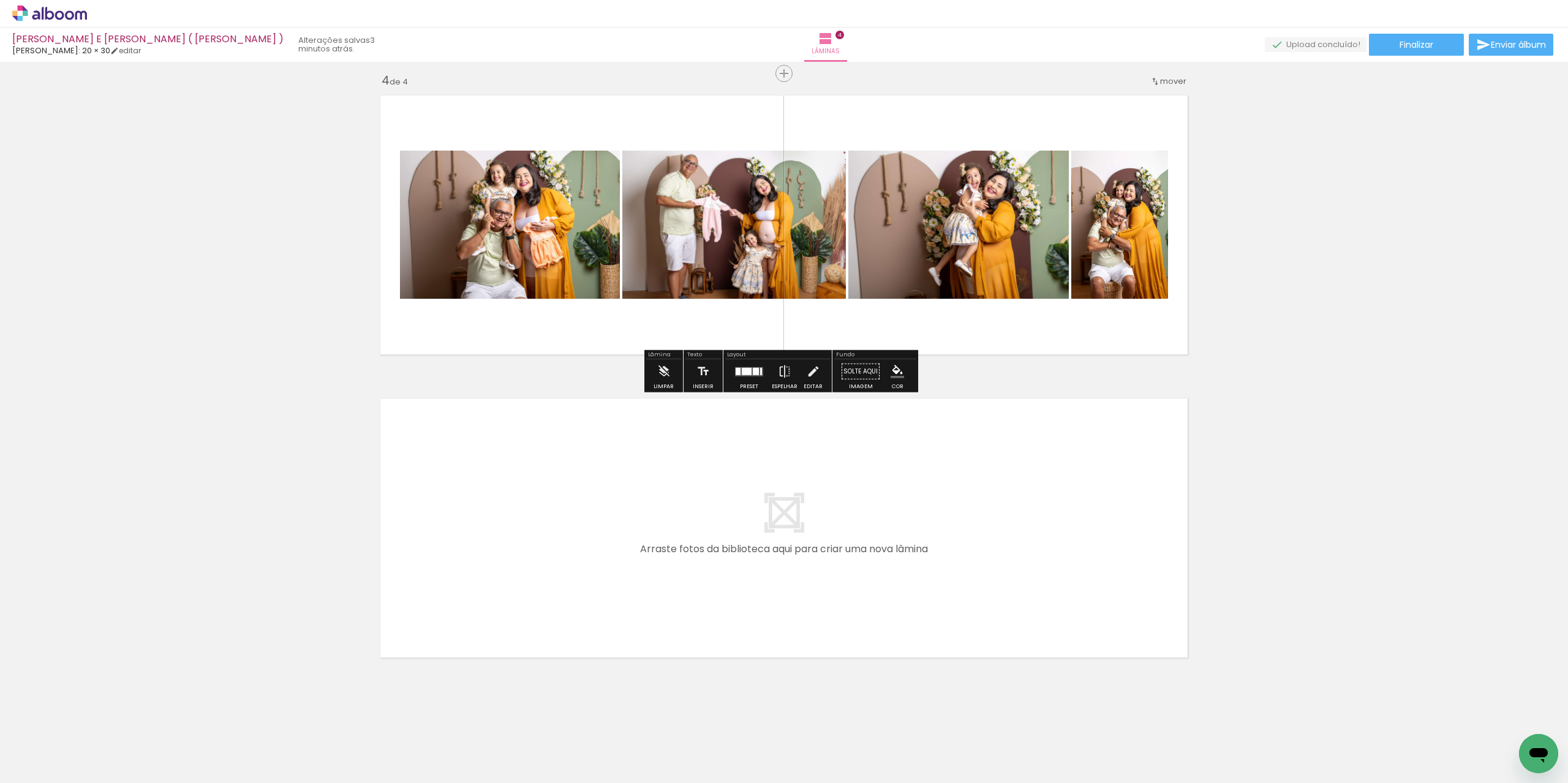
click at [742, 375] on div at bounding box center [749, 371] width 33 height 24
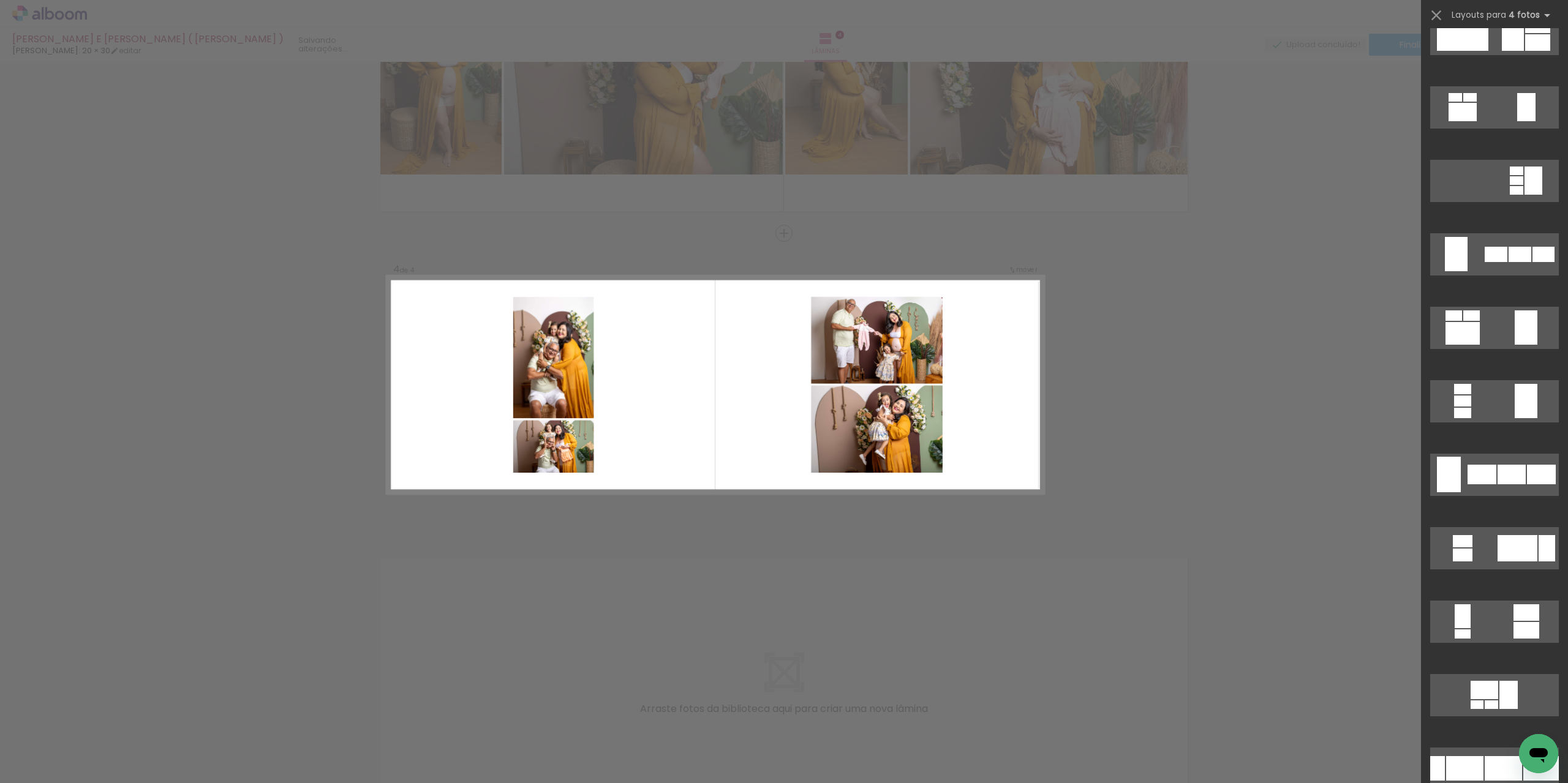
scroll to position [490, 0]
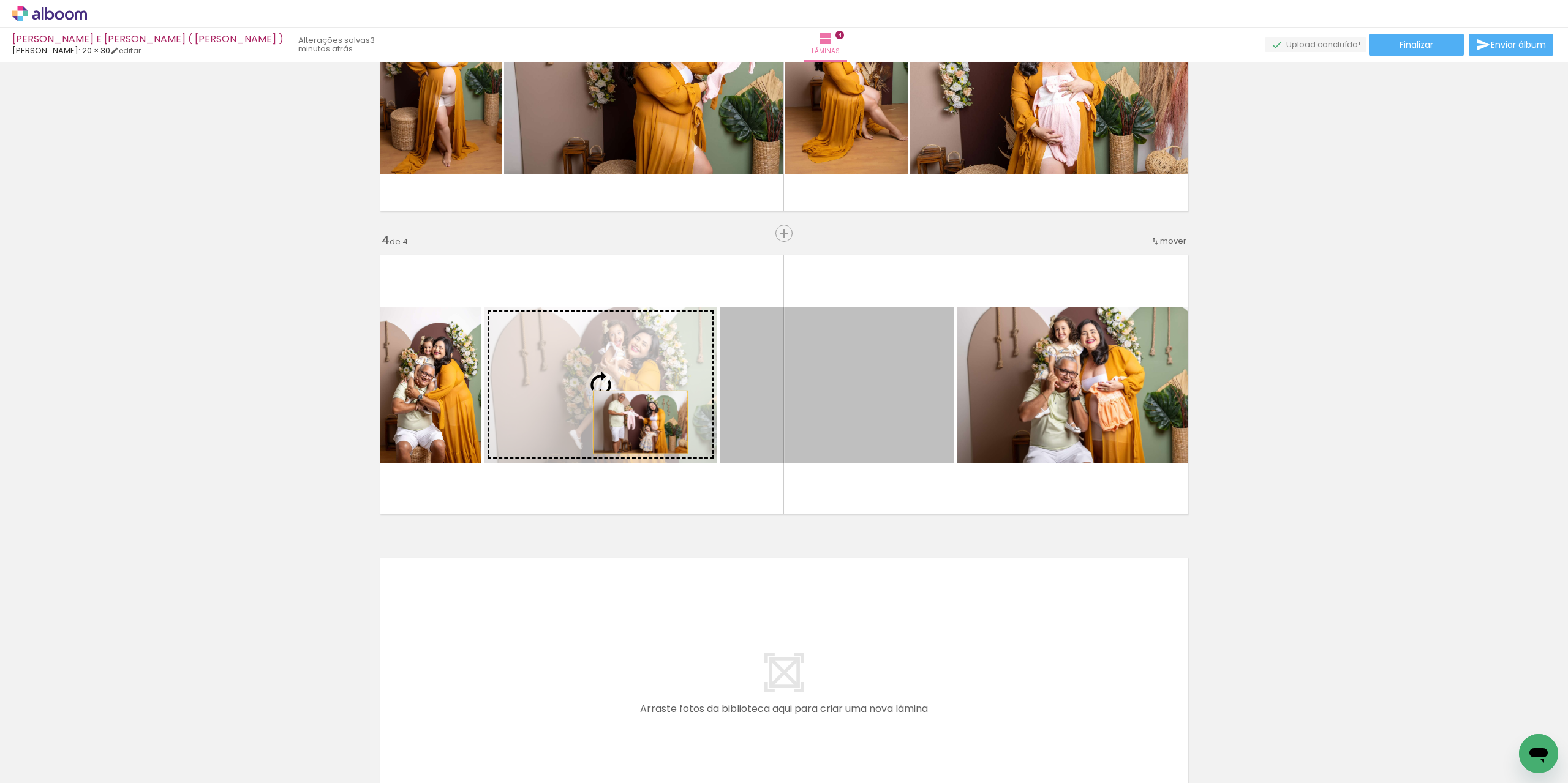
drag, startPoint x: 833, startPoint y: 400, endPoint x: 636, endPoint y: 422, distance: 198.2
click at [0, 0] on slot at bounding box center [0, 0] width 0 height 0
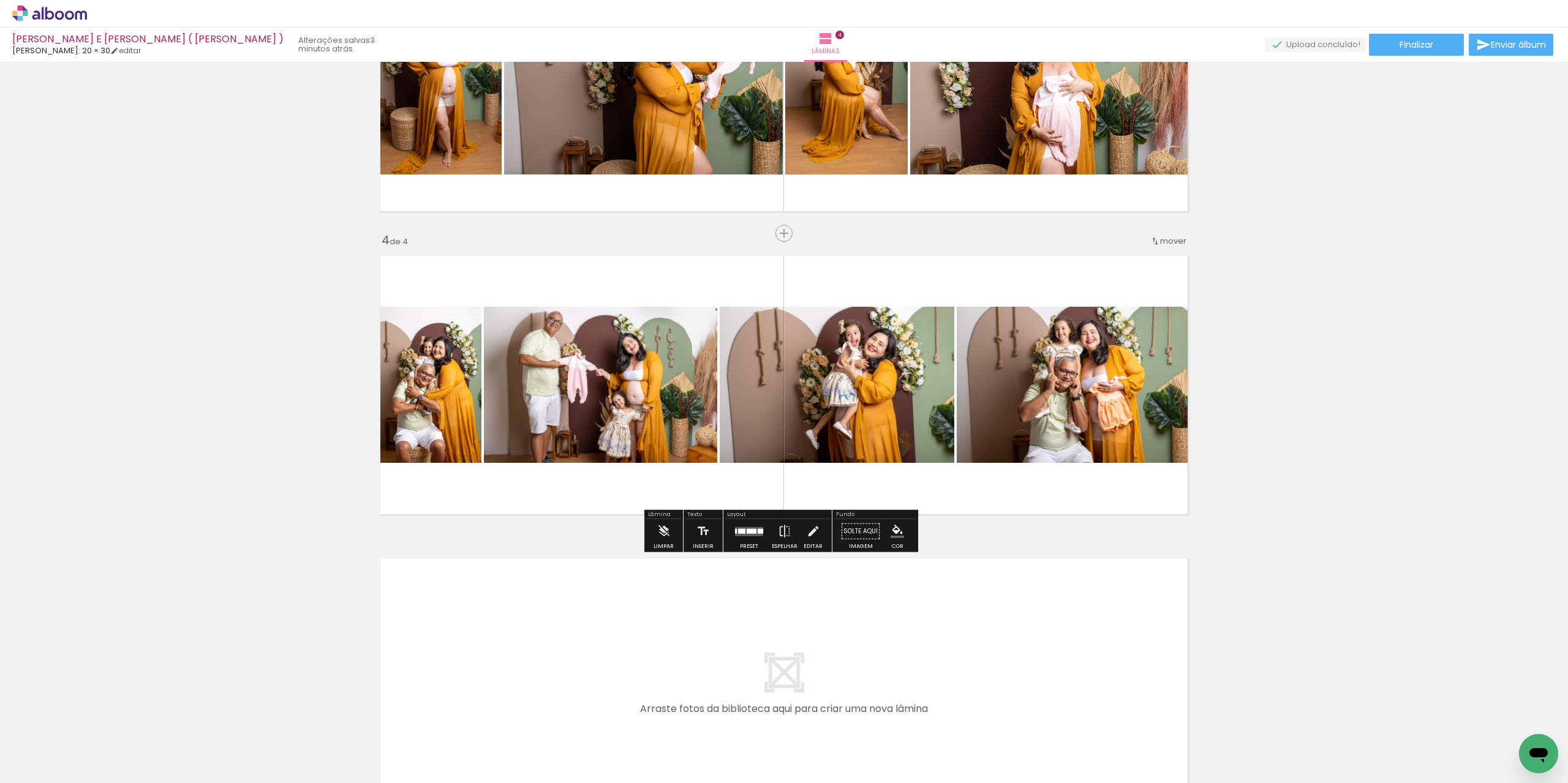
click at [659, 418] on quentale-photo at bounding box center [601, 385] width 234 height 156
click at [525, 394] on quentale-photo at bounding box center [601, 385] width 234 height 156
click at [1356, 390] on div "Inserir lâmina 1 de 4 Inserir lâmina 2 de 4 Inserir lâmina 3 de 4 Inserir lâmin…" at bounding box center [784, 66] width 1568 height 1516
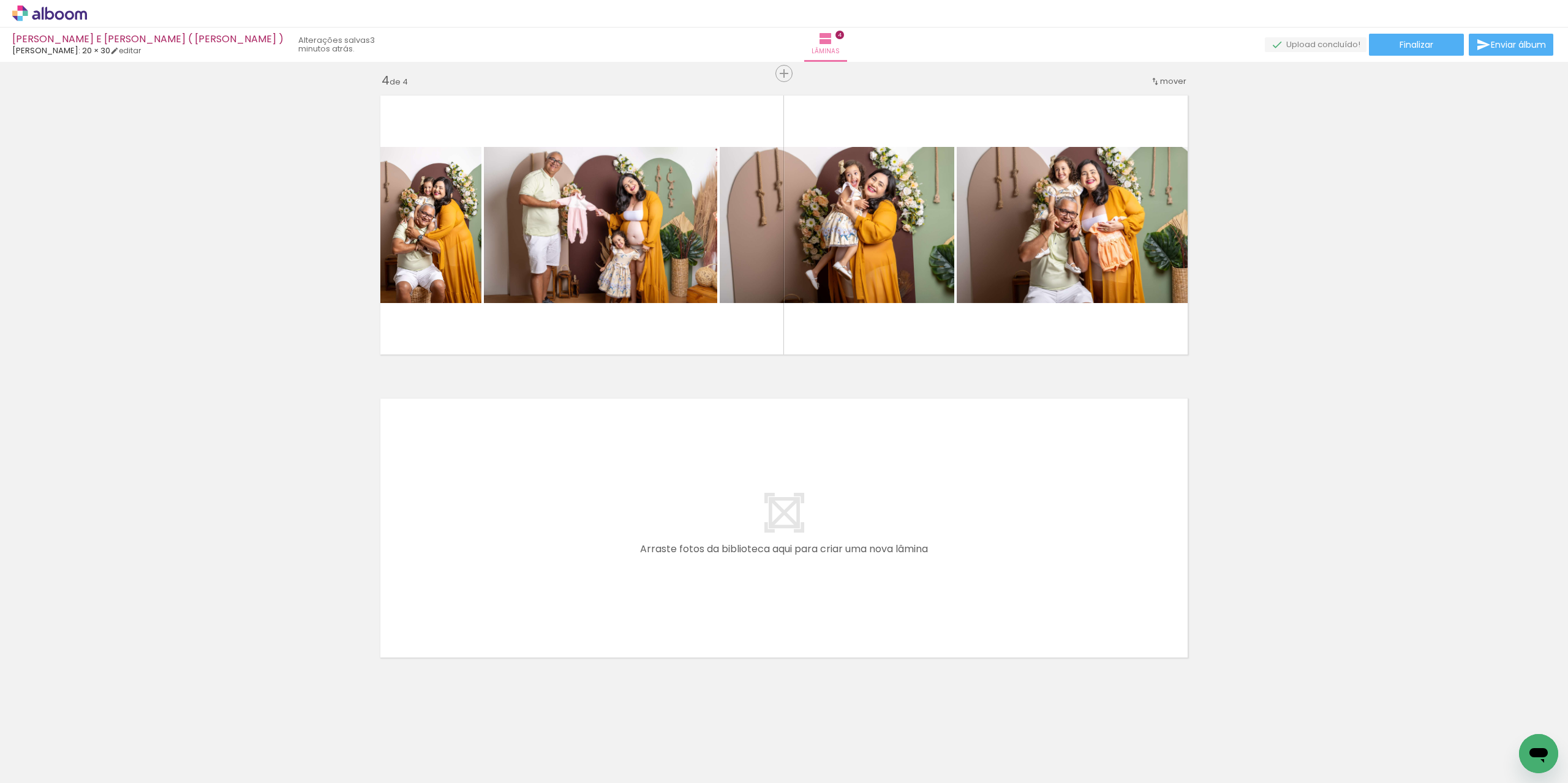
scroll to position [0, 744]
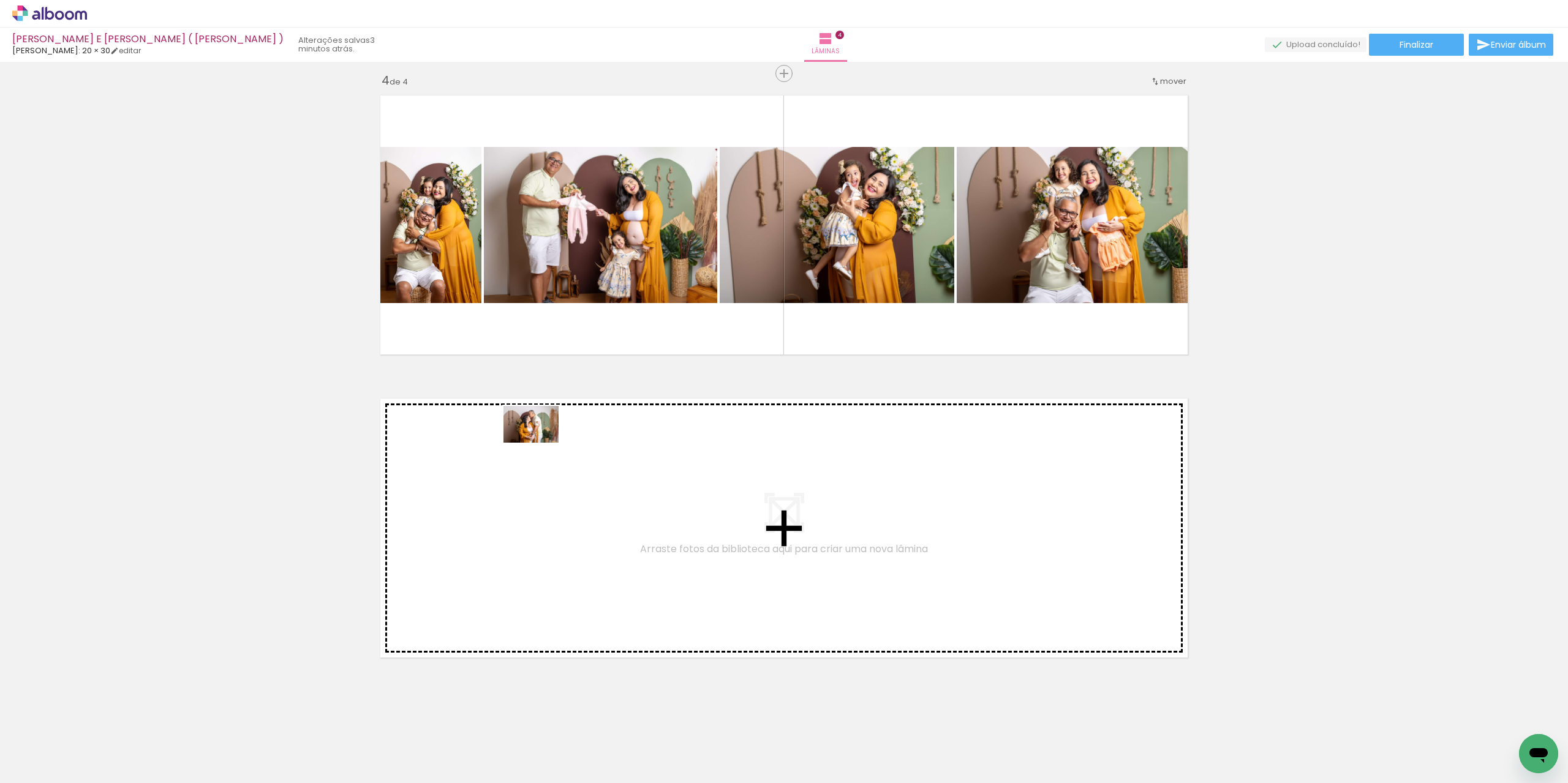
drag, startPoint x: 682, startPoint y: 740, endPoint x: 540, endPoint y: 443, distance: 329.2
click at [540, 443] on quentale-workspace at bounding box center [784, 392] width 1568 height 783
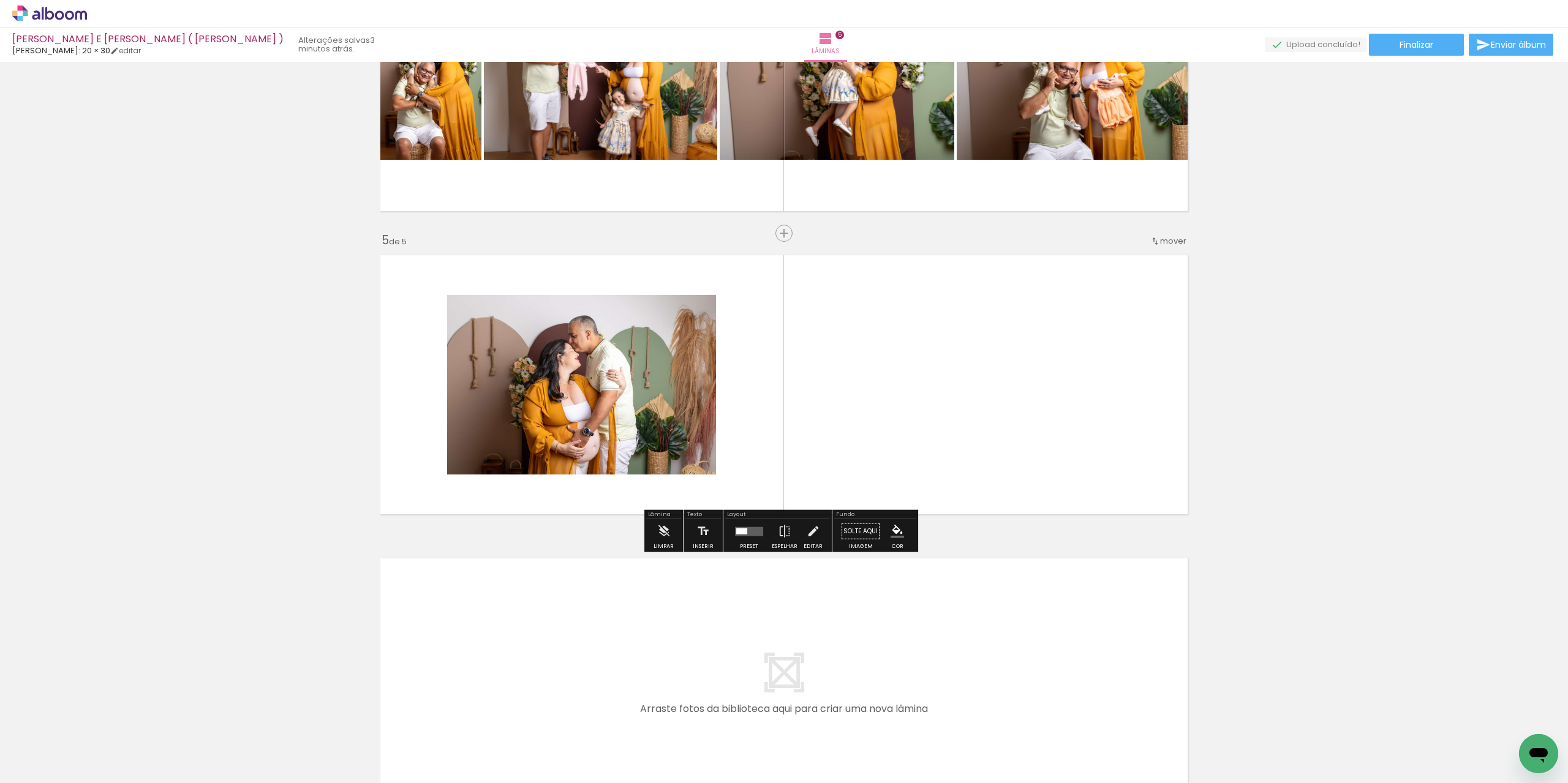
scroll to position [1062, 0]
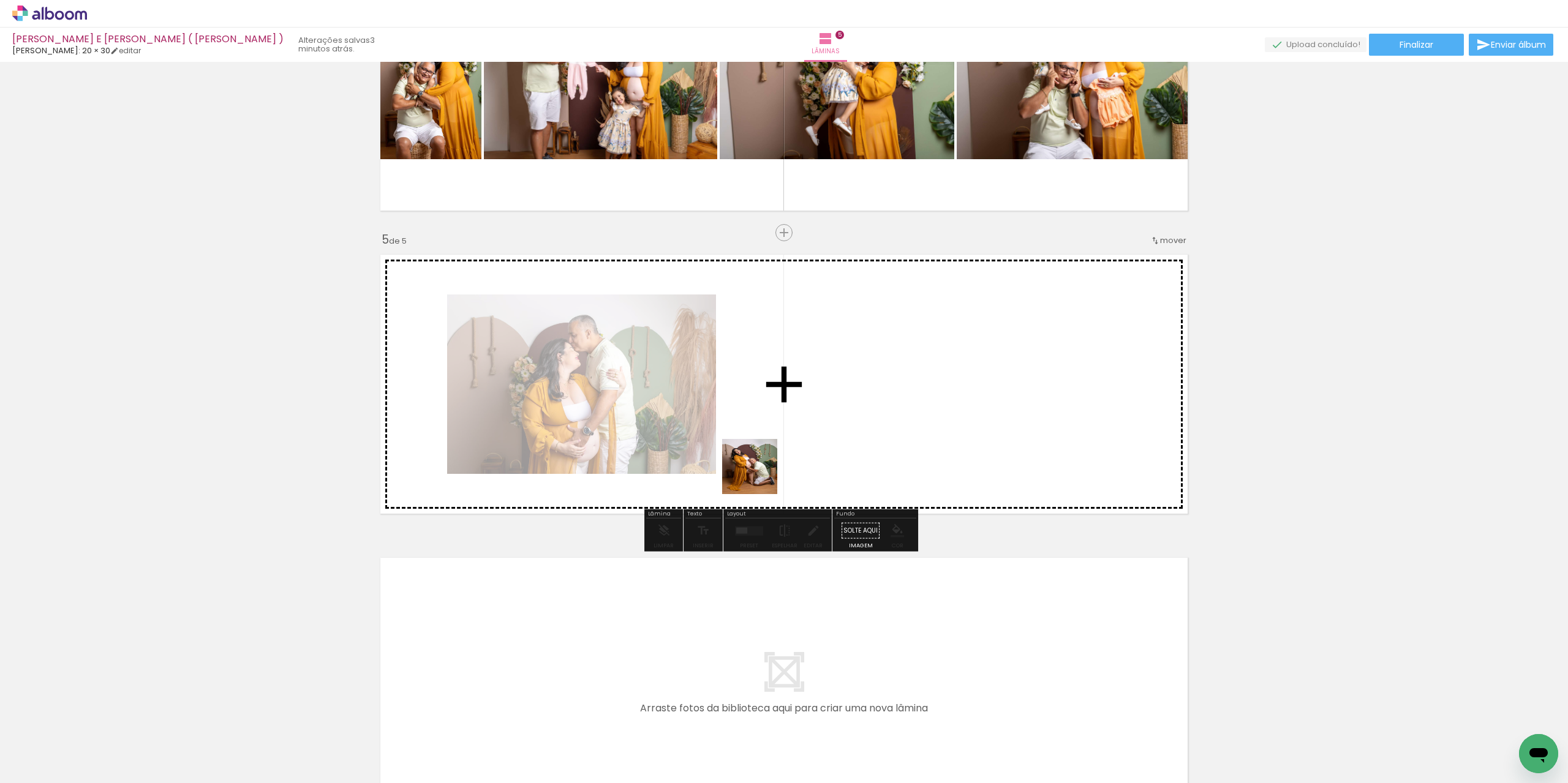
drag, startPoint x: 758, startPoint y: 476, endPoint x: 760, endPoint y: 361, distance: 115.0
click at [760, 361] on quentale-workspace at bounding box center [784, 392] width 1568 height 783
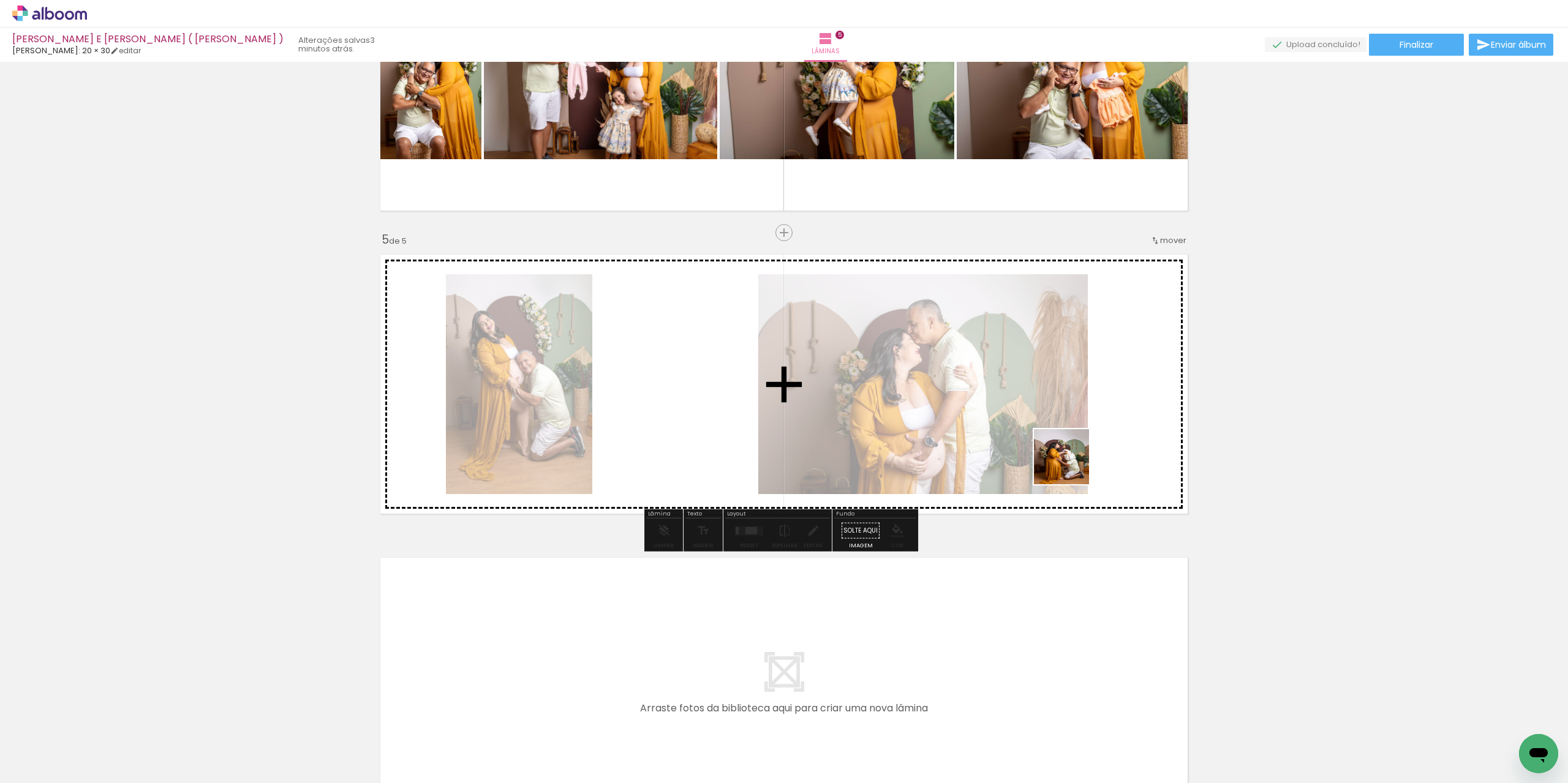
drag, startPoint x: 818, startPoint y: 744, endPoint x: 980, endPoint y: 589, distance: 224.2
click at [1075, 457] on quentale-workspace at bounding box center [784, 392] width 1568 height 783
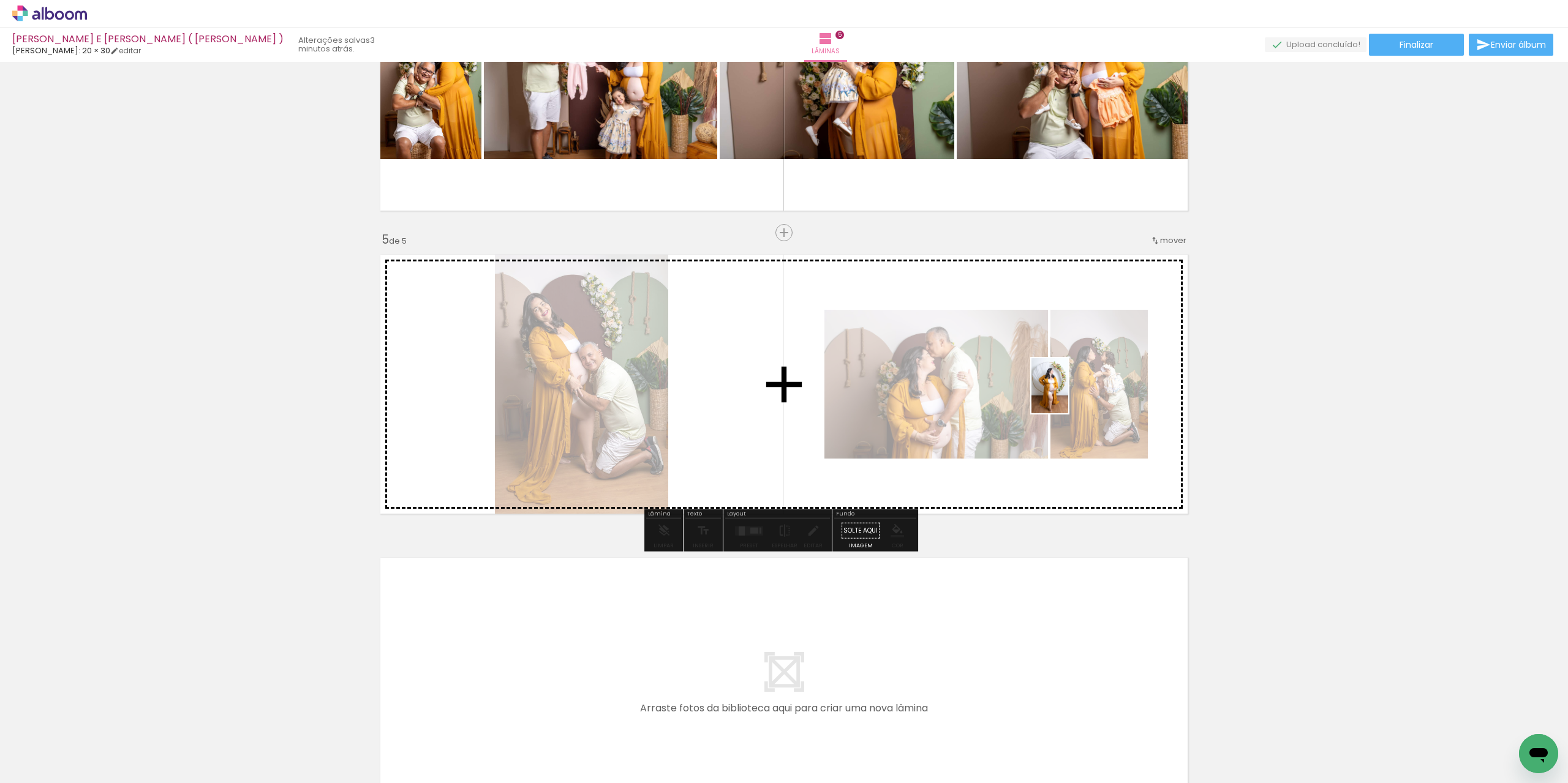
drag, startPoint x: 927, startPoint y: 698, endPoint x: 1064, endPoint y: 400, distance: 328.0
click at [1068, 395] on quentale-workspace at bounding box center [784, 392] width 1568 height 783
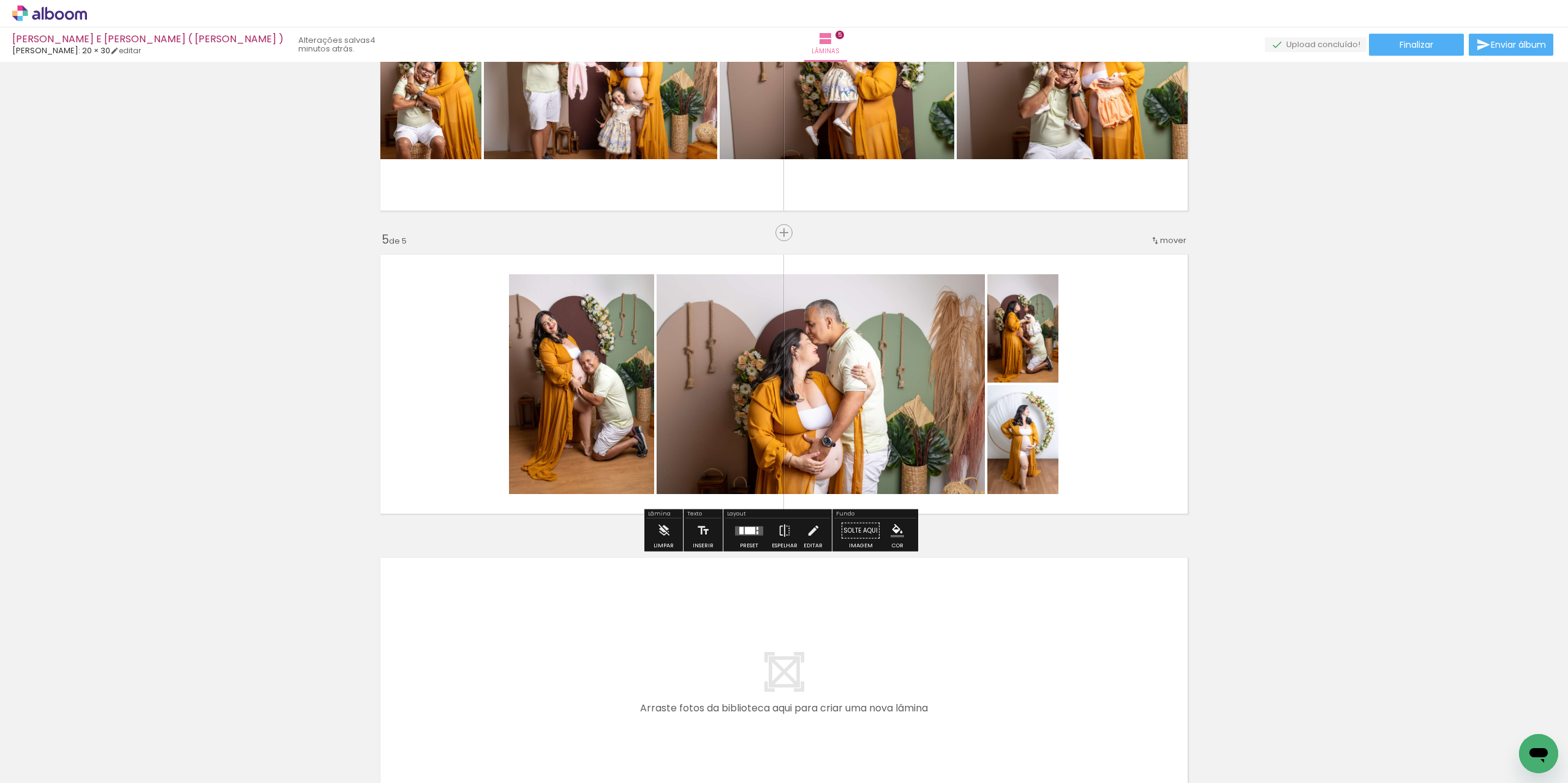
drag, startPoint x: 751, startPoint y: 538, endPoint x: 798, endPoint y: 538, distance: 47.0
click at [750, 538] on div at bounding box center [749, 531] width 33 height 24
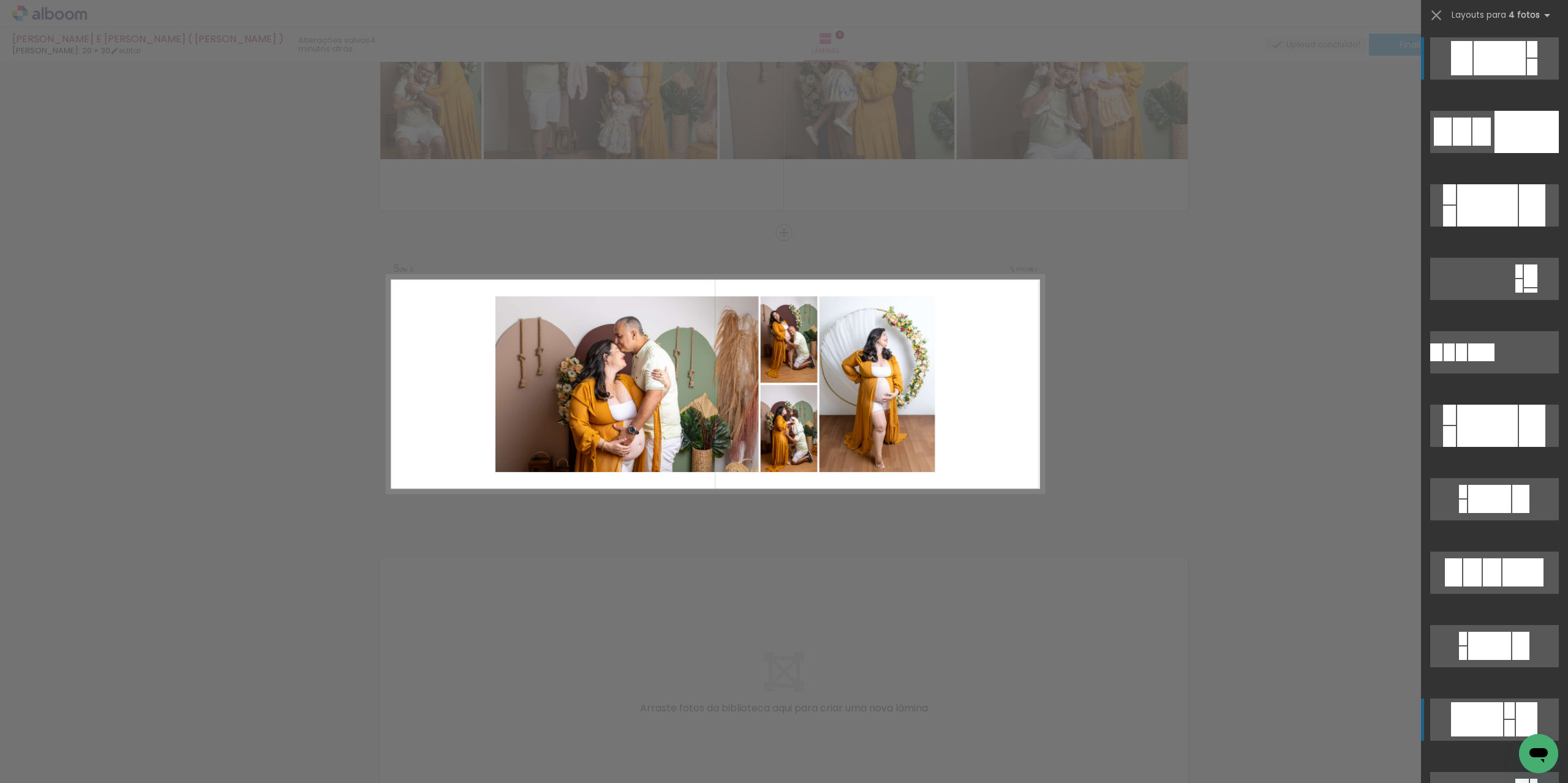
scroll to position [184, 0]
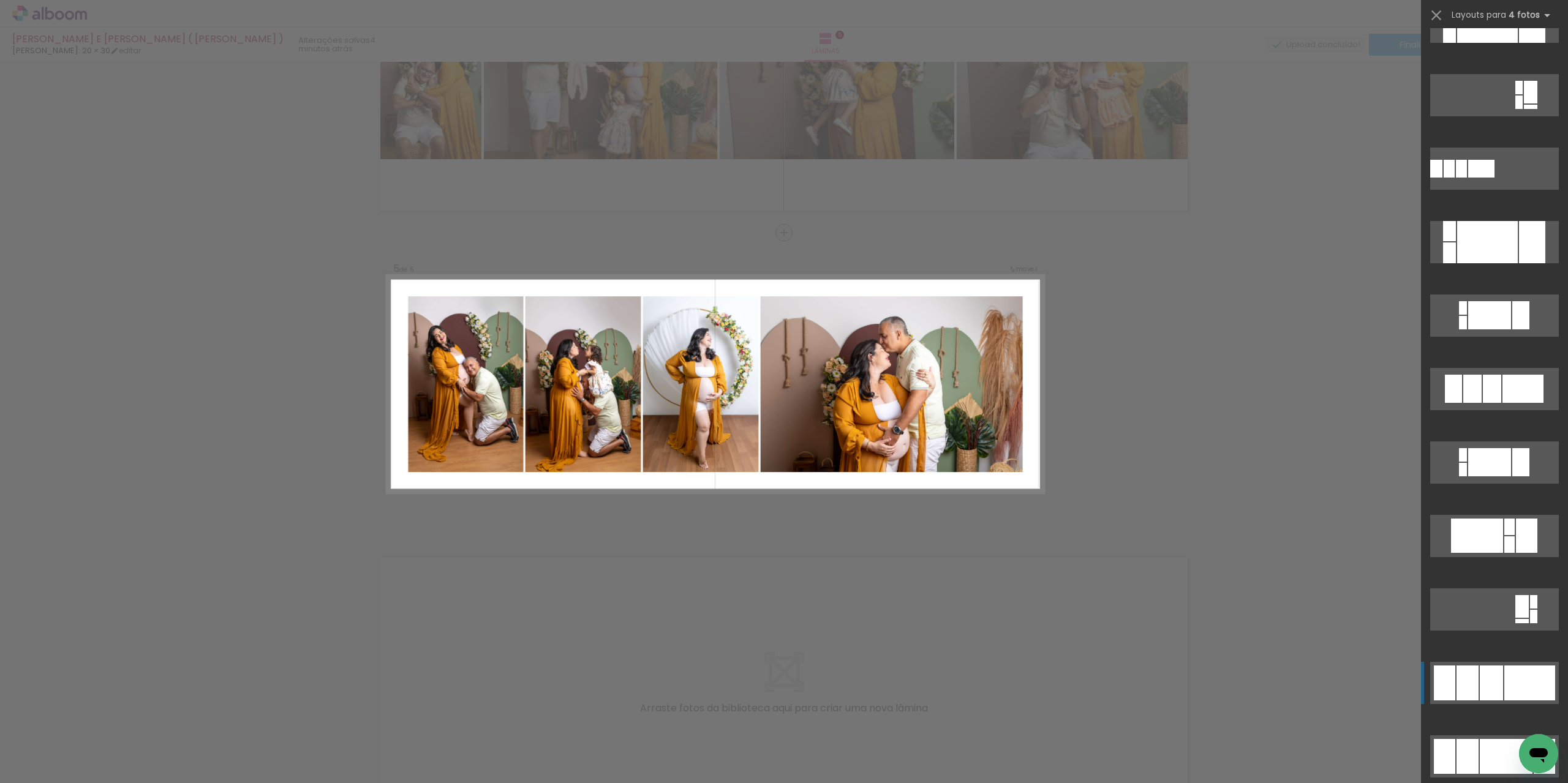
click at [1498, 43] on div at bounding box center [1487, 22] width 61 height 42
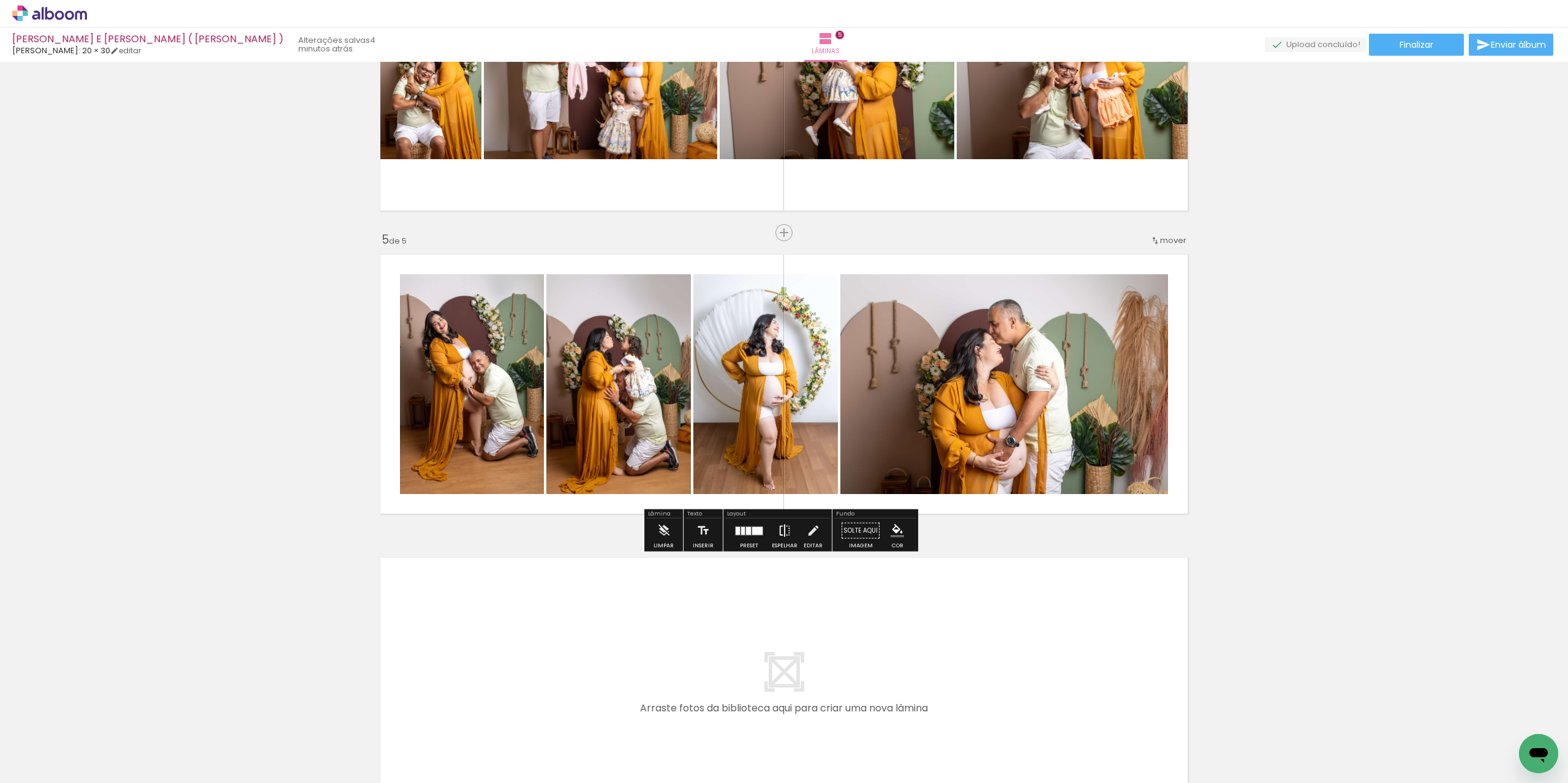
click at [792, 533] on paper-button "Espelhar" at bounding box center [784, 535] width 32 height 31
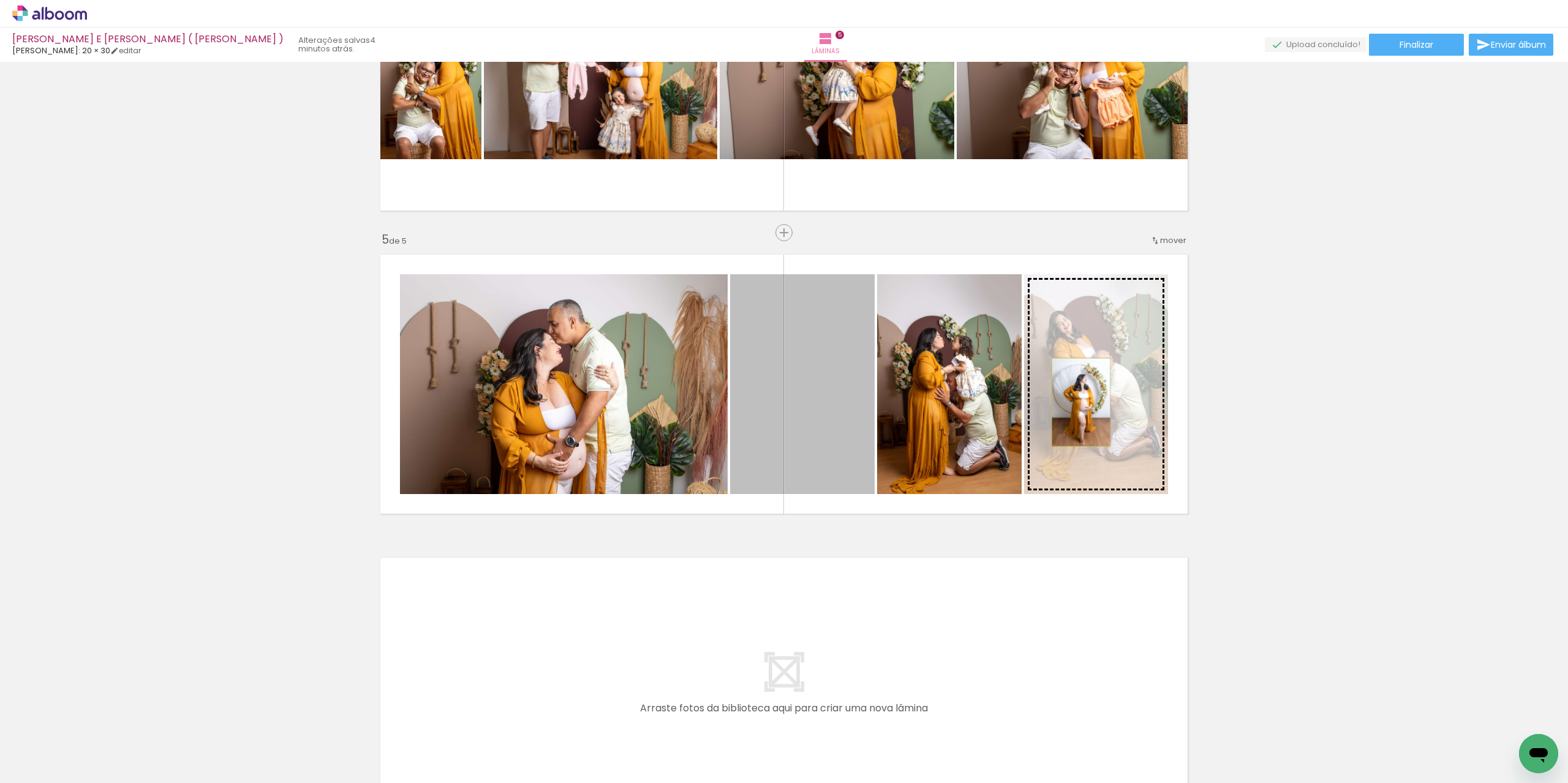
drag, startPoint x: 767, startPoint y: 436, endPoint x: 1075, endPoint y: 403, distance: 309.8
click at [0, 0] on slot at bounding box center [0, 0] width 0 height 0
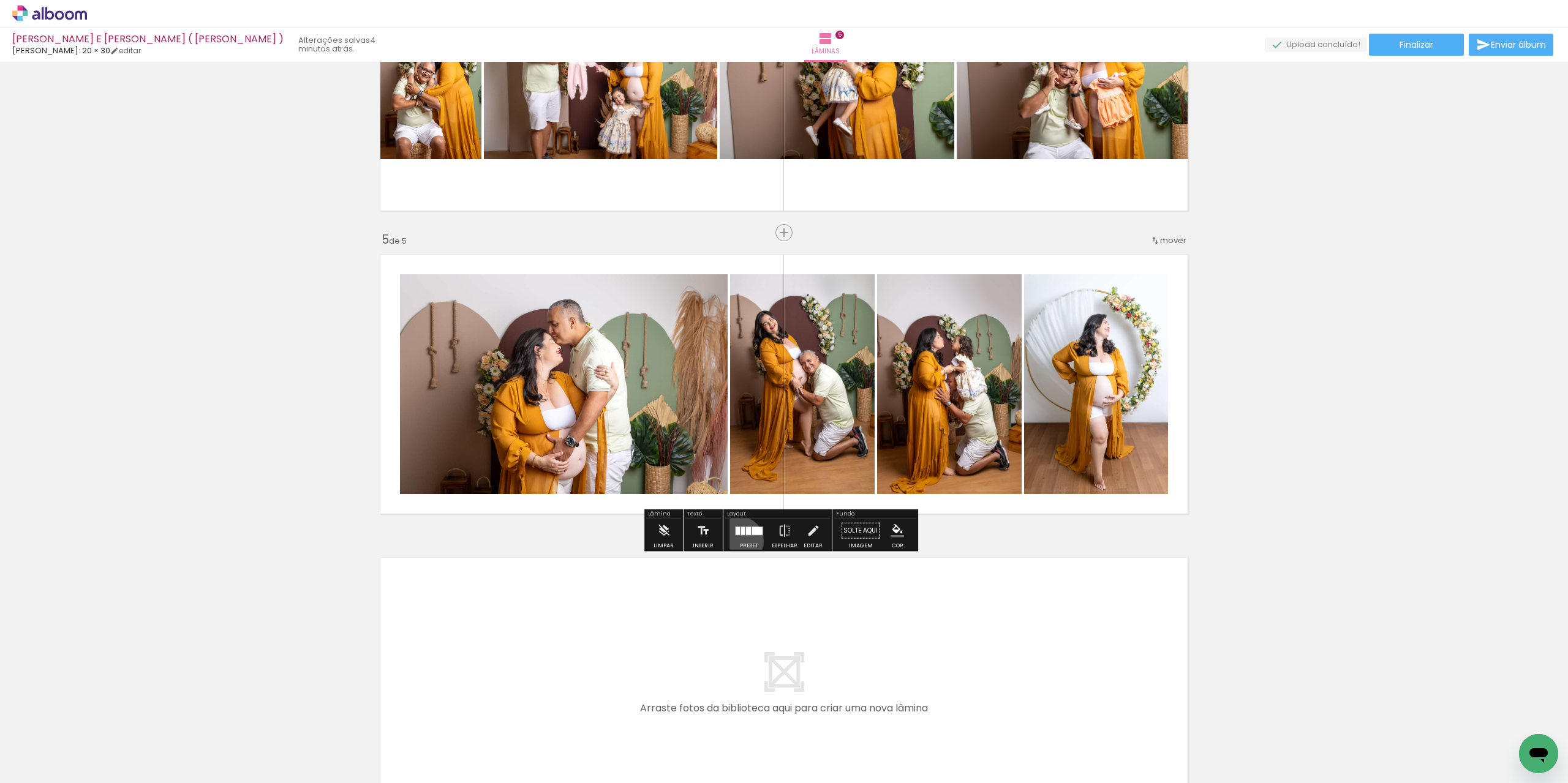
click at [736, 541] on div at bounding box center [749, 531] width 33 height 24
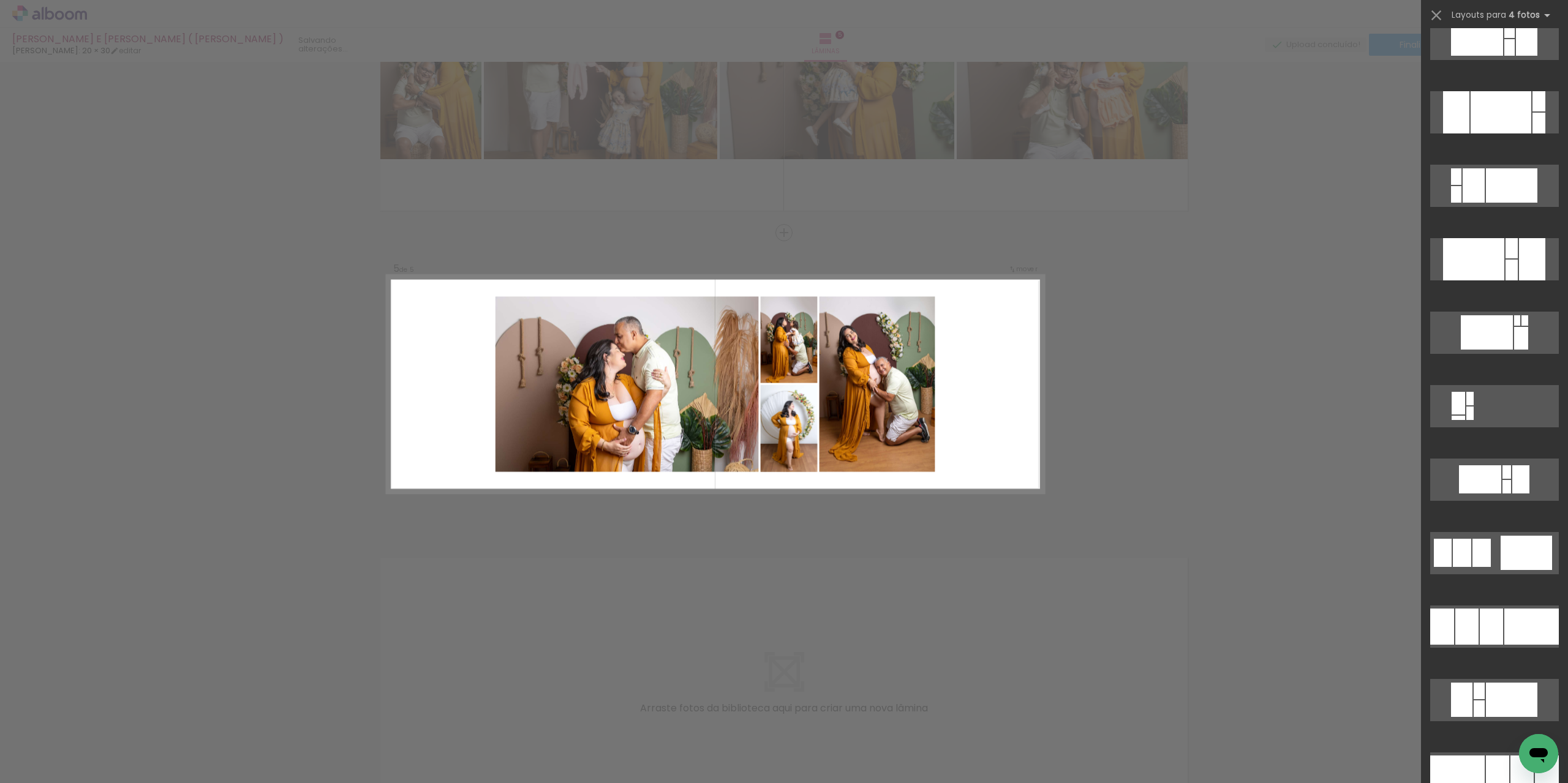
scroll to position [2646, 0]
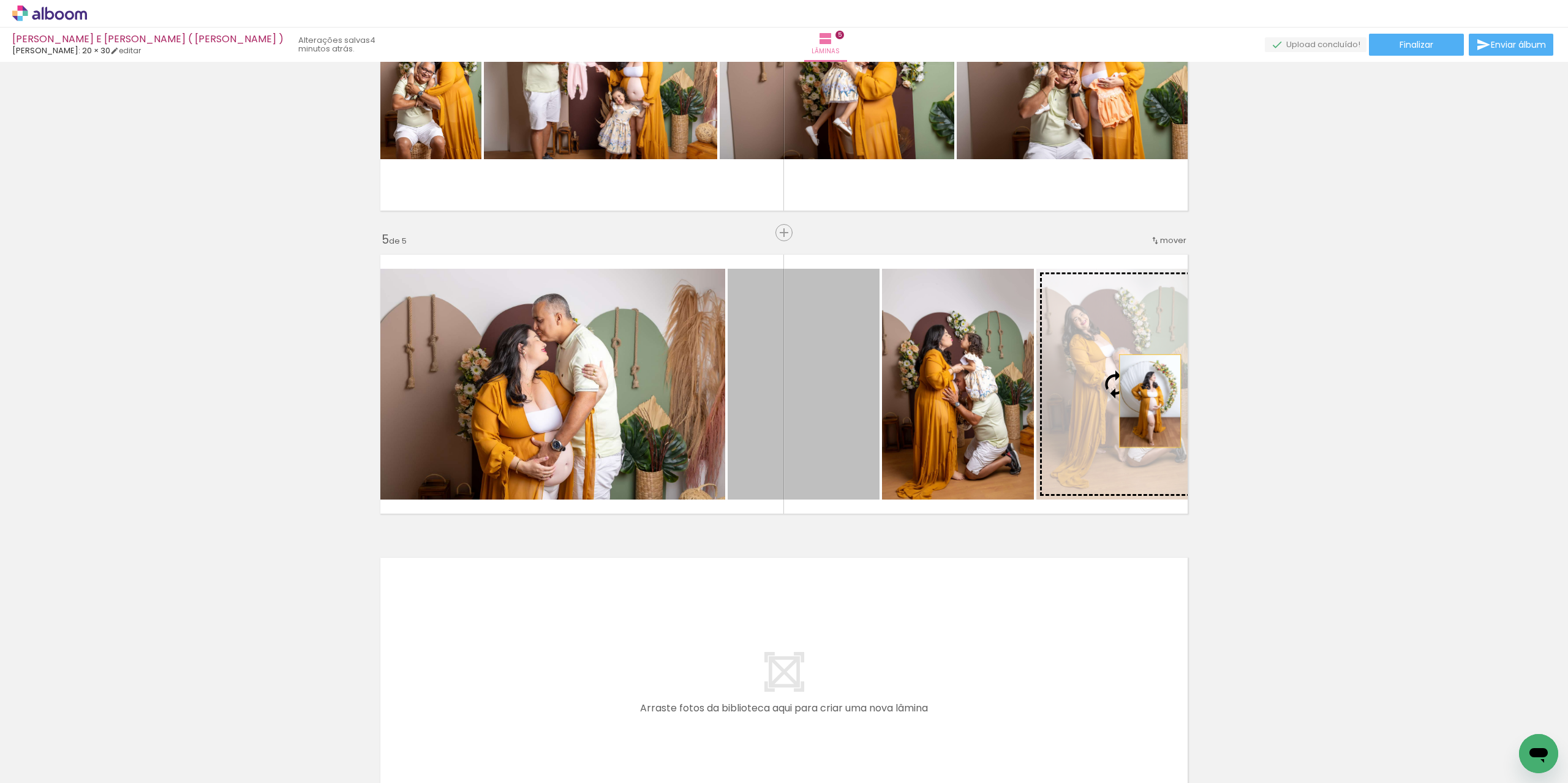
drag, startPoint x: 867, startPoint y: 424, endPoint x: 1145, endPoint y: 401, distance: 278.9
click at [0, 0] on slot at bounding box center [0, 0] width 0 height 0
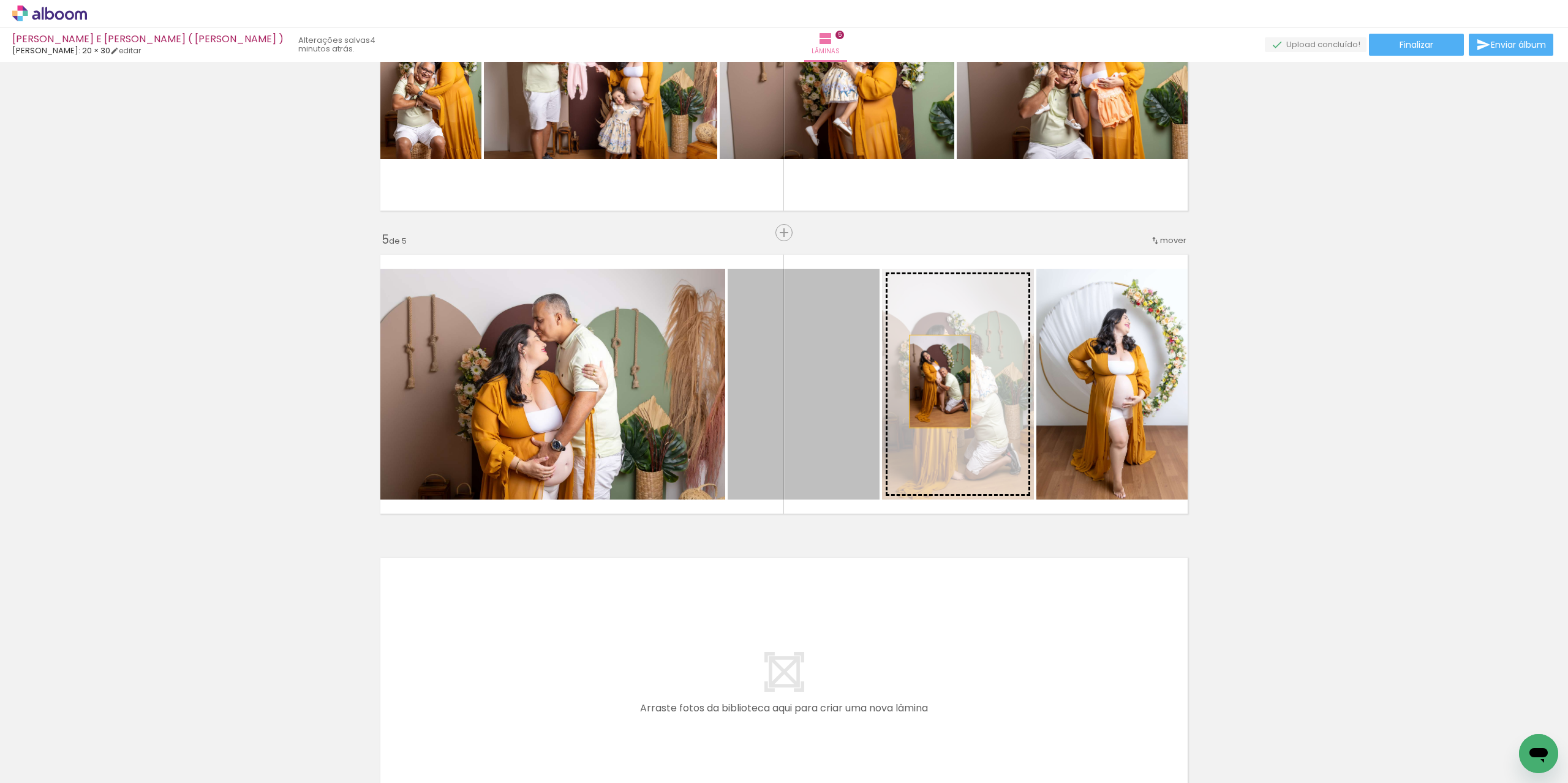
drag, startPoint x: 791, startPoint y: 406, endPoint x: 954, endPoint y: 378, distance: 165.4
click at [0, 0] on slot at bounding box center [0, 0] width 0 height 0
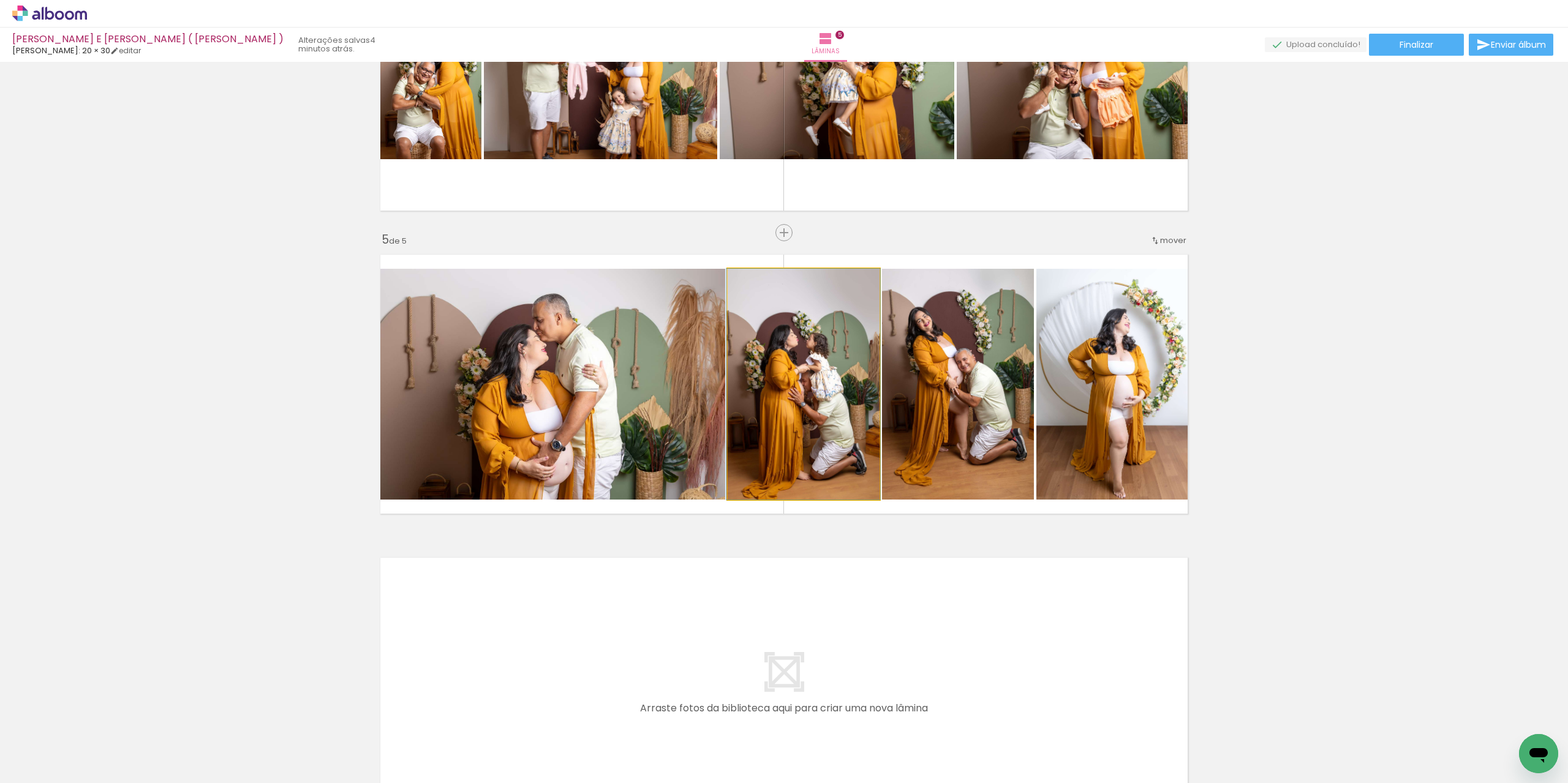
click at [804, 414] on quentale-photo at bounding box center [803, 384] width 152 height 231
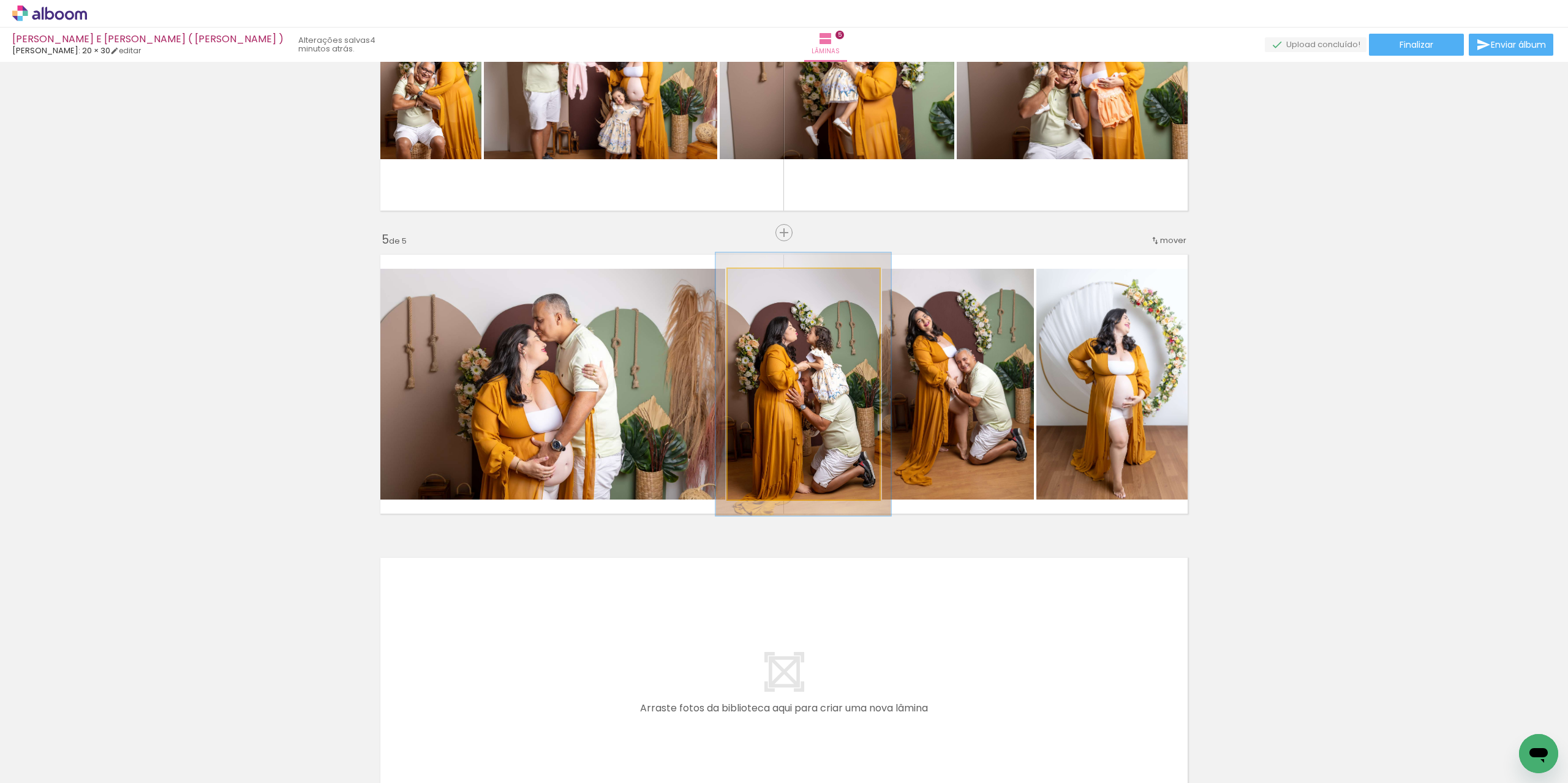
drag, startPoint x: 753, startPoint y: 281, endPoint x: 759, endPoint y: 280, distance: 6.1
type paper-slider "114"
click at [759, 280] on div at bounding box center [762, 282] width 11 height 11
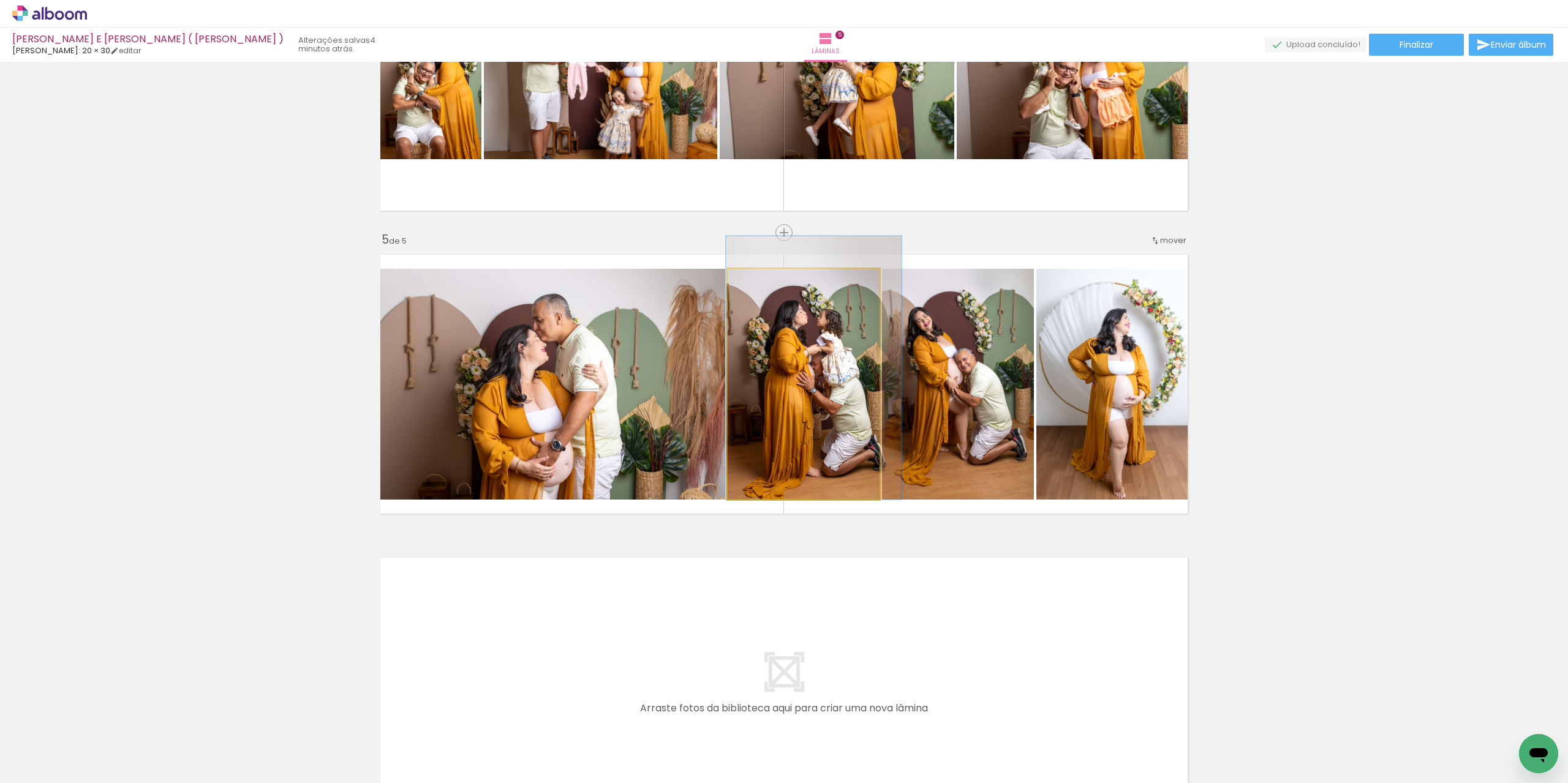
drag, startPoint x: 778, startPoint y: 424, endPoint x: 787, endPoint y: 390, distance: 35.2
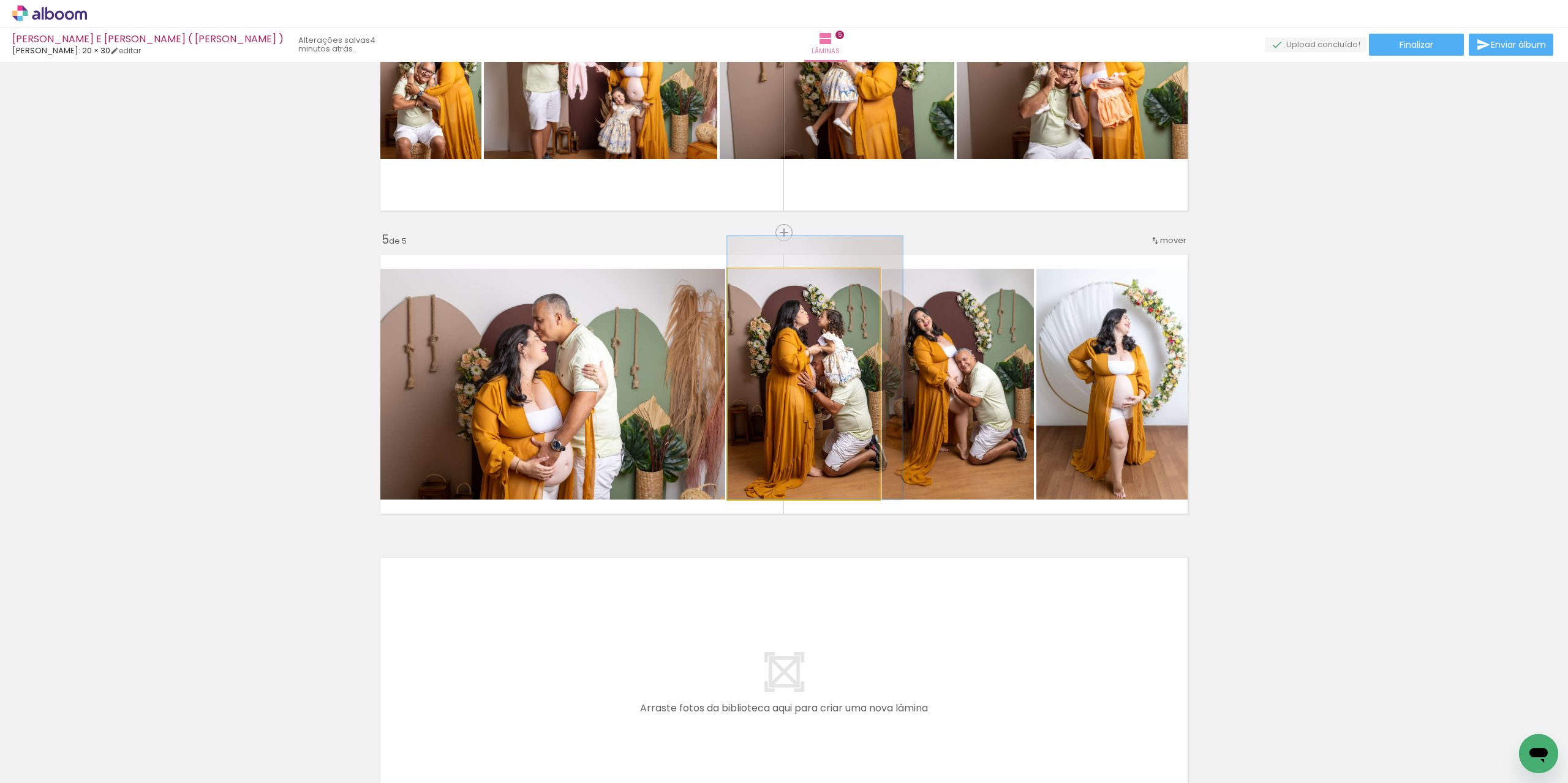
drag, startPoint x: 773, startPoint y: 343, endPoint x: 783, endPoint y: 341, distance: 10.2
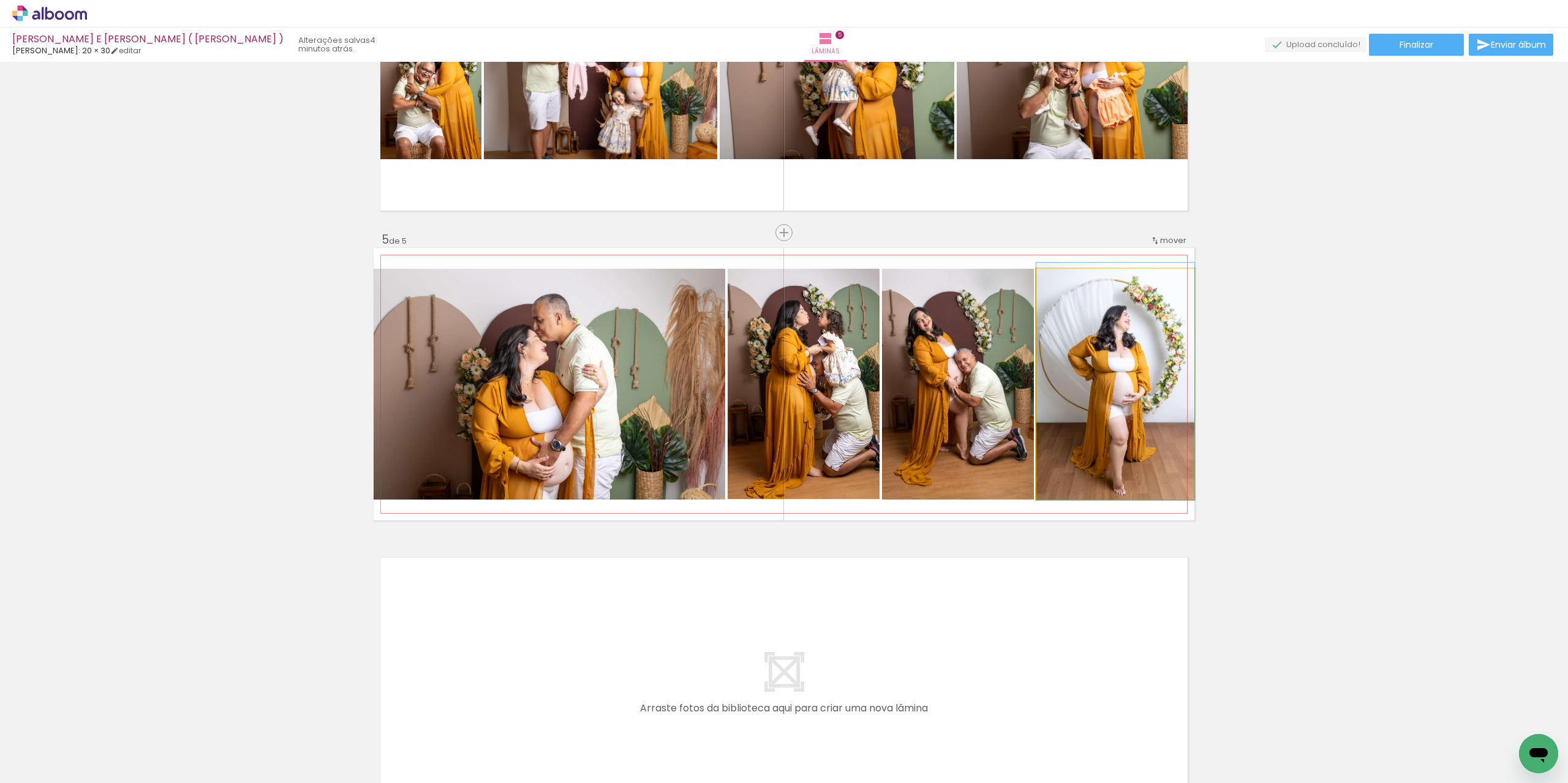
drag, startPoint x: 1036, startPoint y: 354, endPoint x: 1037, endPoint y: 323, distance: 31.0
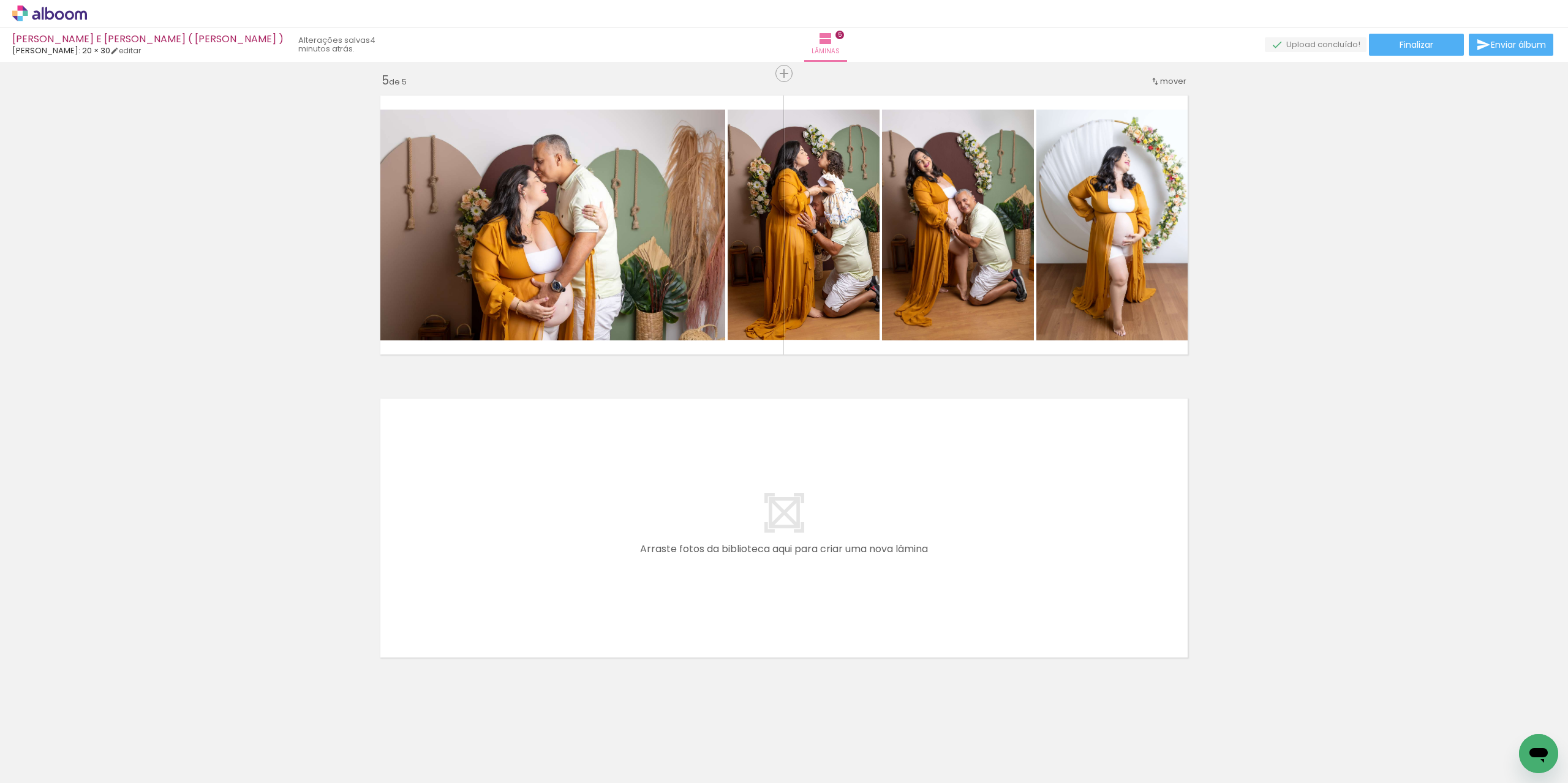
scroll to position [0, 1005]
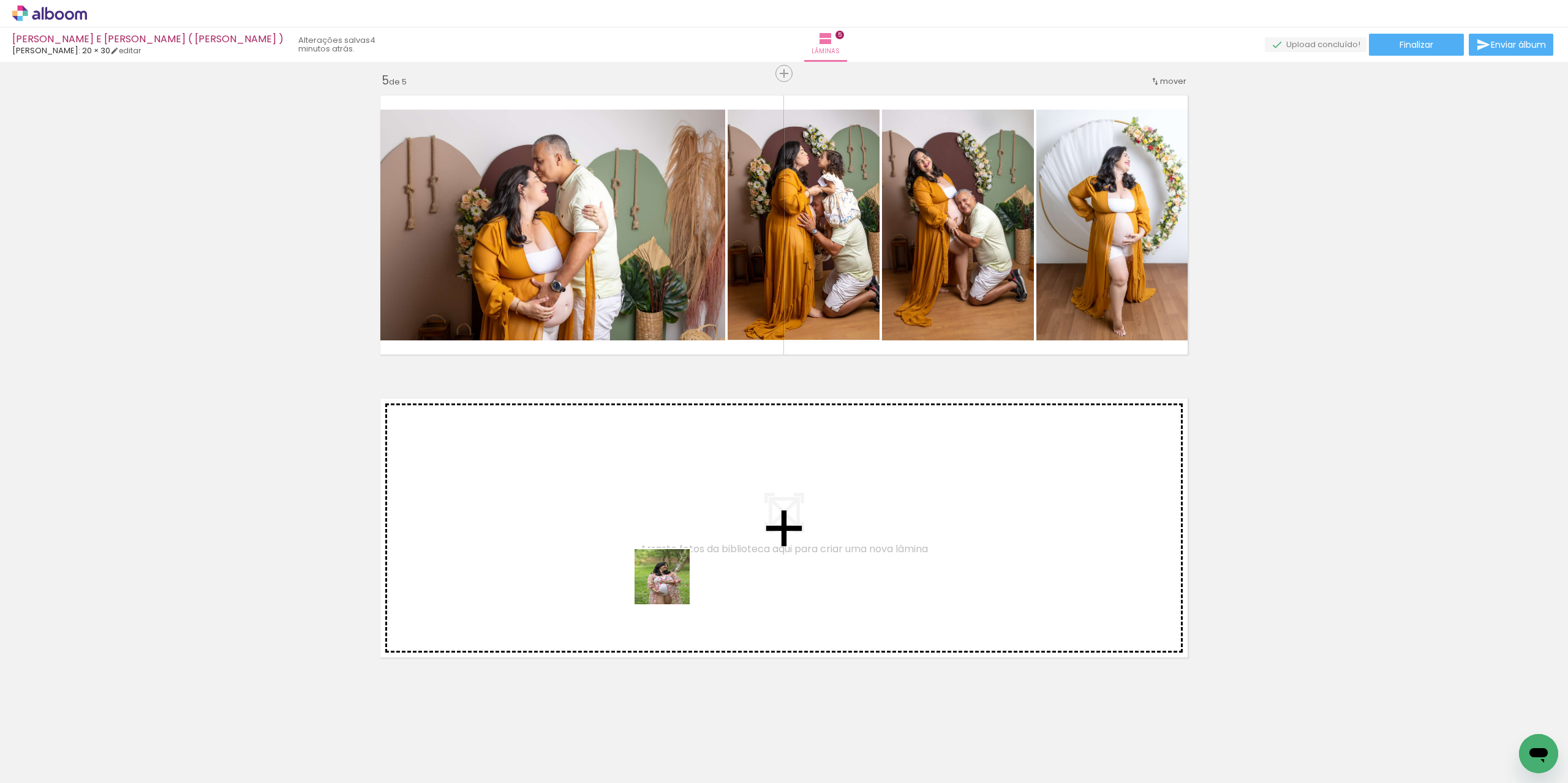
drag, startPoint x: 720, startPoint y: 751, endPoint x: 652, endPoint y: 519, distance: 241.8
click at [652, 519] on quentale-workspace at bounding box center [784, 392] width 1568 height 783
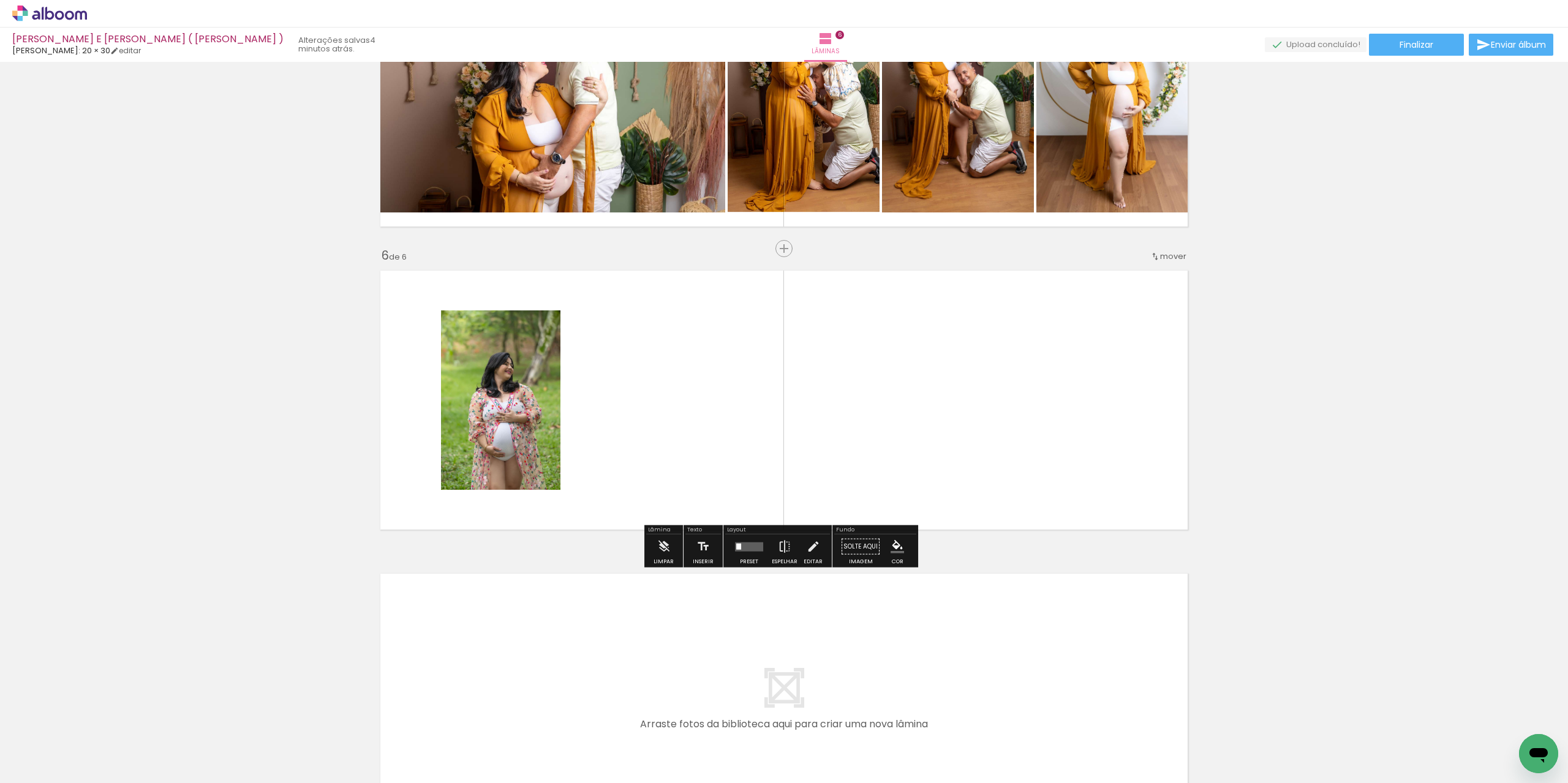
scroll to position [1364, 0]
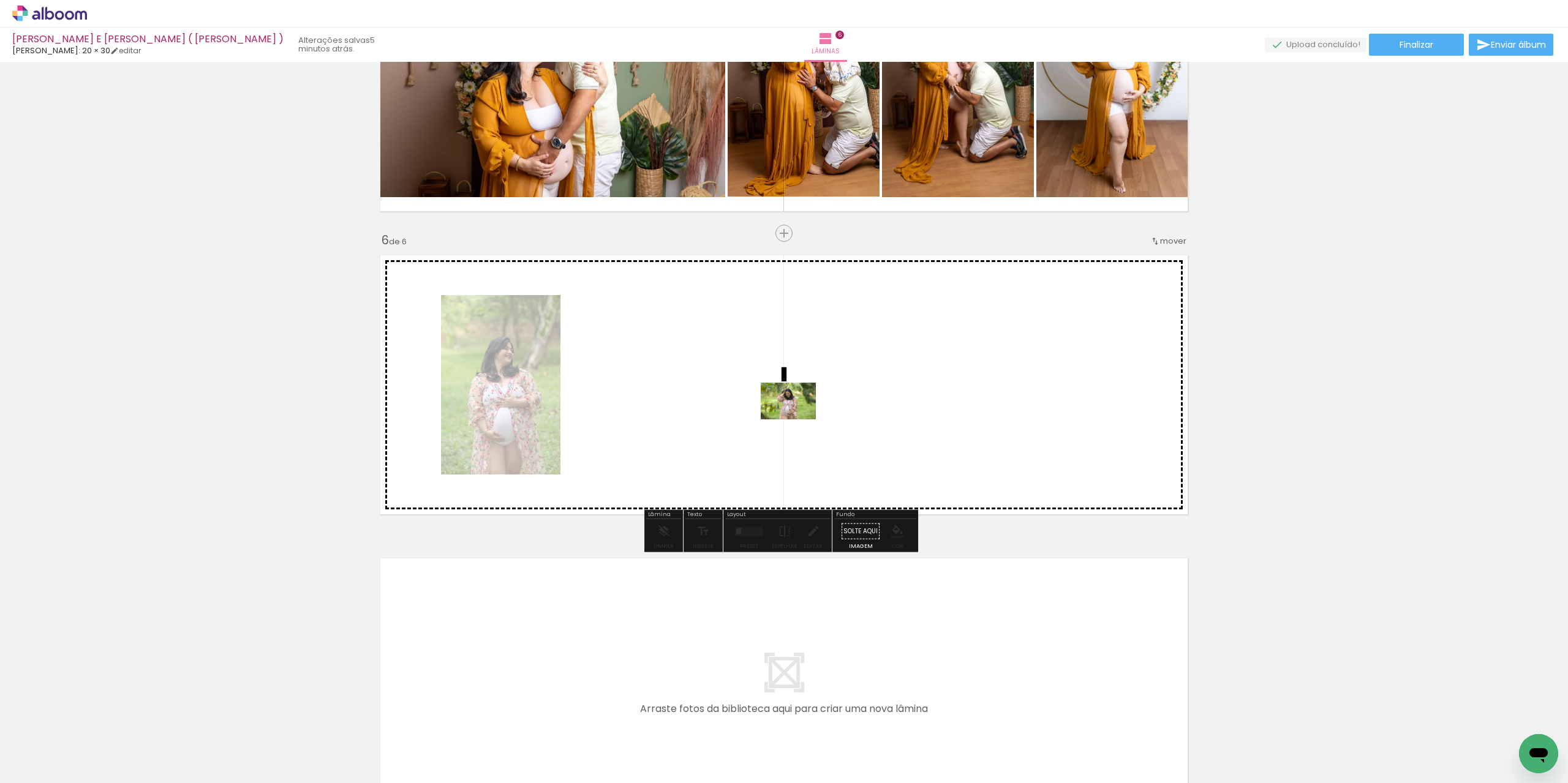
drag, startPoint x: 790, startPoint y: 743, endPoint x: 791, endPoint y: 529, distance: 214.0
click at [797, 420] on quentale-workspace at bounding box center [784, 392] width 1568 height 783
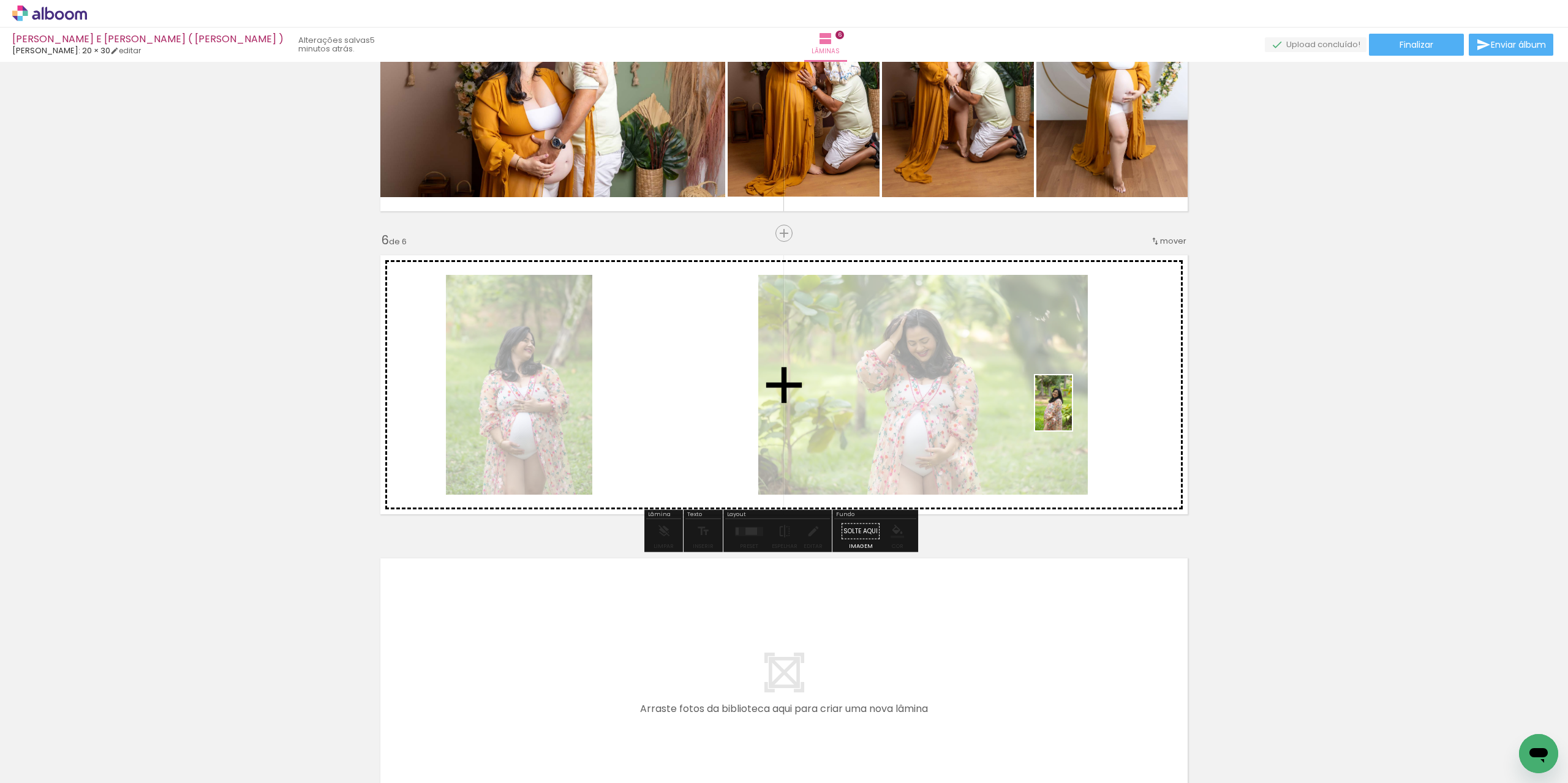
drag, startPoint x: 876, startPoint y: 693, endPoint x: 1071, endPoint y: 412, distance: 342.0
click at [1071, 412] on quentale-workspace at bounding box center [784, 392] width 1568 height 783
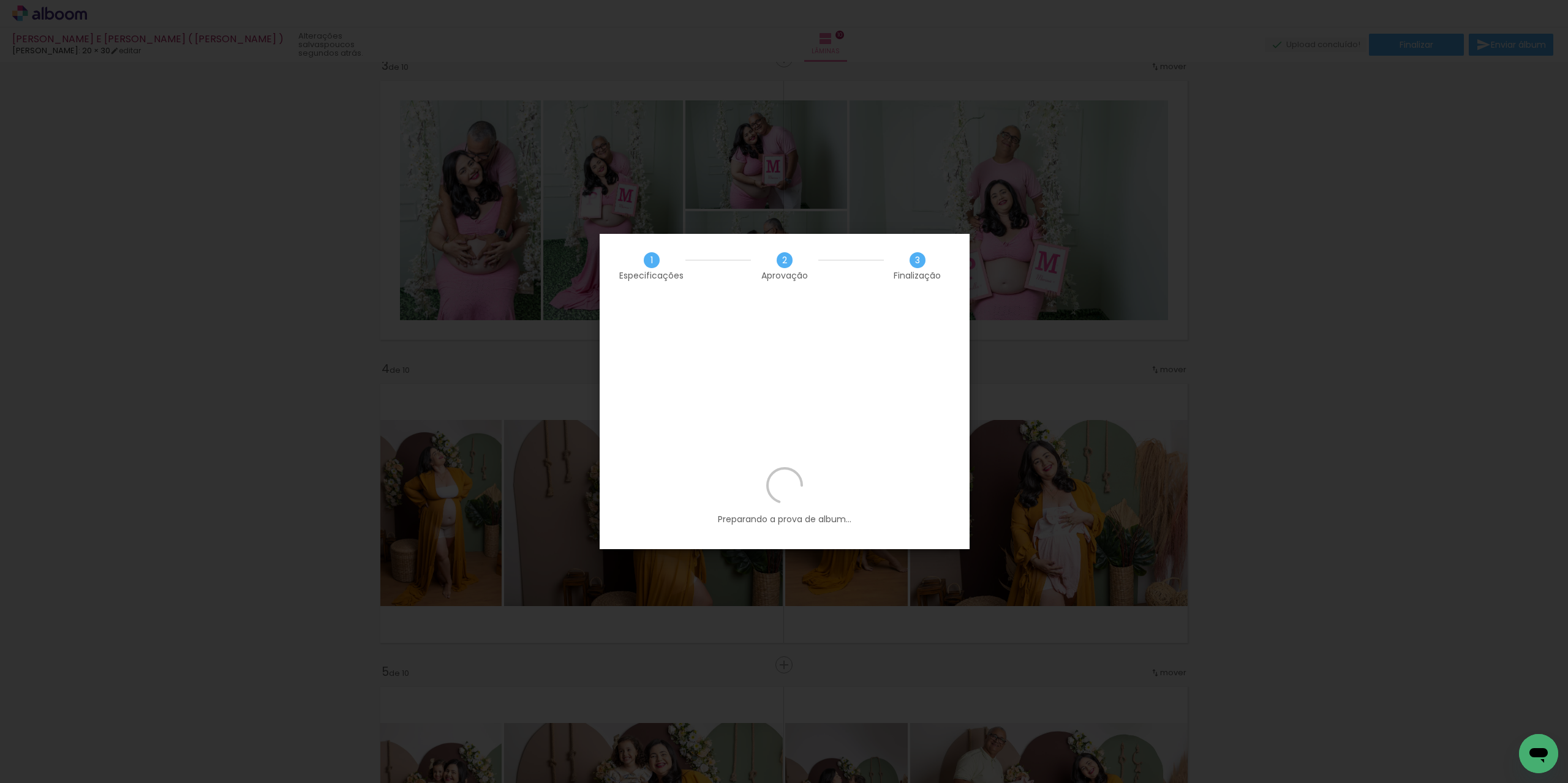
scroll to position [0, 1005]
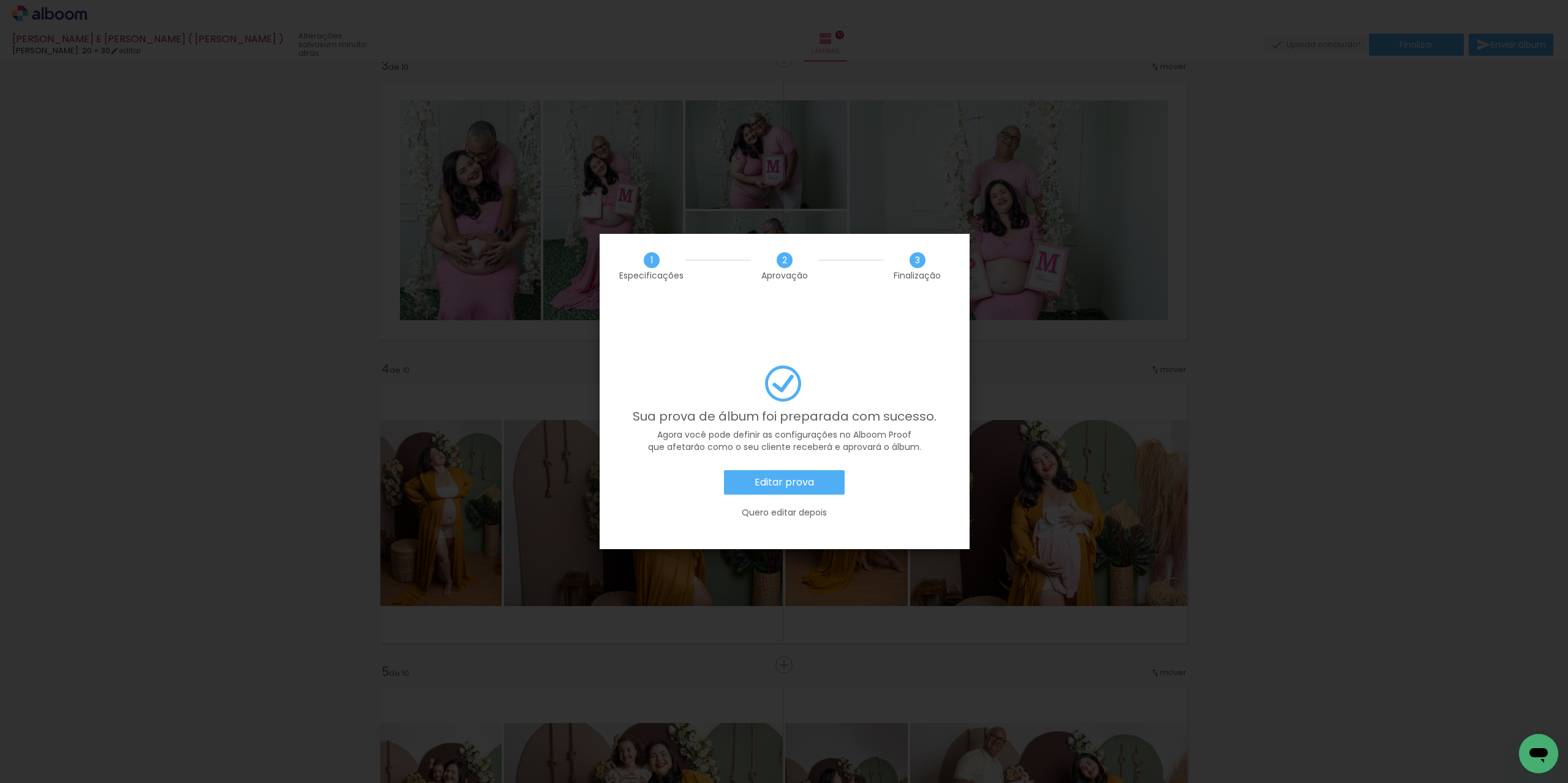
click at [760, 470] on div "Editar prova Quero editar depois" at bounding box center [784, 500] width 333 height 61
click at [774, 470] on paper-button "Editar prova" at bounding box center [784, 482] width 121 height 24
